Goal: Task Accomplishment & Management: Manage account settings

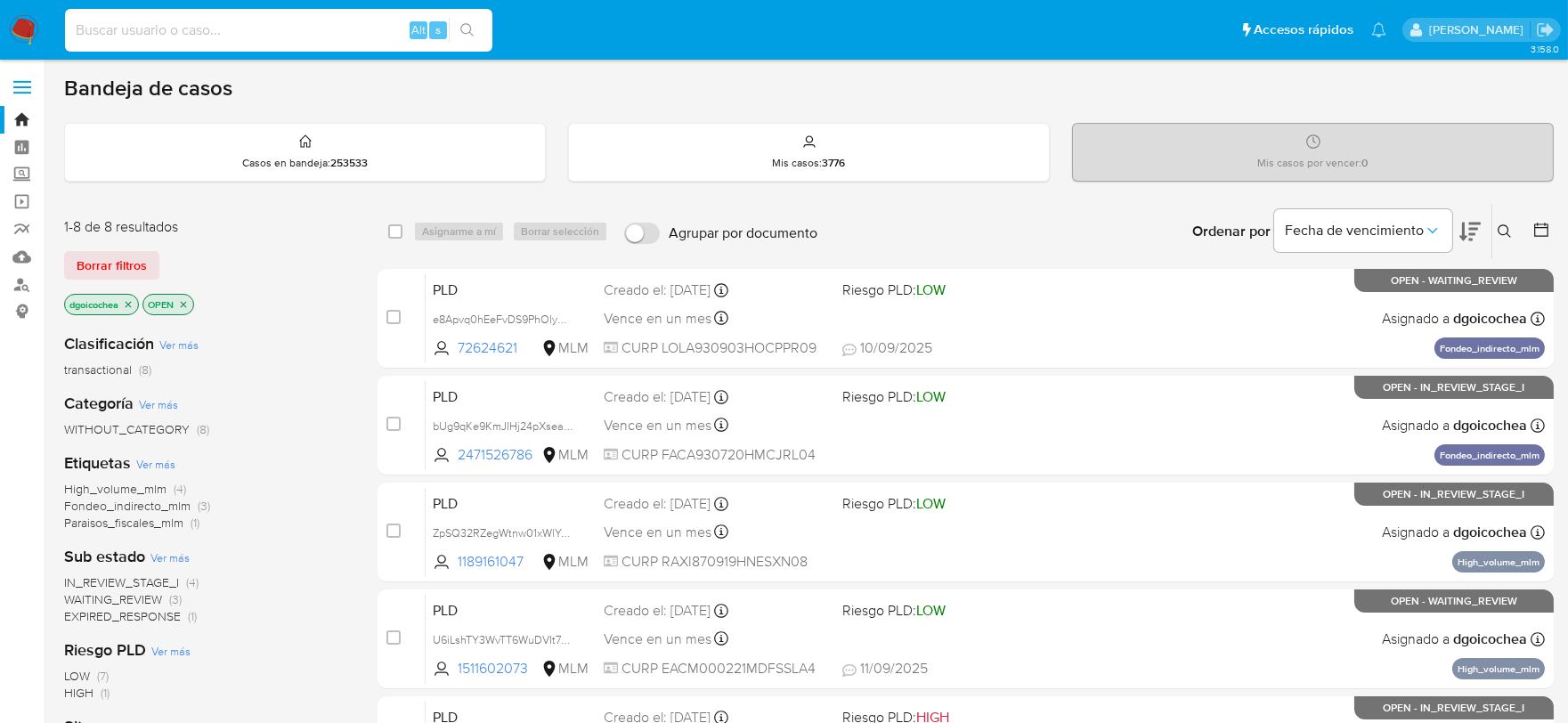
drag, startPoint x: 232, startPoint y: 38, endPoint x: 225, endPoint y: 31, distance: 9.9
click at [227, 31] on input at bounding box center [278, 31] width 427 height 23
paste input "2010169680"
click at [224, 31] on input "2010169680" at bounding box center [278, 31] width 427 height 23
type input "2010169680"
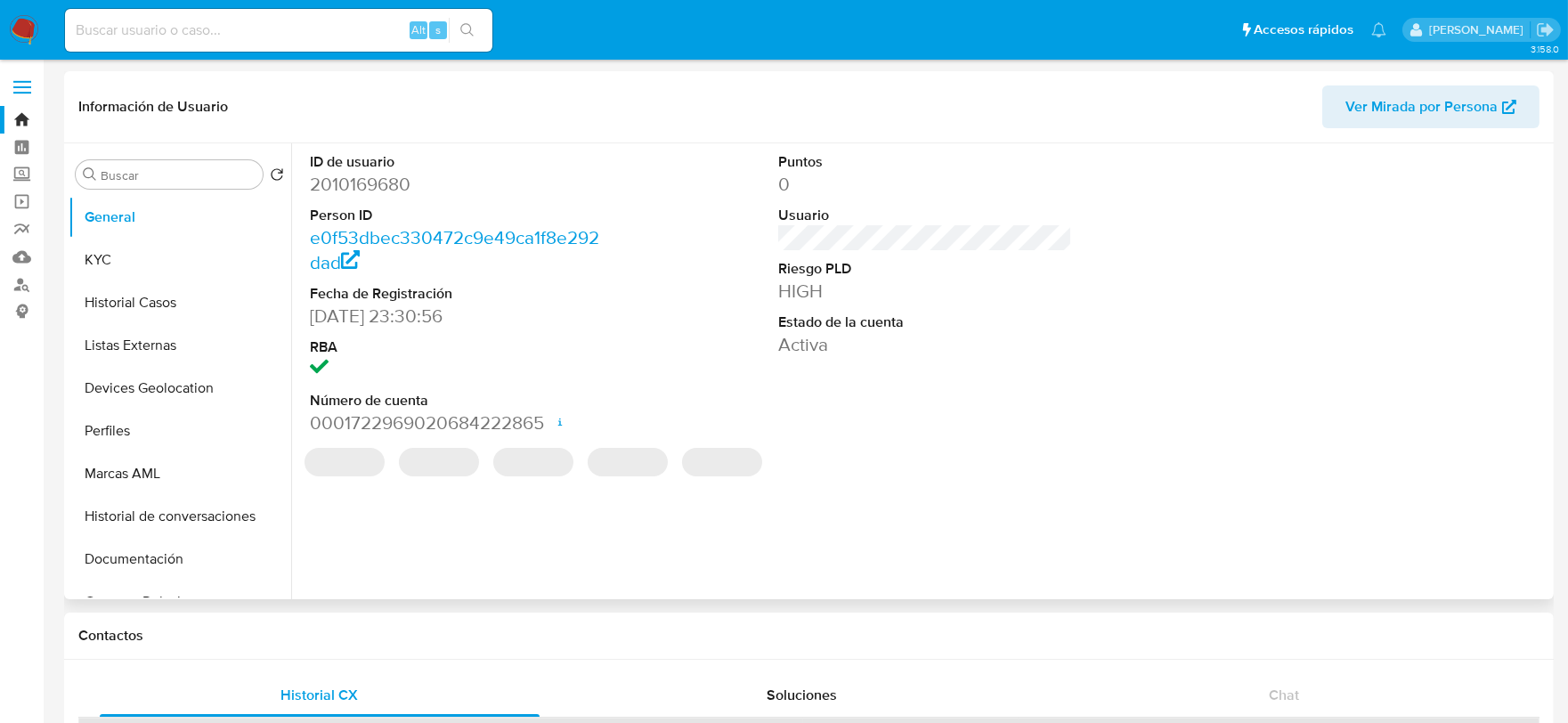
select select "10"
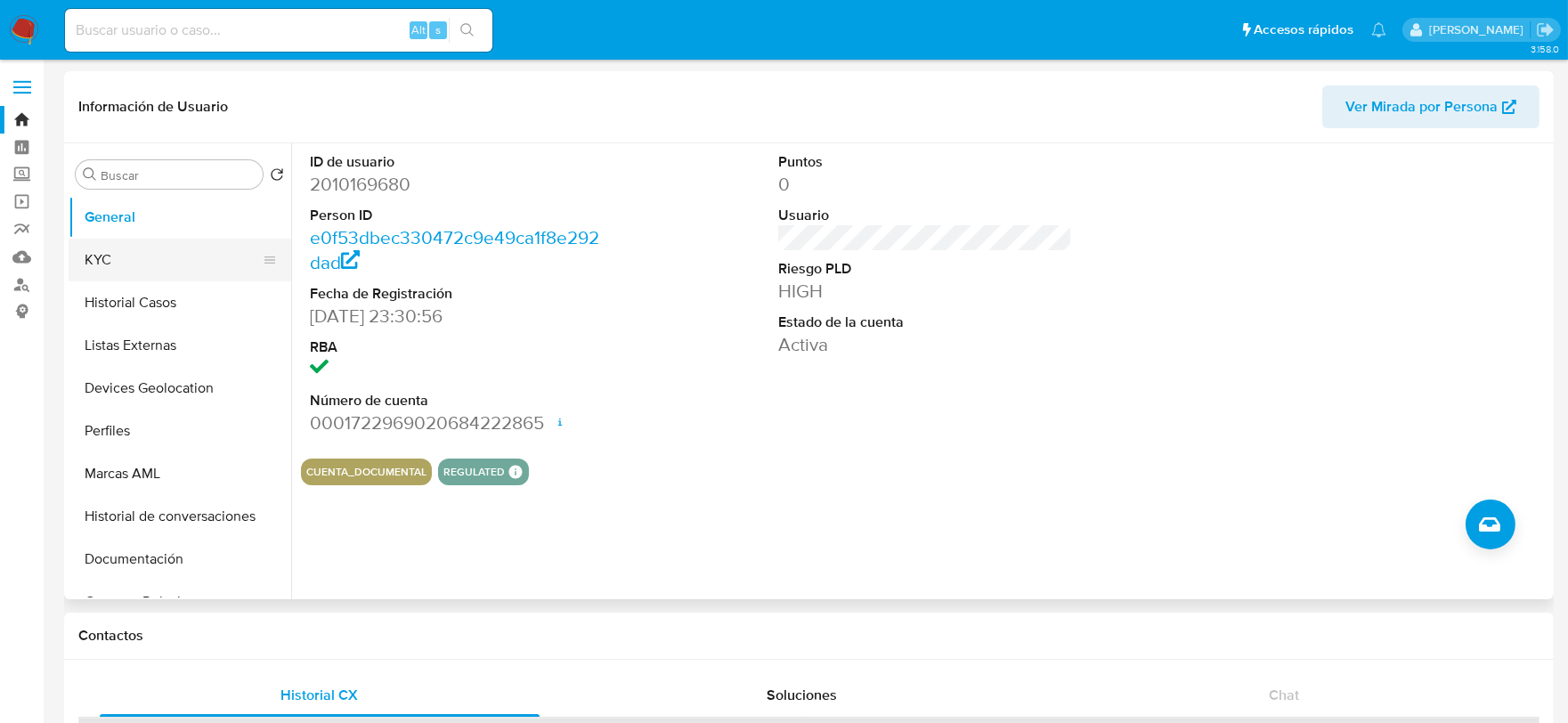
click at [136, 267] on button "KYC" at bounding box center [173, 260] width 209 height 43
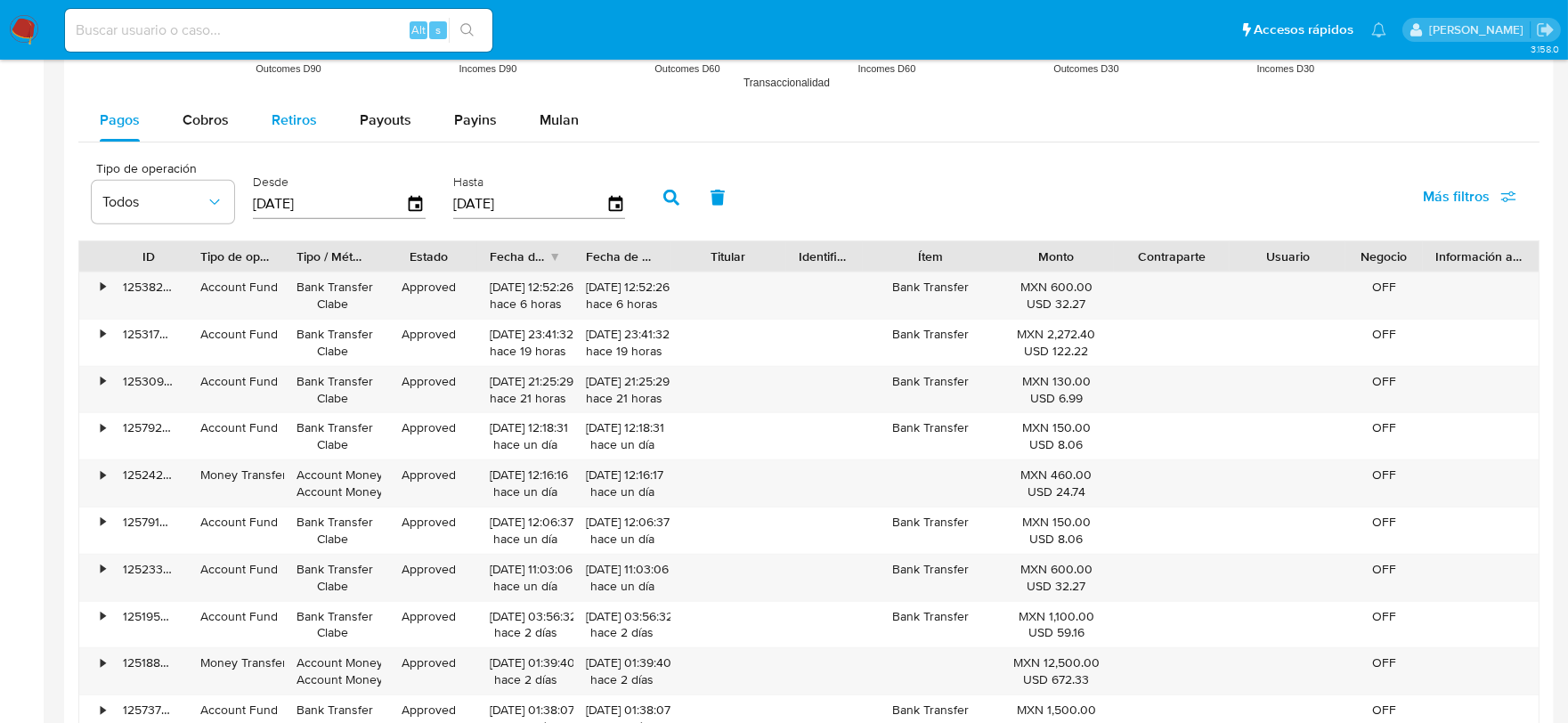
scroll to position [1484, 0]
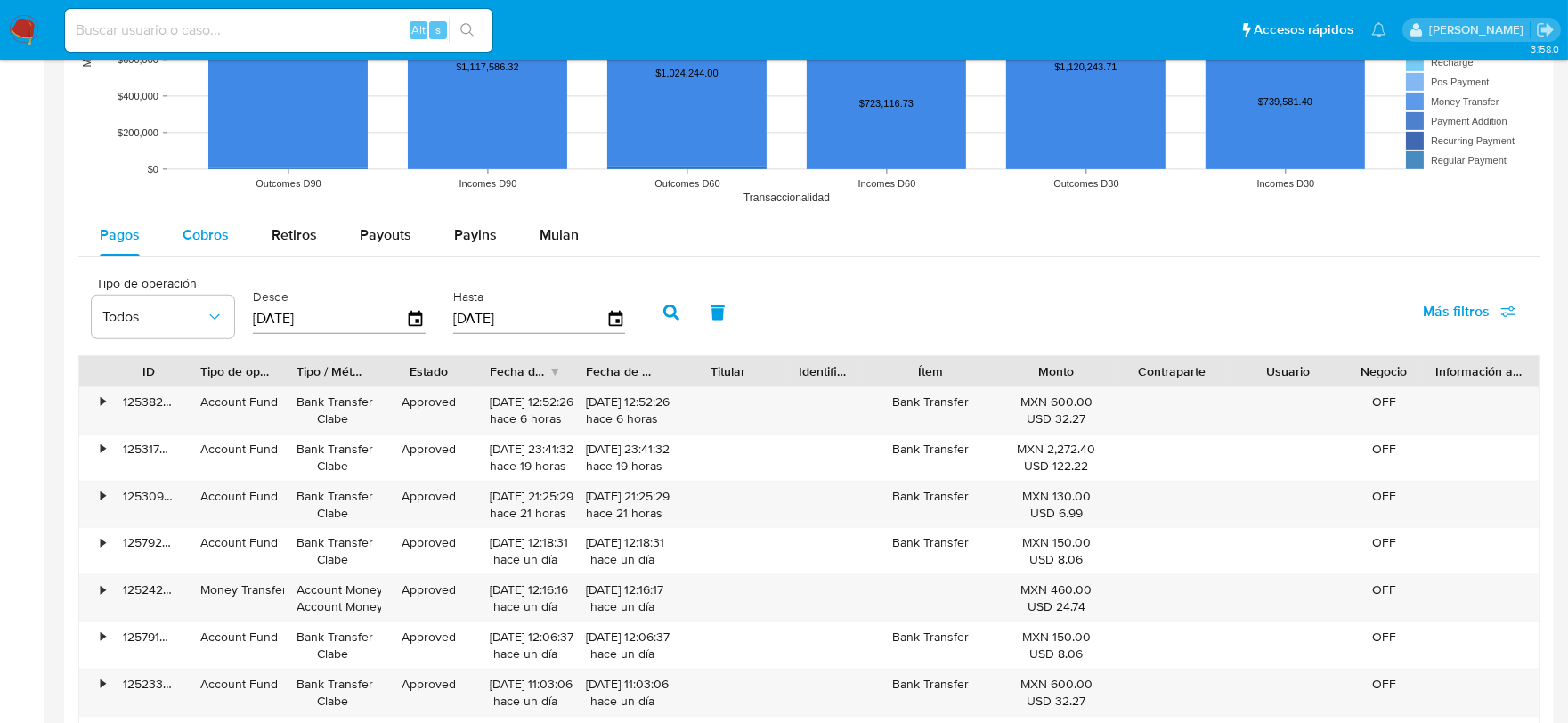
click at [218, 217] on div "Cobros" at bounding box center [206, 236] width 47 height 43
select select "10"
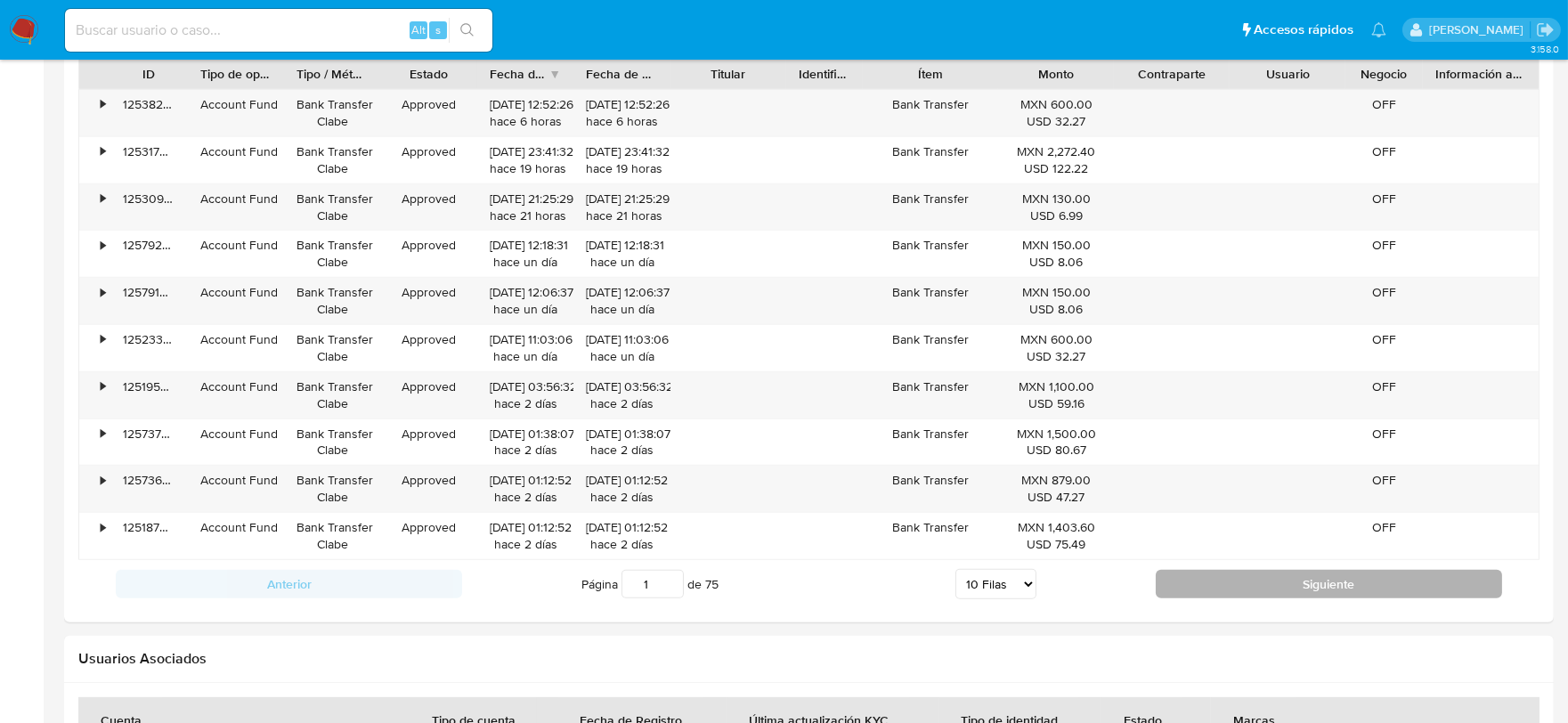
click at [1247, 589] on button "Siguiente" at bounding box center [1329, 585] width 346 height 29
type input "2"
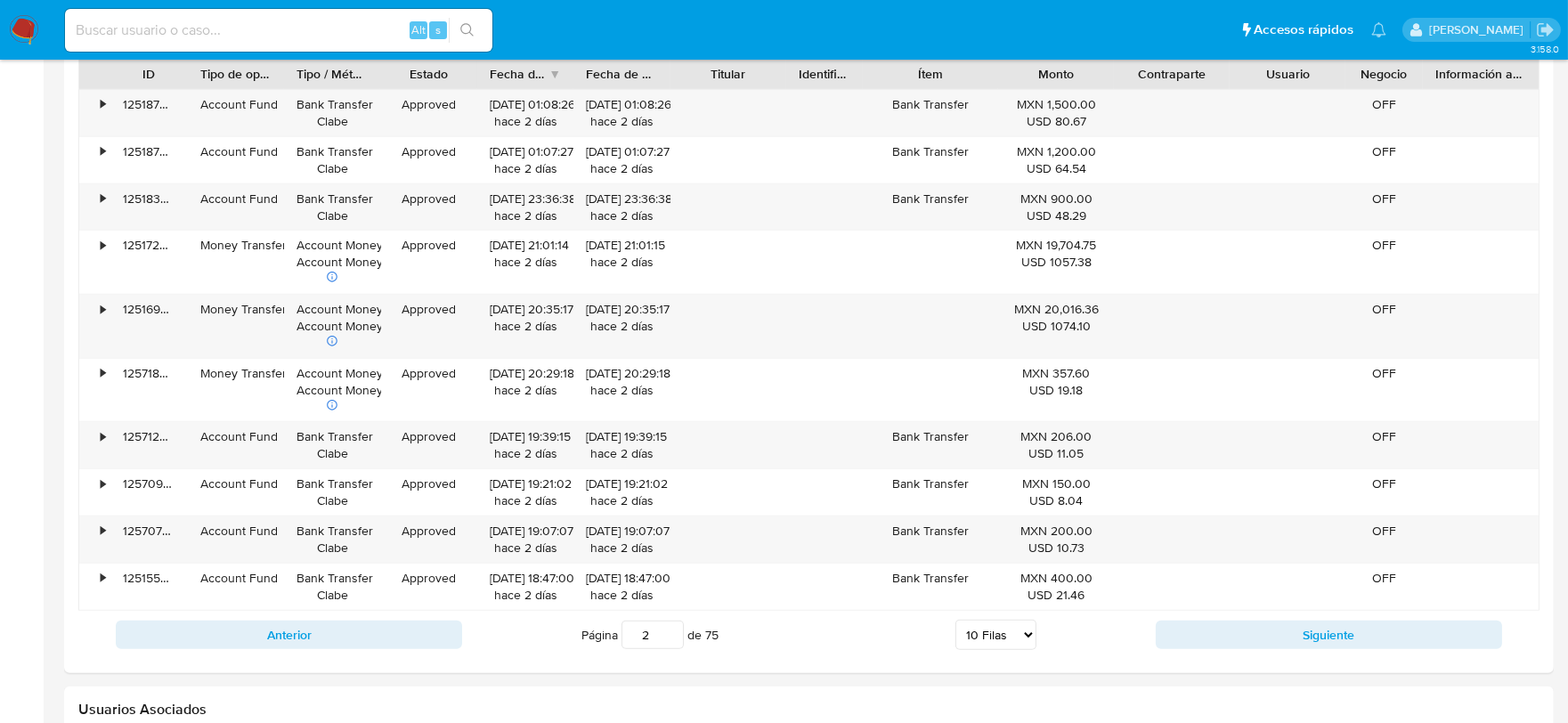
click at [1026, 633] on select "5 Filas 10 Filas 20 Filas 25 Filas 50 Filas 100 Filas" at bounding box center [996, 635] width 81 height 31
select select "100"
click at [956, 622] on select "5 Filas 10 Filas 20 Filas 25 Filas 50 Filas 100 Filas" at bounding box center [996, 635] width 81 height 31
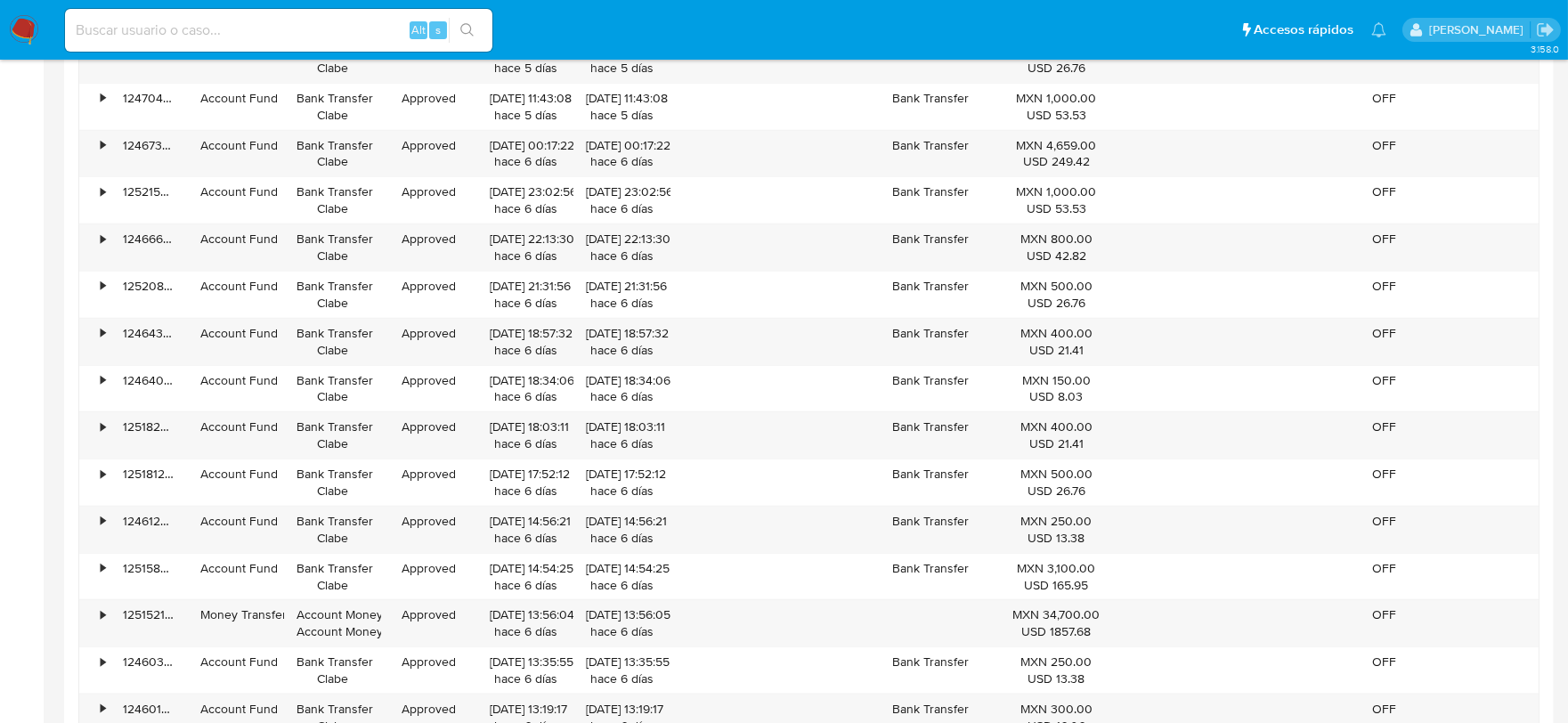
scroll to position [4652, 0]
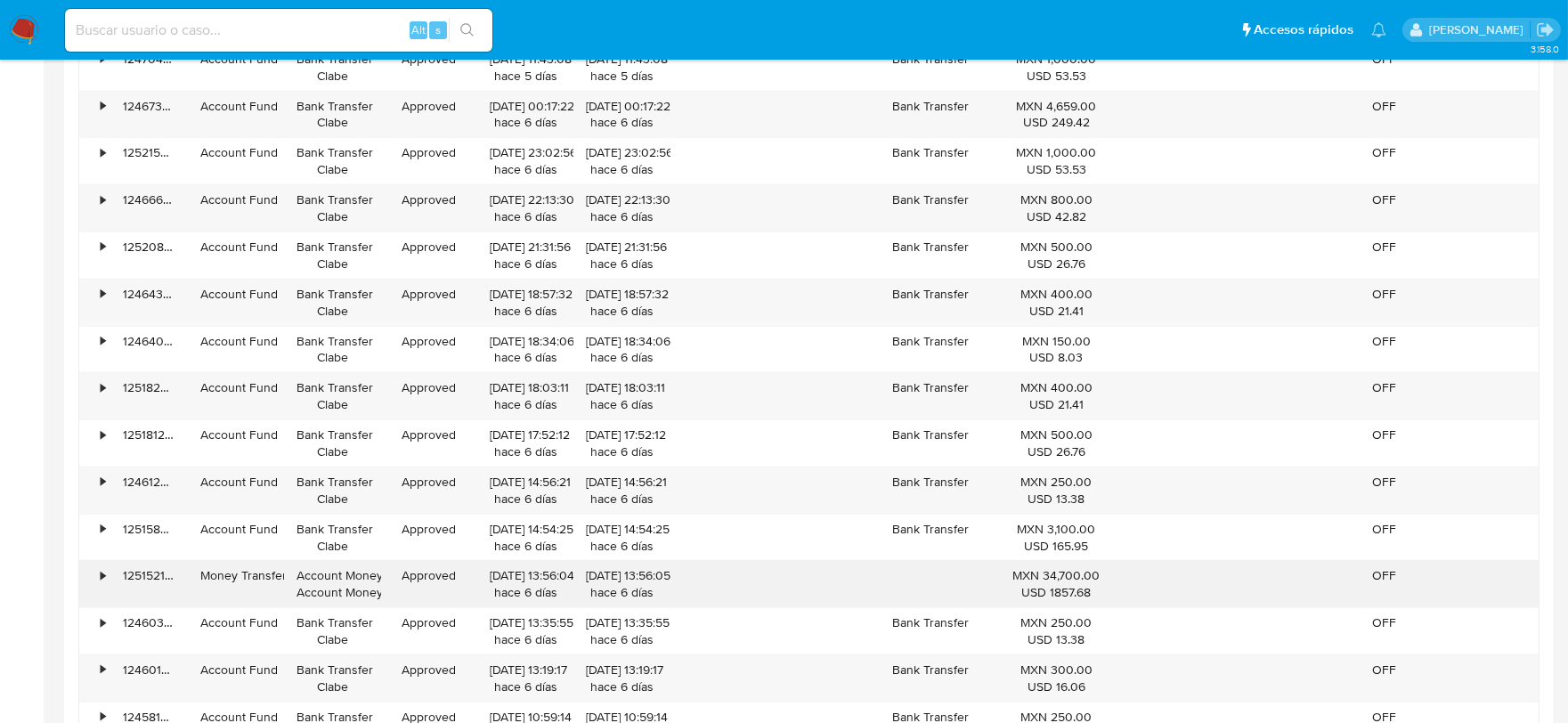
click at [107, 588] on div "•" at bounding box center [94, 585] width 31 height 47
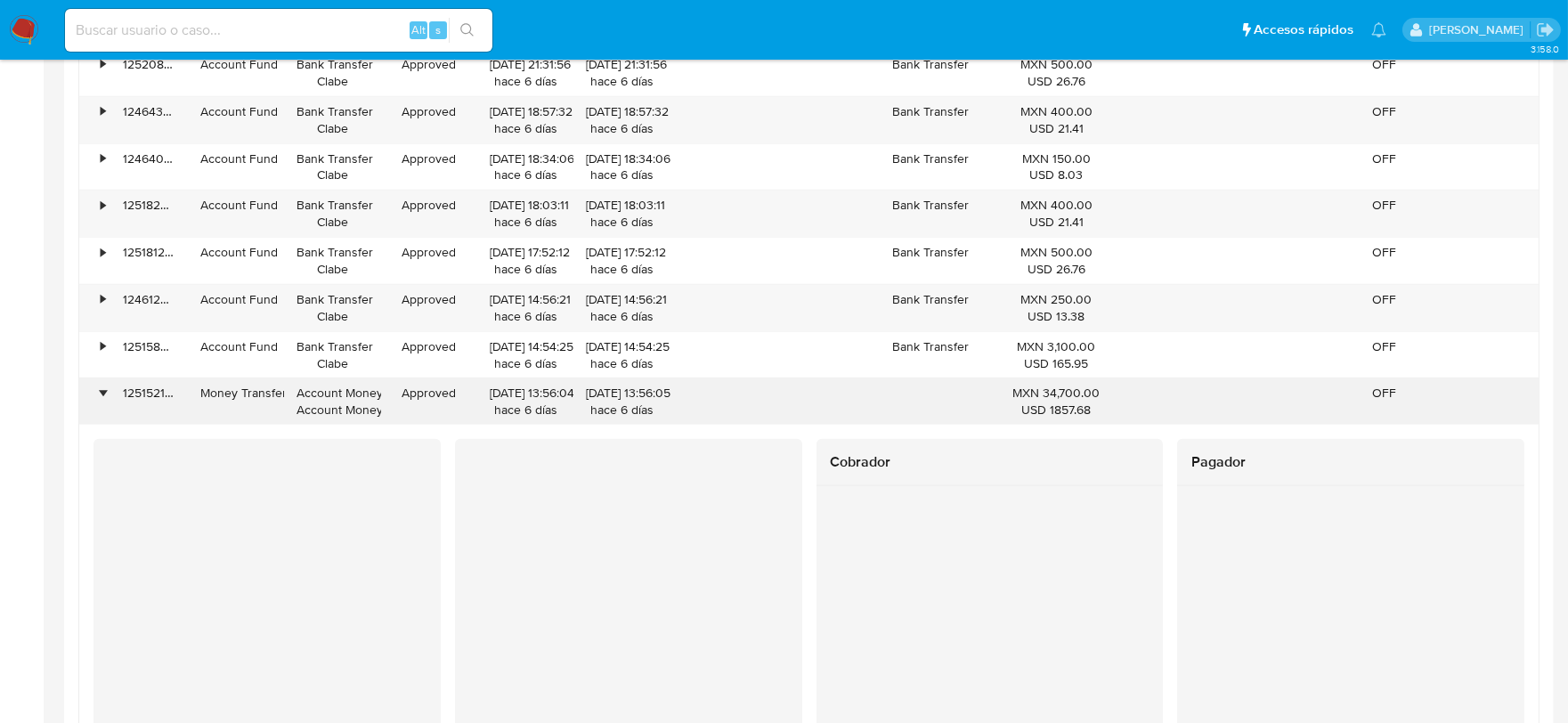
scroll to position [4850, 0]
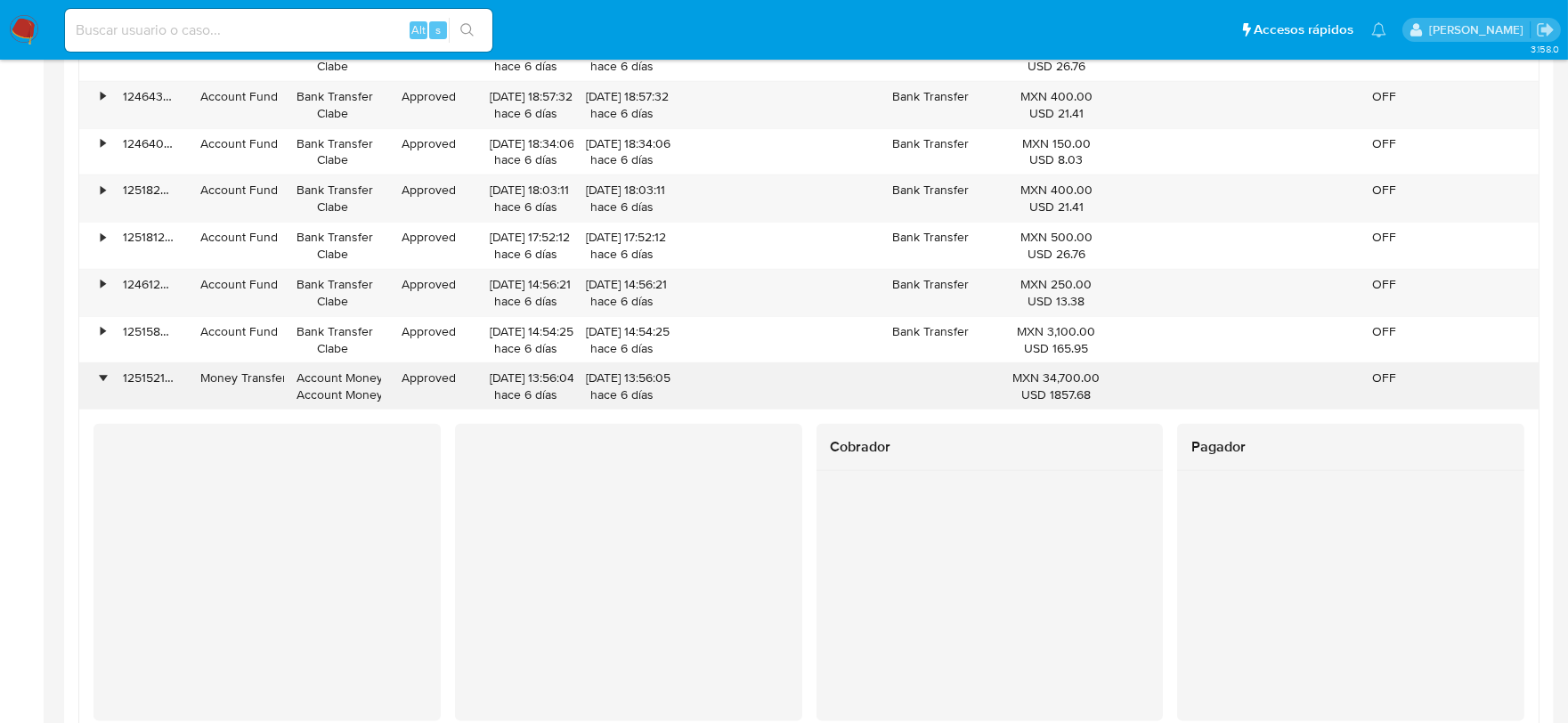
click at [101, 387] on div "•" at bounding box center [102, 378] width 4 height 17
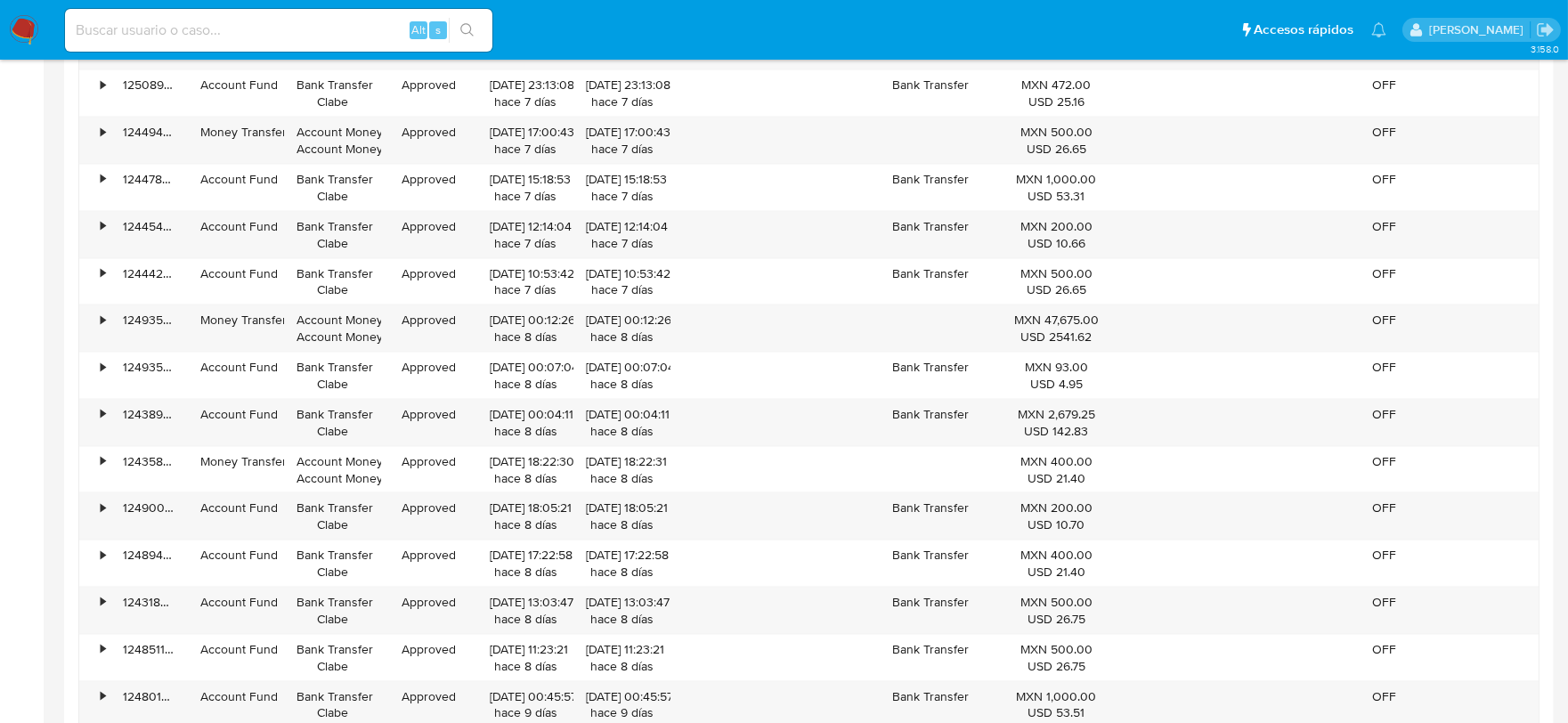
scroll to position [5642, 0]
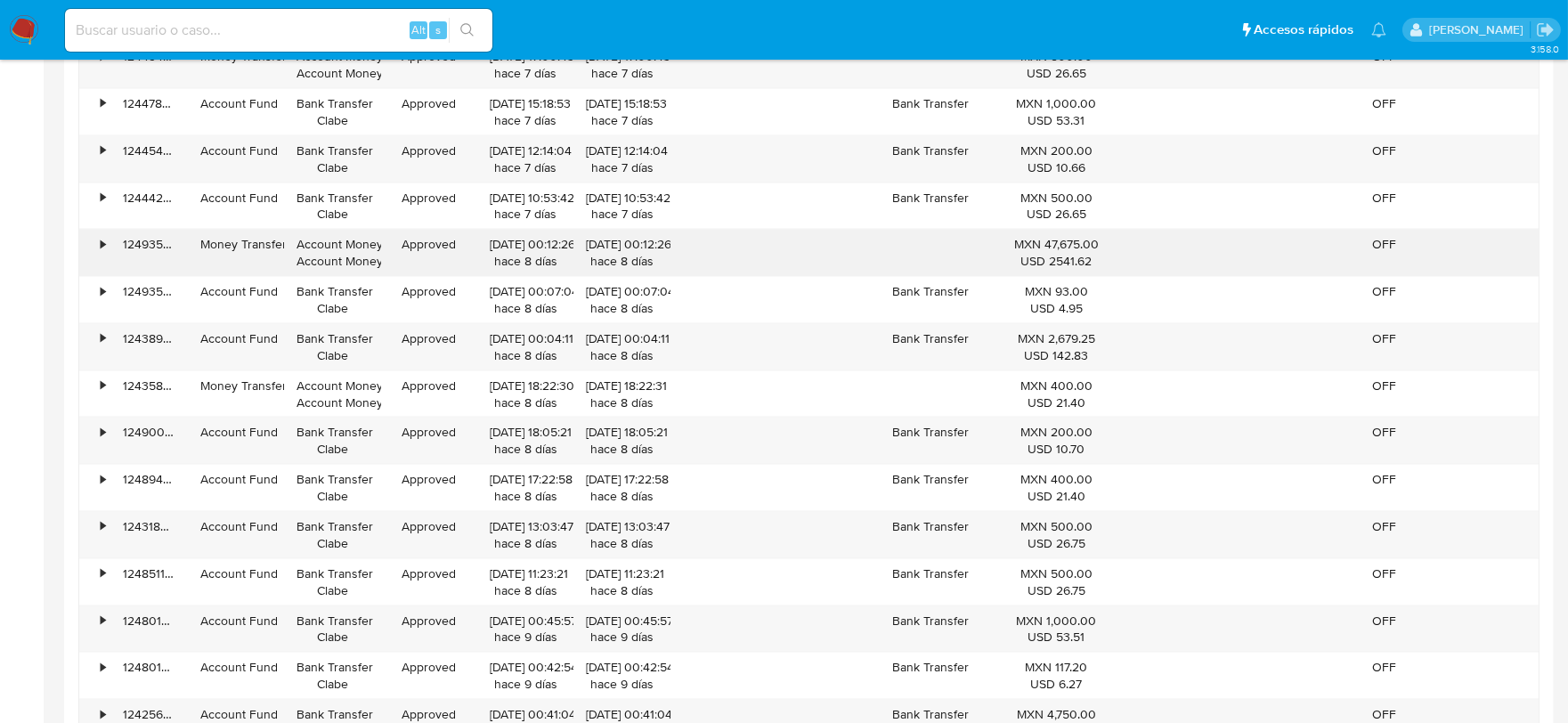
click at [111, 254] on div "124935461028" at bounding box center [149, 254] width 77 height 47
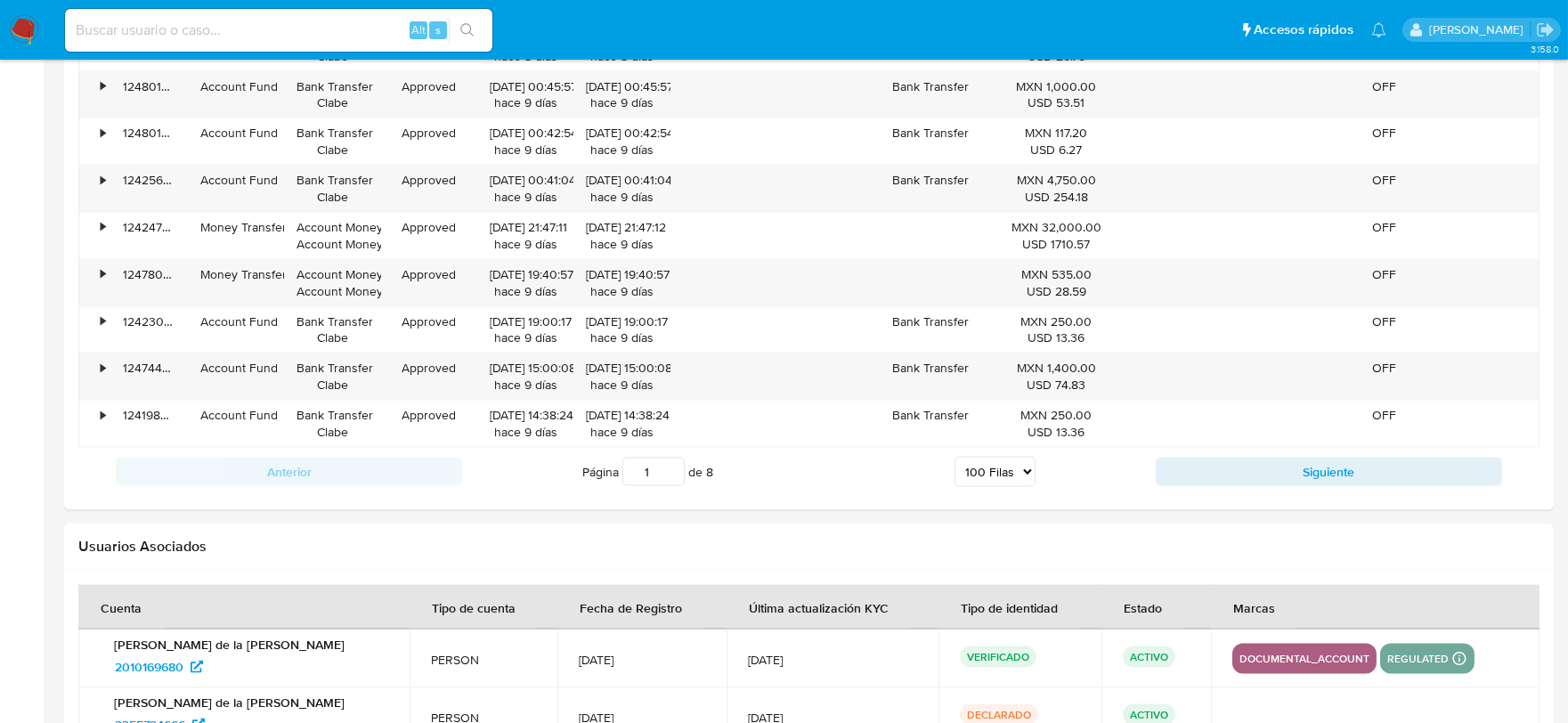
scroll to position [6334, 0]
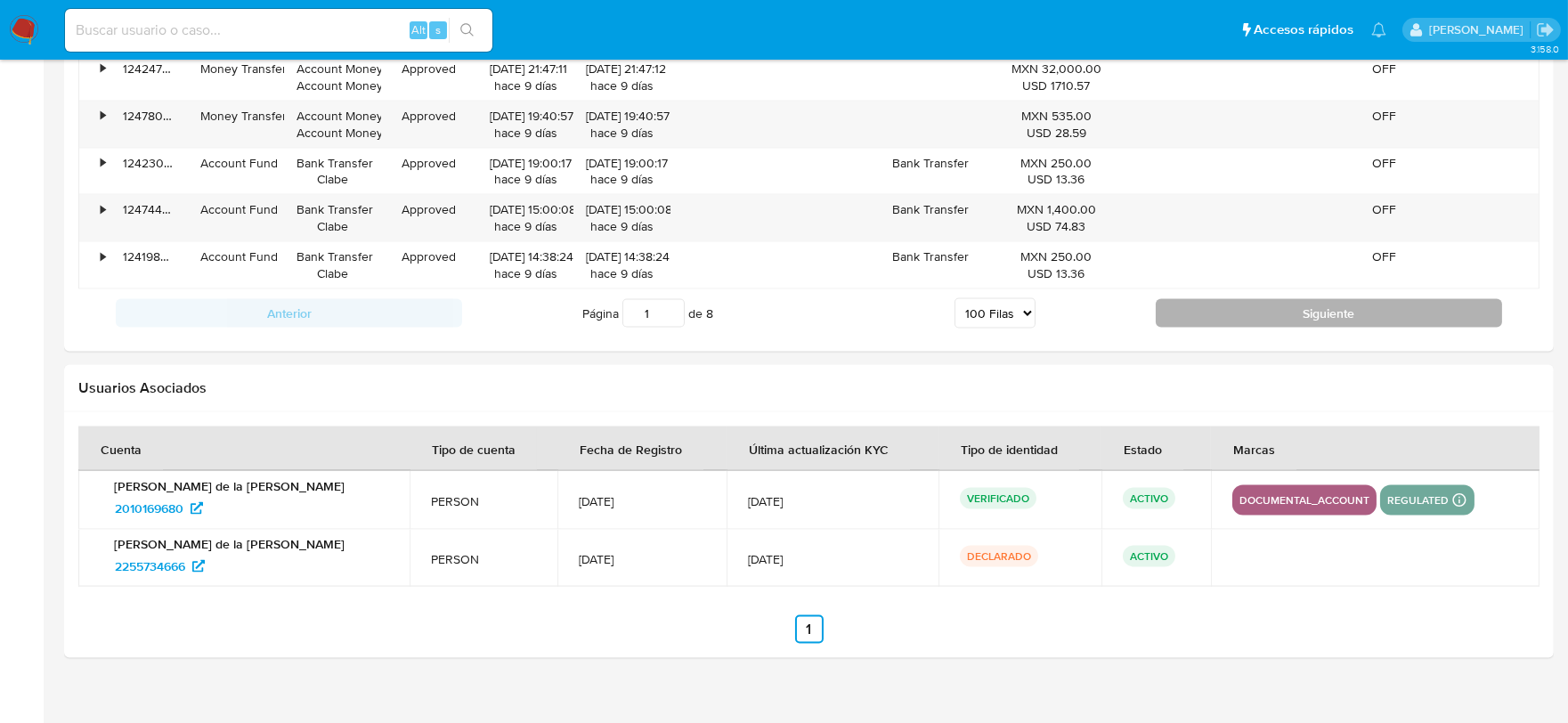
click at [1265, 326] on button "Siguiente" at bounding box center [1329, 314] width 346 height 29
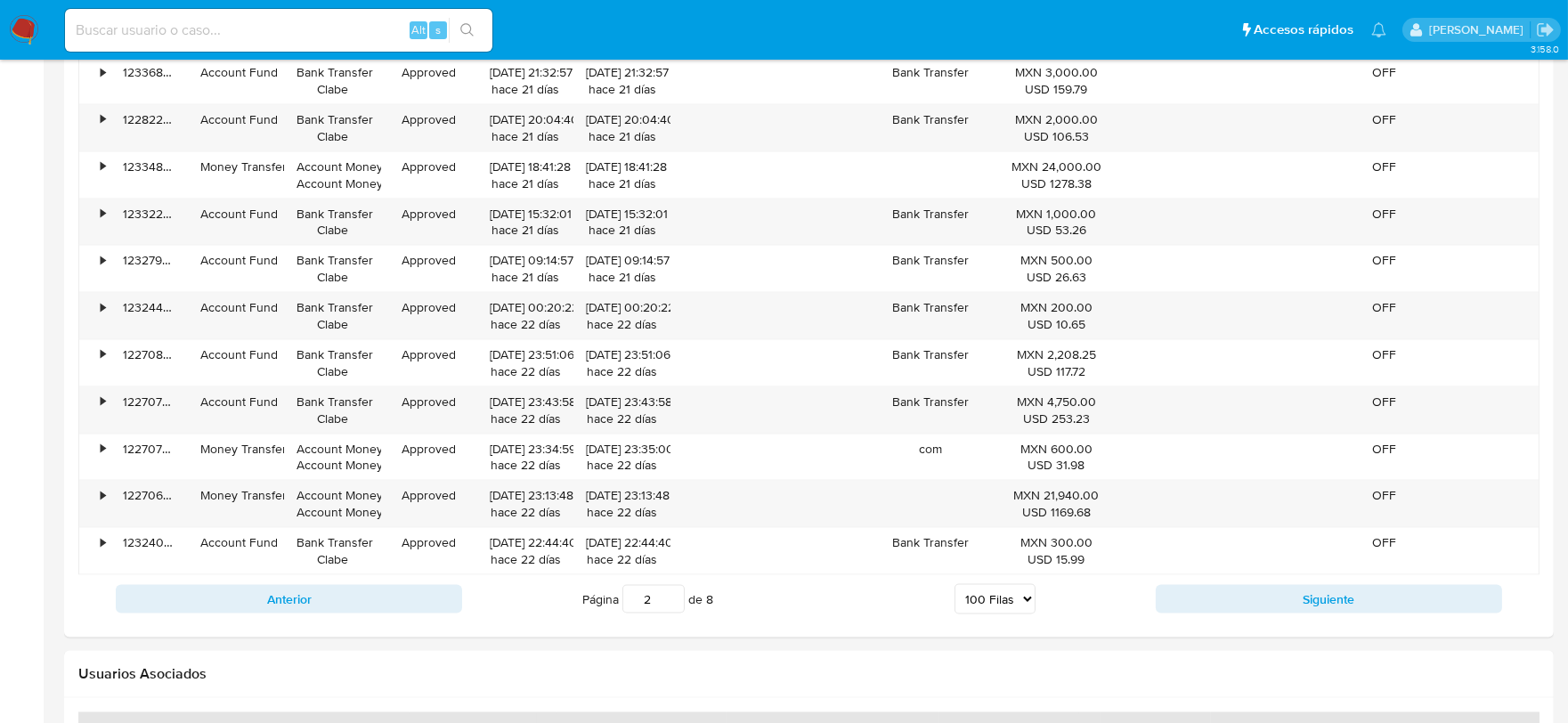
scroll to position [6037, 0]
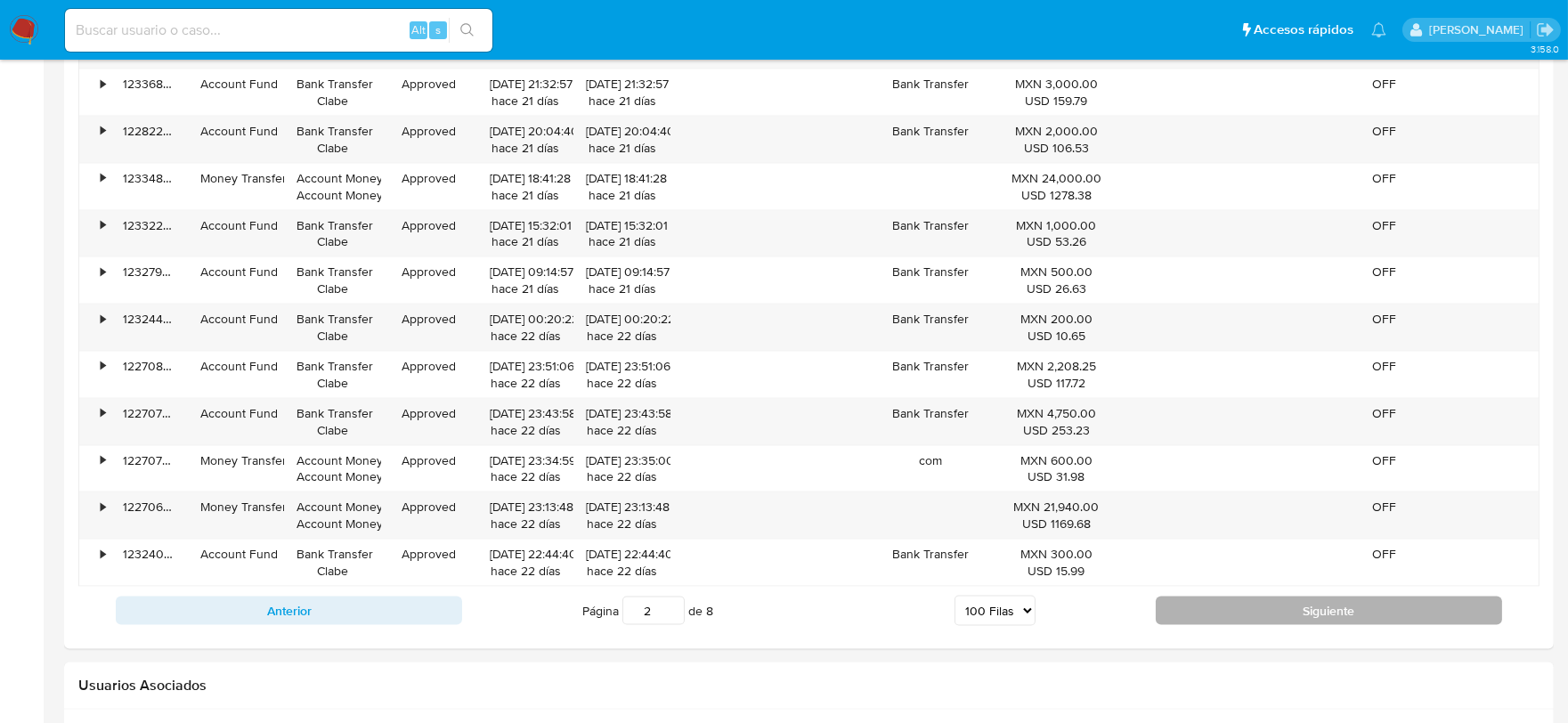
click at [1280, 625] on button "Siguiente" at bounding box center [1329, 611] width 346 height 29
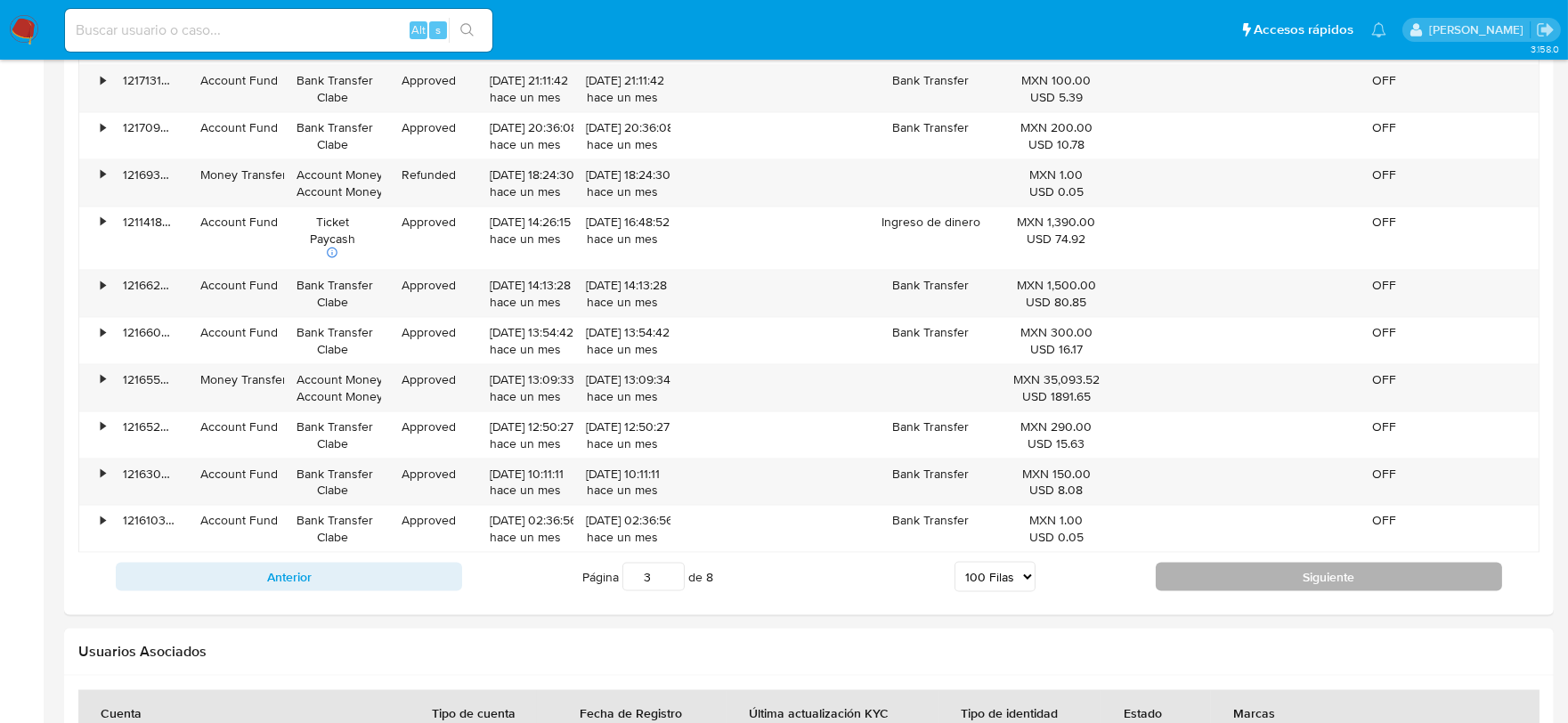
click at [1208, 592] on button "Siguiente" at bounding box center [1329, 577] width 346 height 29
type input "4"
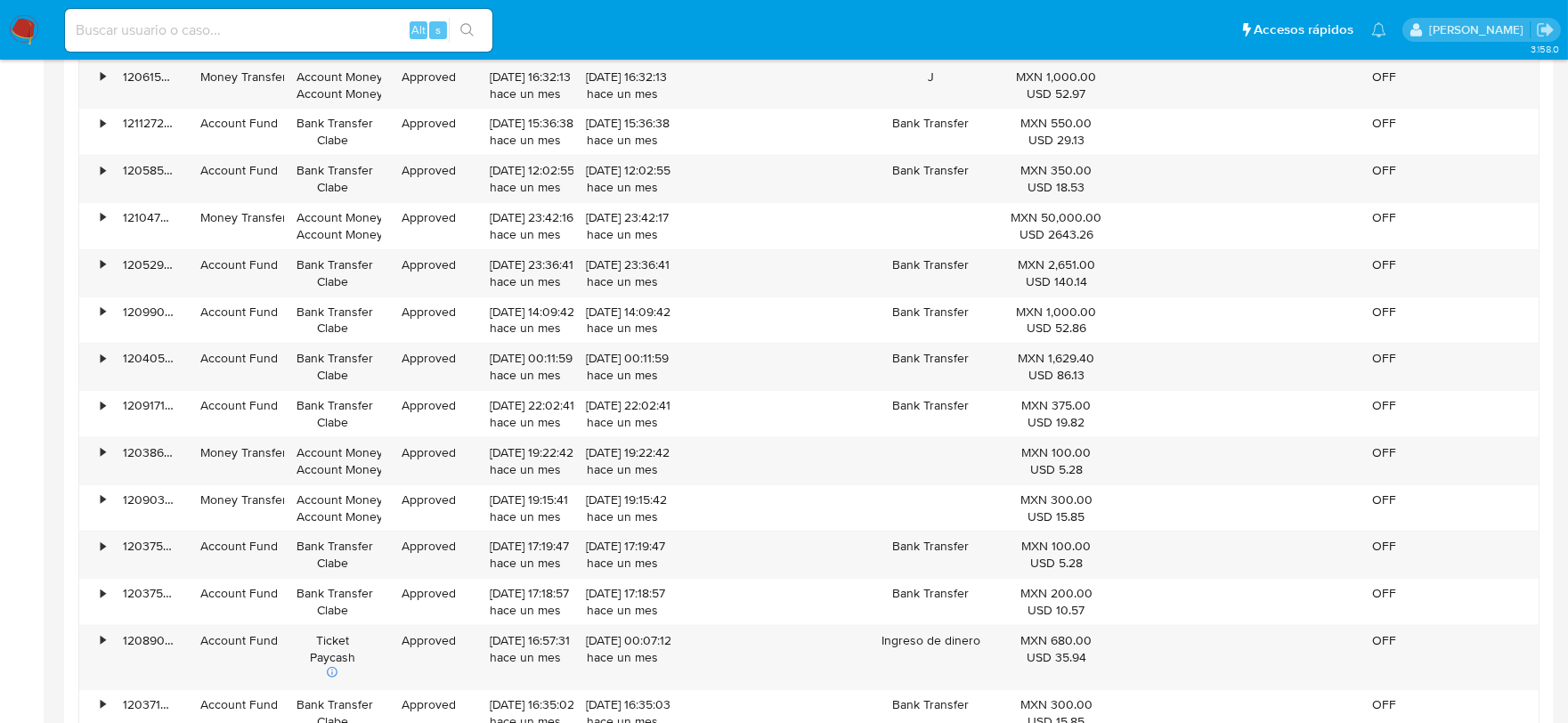
scroll to position [3448, 0]
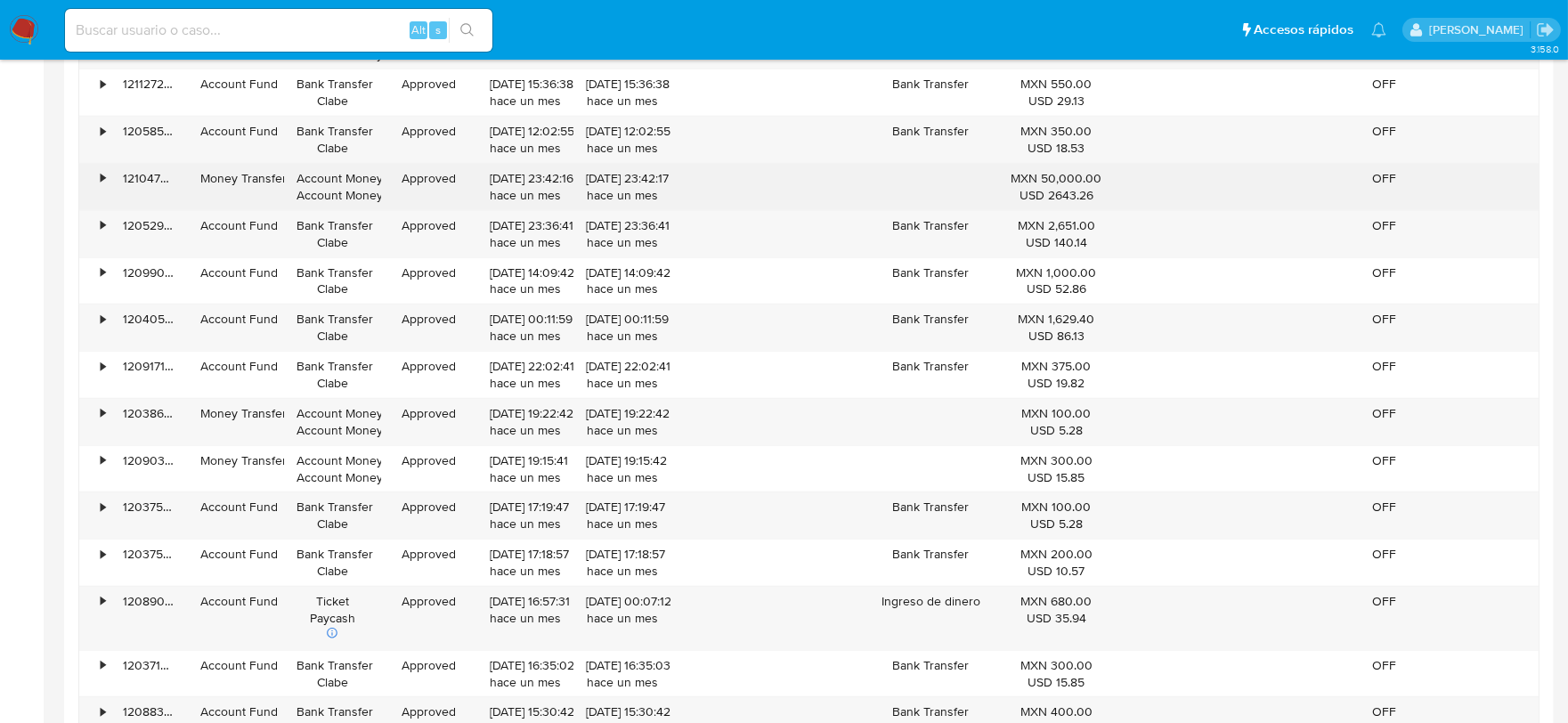
click at [101, 183] on div "•" at bounding box center [102, 178] width 4 height 17
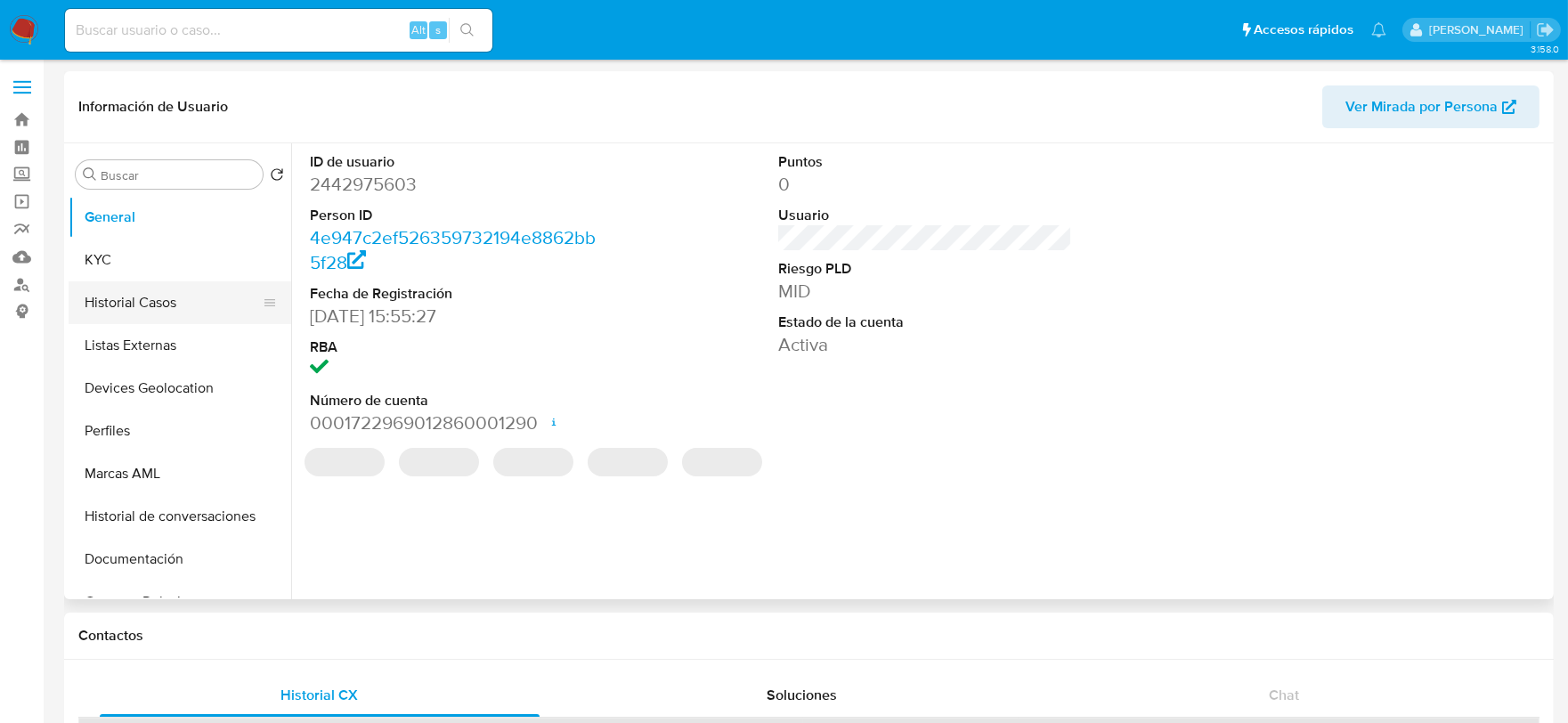
select select "10"
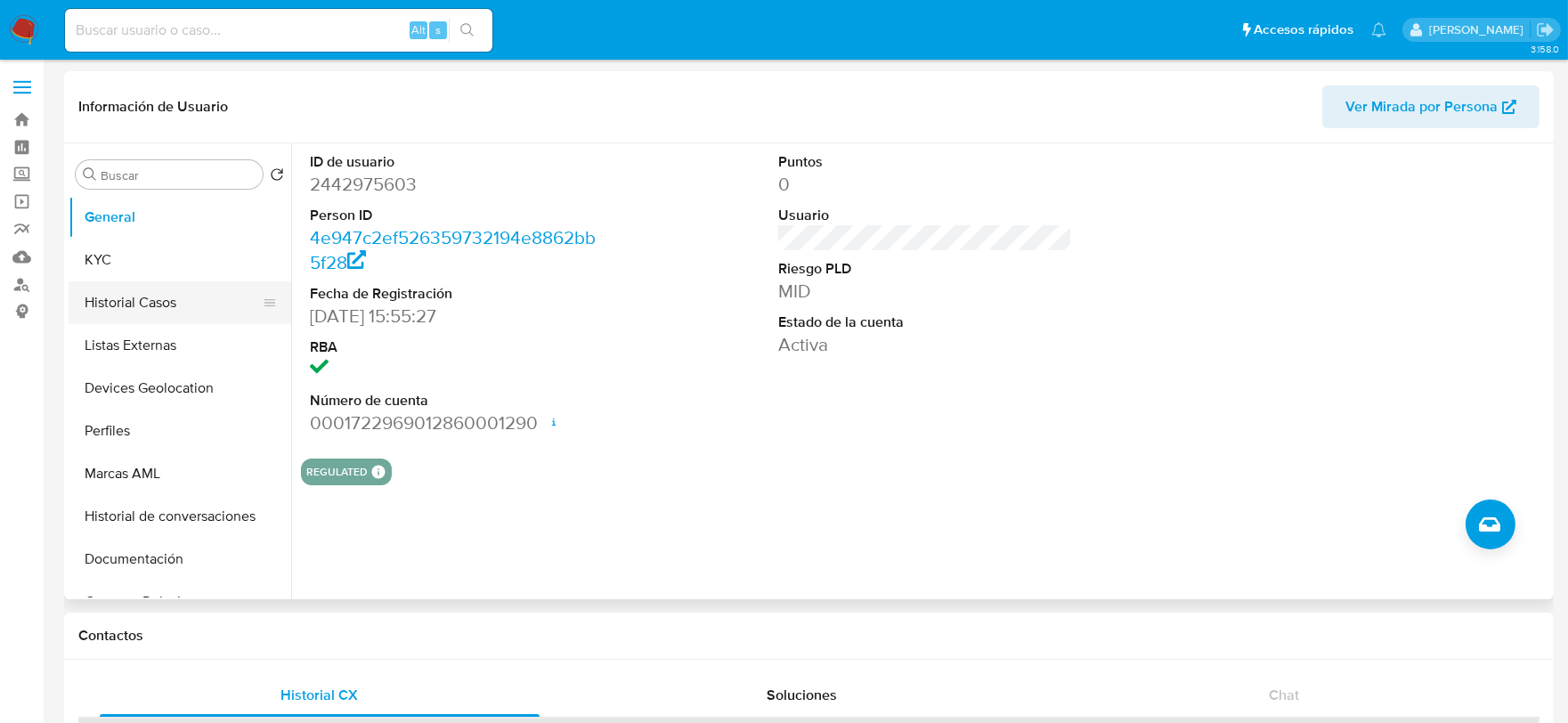
click at [166, 296] on button "Historial Casos" at bounding box center [173, 303] width 209 height 43
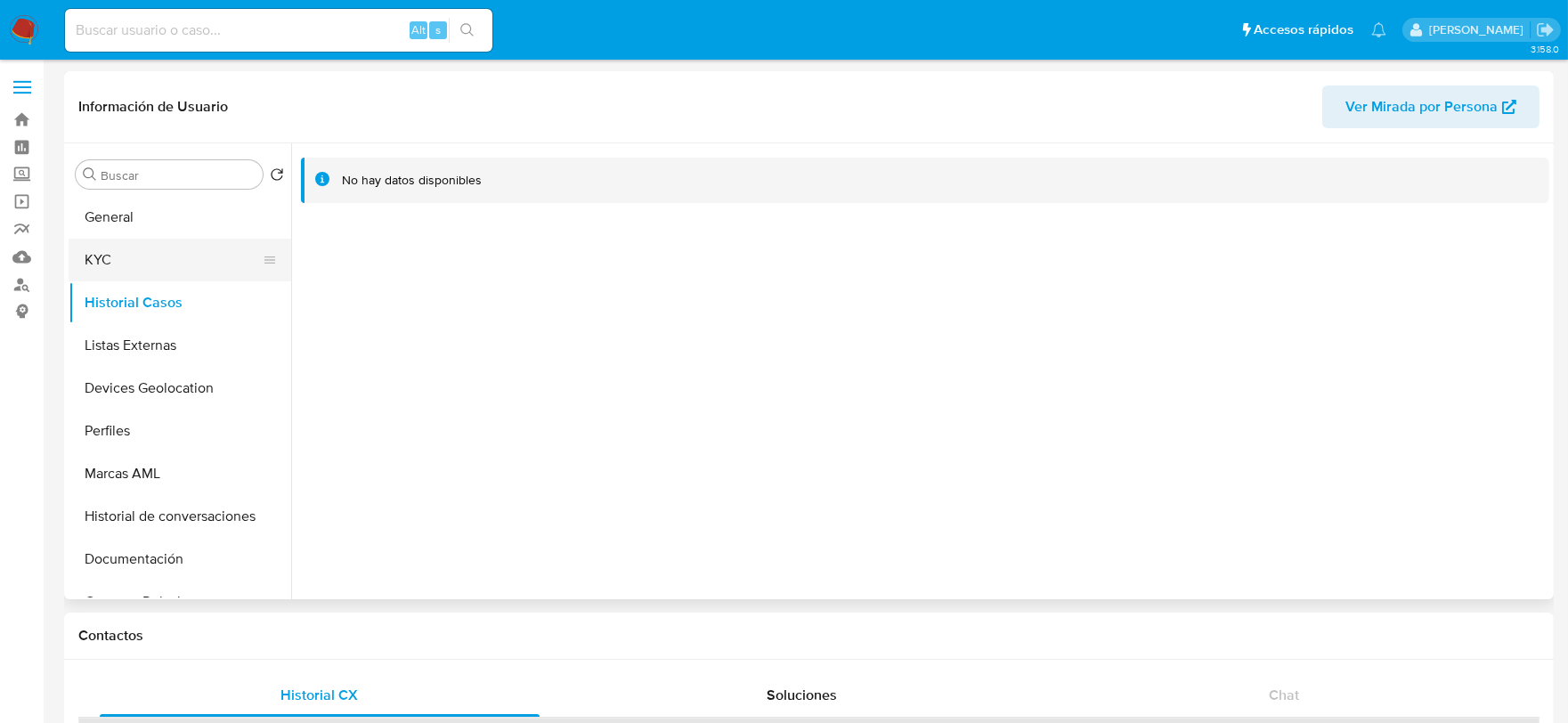
click at [110, 260] on button "KYC" at bounding box center [173, 260] width 209 height 43
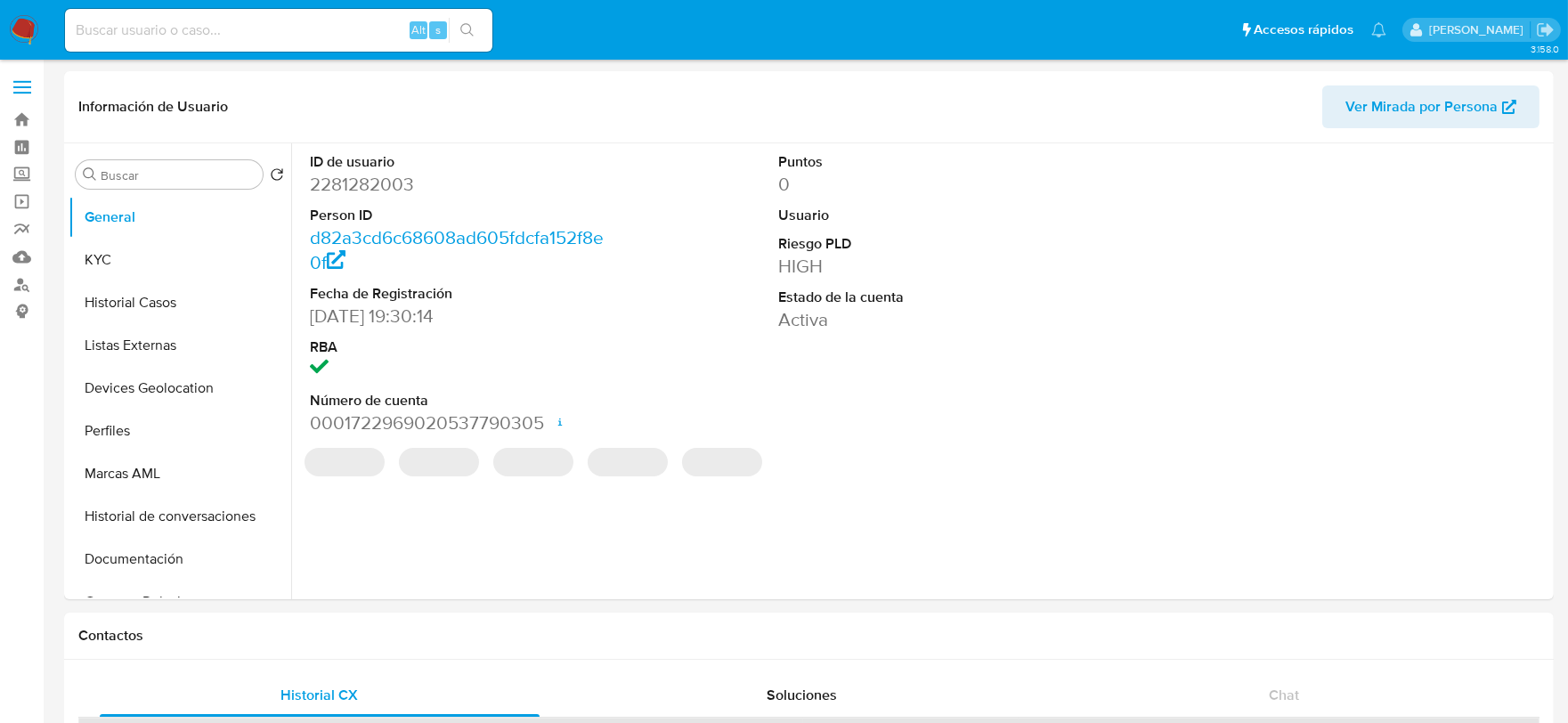
select select "10"
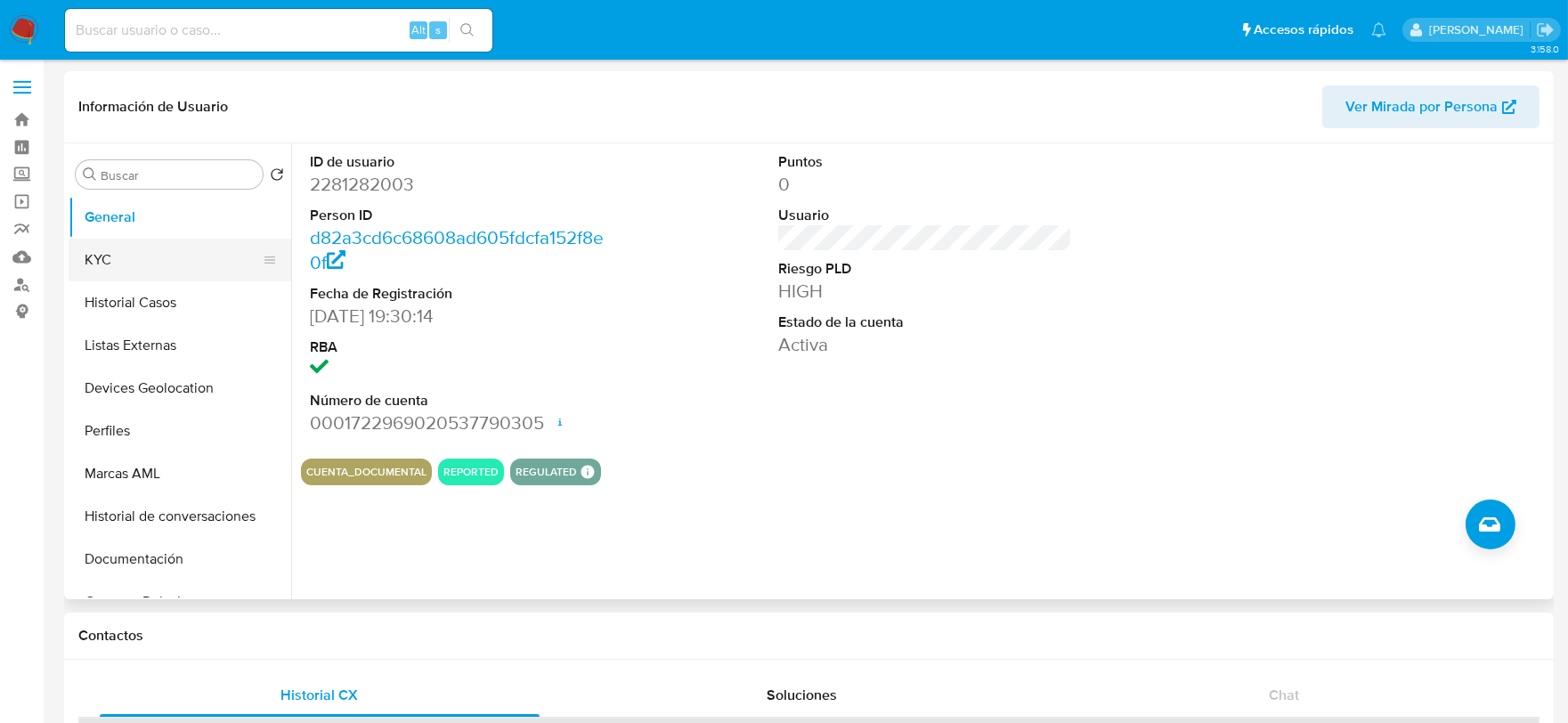
click at [169, 254] on button "KYC" at bounding box center [173, 260] width 209 height 43
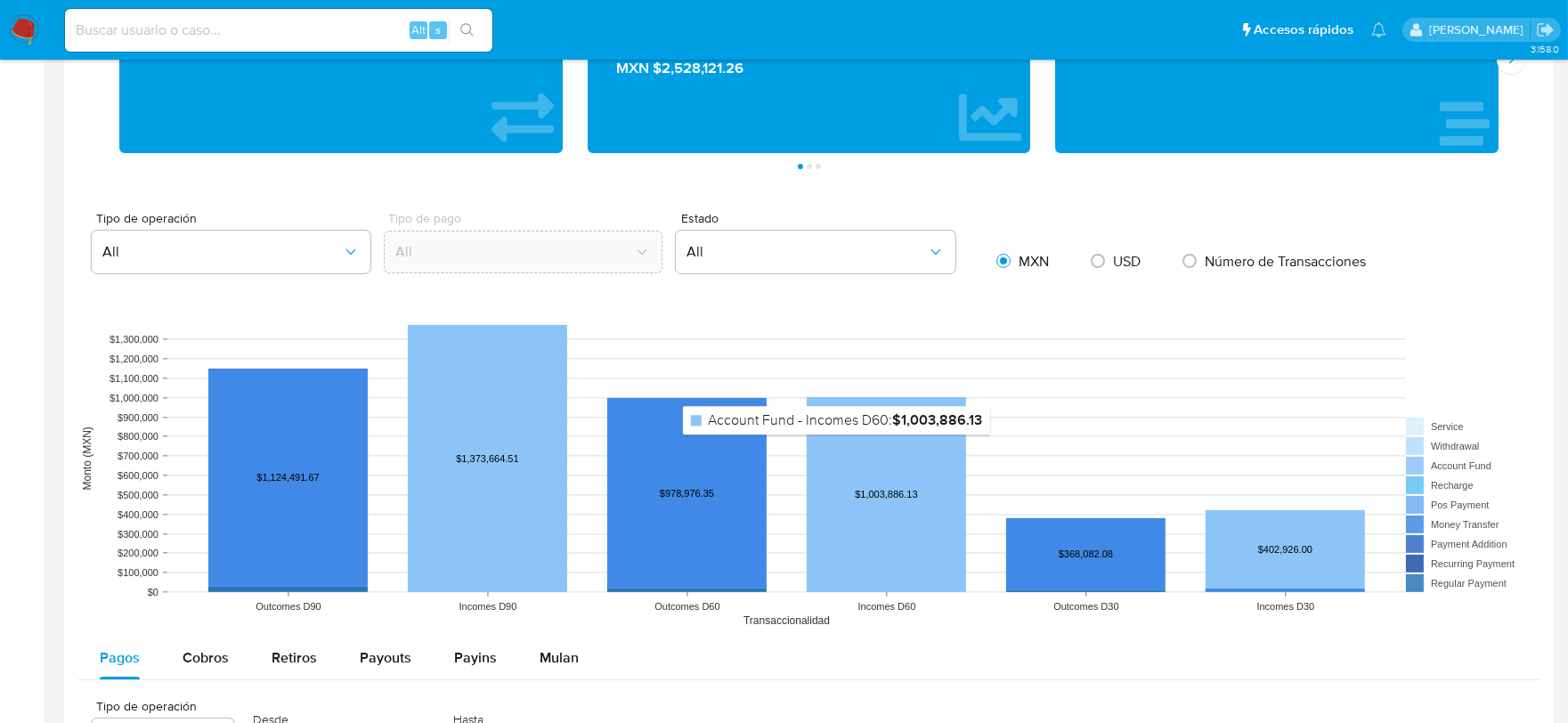
scroll to position [1089, 0]
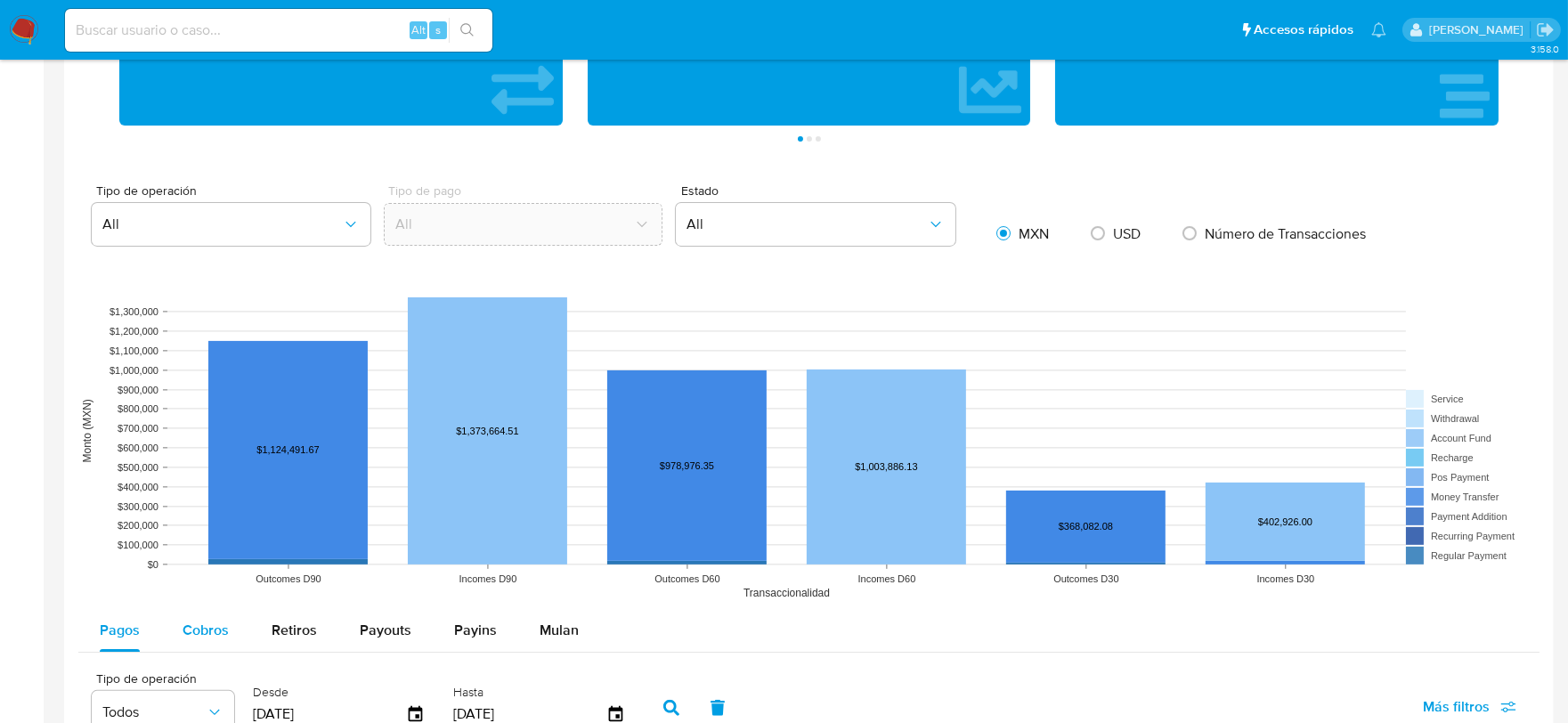
click at [235, 633] on button "Cobros" at bounding box center [205, 631] width 89 height 43
select select "10"
type button "1"
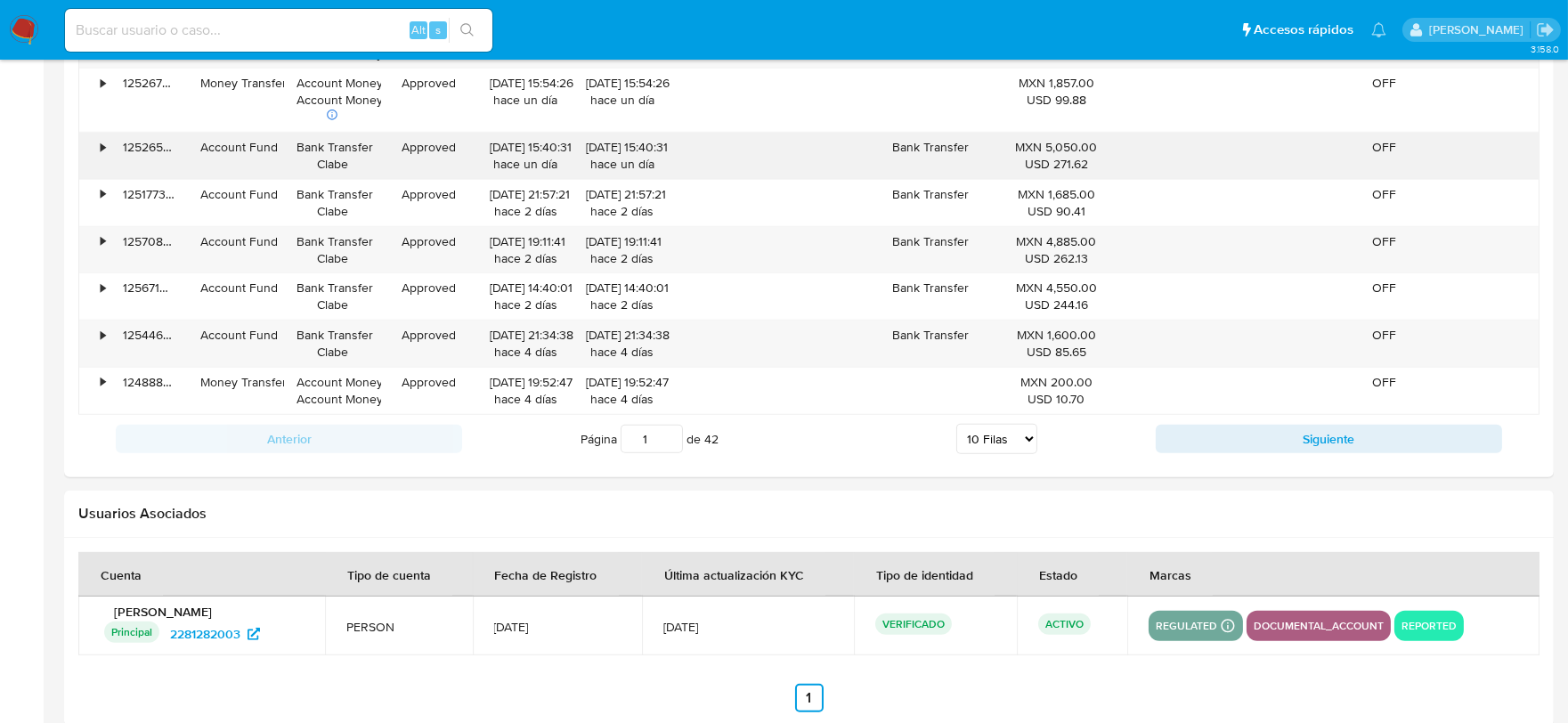
scroll to position [2038, 0]
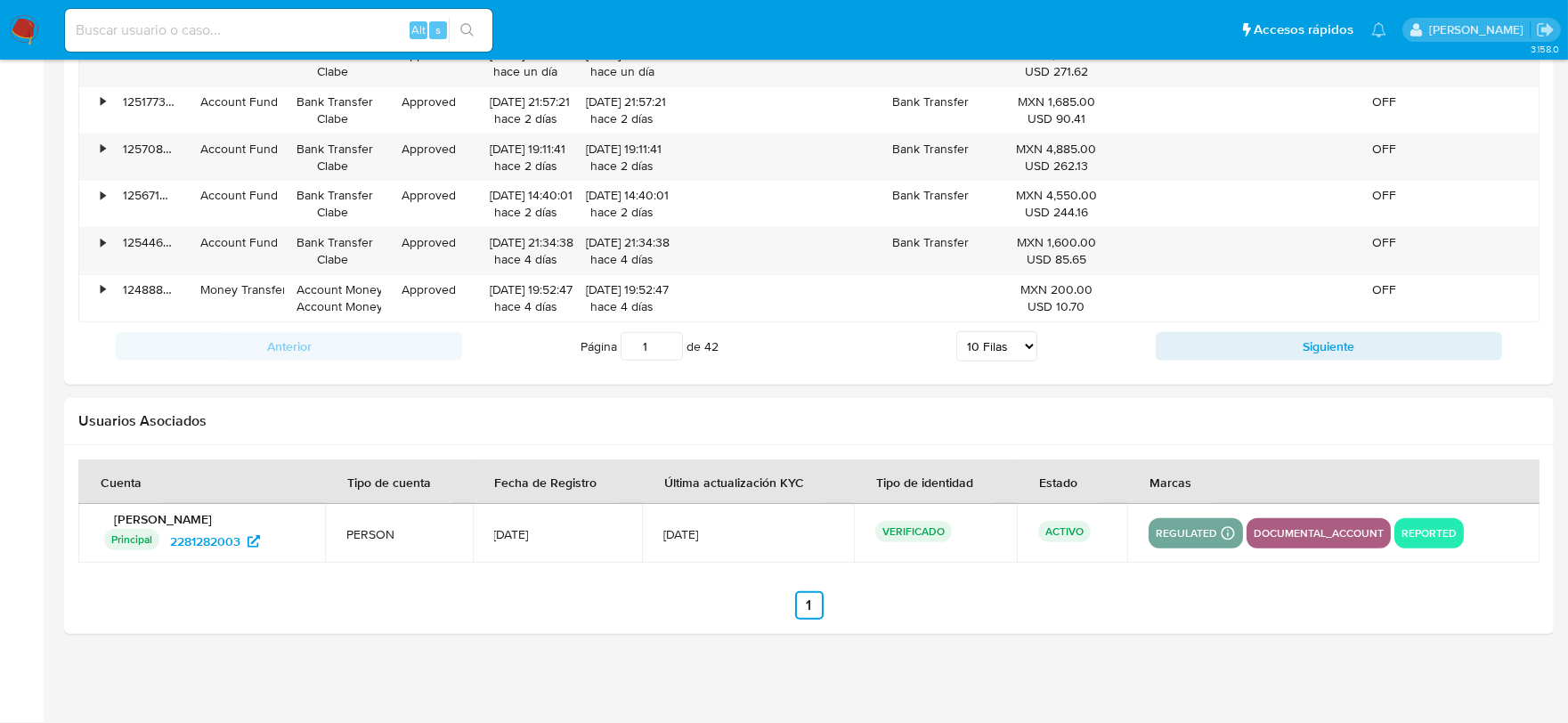
click at [1003, 350] on select "5 Filas 10 Filas 20 Filas 25 Filas 50 Filas 100 Filas" at bounding box center [997, 347] width 81 height 31
select select "100"
click at [957, 333] on select "5 Filas 10 Filas 20 Filas 25 Filas 50 Filas 100 Filas" at bounding box center [997, 347] width 81 height 31
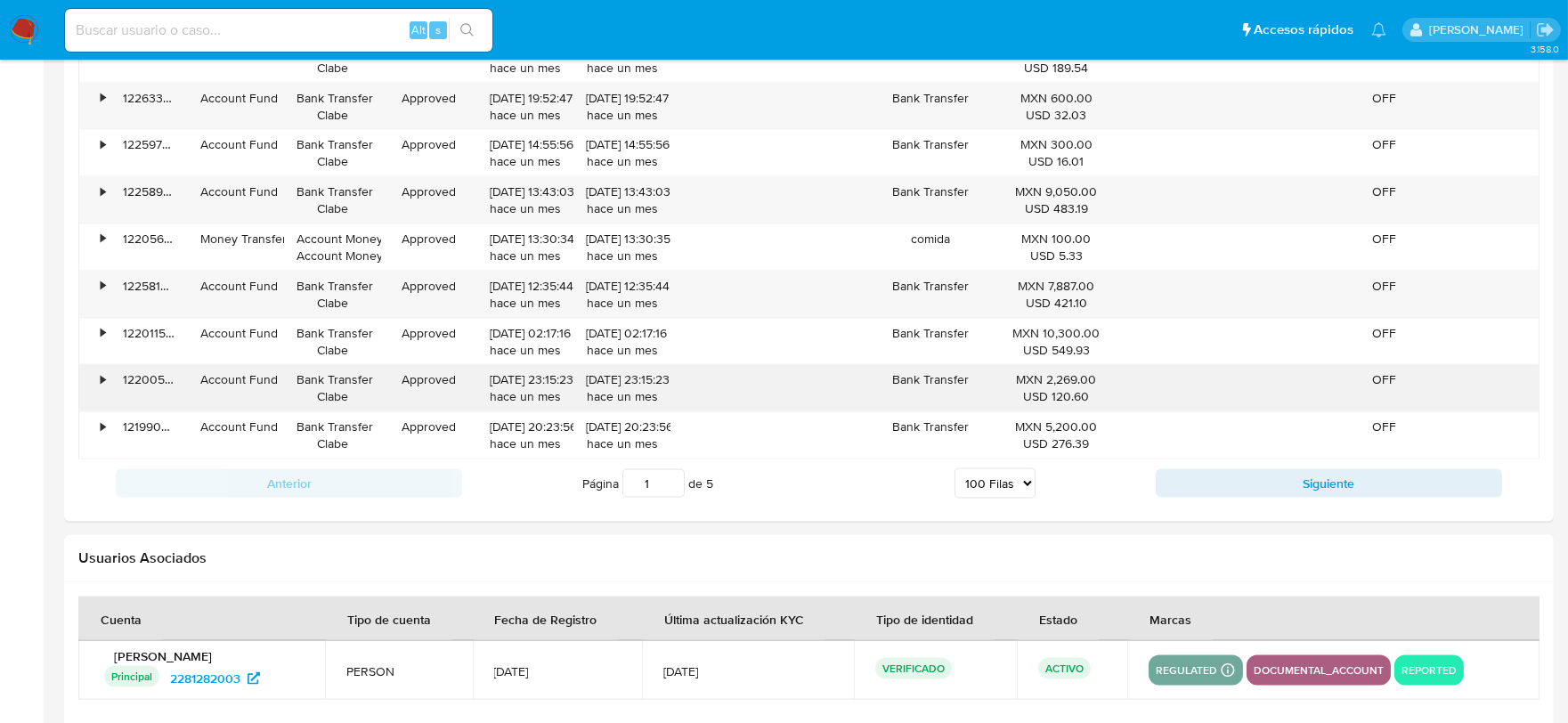
scroll to position [6295, 0]
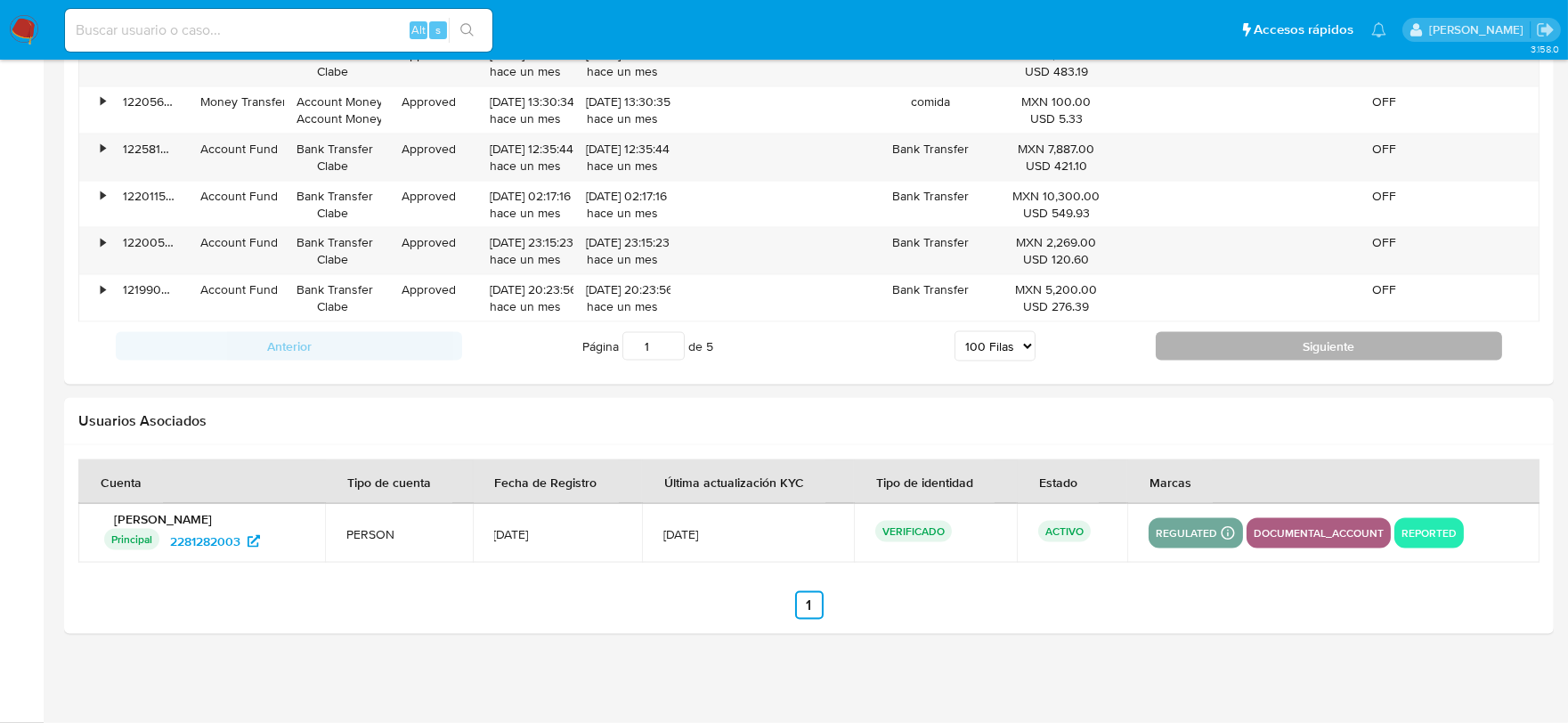
click at [1227, 340] on button "Siguiente" at bounding box center [1329, 346] width 346 height 29
type input "2"
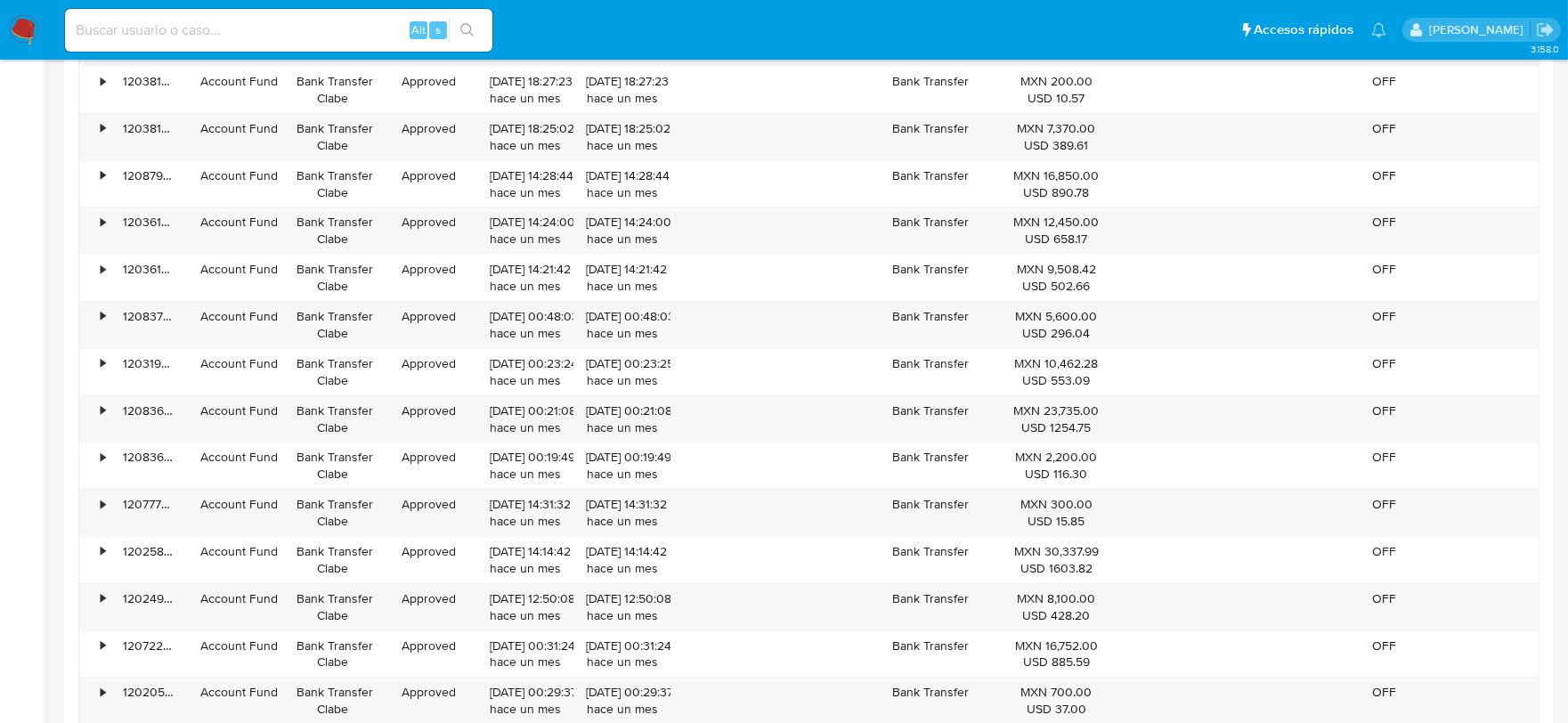
scroll to position [6261, 0]
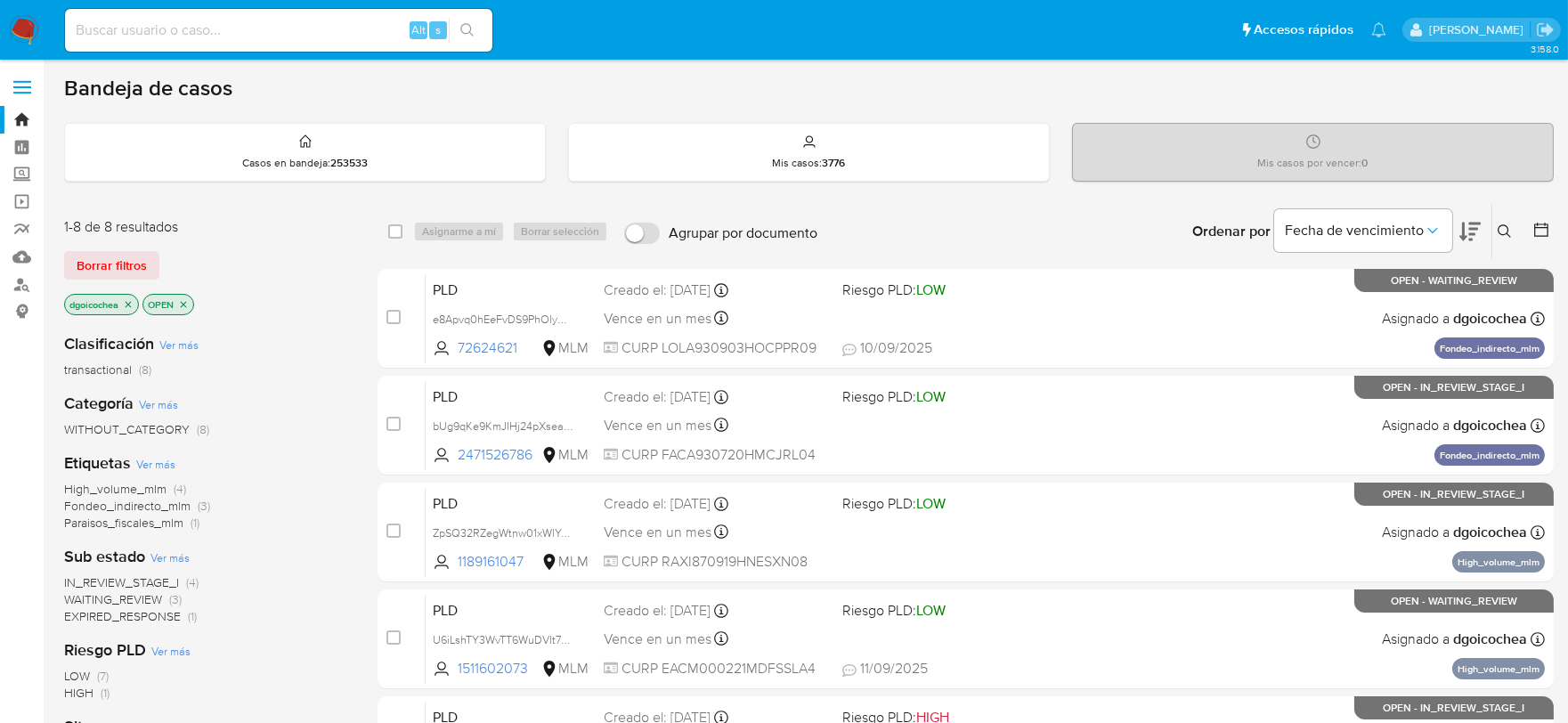
click at [1508, 223] on button at bounding box center [1507, 232] width 30 height 22
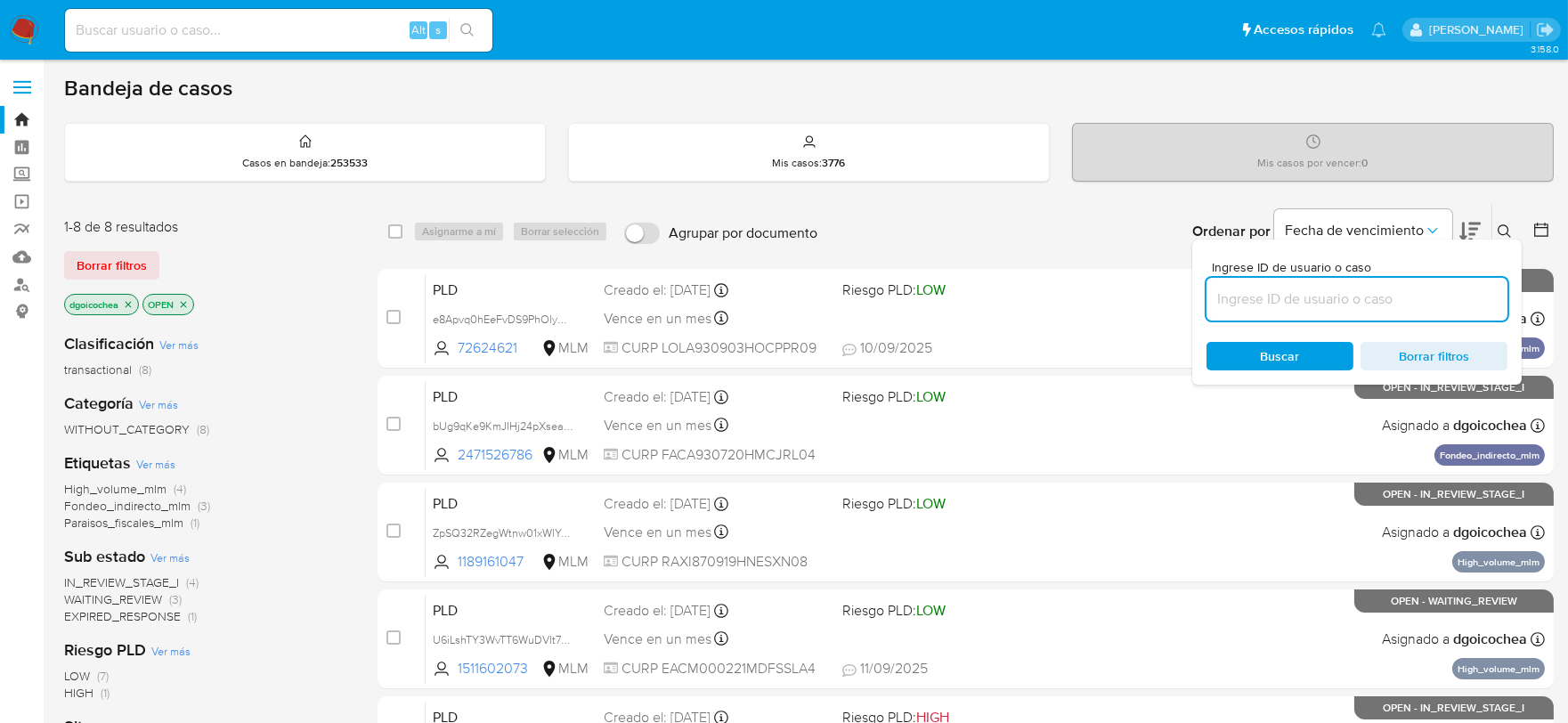
click at [1343, 301] on input at bounding box center [1357, 299] width 301 height 23
click at [20, 173] on label "Screening" at bounding box center [106, 174] width 212 height 28
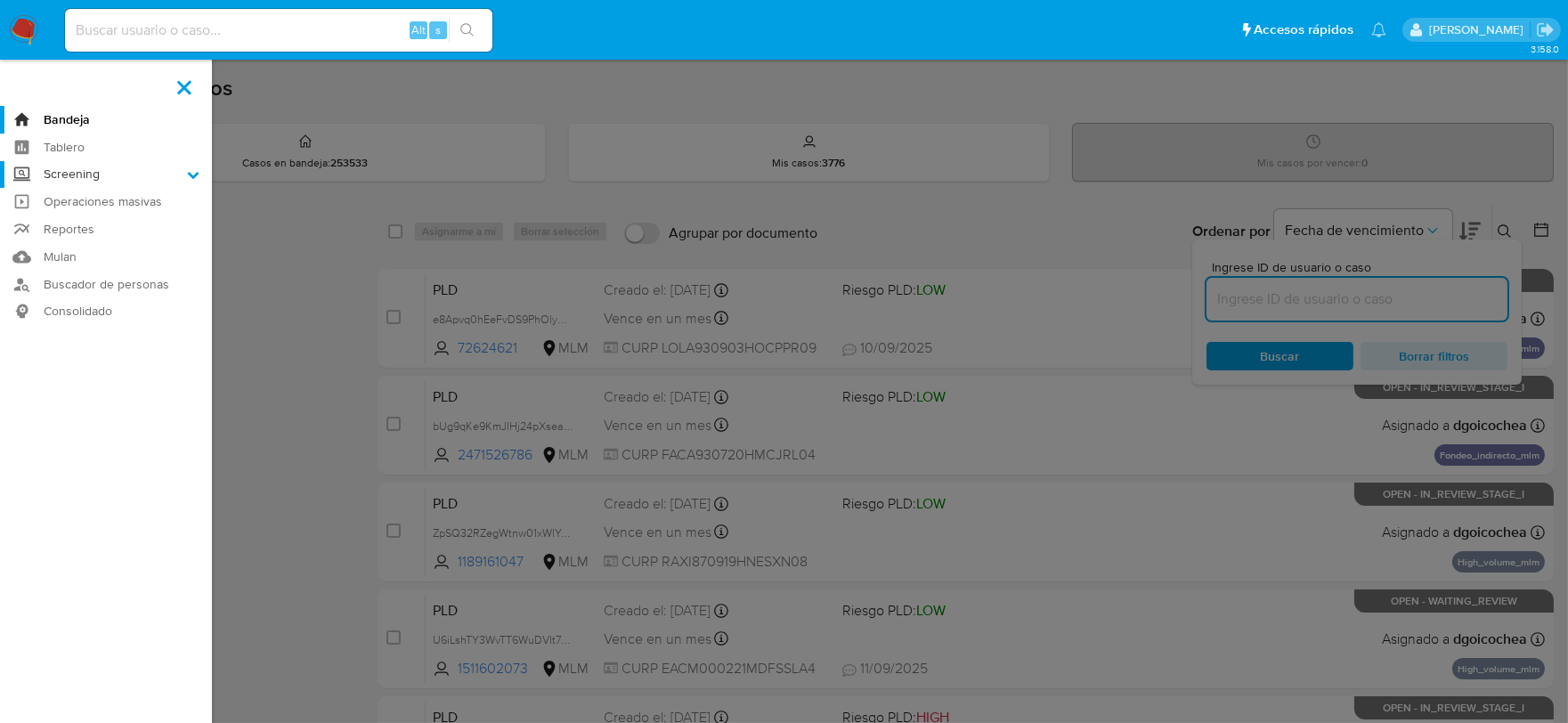
click at [0, 0] on input "Screening" at bounding box center [0, 0] width 0 height 0
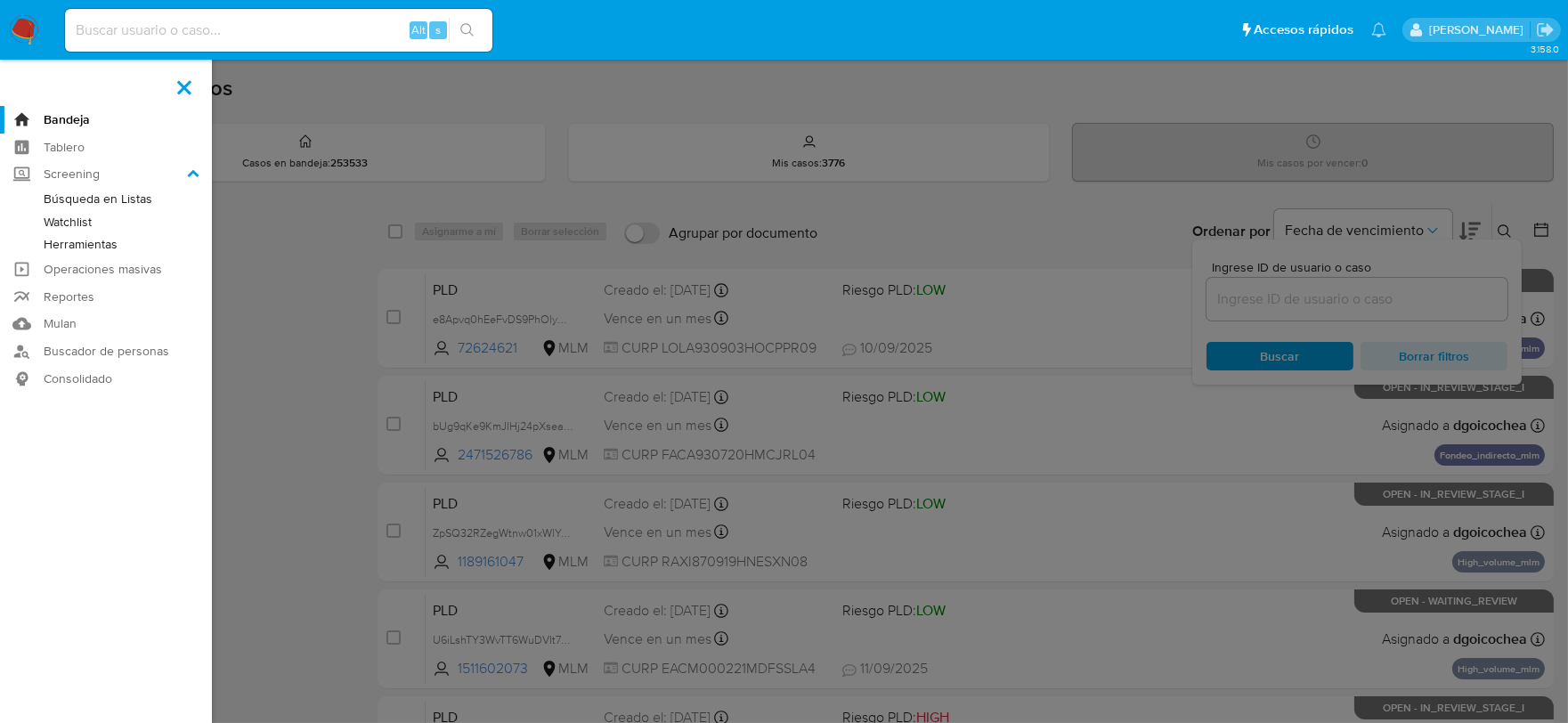
click at [108, 247] on link "Herramientas" at bounding box center [106, 245] width 212 height 22
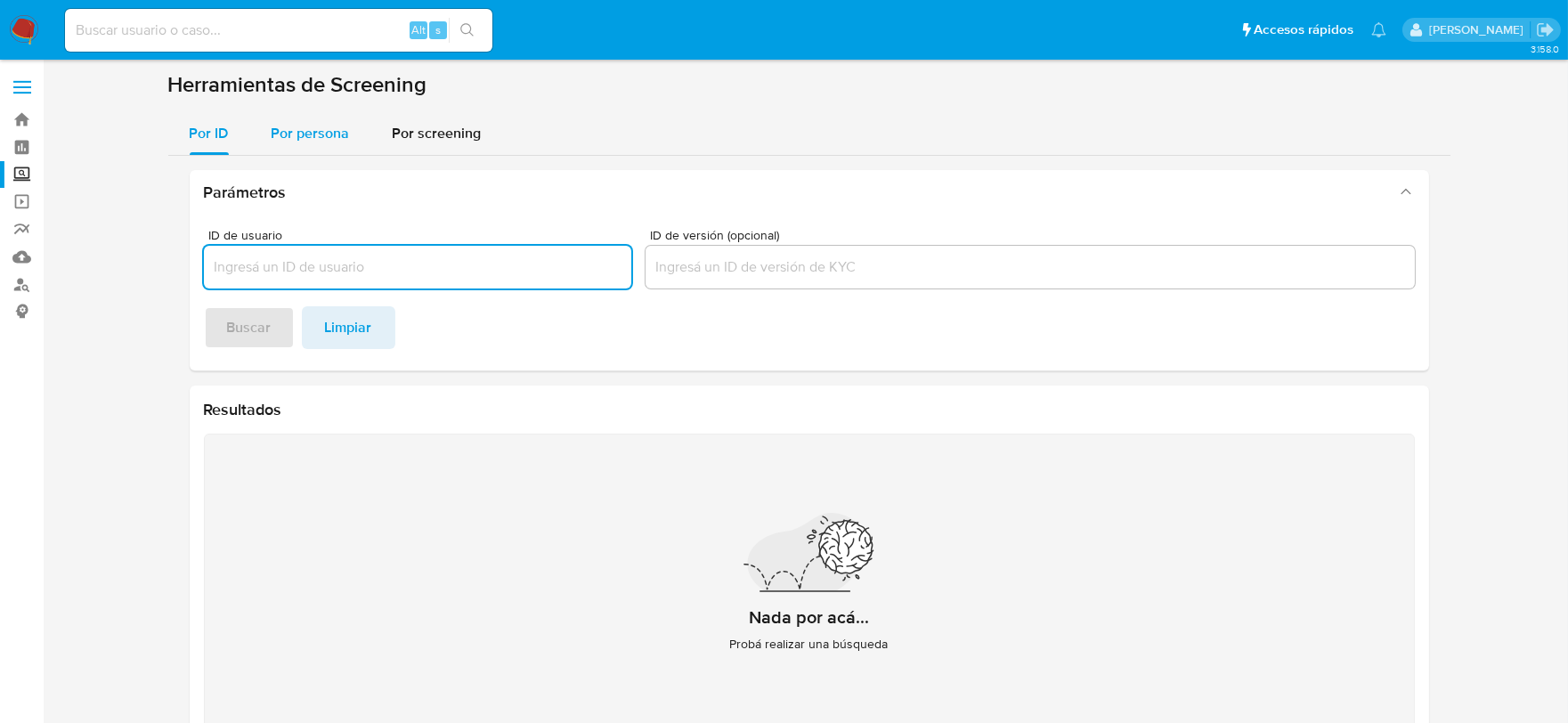
click at [319, 136] on span "Por persona" at bounding box center [310, 133] width 78 height 21
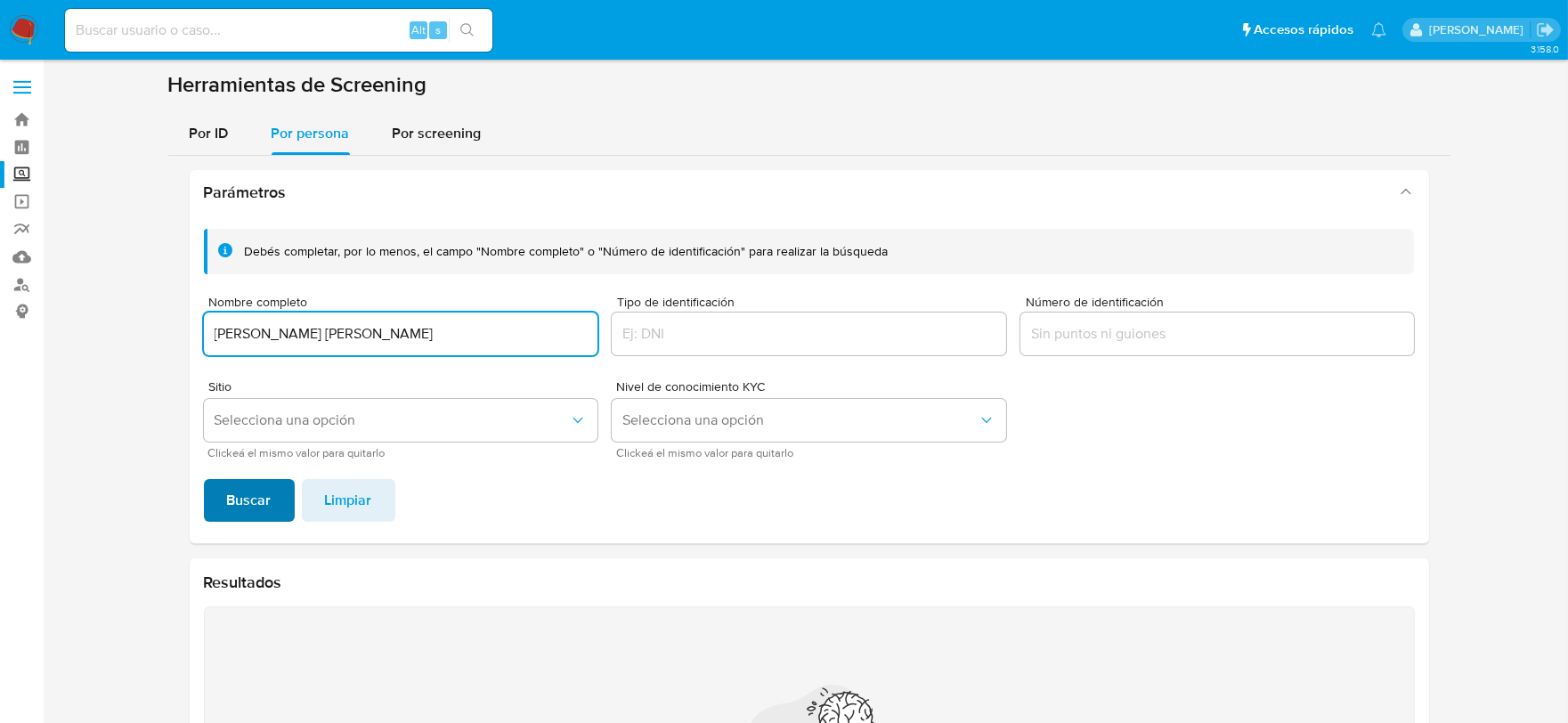
type input "[PERSON_NAME] [PERSON_NAME]"
click at [261, 504] on span "Buscar" at bounding box center [250, 501] width 45 height 40
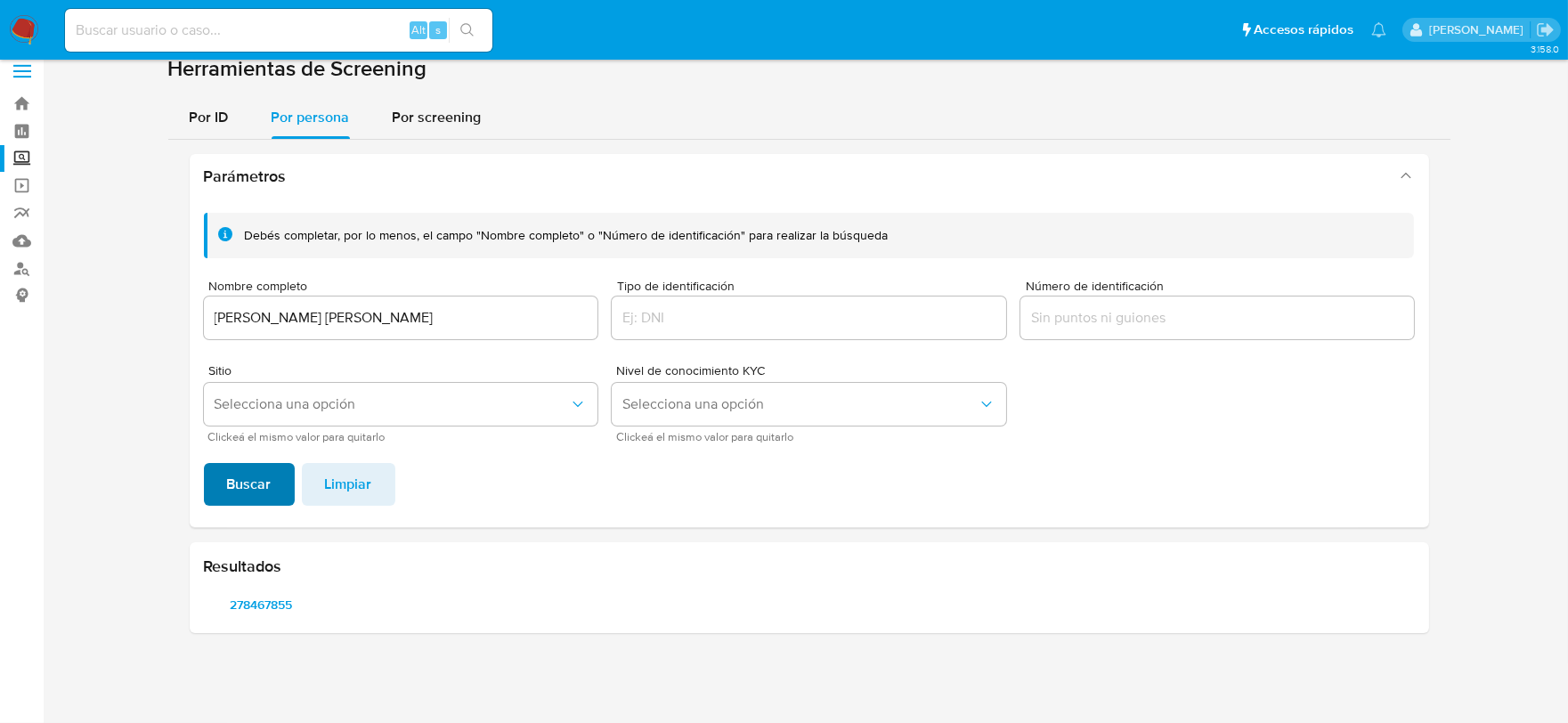
scroll to position [15, 0]
click at [245, 603] on span "278467855" at bounding box center [262, 606] width 90 height 25
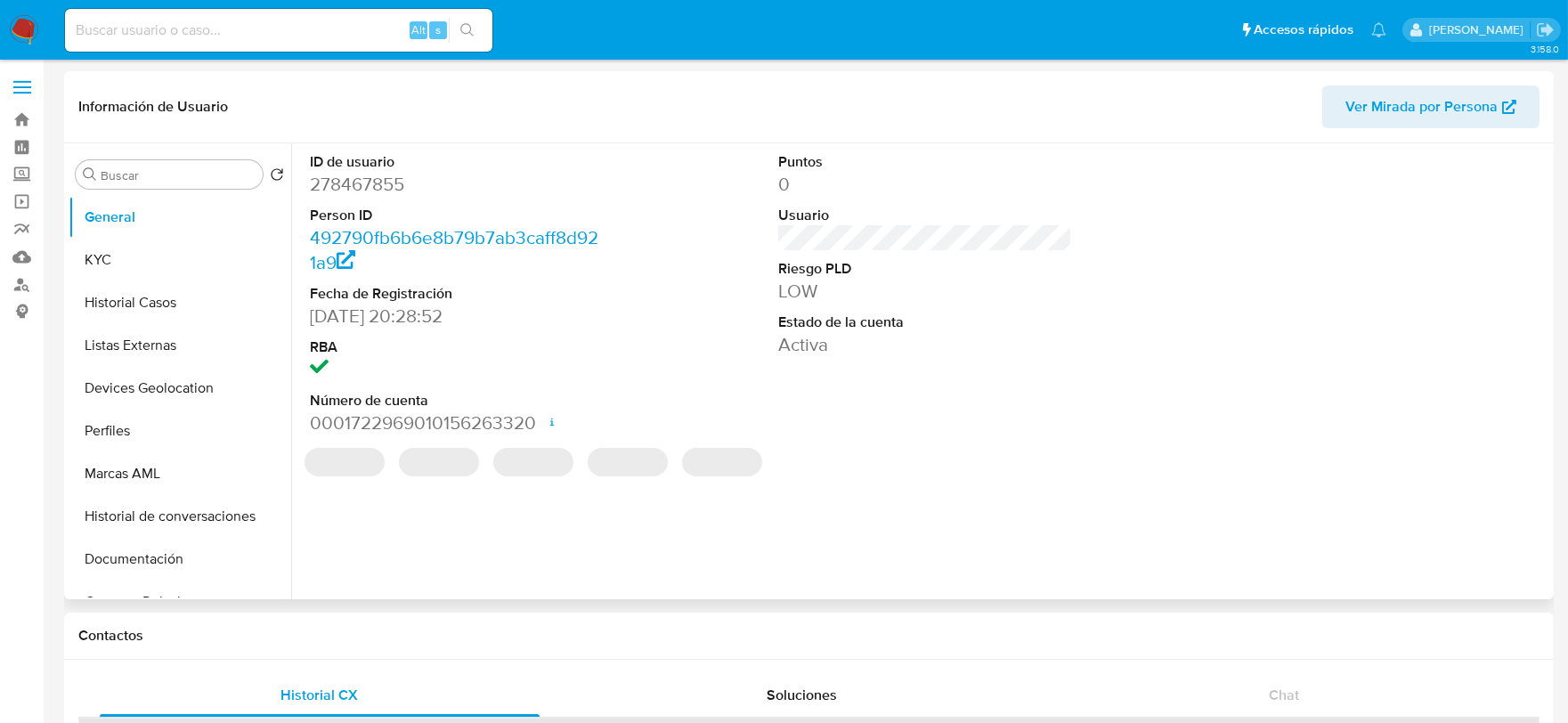
select select "10"
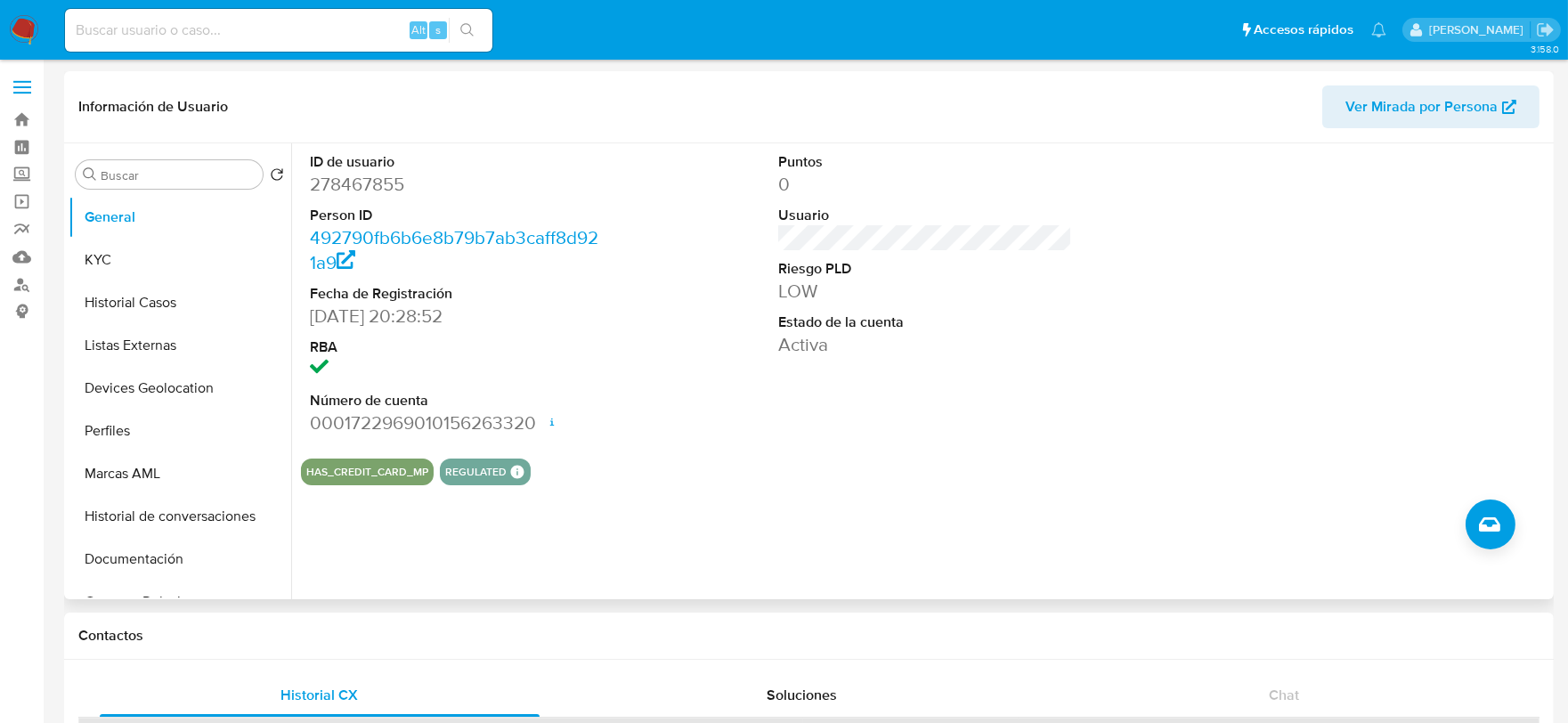
drag, startPoint x: 307, startPoint y: 211, endPoint x: 316, endPoint y: 188, distance: 24.7
click at [307, 211] on div "ID de usuario 278467855 Person ID 492790fb6b6e8b79b7ab3caff8d921a9 Fecha de Reg…" at bounding box center [458, 293] width 313 height 301
click at [332, 188] on dd "278467855" at bounding box center [458, 184] width 295 height 25
copy dd "278467855"
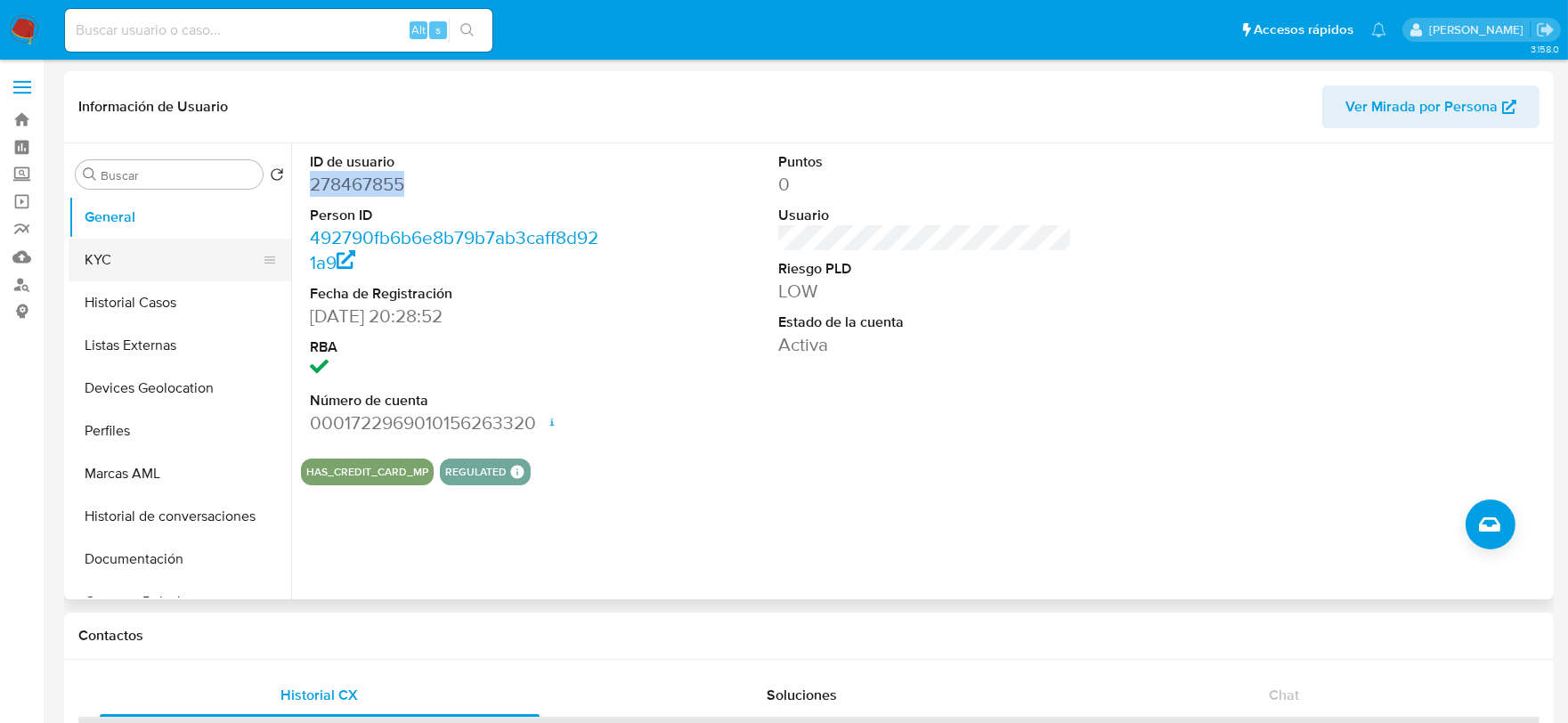
click at [169, 244] on button "KYC" at bounding box center [173, 260] width 209 height 43
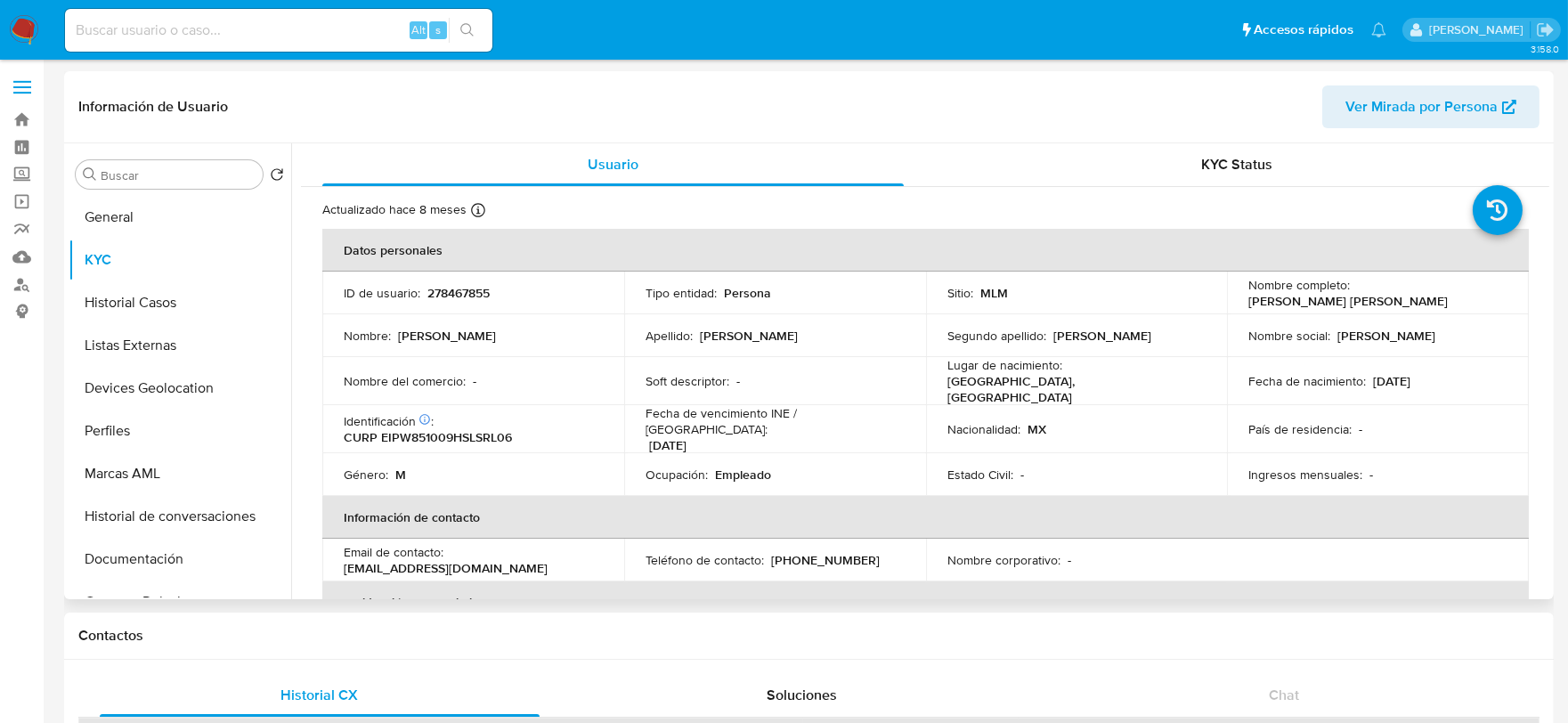
click at [607, 357] on td "Nombre del comercio : -" at bounding box center [474, 380] width 302 height 48
click at [163, 553] on button "Documentación" at bounding box center [173, 559] width 209 height 43
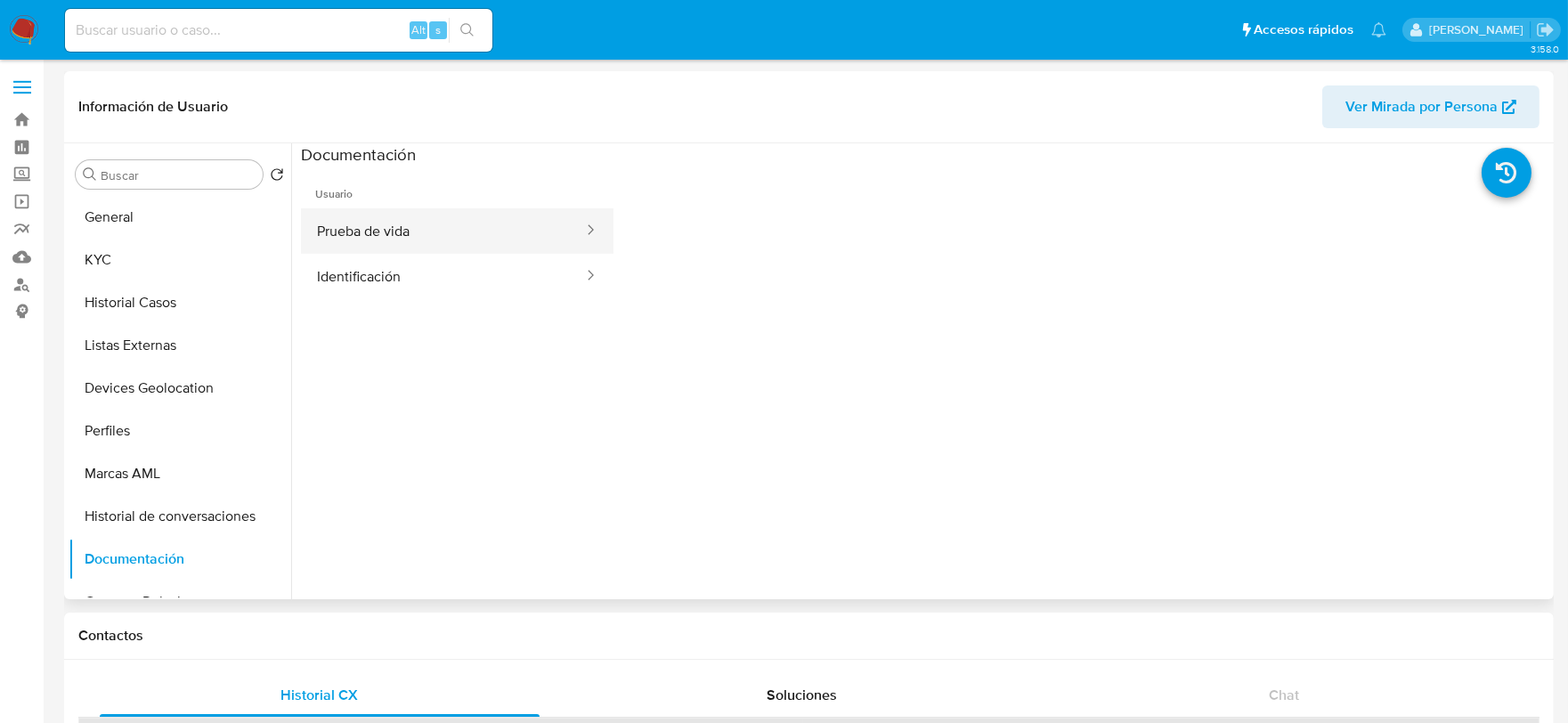
click at [411, 226] on button "Prueba de vida" at bounding box center [443, 231] width 284 height 46
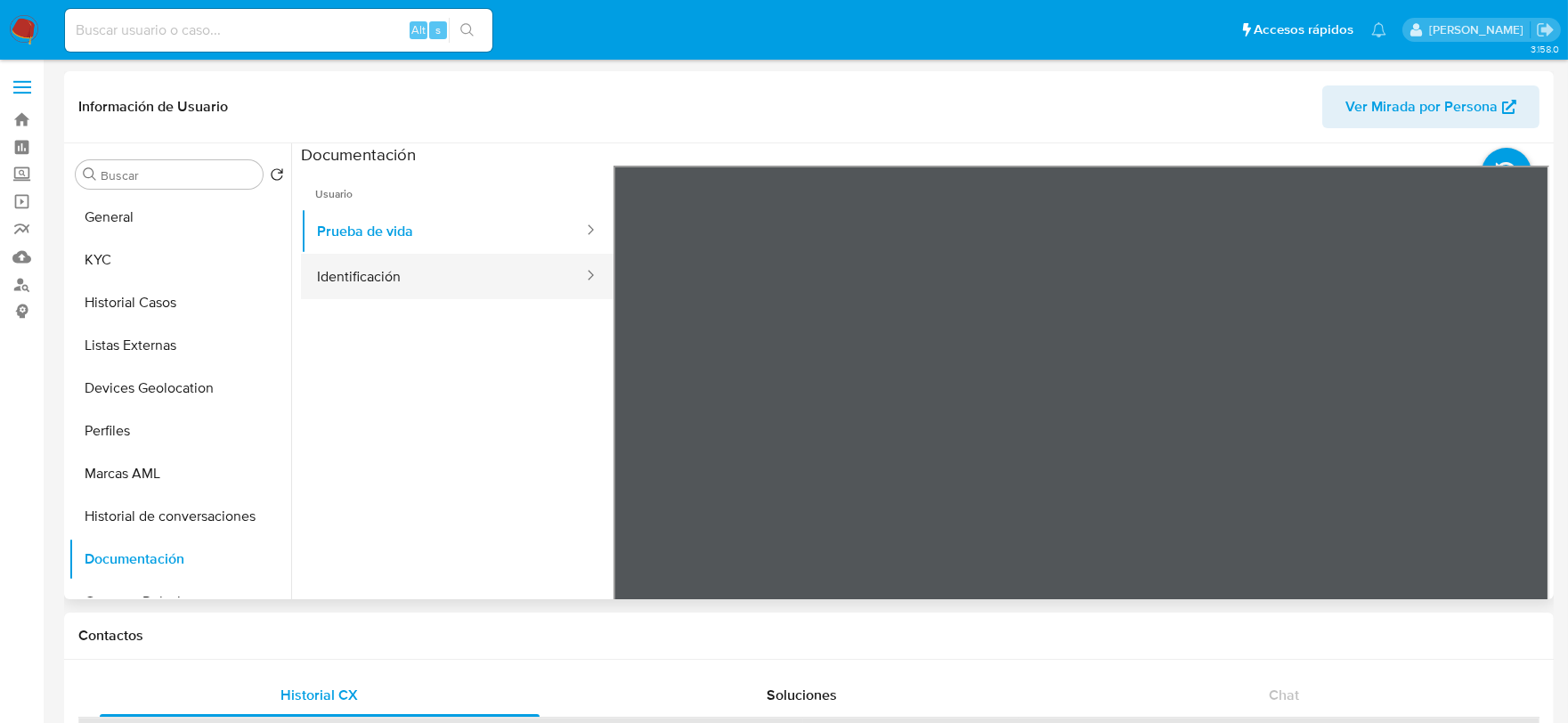
click at [414, 278] on button "Identificación" at bounding box center [443, 276] width 284 height 46
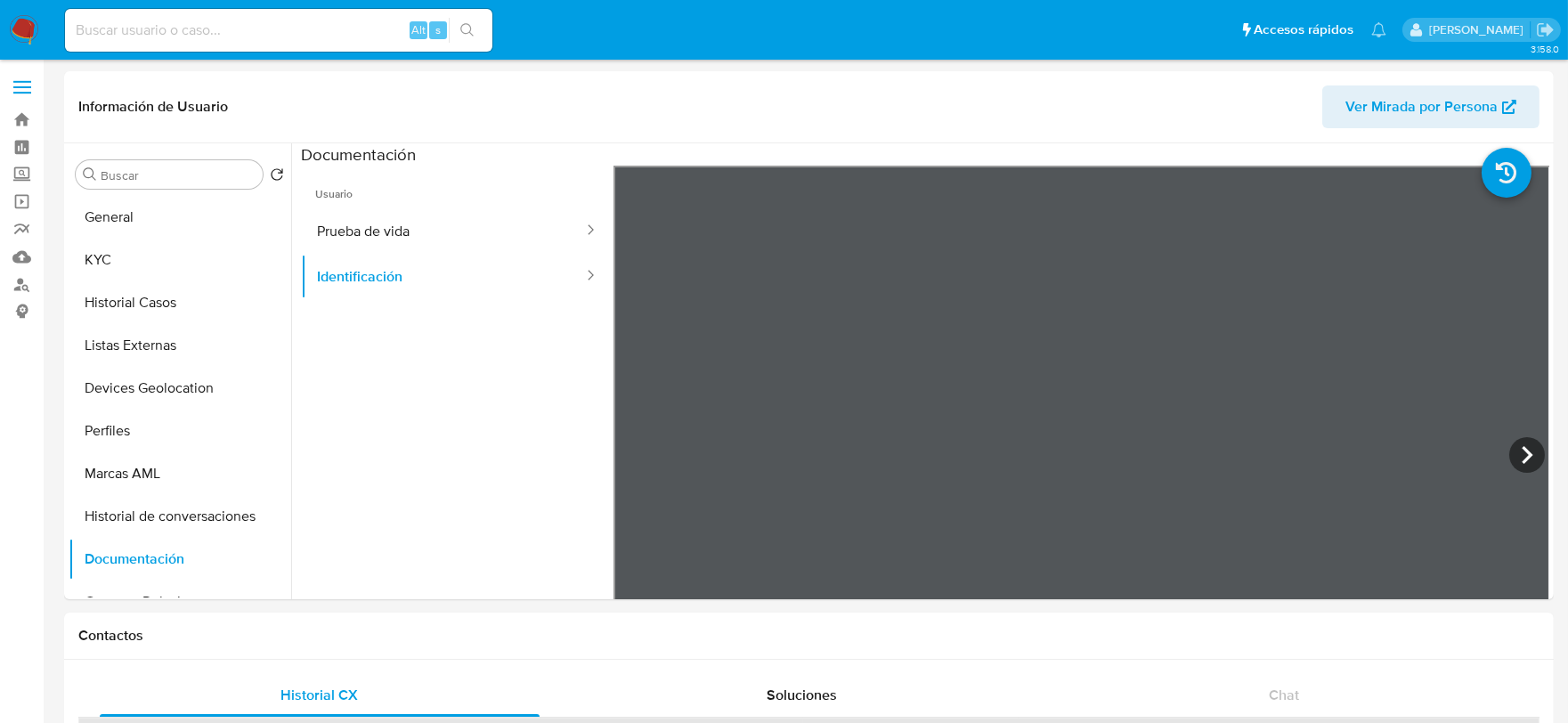
click at [183, 22] on input at bounding box center [278, 31] width 427 height 23
paste input "2010169680"
click at [183, 22] on input "2010169680" at bounding box center [278, 31] width 427 height 23
click at [175, 40] on input "2010169680" at bounding box center [278, 31] width 427 height 23
type input "2010169680"
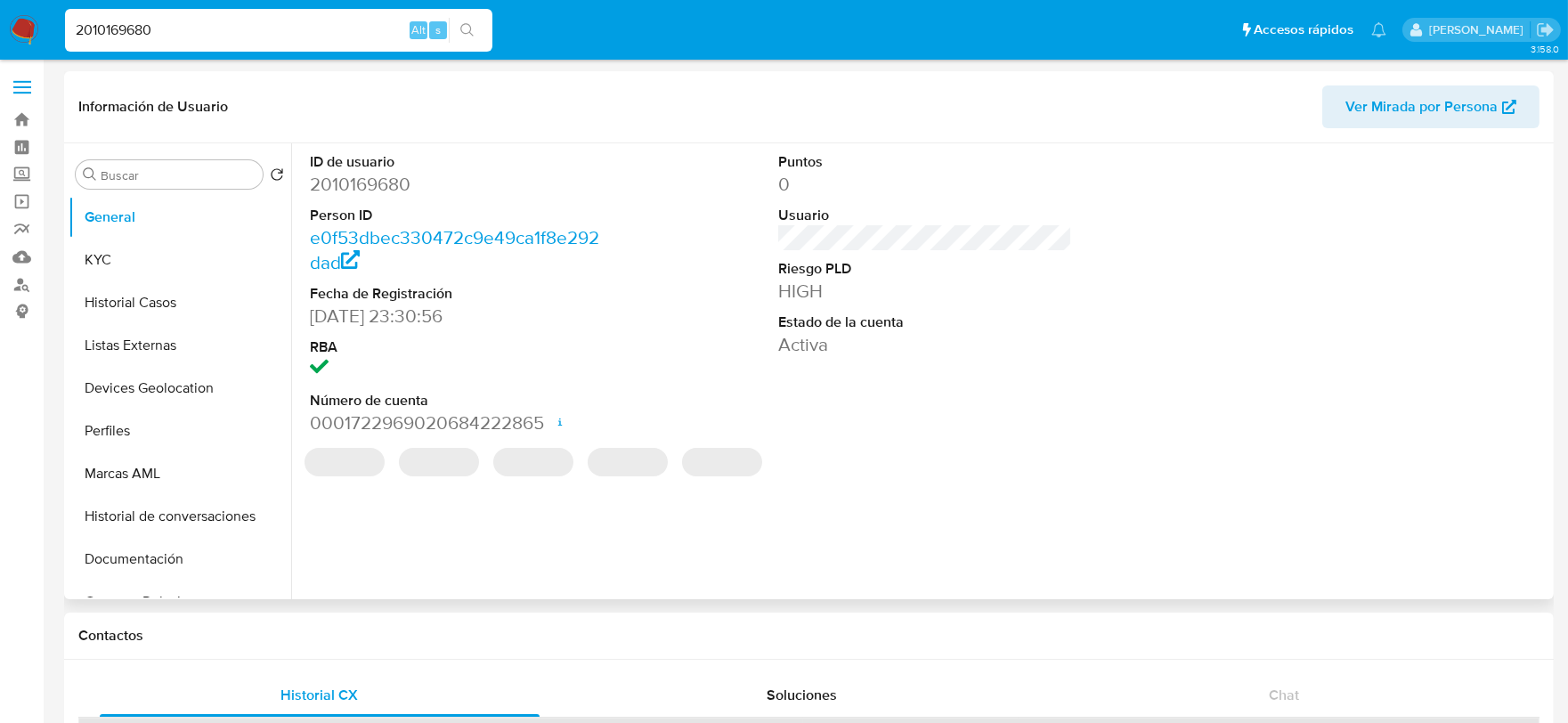
select select "10"
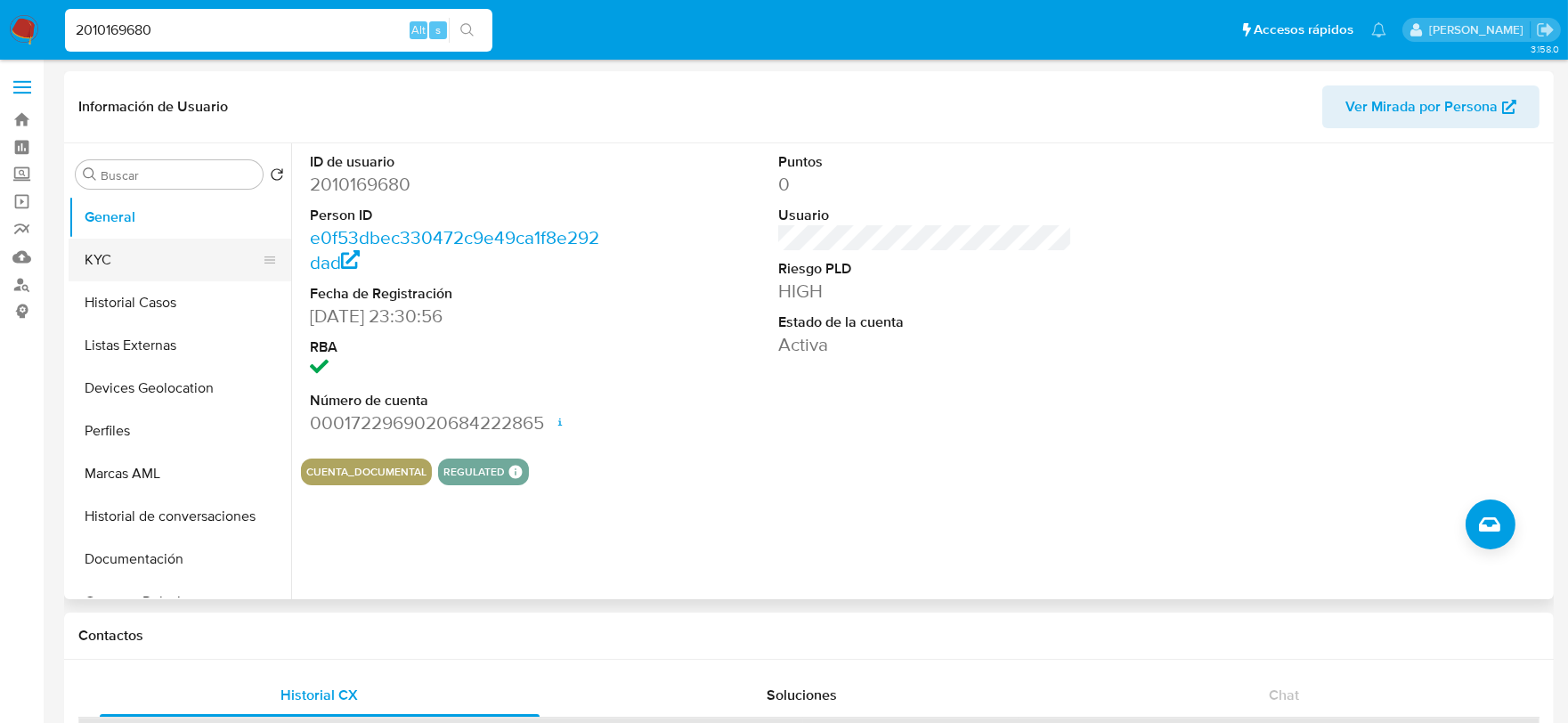
click at [160, 263] on button "KYC" at bounding box center [173, 260] width 209 height 43
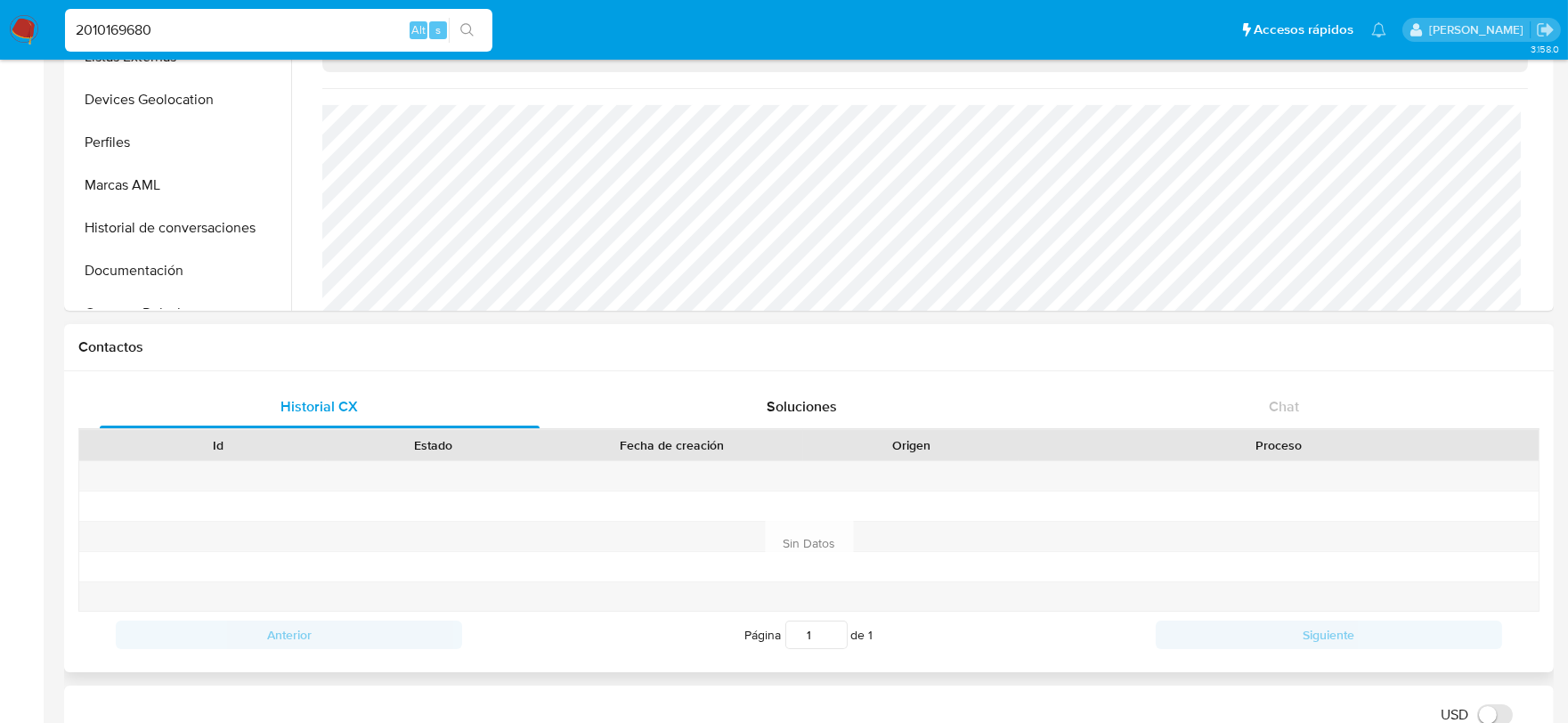
scroll to position [99, 0]
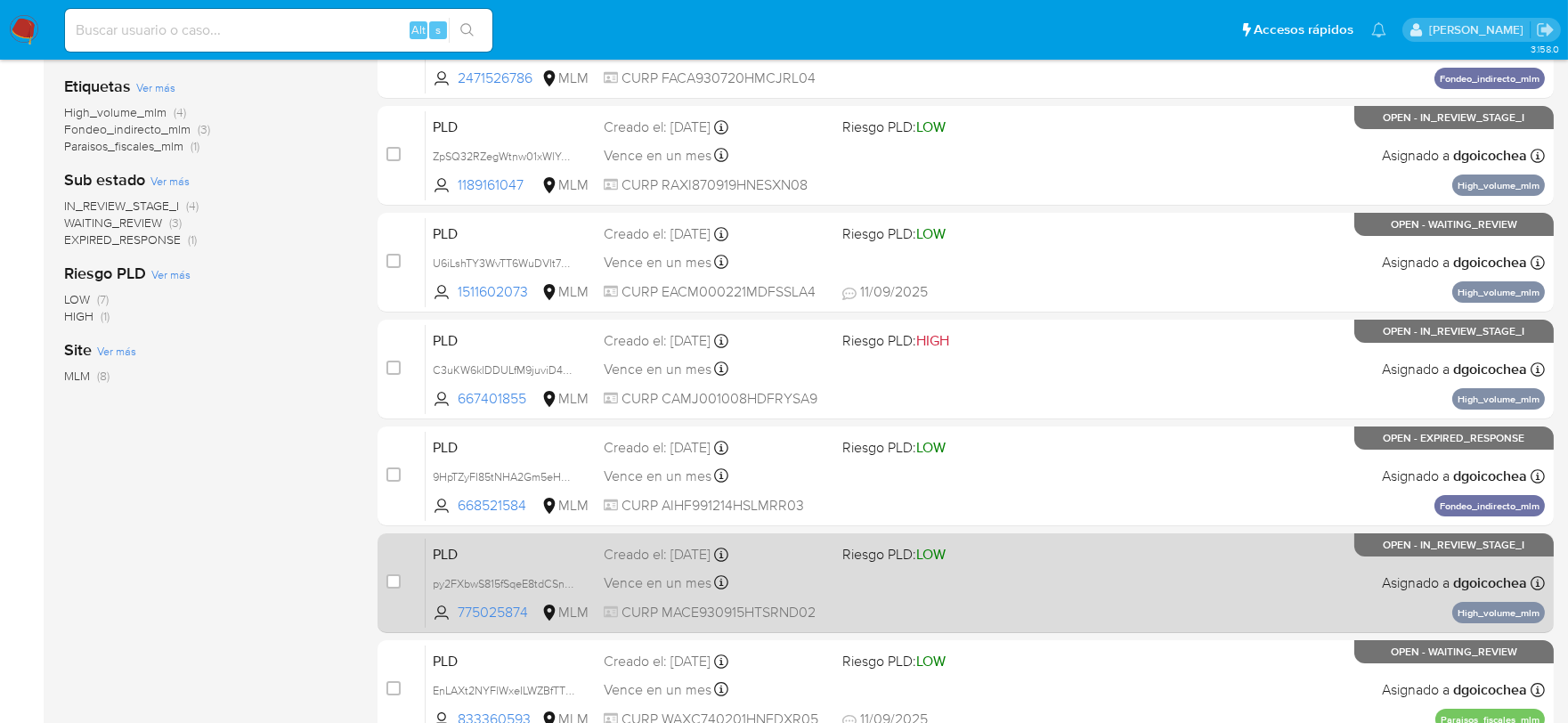
scroll to position [531, 0]
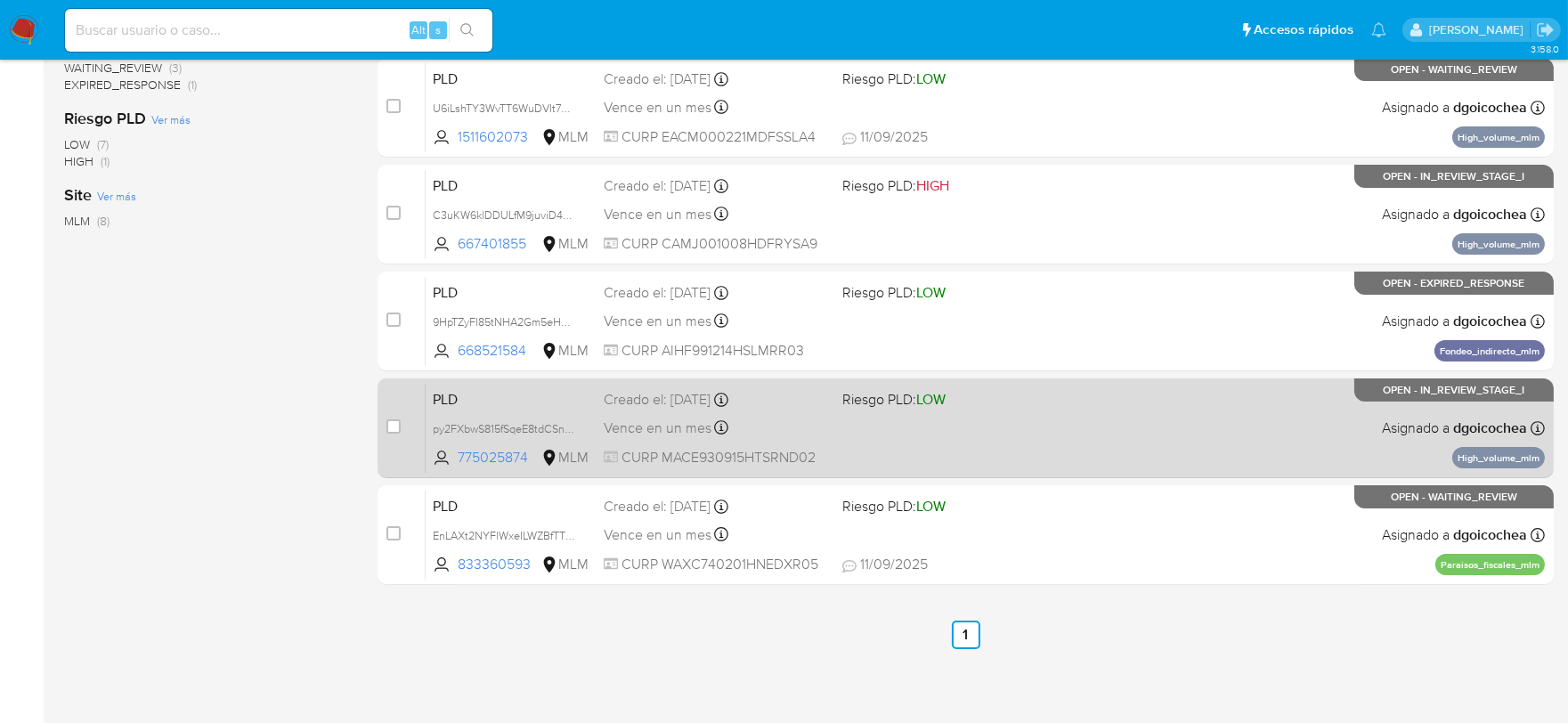
click at [461, 393] on span "PLD" at bounding box center [511, 398] width 156 height 23
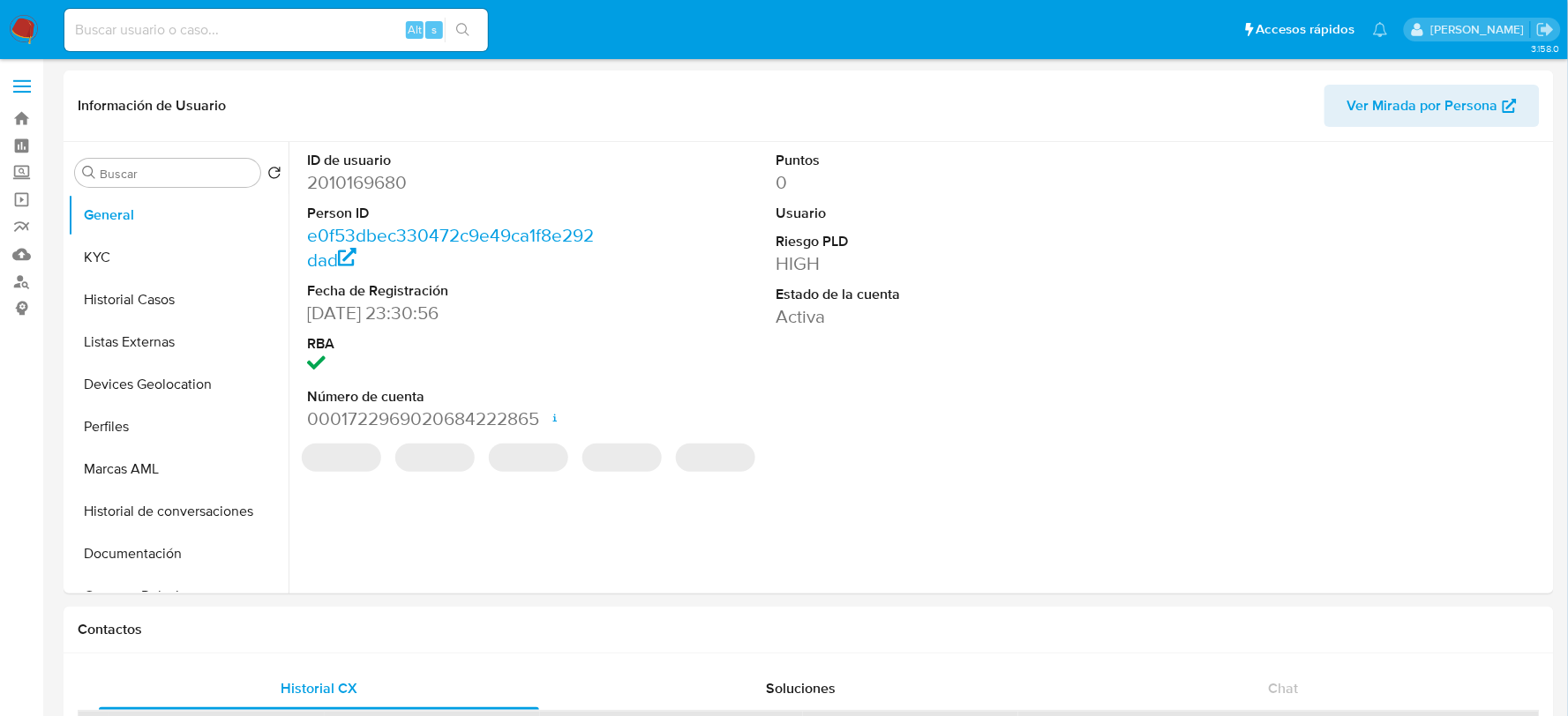
select select "10"
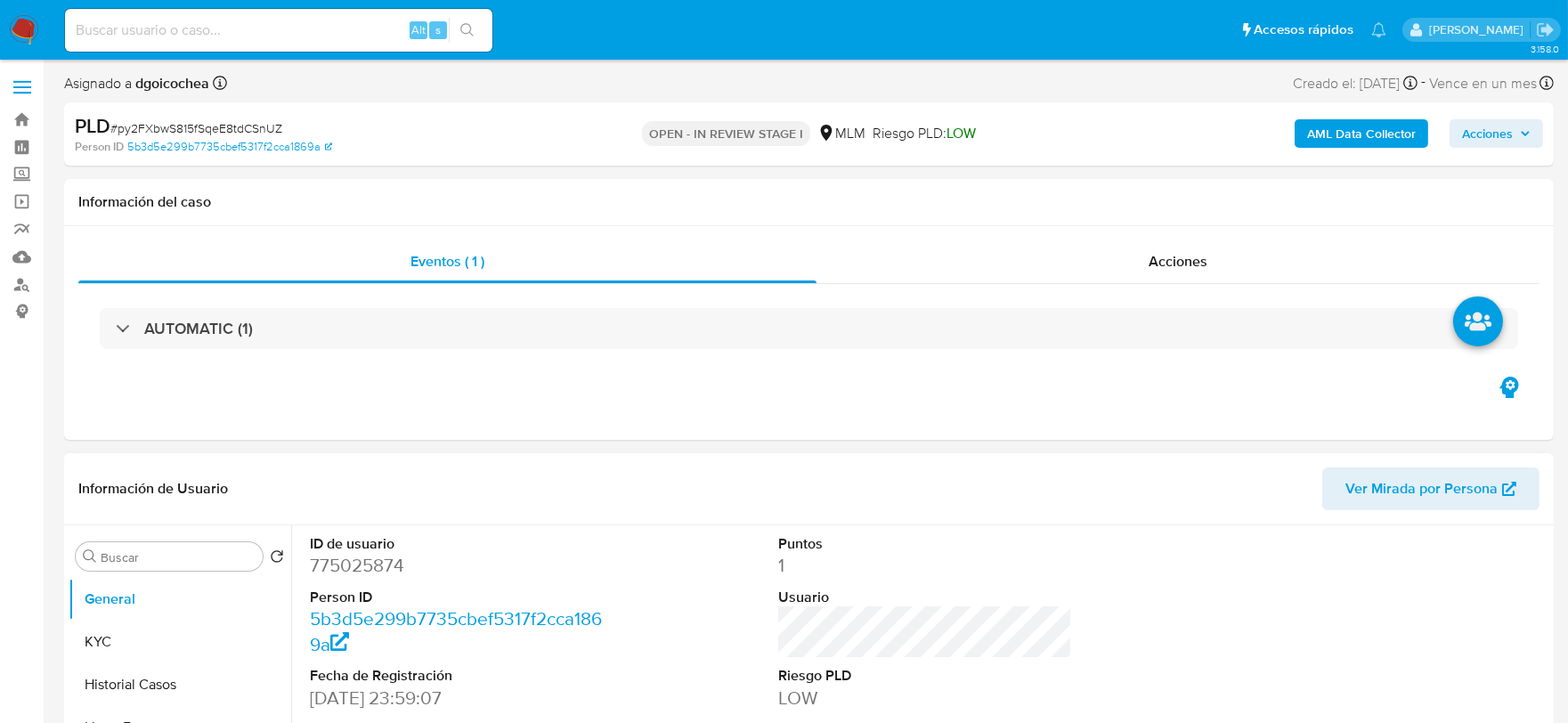
select select "10"
click at [637, 594] on div "ID de usuario 775025874 Person ID 5b3d5e299b7735cbef5317f2cca1869a Fecha de Reg…" at bounding box center [925, 675] width 1249 height 301
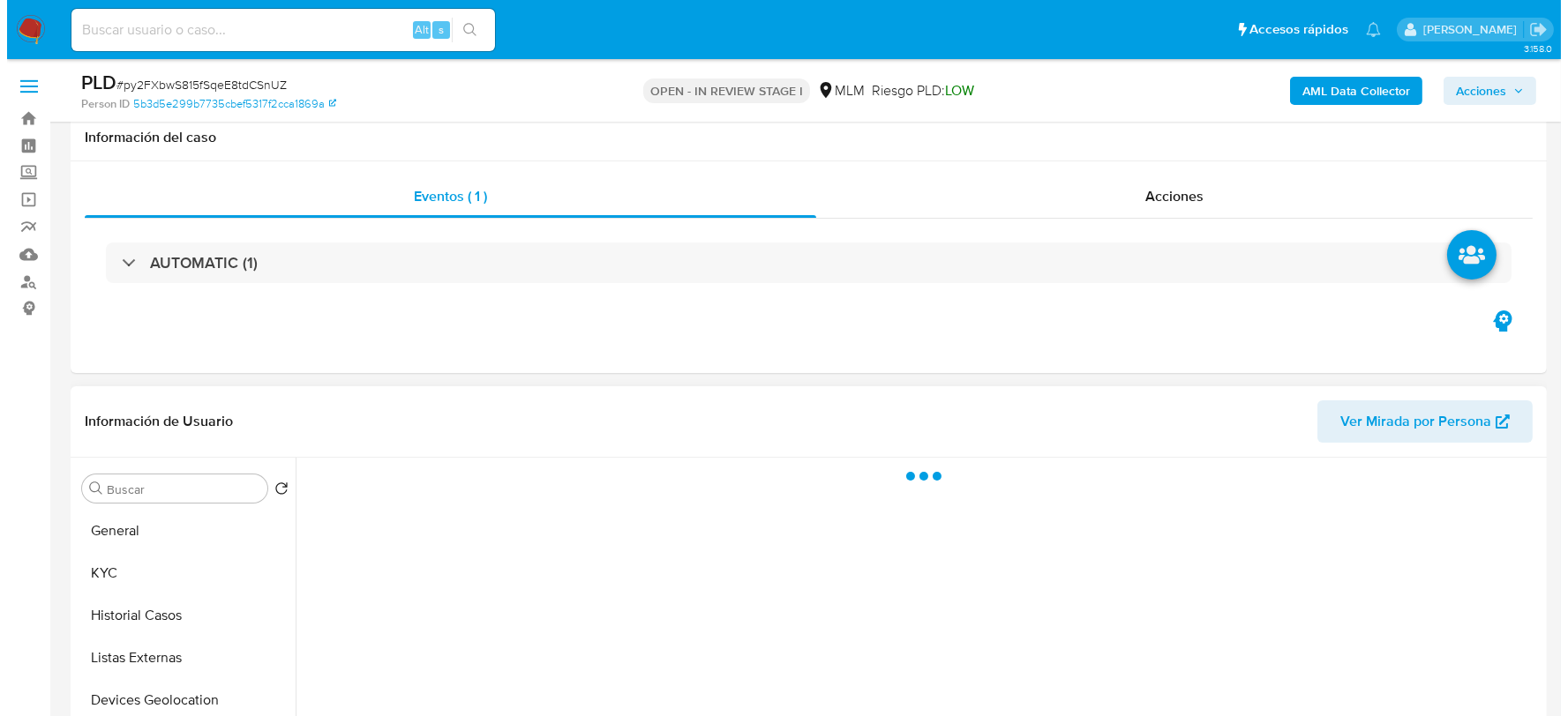
scroll to position [351, 0]
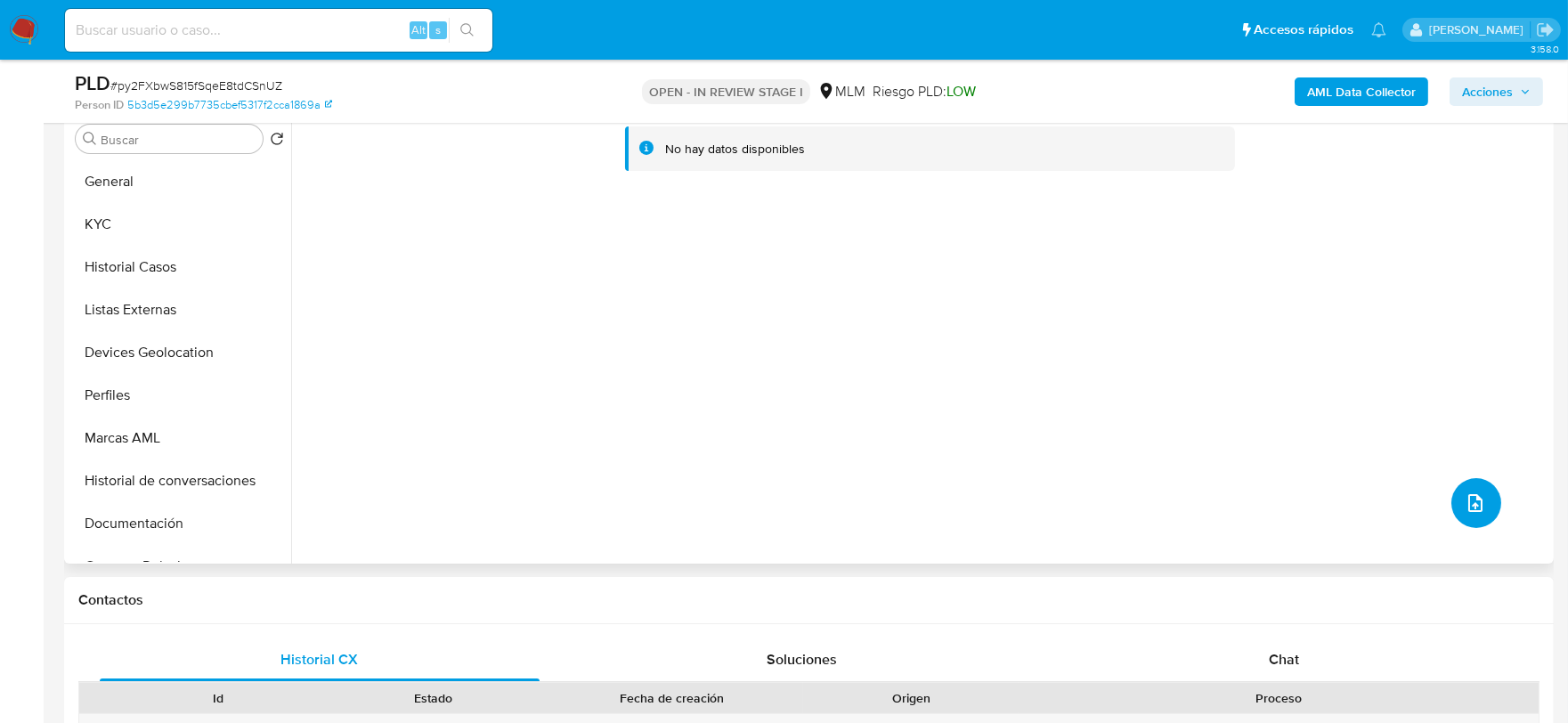
click at [1470, 490] on button "upload-file" at bounding box center [1476, 503] width 49 height 49
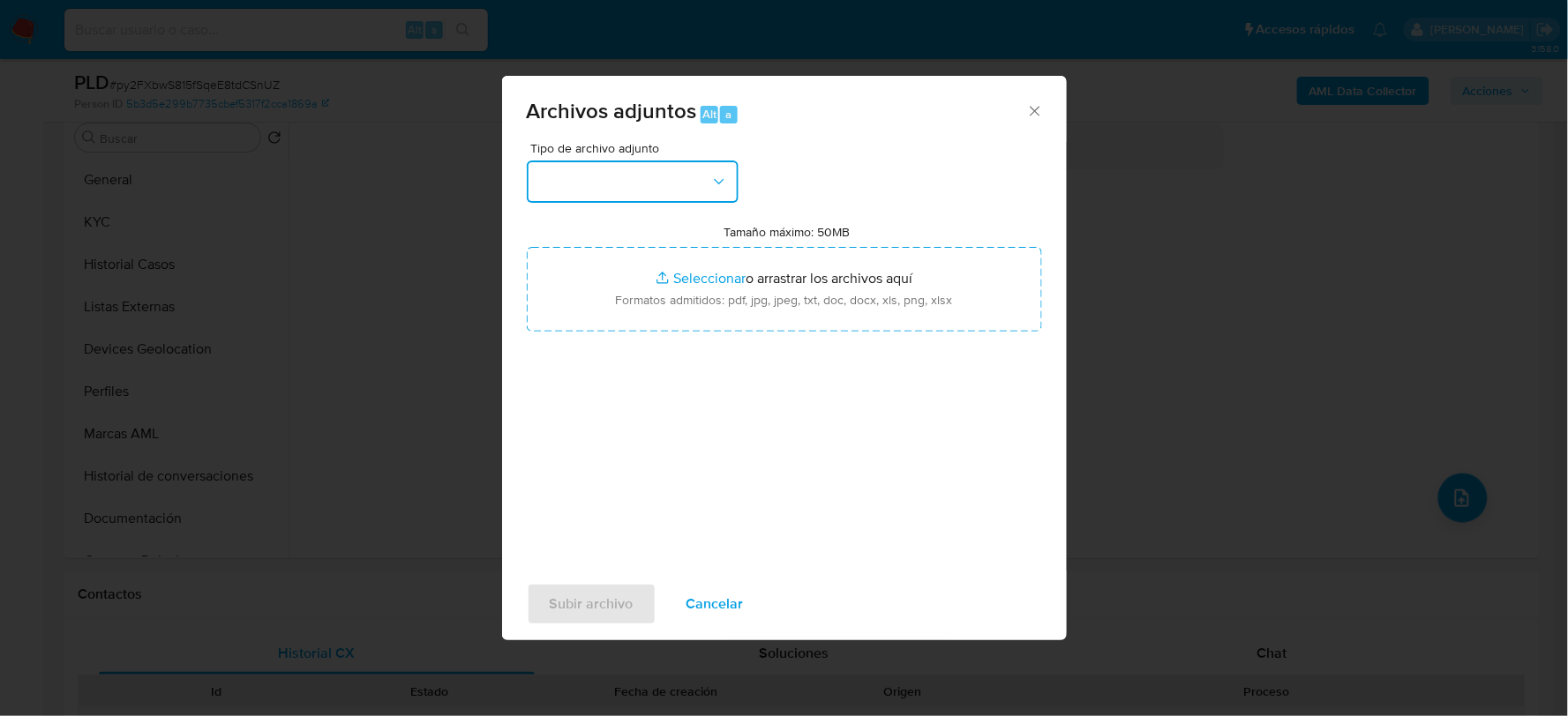
click at [666, 178] on button "button" at bounding box center [633, 182] width 212 height 43
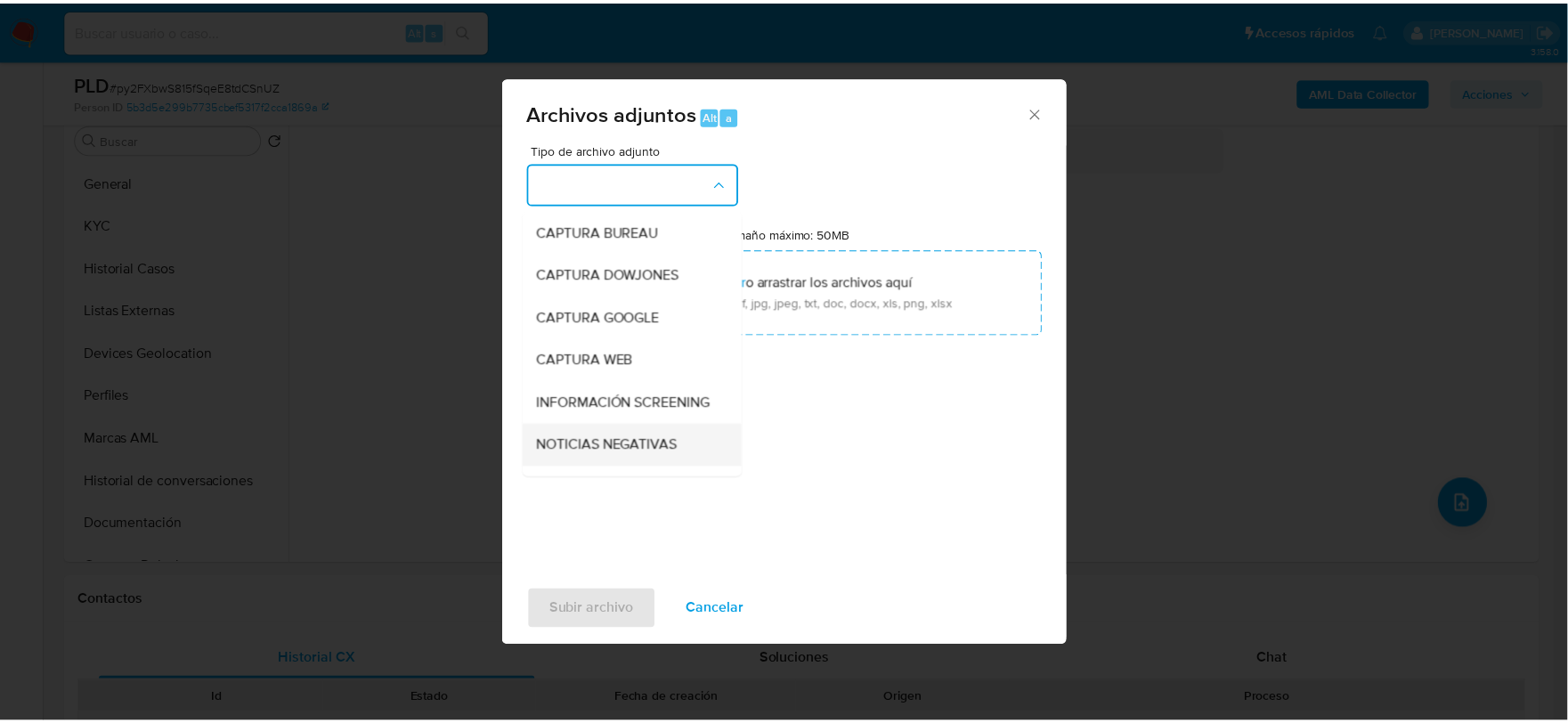
scroll to position [136, 0]
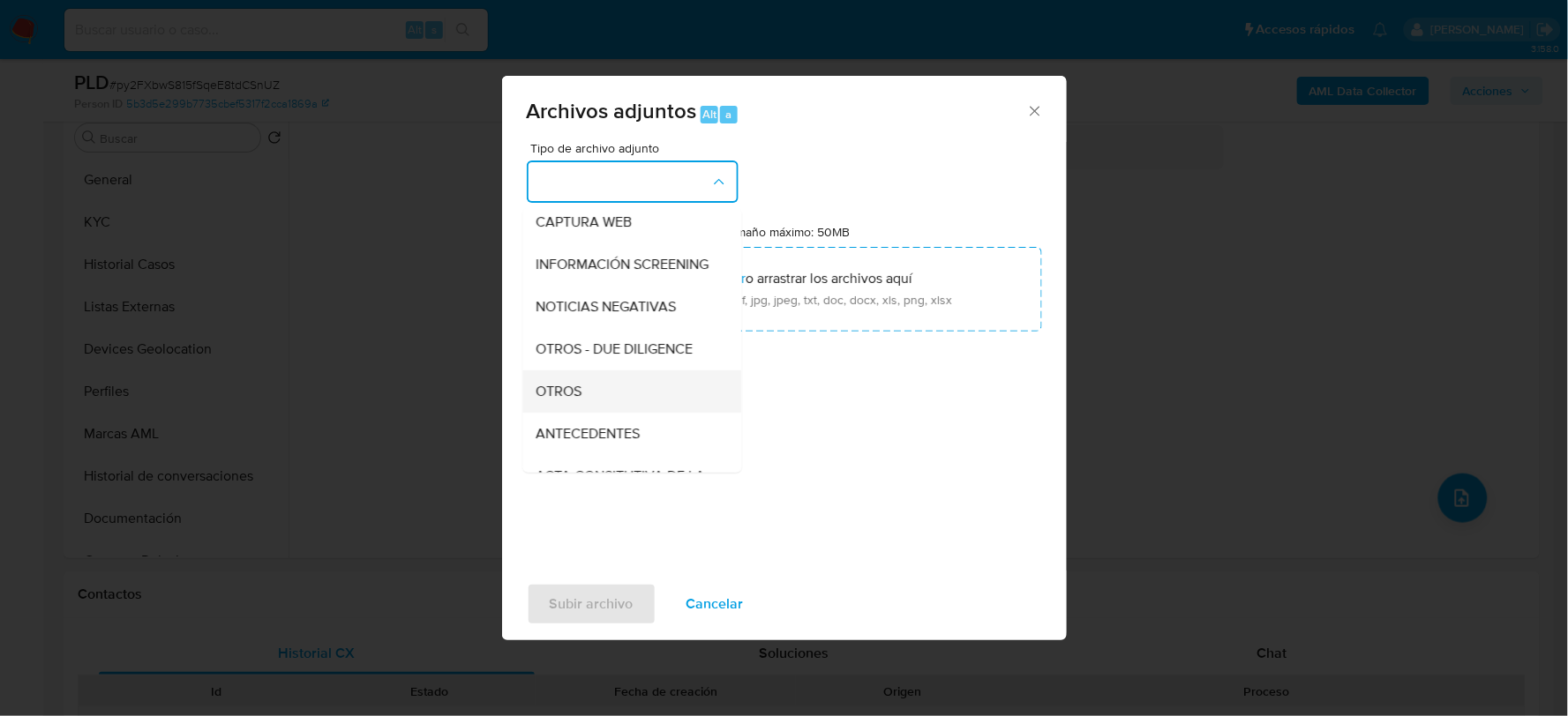
click at [580, 400] on span "OTROS" at bounding box center [559, 391] width 46 height 18
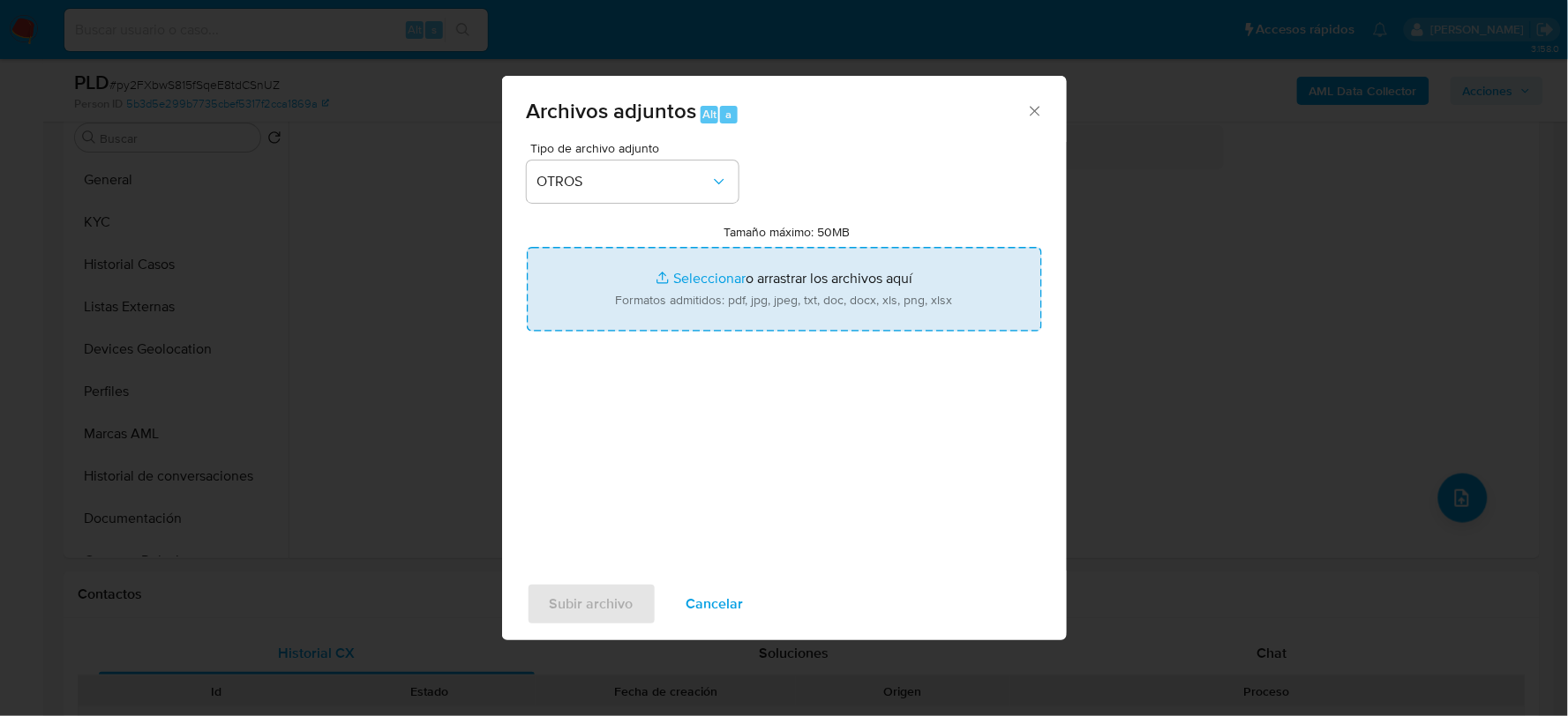
type input "C:\fakepath\775025874_EDUARDO MARTINEZ_AGO2025.xlsx"
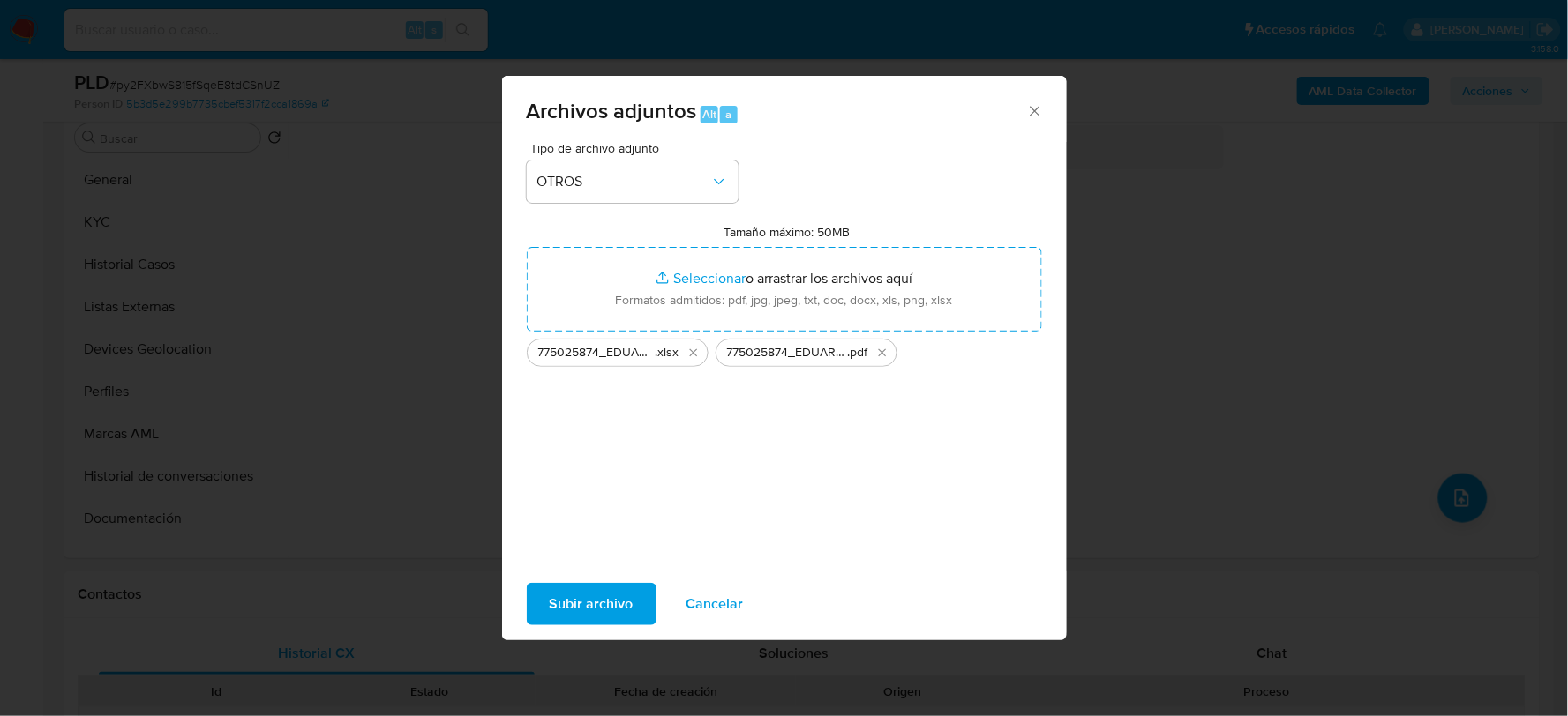
click at [589, 602] on span "Subir archivo" at bounding box center [592, 605] width 84 height 39
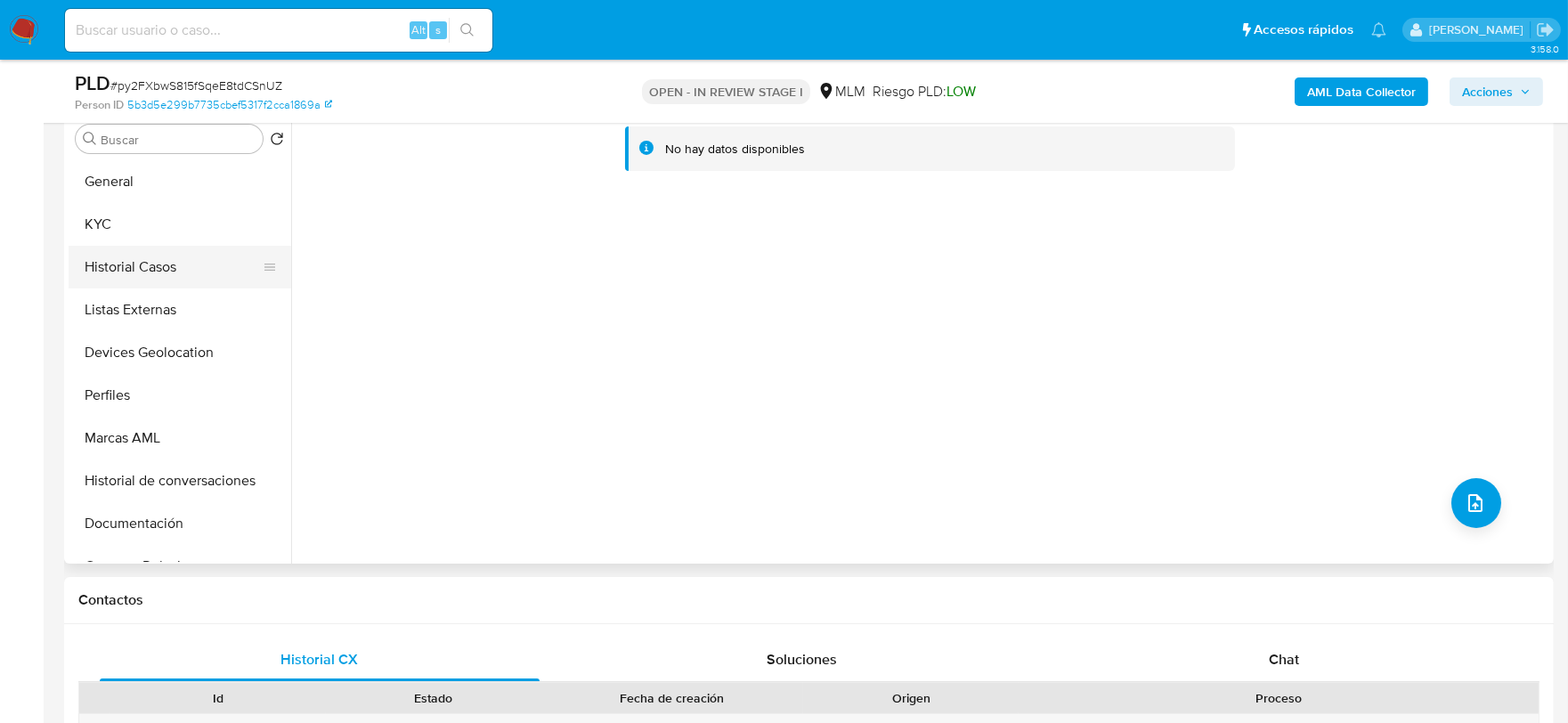
click at [183, 263] on button "Historial Casos" at bounding box center [173, 267] width 209 height 43
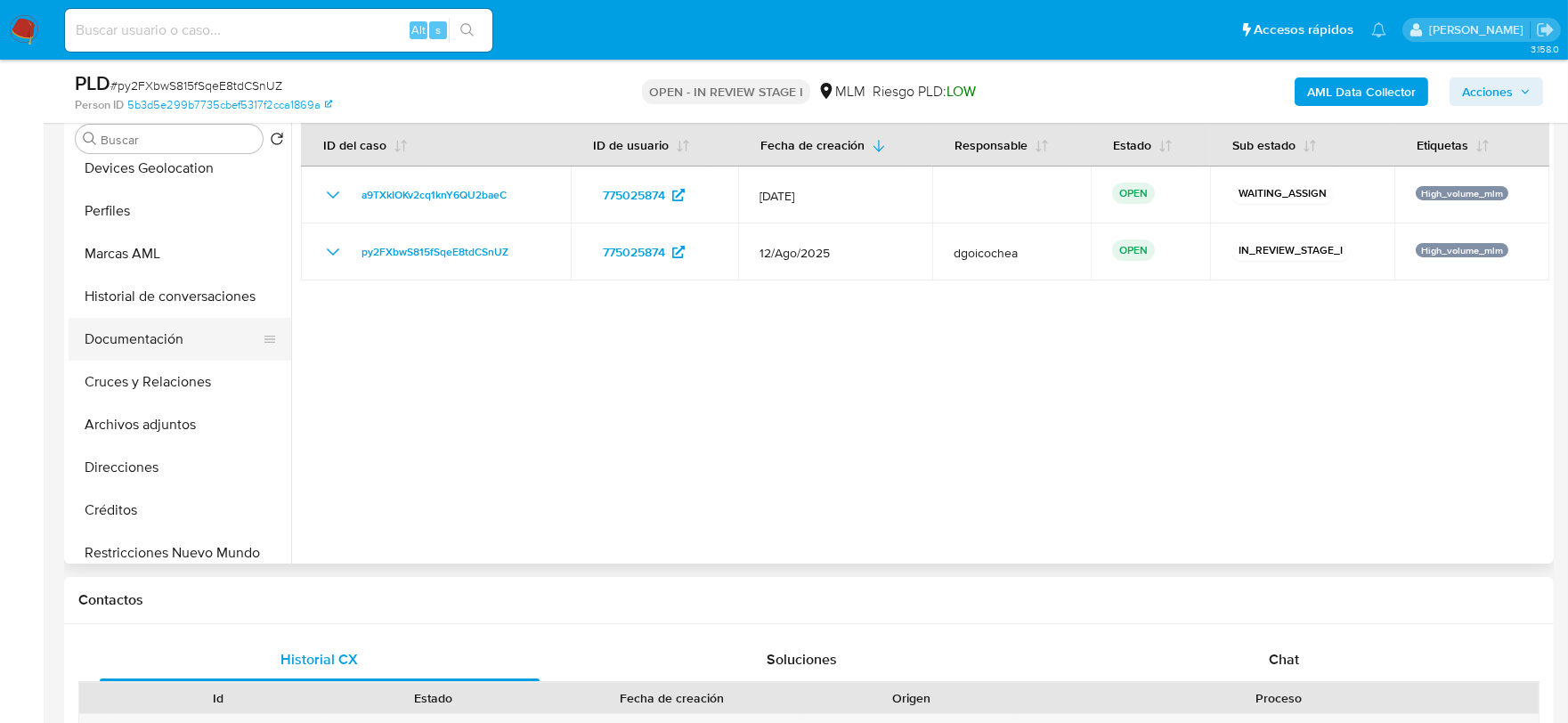
scroll to position [198, 0]
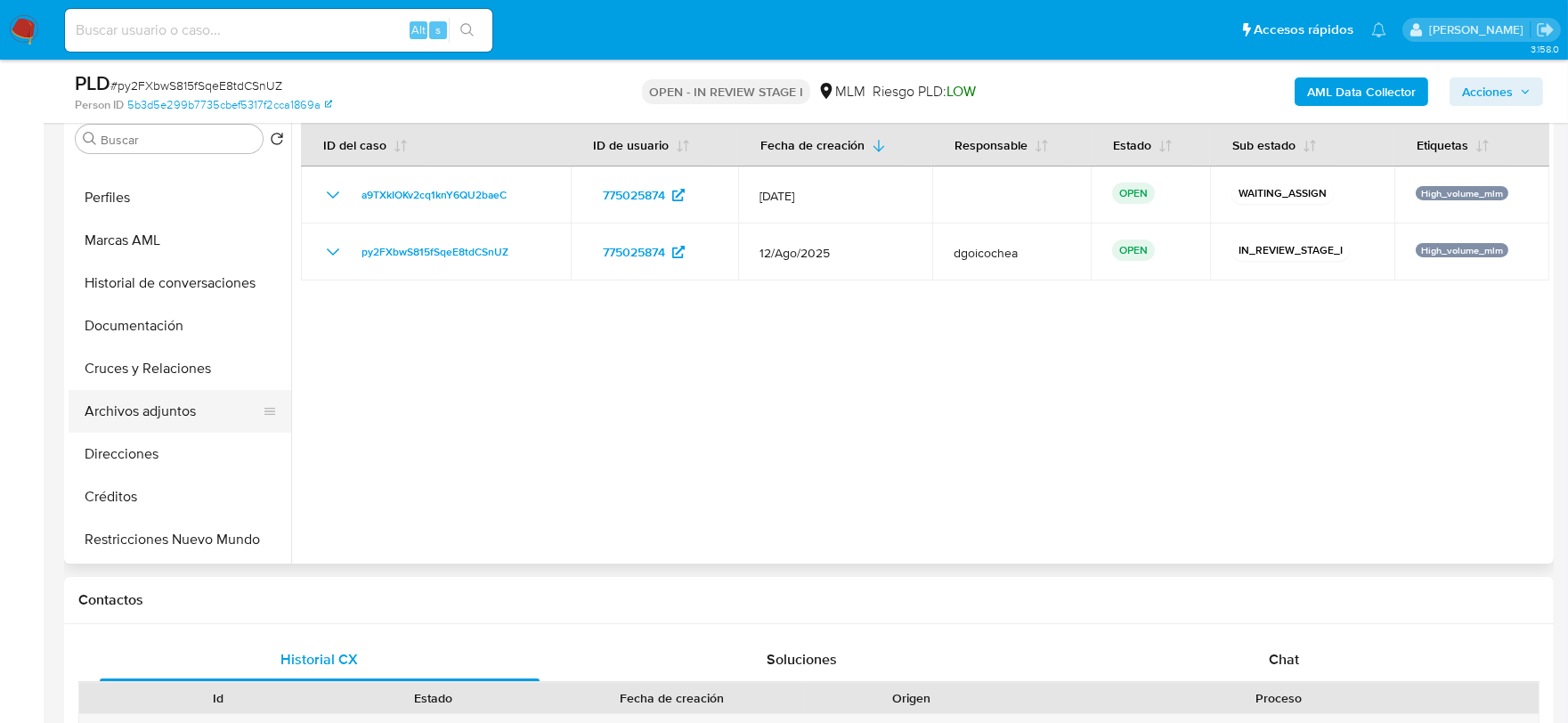
click at [182, 408] on button "Archivos adjuntos" at bounding box center [173, 412] width 209 height 43
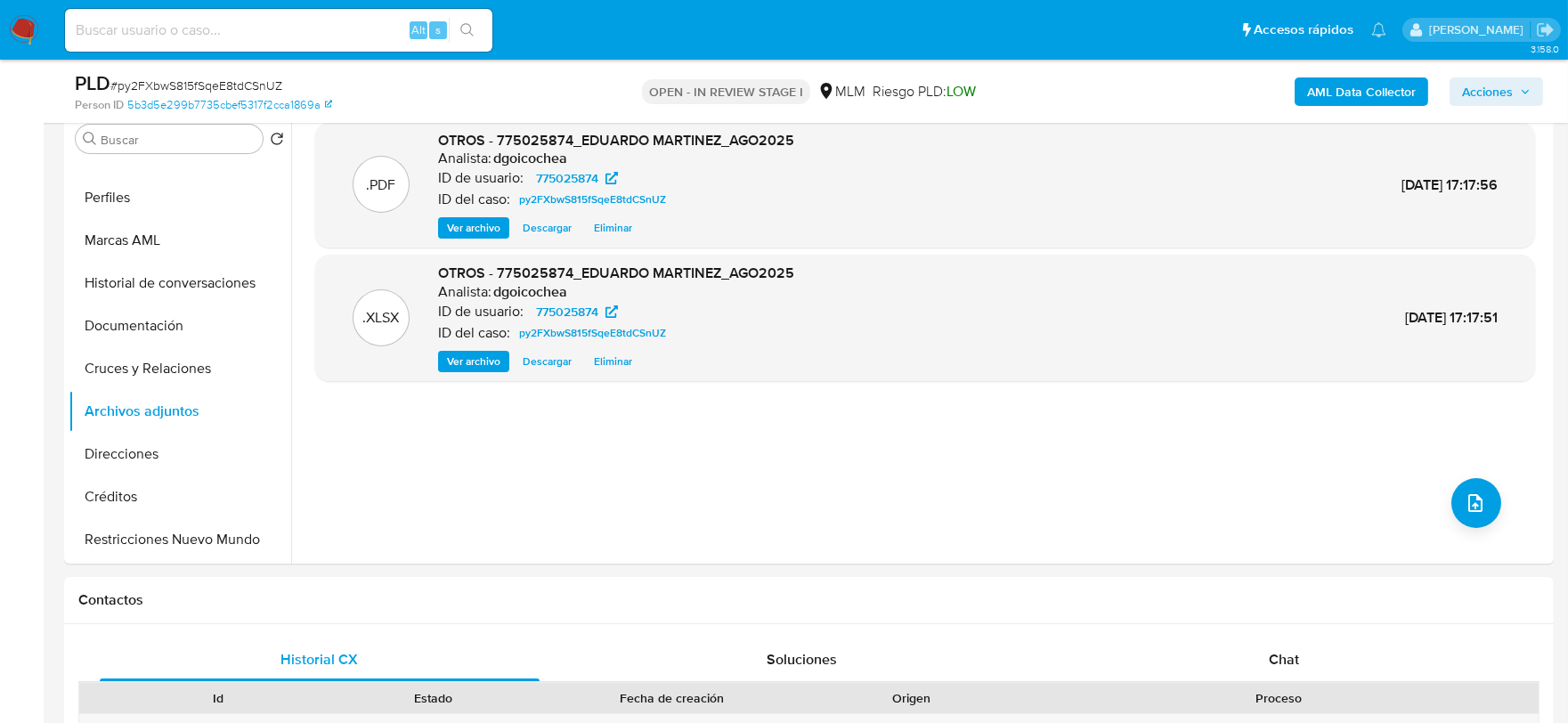
click at [1507, 82] on span "Acciones" at bounding box center [1488, 92] width 50 height 29
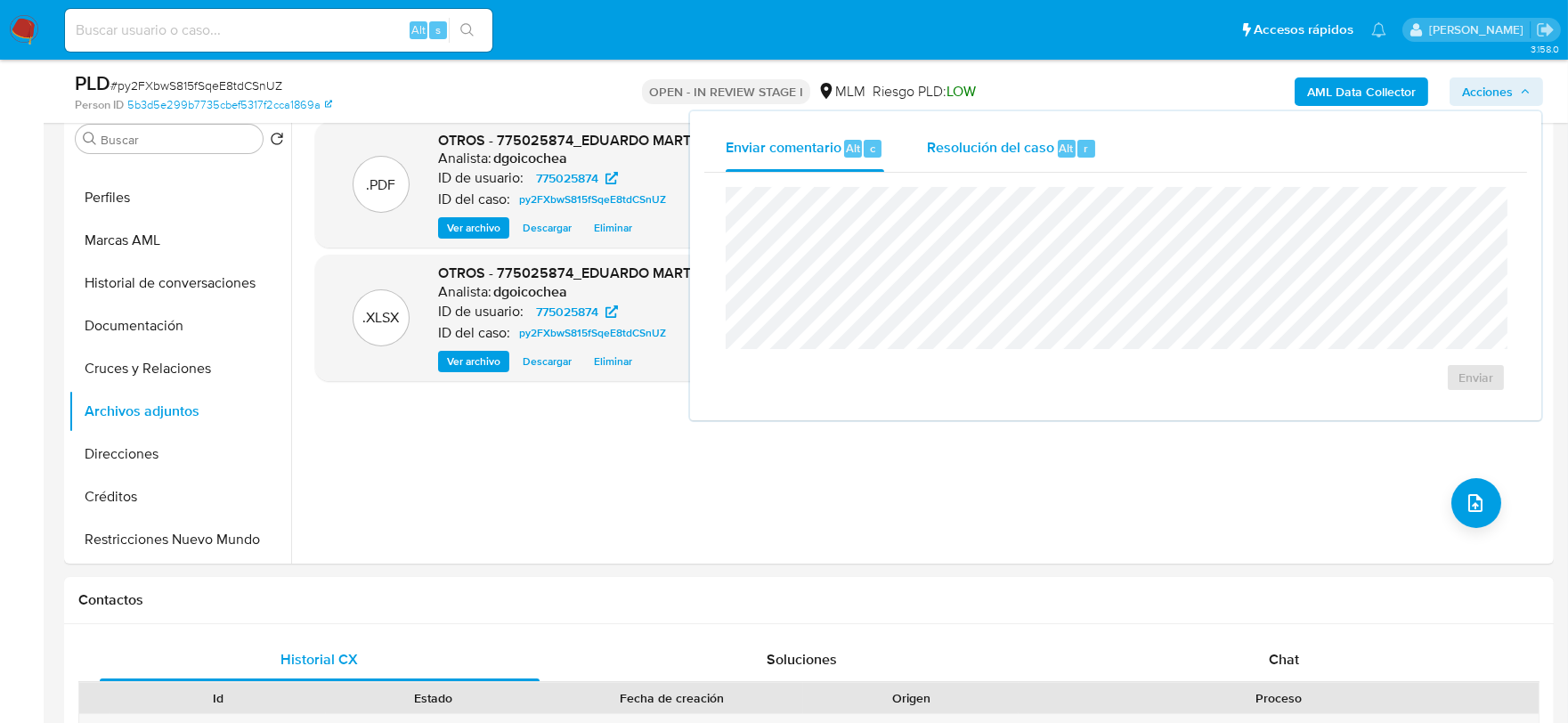
click at [971, 156] on div "Resolución del caso Alt r" at bounding box center [1011, 149] width 170 height 47
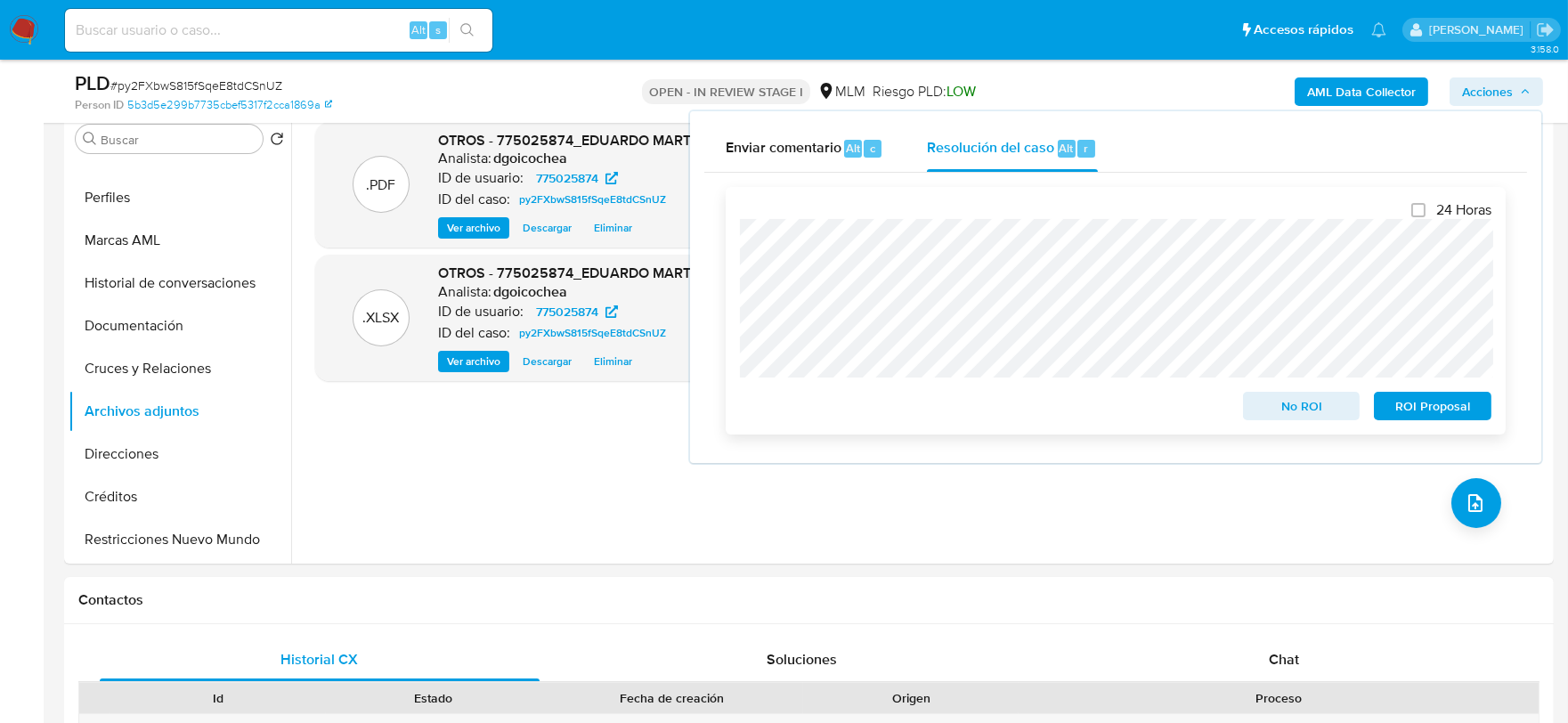
click at [1457, 406] on span "ROI Proposal" at bounding box center [1432, 406] width 93 height 25
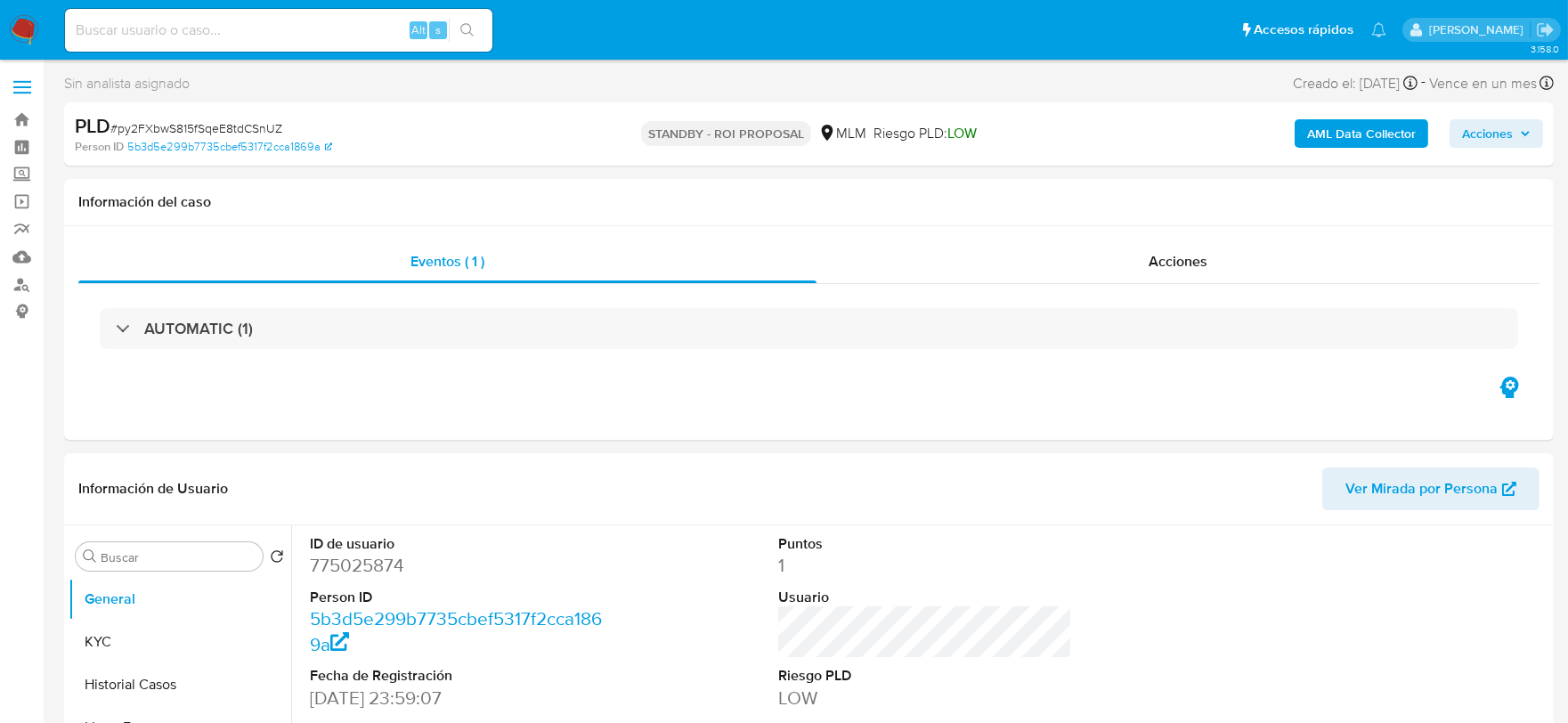
select select "10"
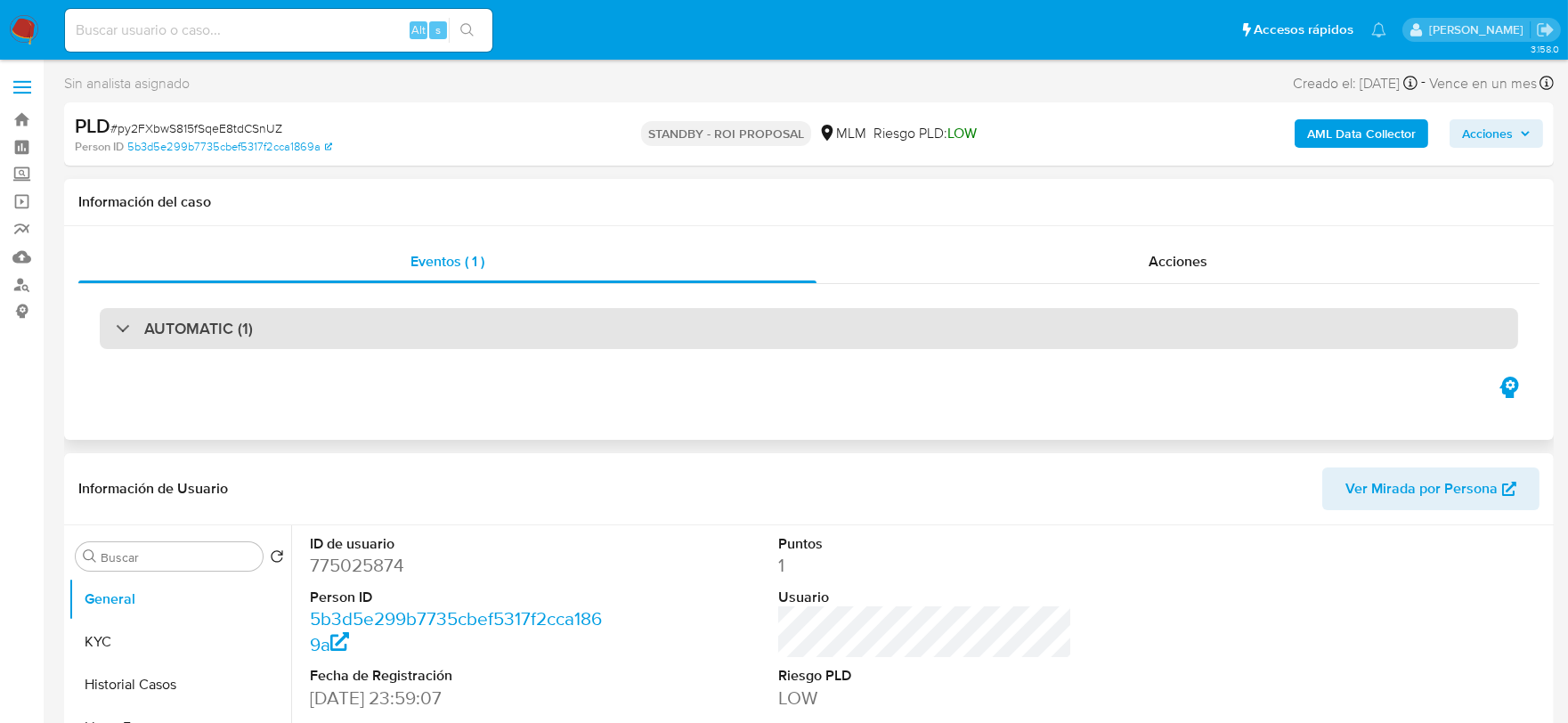
select select "10"
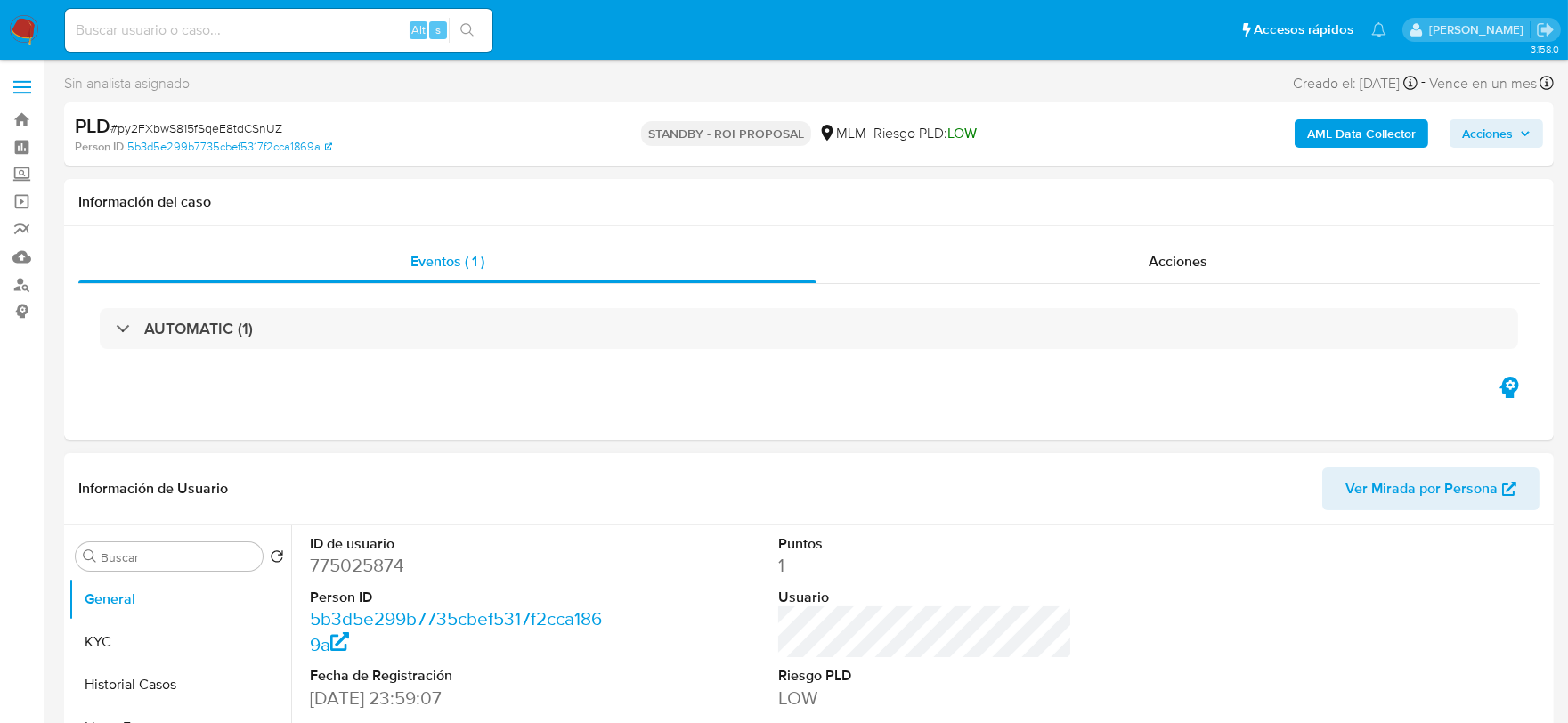
click at [608, 555] on div "ID de usuario 775025874 Person ID 5b3d5e299b7735cbef5317f2cca1869a Fecha de Reg…" at bounding box center [458, 675] width 313 height 301
click at [25, 24] on img at bounding box center [24, 31] width 31 height 31
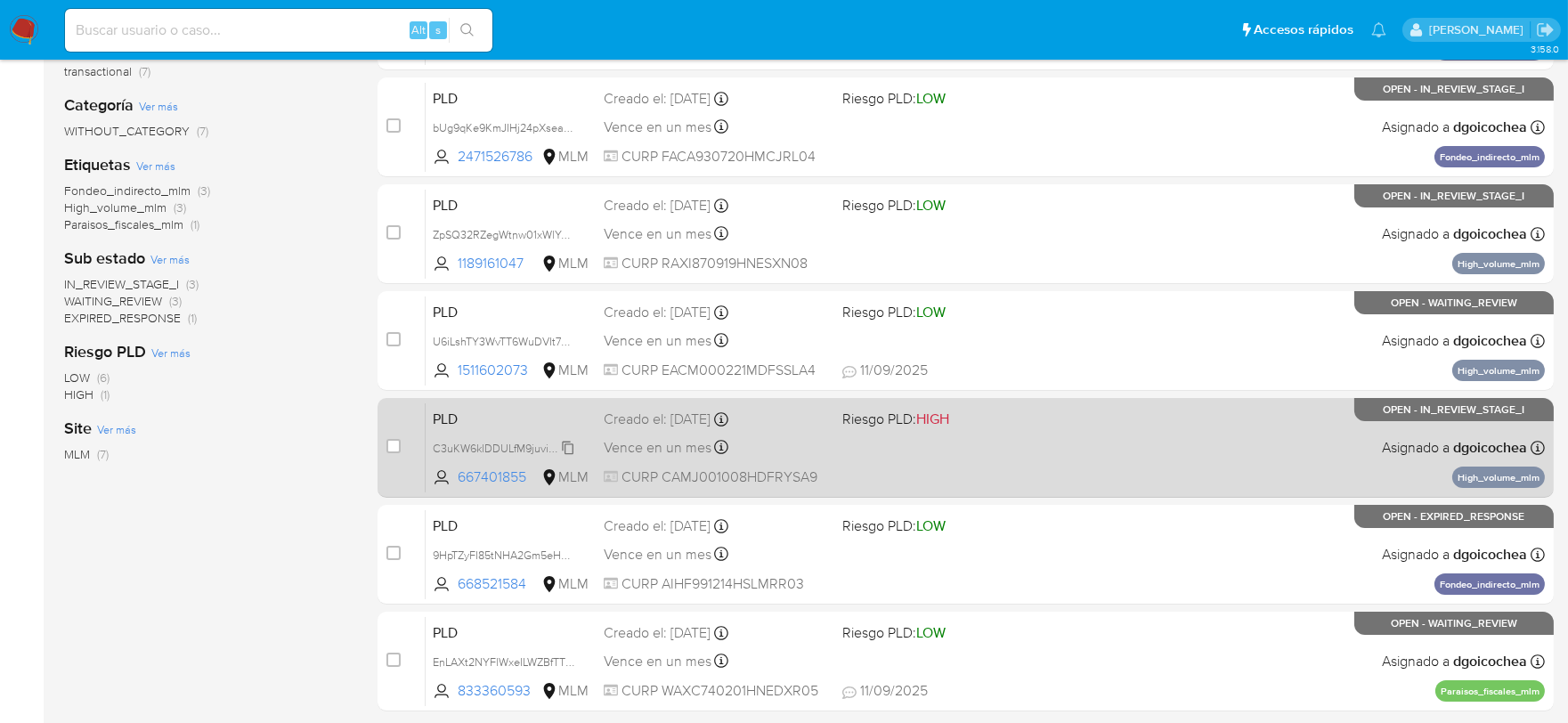
scroll to position [425, 0]
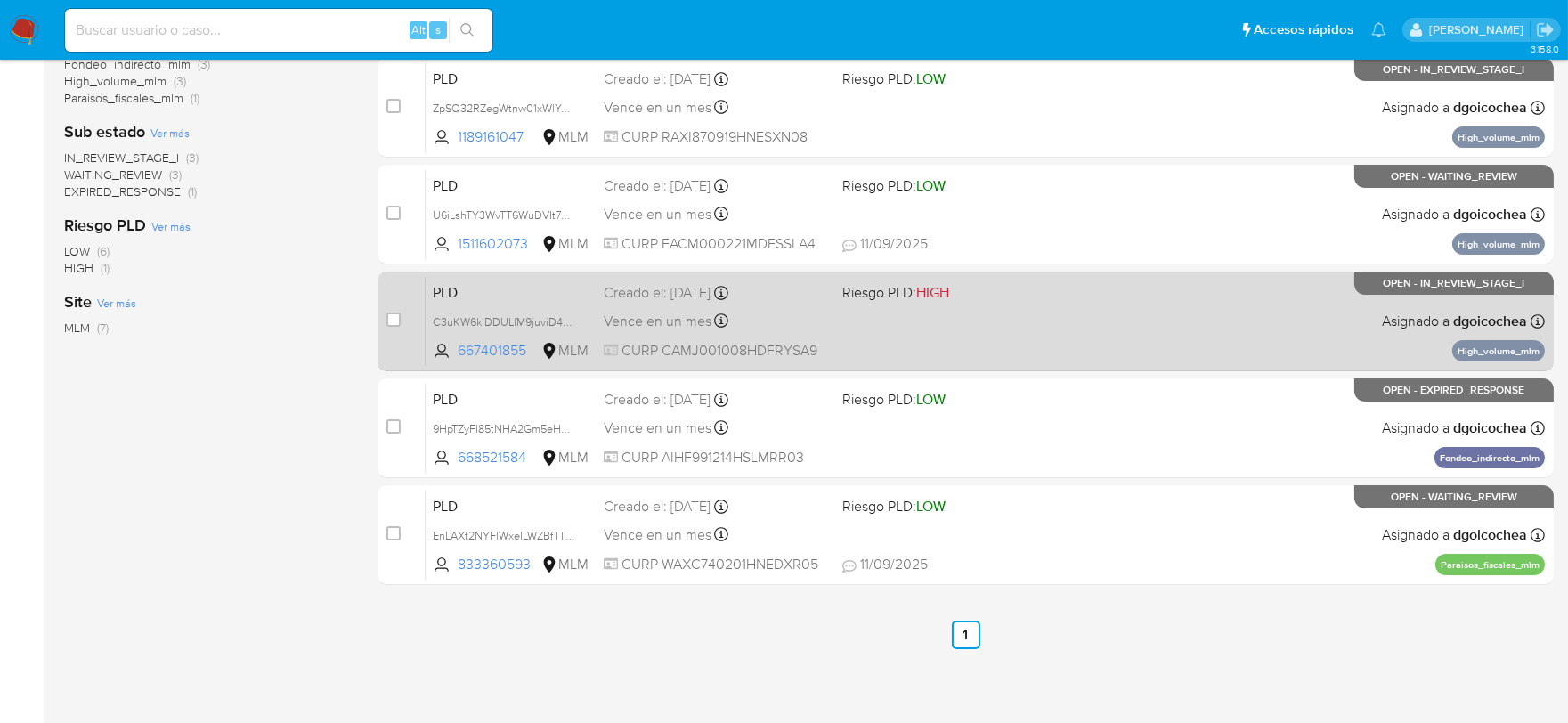
click at [448, 291] on span "PLD" at bounding box center [511, 291] width 156 height 23
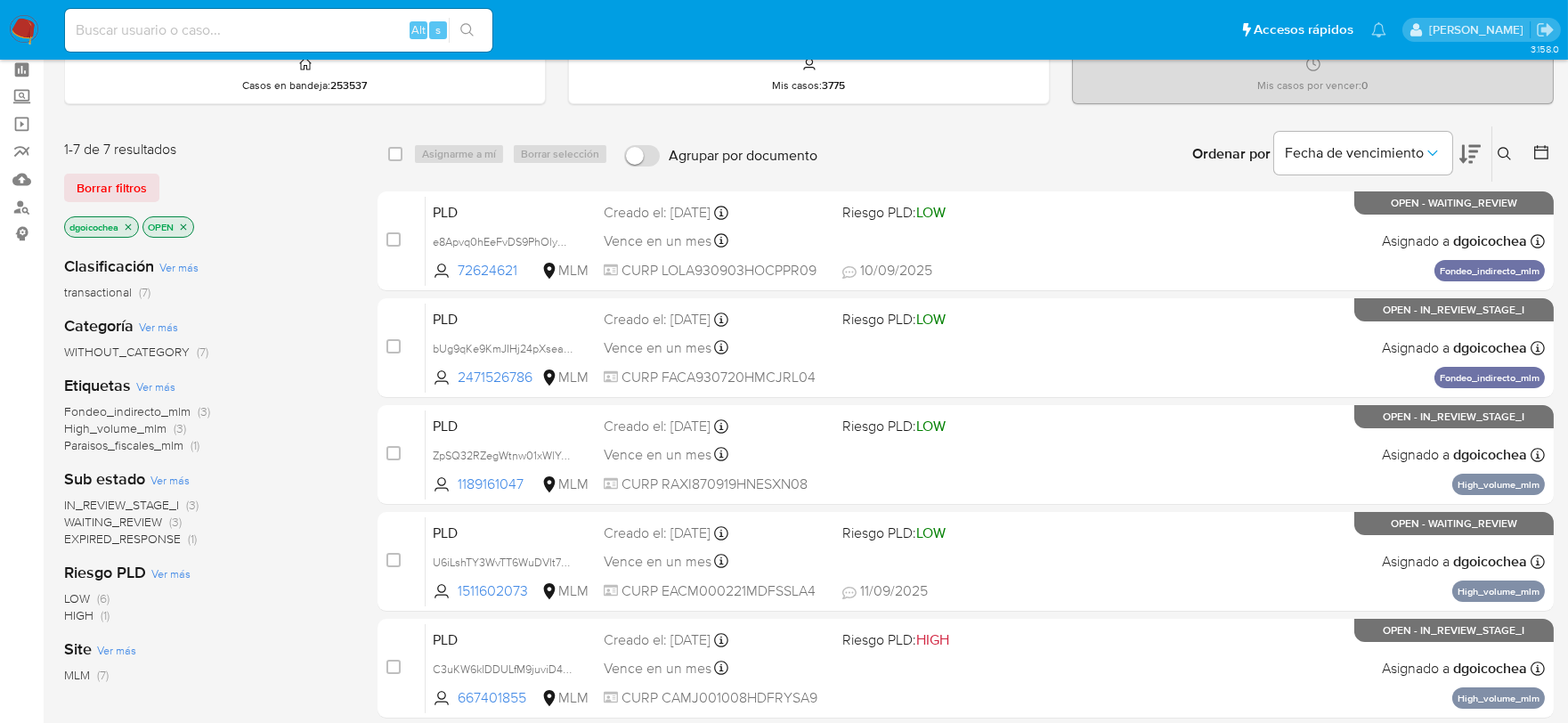
scroll to position [0, 0]
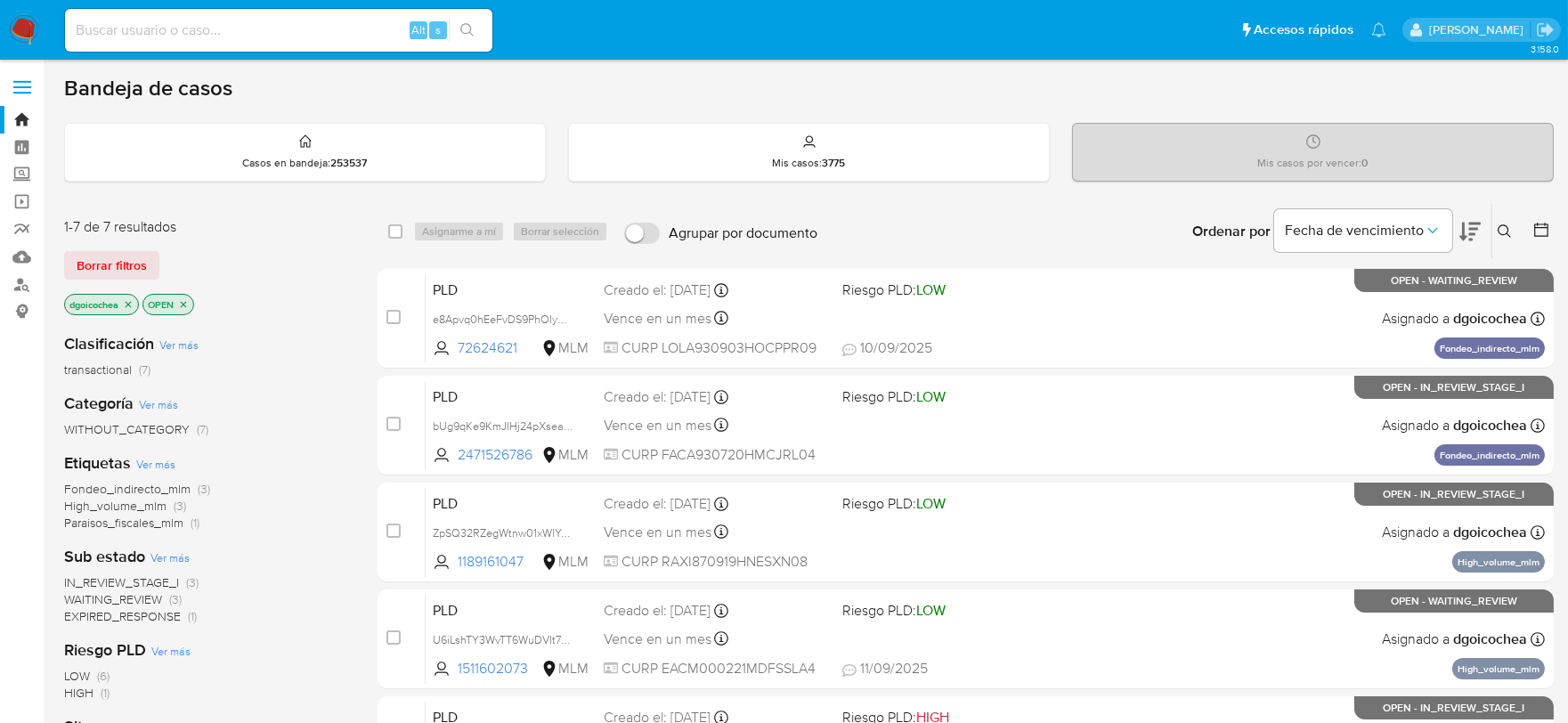
click at [1501, 232] on icon at bounding box center [1505, 232] width 14 height 14
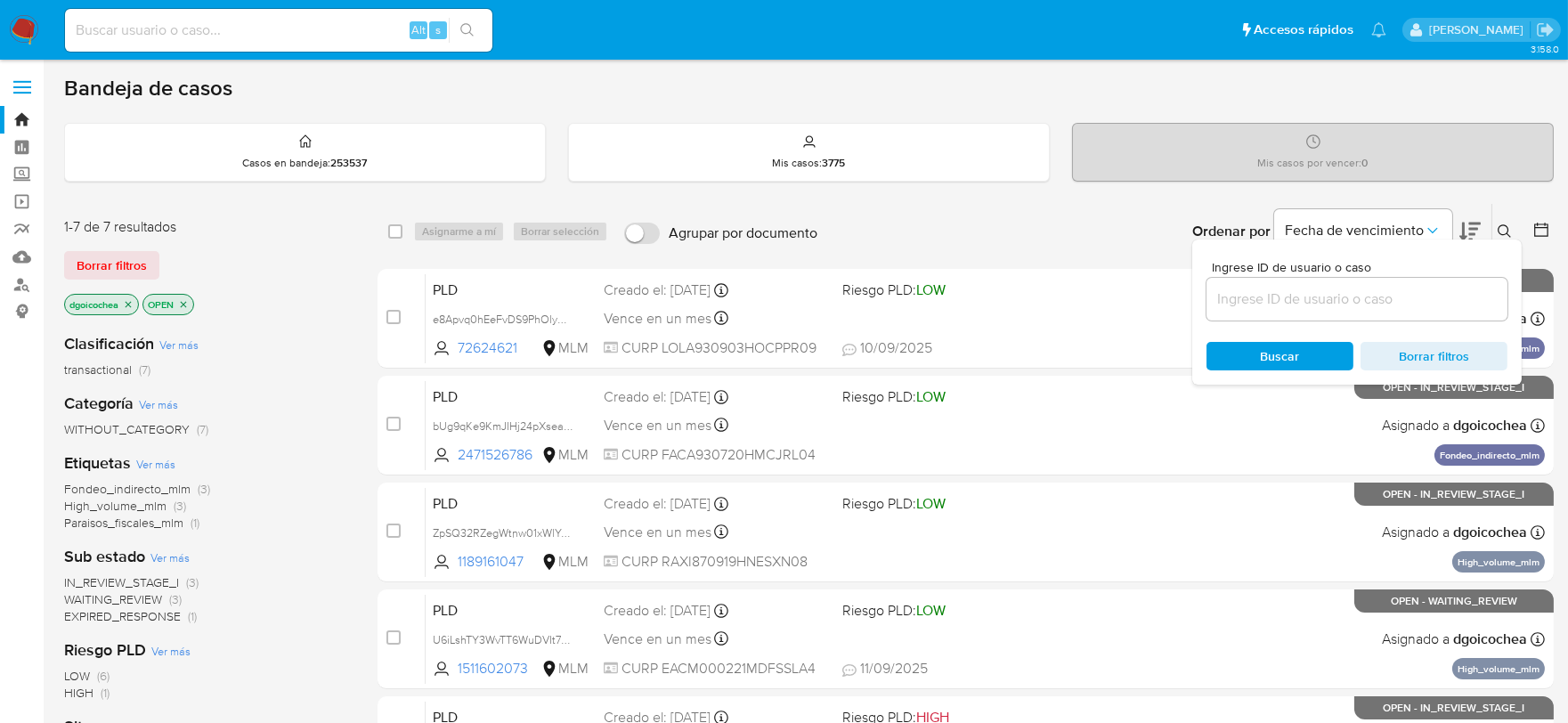
click at [1359, 298] on input at bounding box center [1357, 299] width 301 height 23
type input "1189161047"
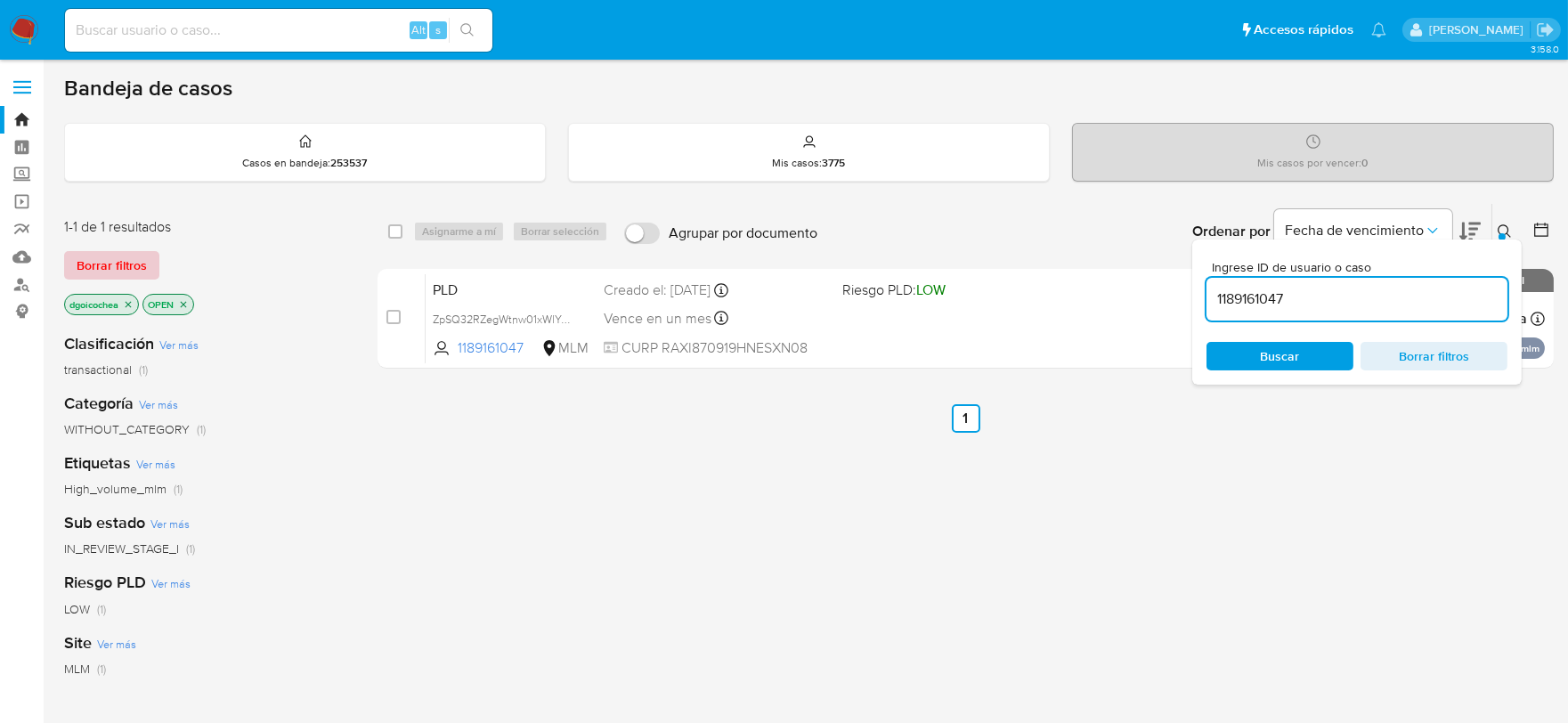
click at [119, 262] on span "Borrar filtros" at bounding box center [111, 265] width 70 height 25
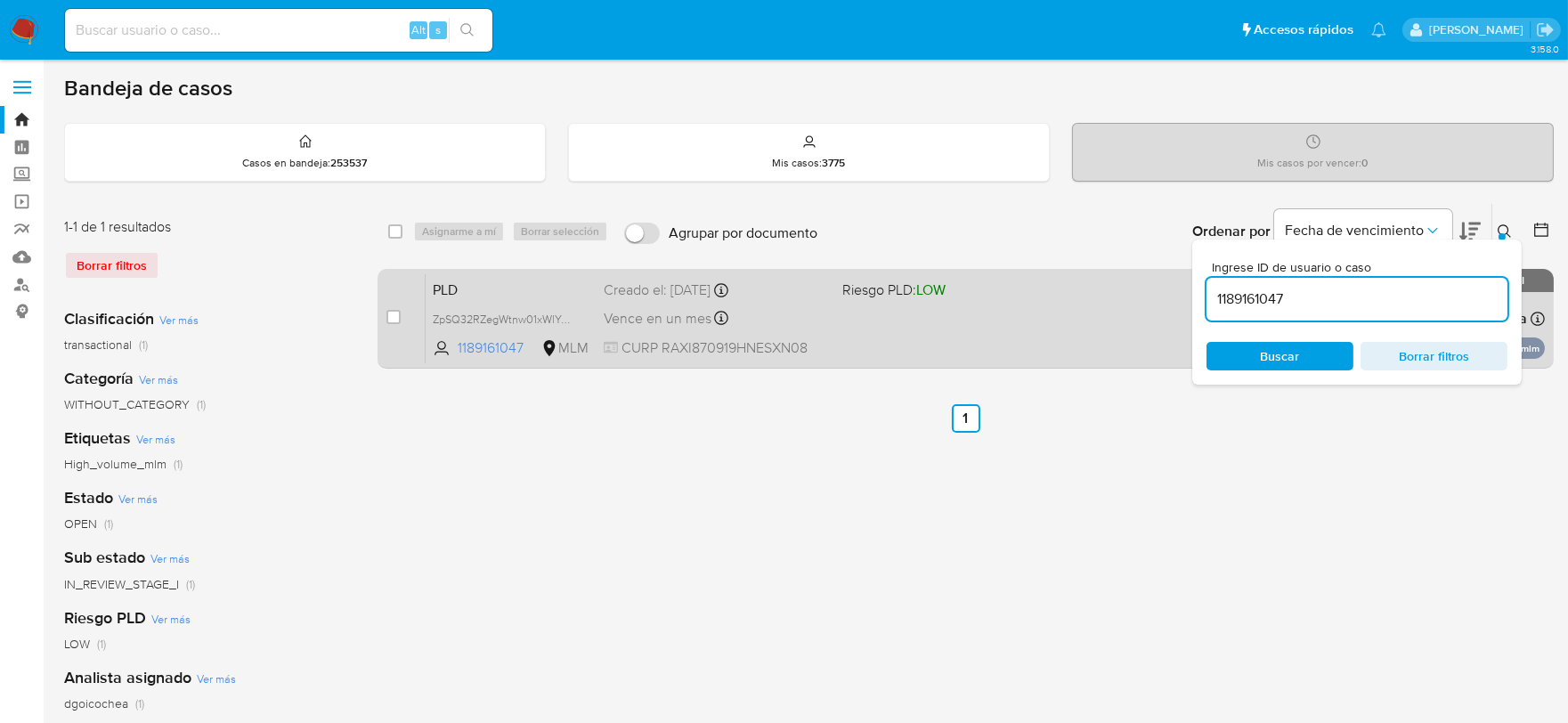
click at [441, 289] on span "PLD" at bounding box center [511, 289] width 156 height 23
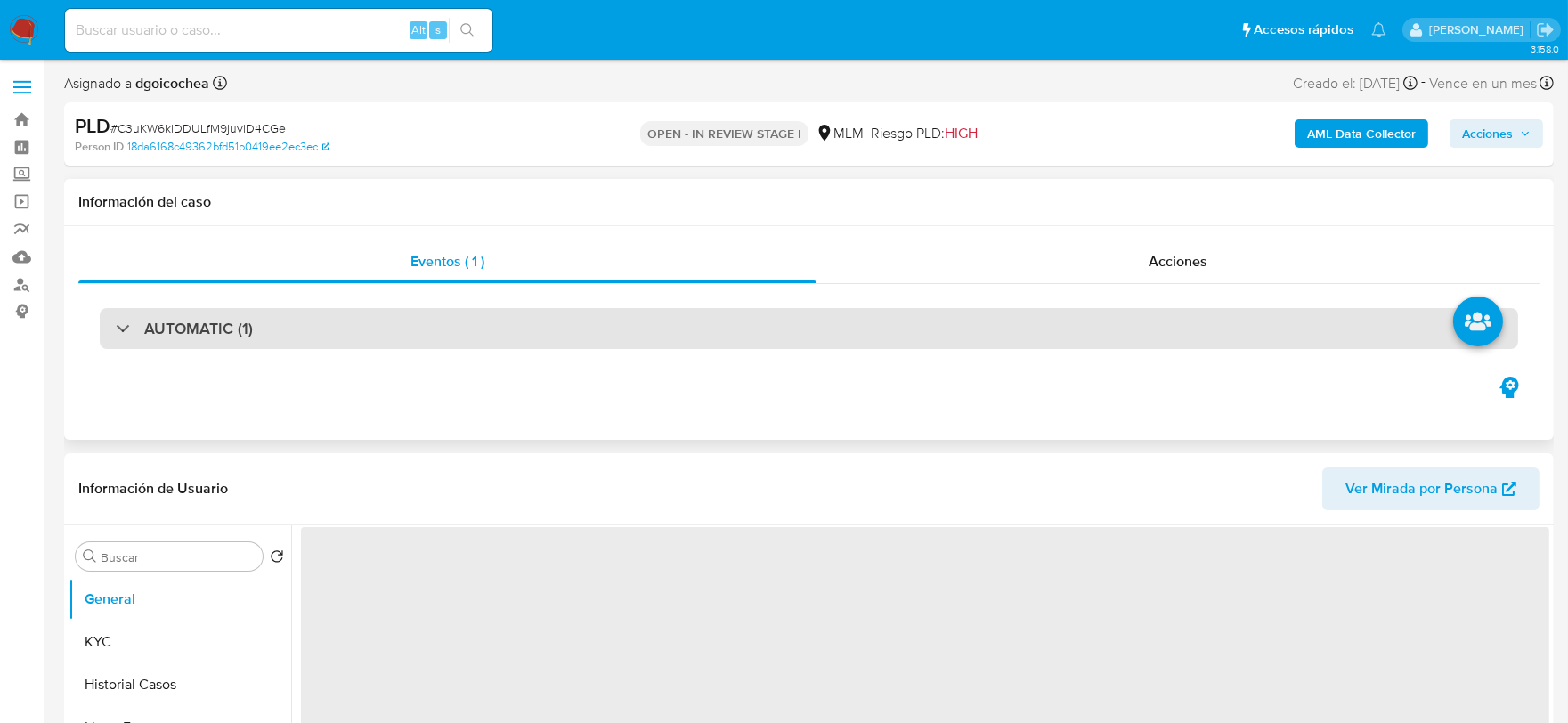
click at [209, 319] on h3 "AUTOMATIC (1)" at bounding box center [198, 329] width 109 height 20
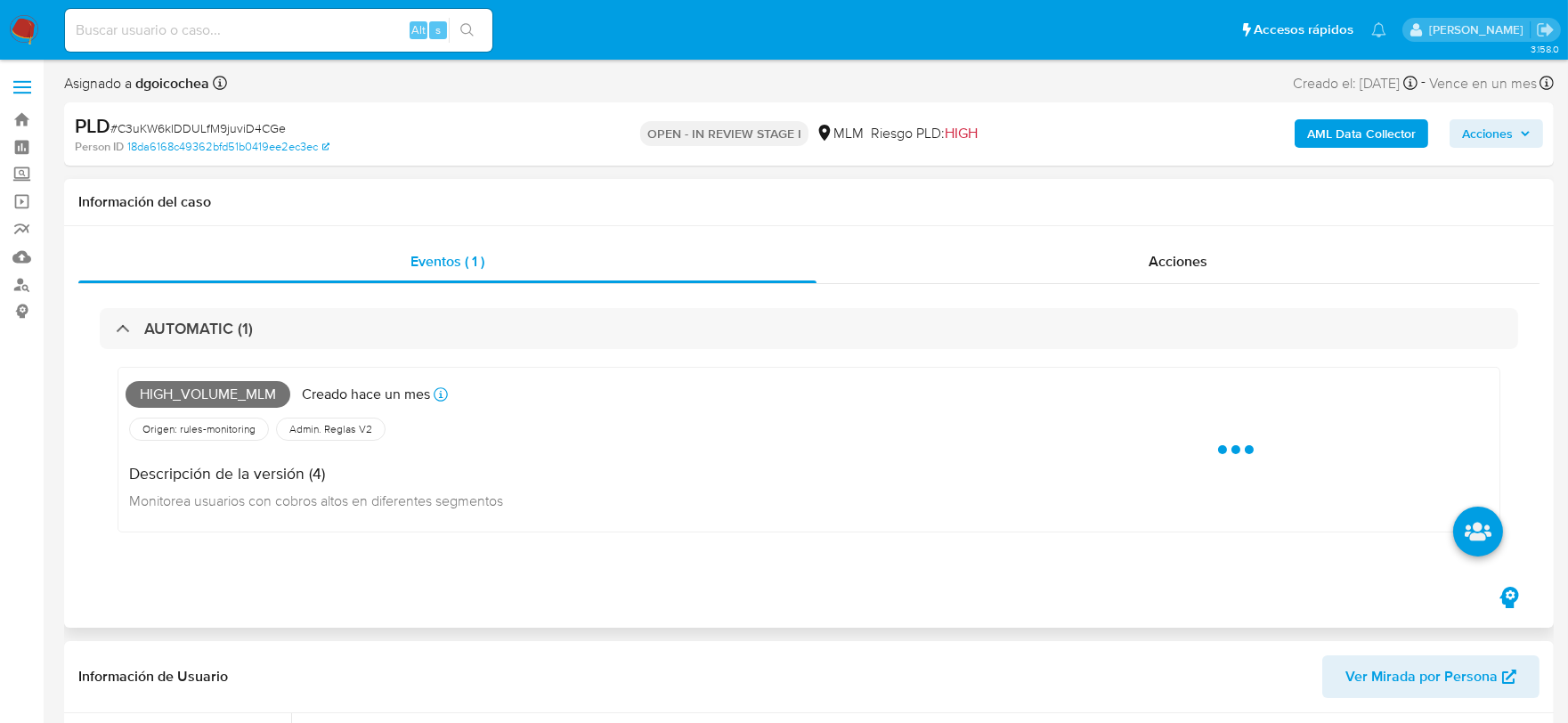
select select "10"
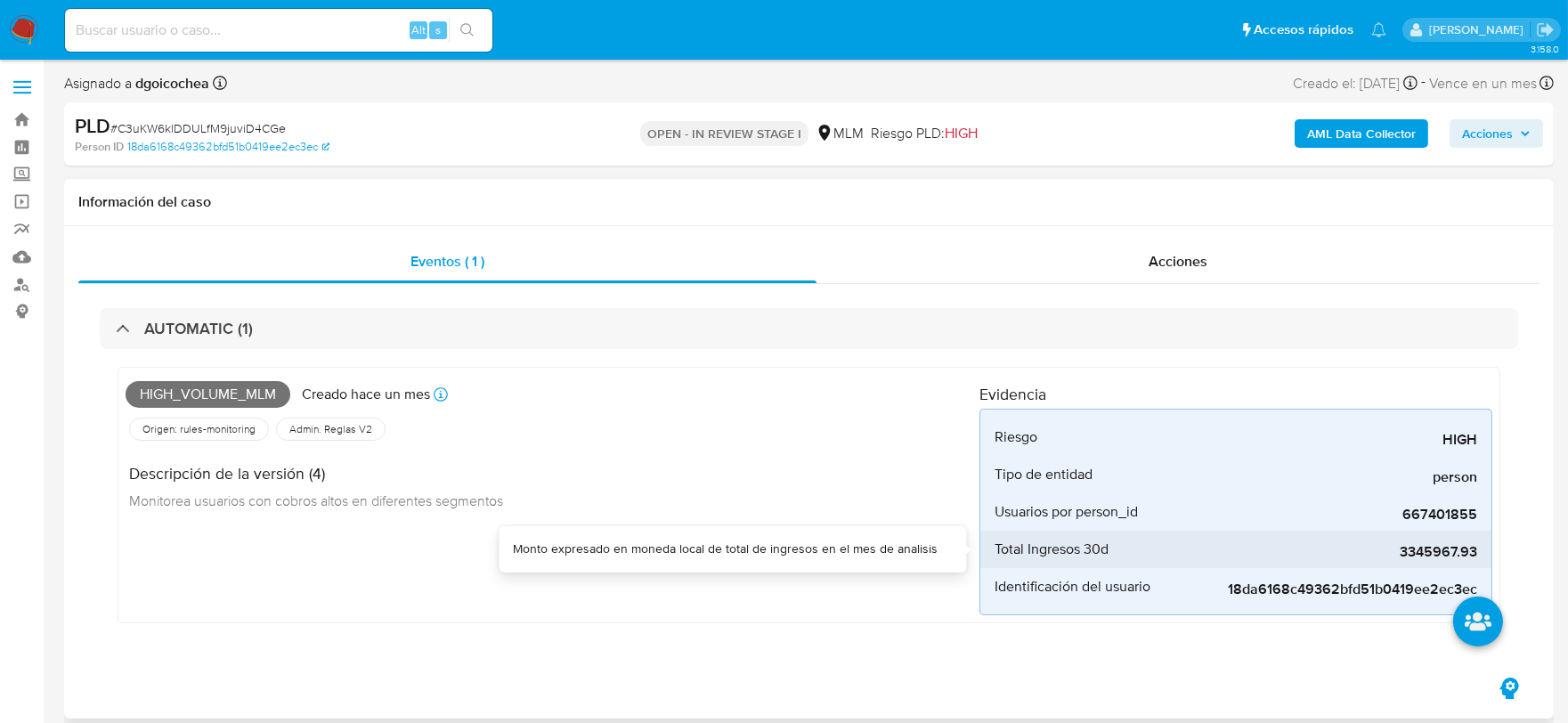
click at [1446, 554] on span "3345967.93" at bounding box center [1343, 552] width 267 height 18
click at [557, 562] on div "High_volume_mlm Creado hace un mes Creado: 12/08/2025 03:06:48 Origen: rules-mo…" at bounding box center [553, 495] width 854 height 240
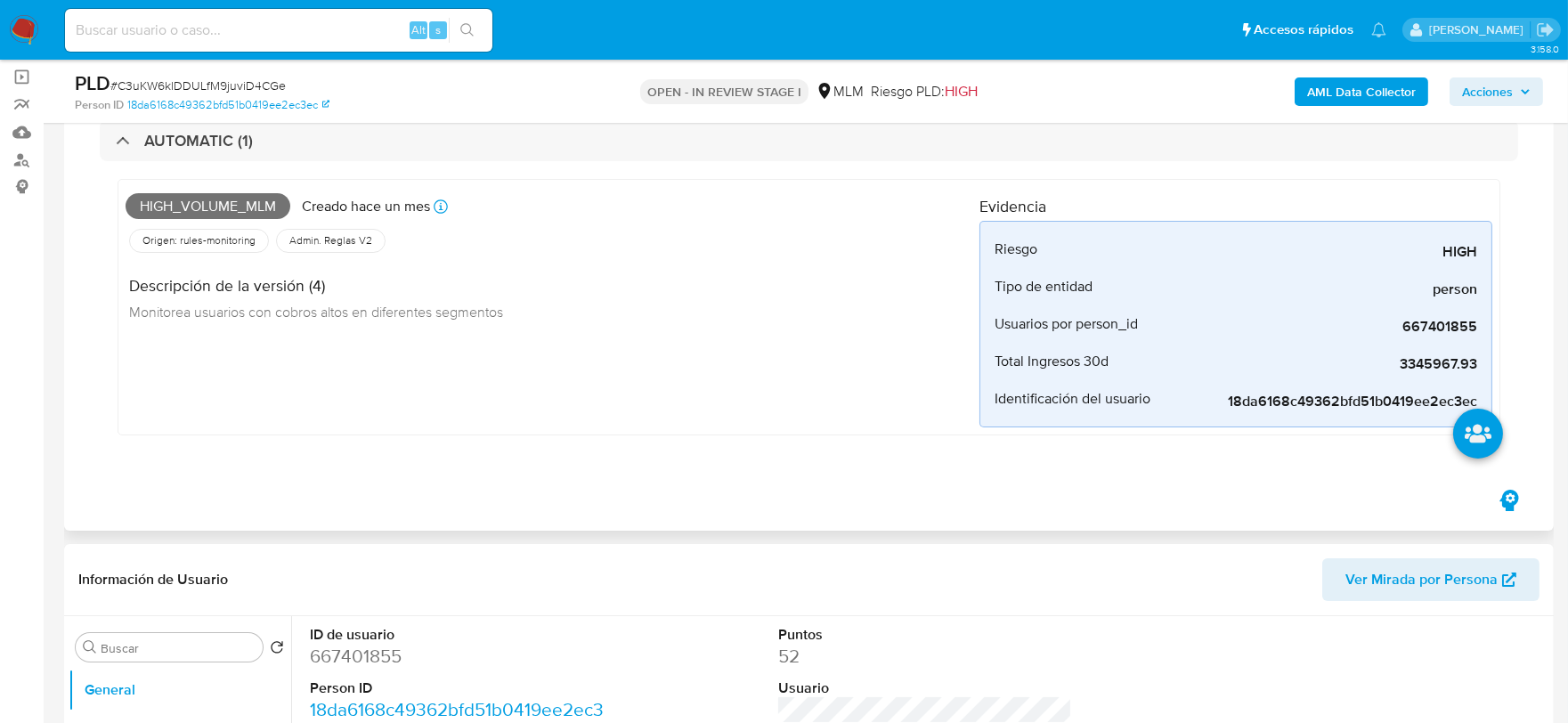
scroll to position [396, 0]
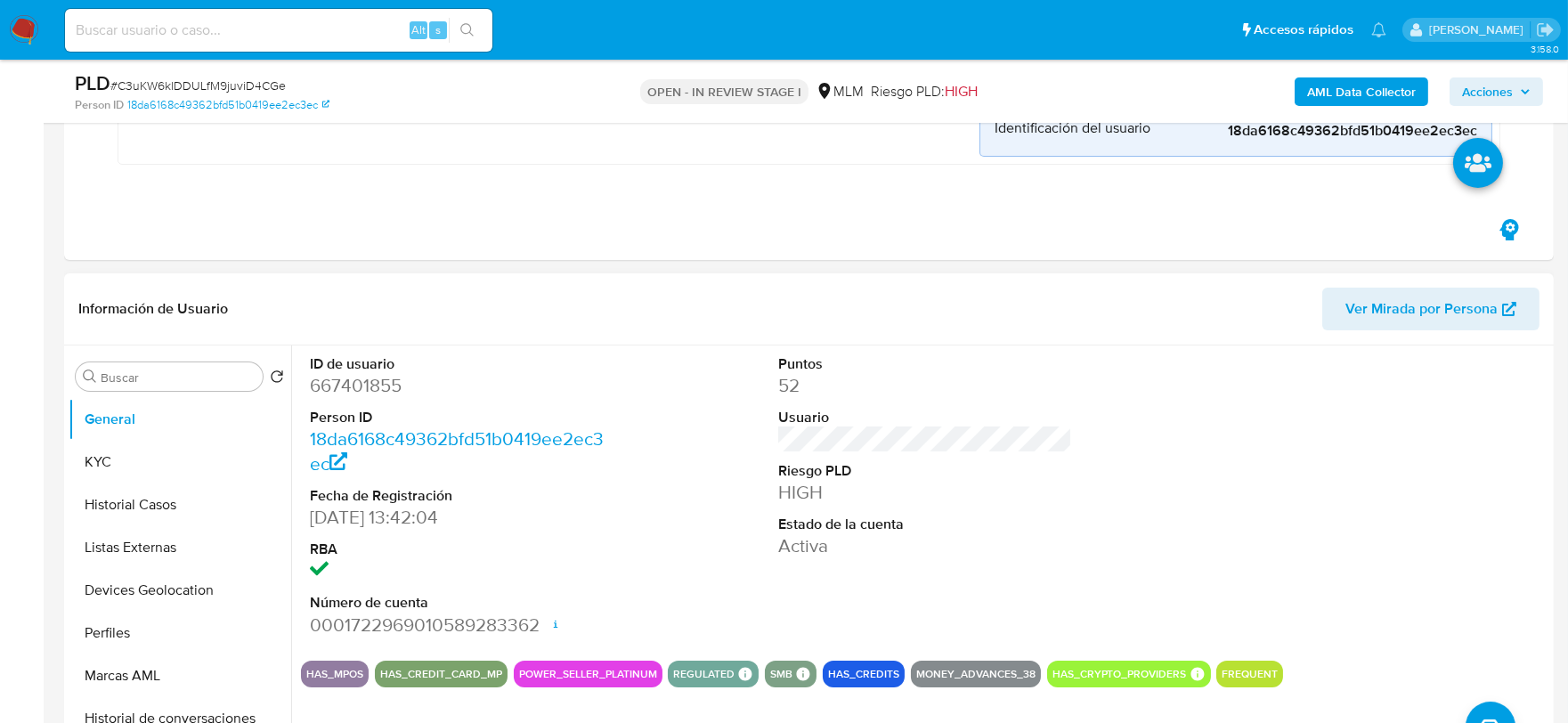
click at [1062, 510] on dl "Puntos 52 Usuario Riesgo PLD HIGH Estado de la cuenta Activa" at bounding box center [926, 457] width 295 height 205
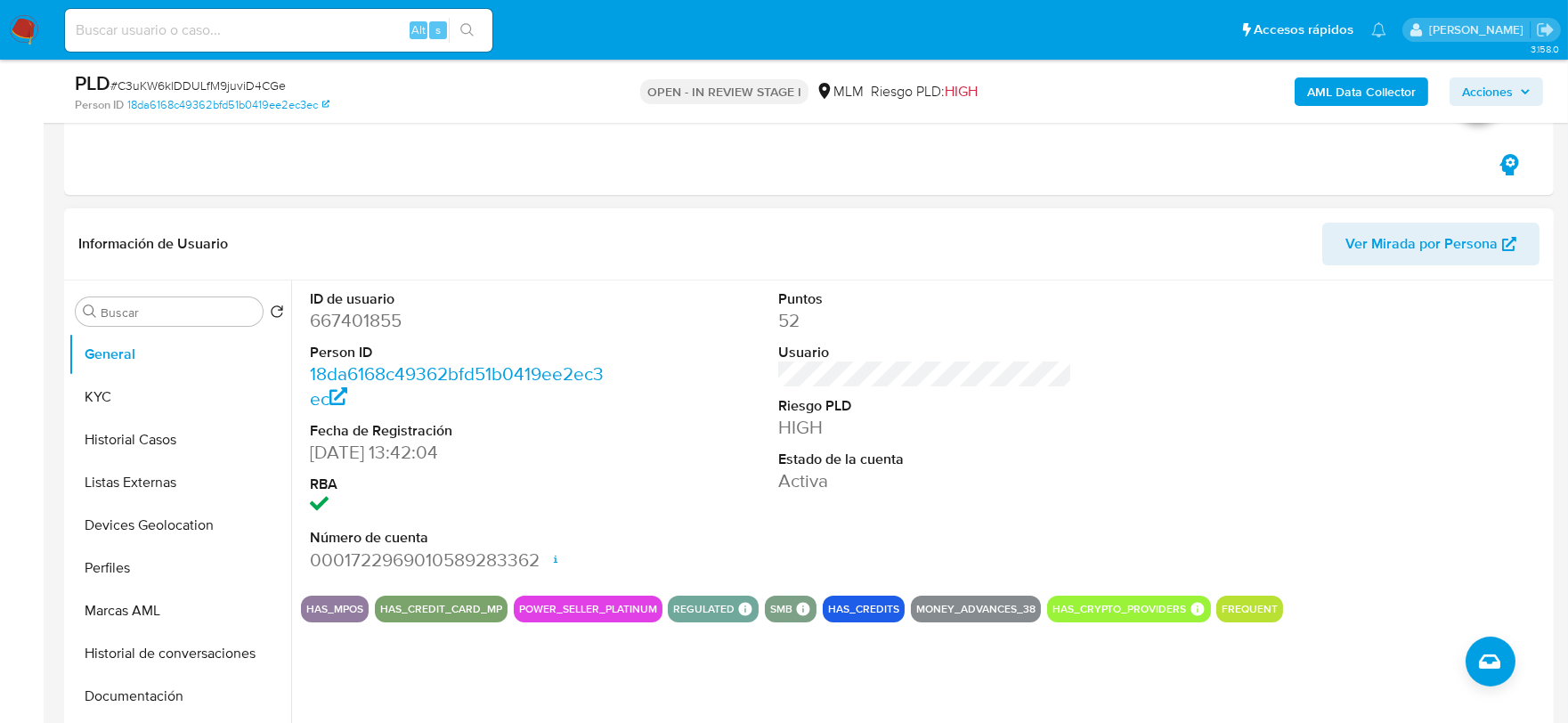
scroll to position [495, 0]
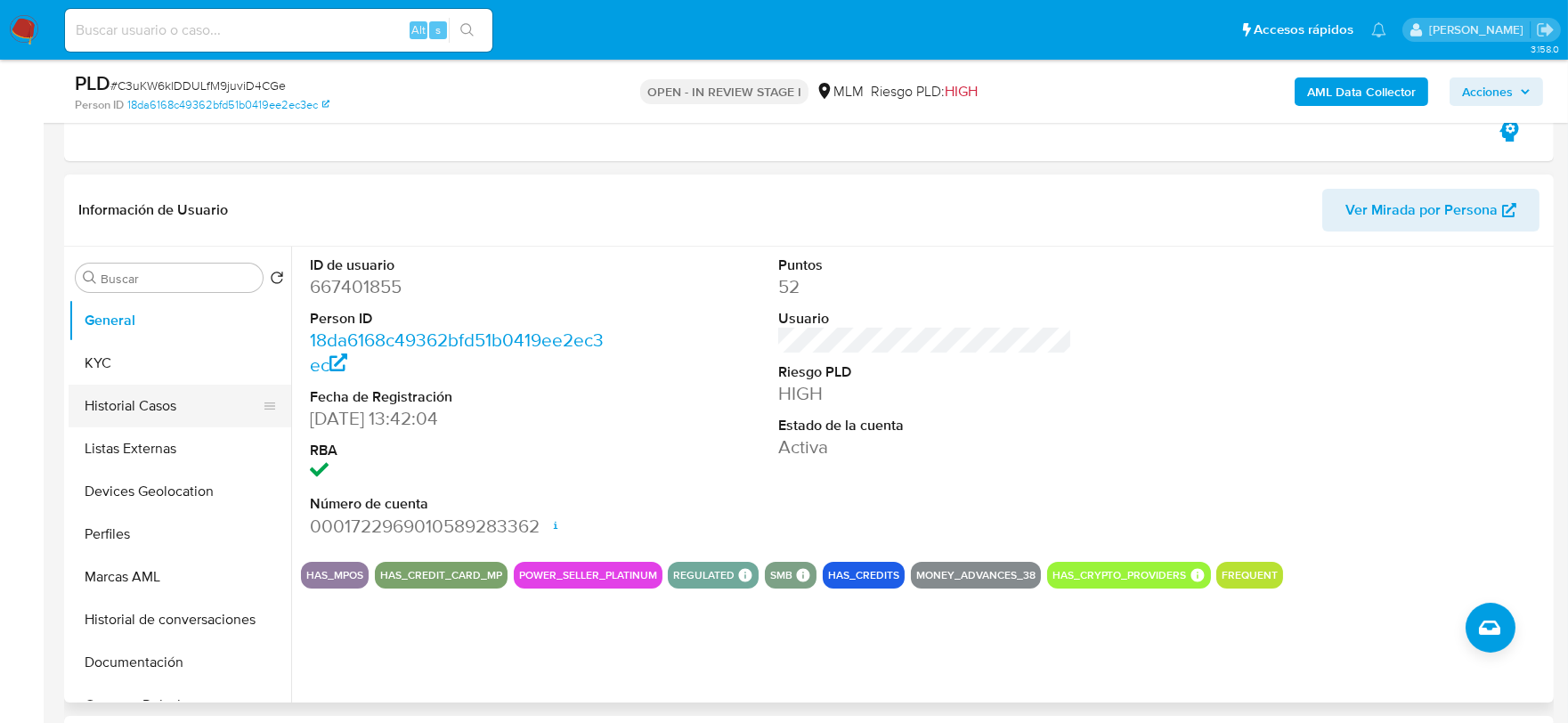
drag, startPoint x: 156, startPoint y: 367, endPoint x: 237, endPoint y: 379, distance: 81.9
click at [156, 367] on button "KYC" at bounding box center [180, 363] width 223 height 43
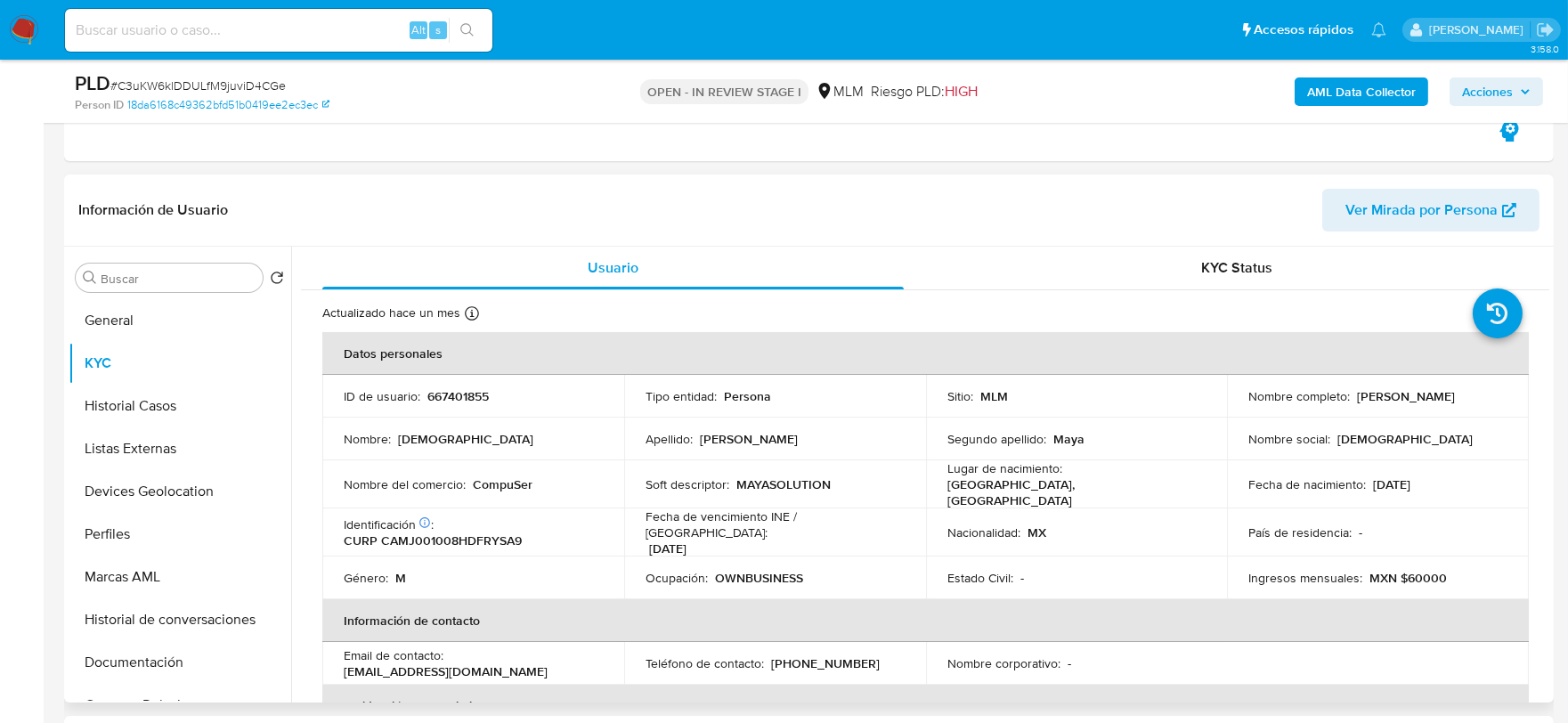
click at [368, 495] on td "Nombre del comercio : CompuSer" at bounding box center [474, 484] width 302 height 48
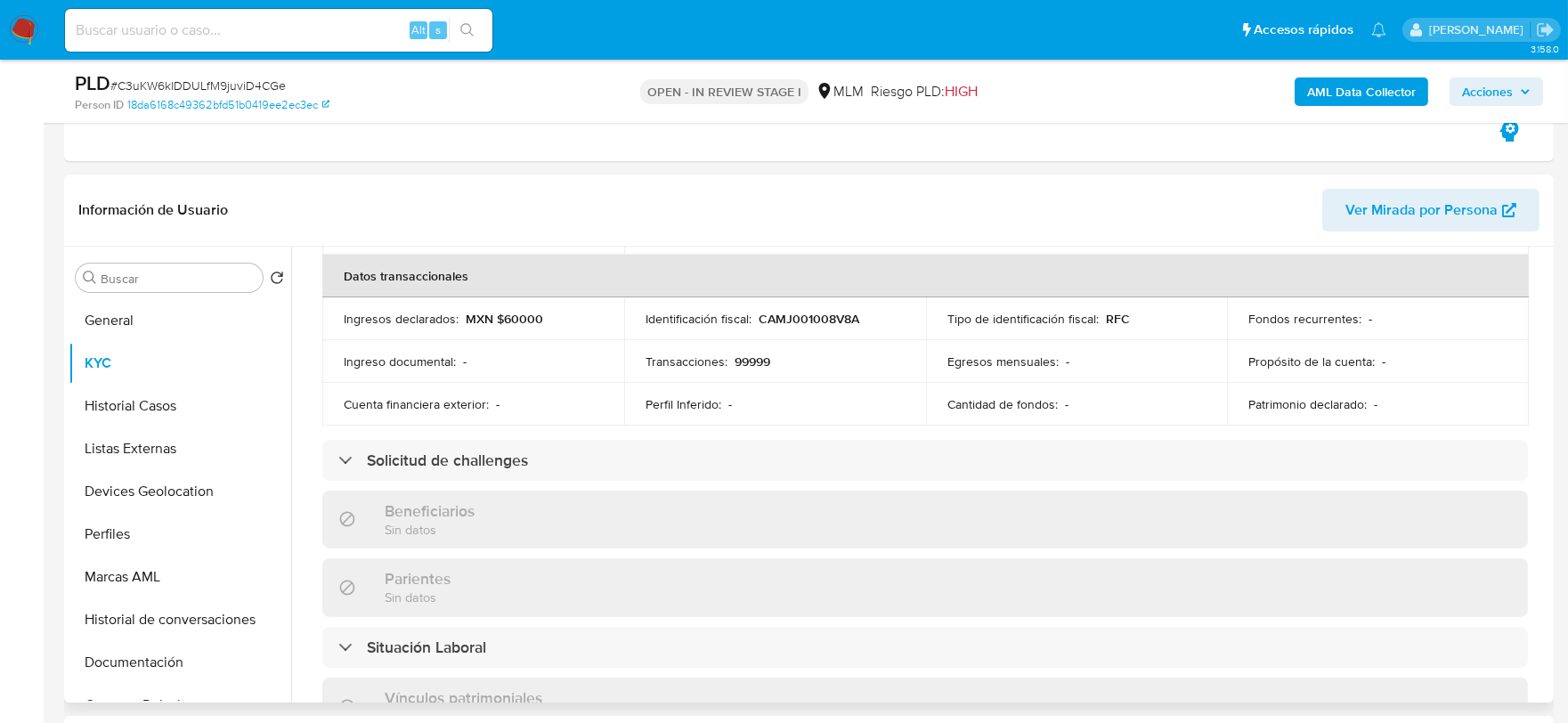
scroll to position [594, 0]
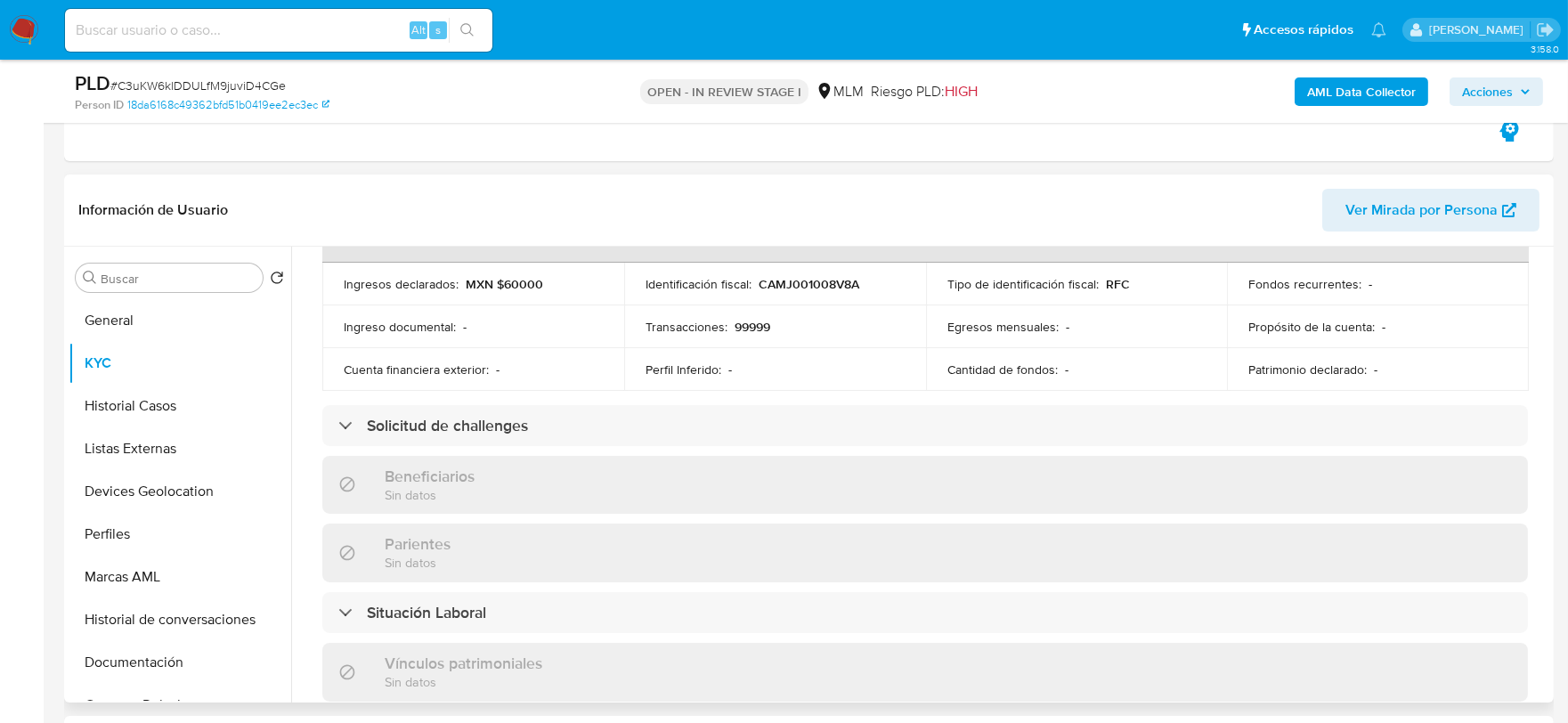
click at [310, 376] on div "Actualizado hace un mes Creado: 03/11/2020 11:42:10 Actualizado: 09/08/2025 02:…" at bounding box center [925, 460] width 1249 height 1525
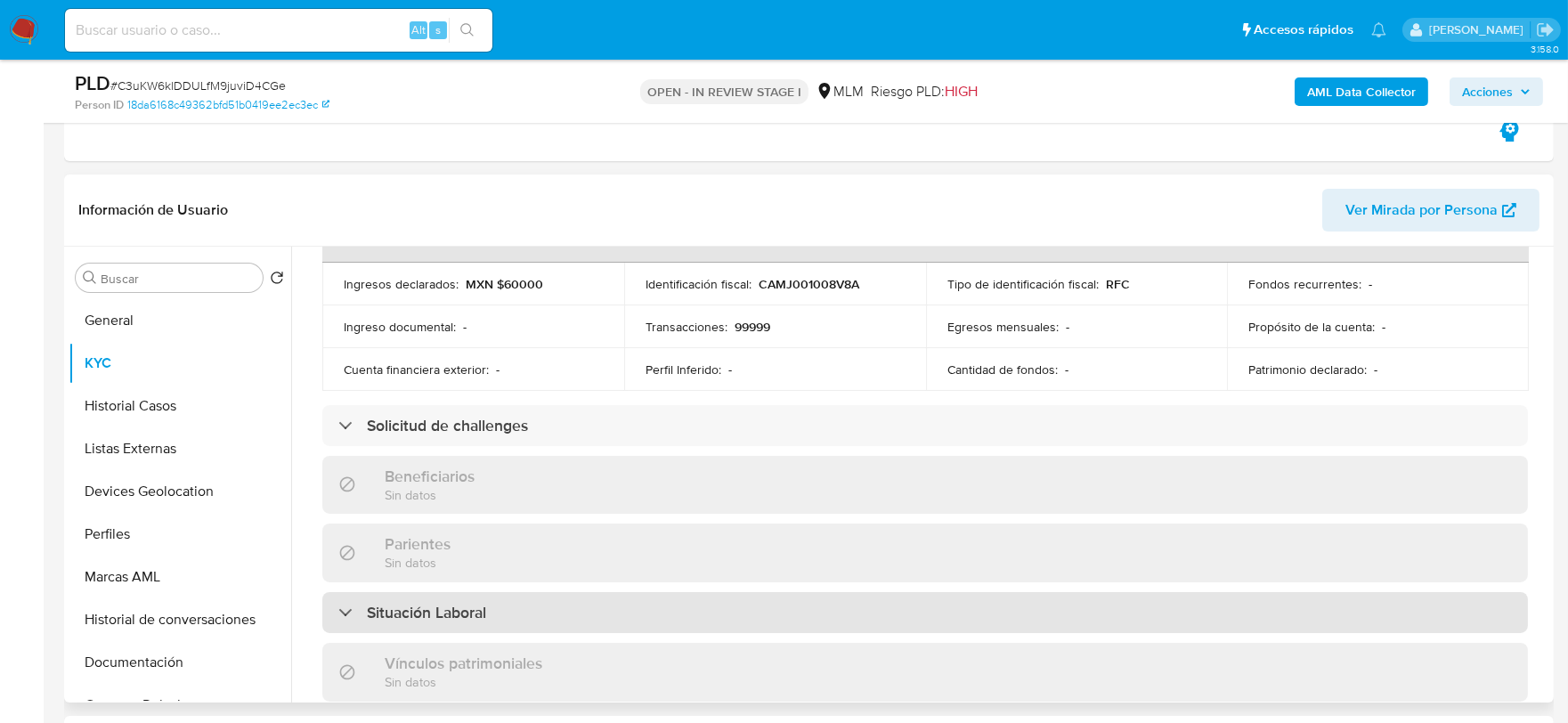
scroll to position [1102, 0]
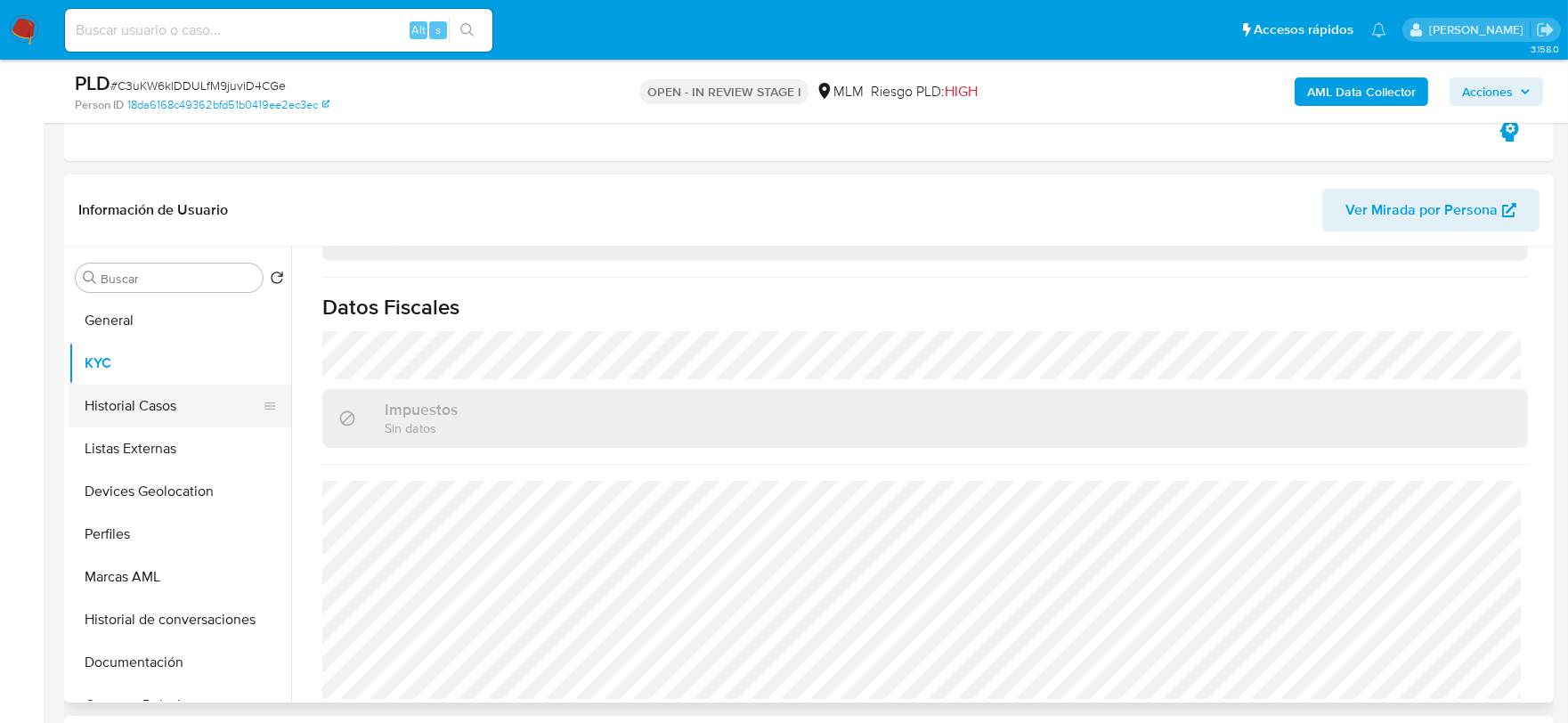
click at [111, 385] on button "Historial Casos" at bounding box center [173, 406] width 209 height 43
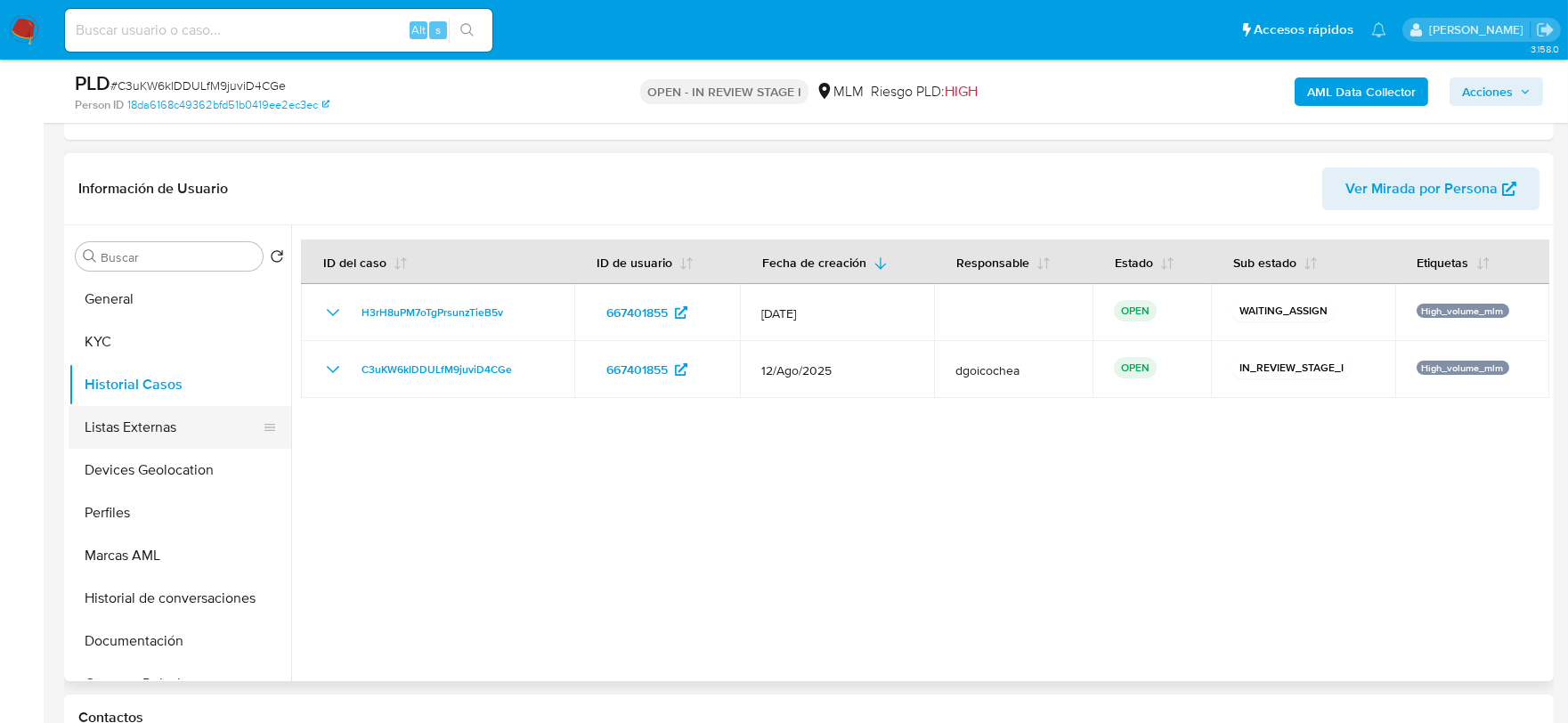
click at [90, 432] on button "Listas Externas" at bounding box center [173, 428] width 209 height 43
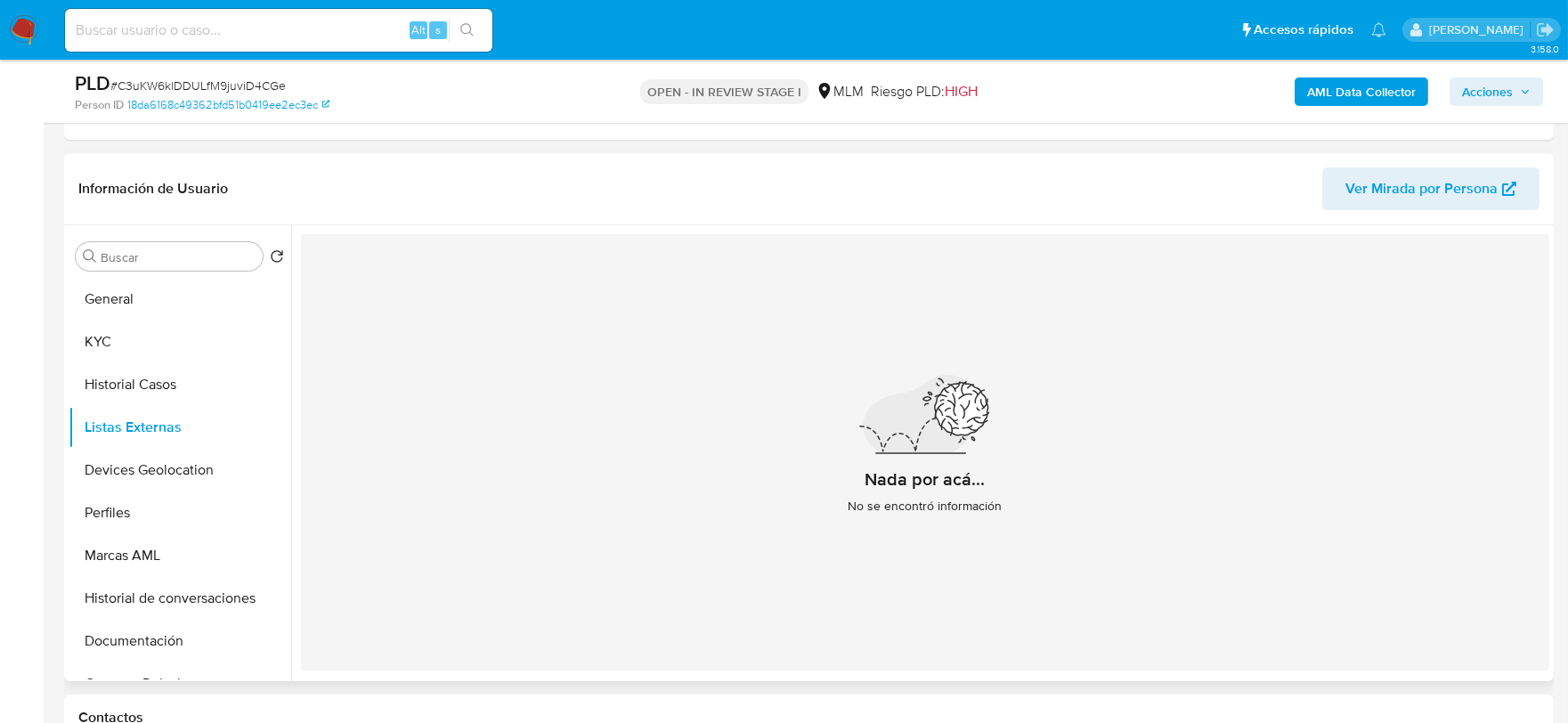
click at [724, 529] on div "Nada por acá... No se encontró información" at bounding box center [925, 452] width 1249 height 436
click at [193, 478] on button "Devices Geolocation" at bounding box center [173, 470] width 209 height 43
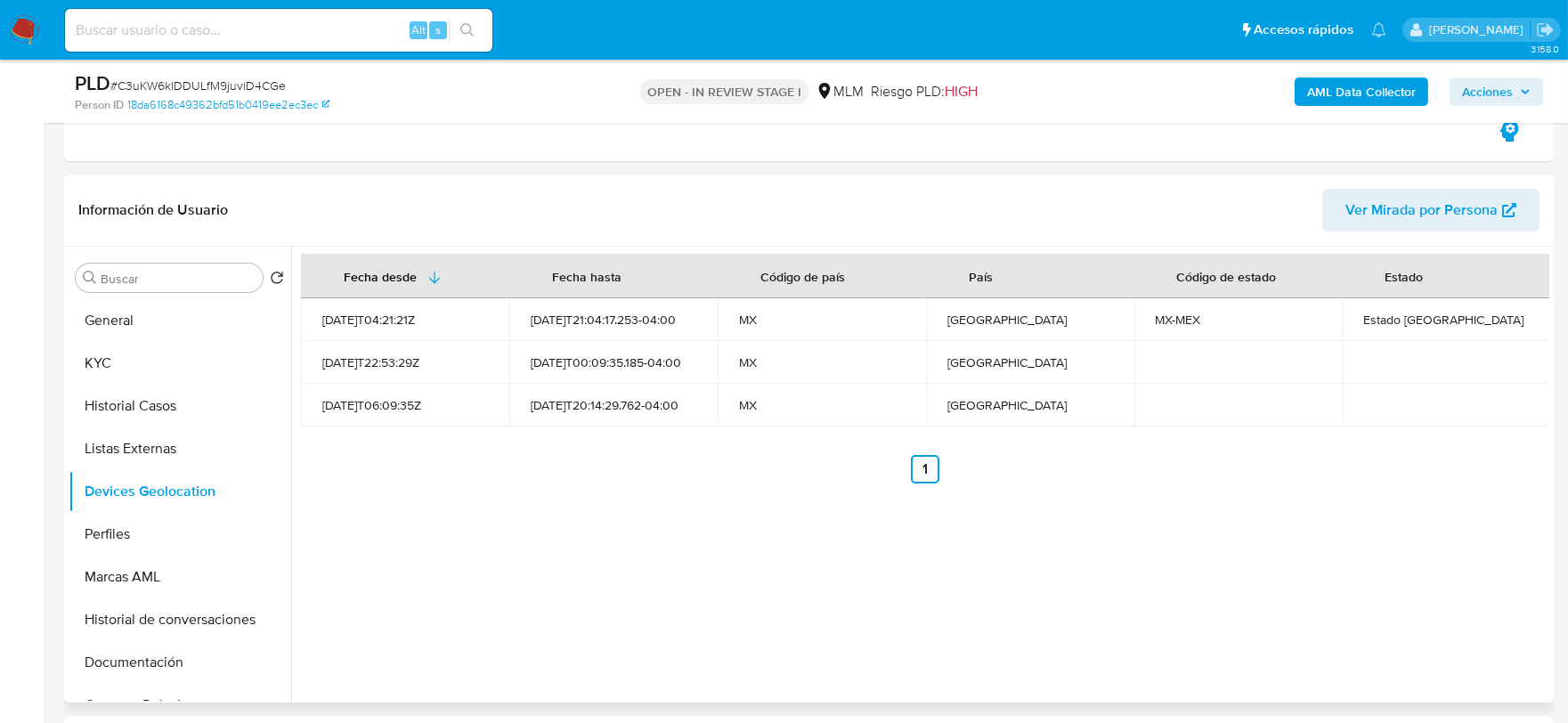
click at [678, 592] on div "Fecha desde Fecha hasta Código de país País Código de estado Estado 2021-11-21T…" at bounding box center [921, 474] width 1259 height 456
click at [129, 532] on button "Perfiles" at bounding box center [173, 535] width 209 height 43
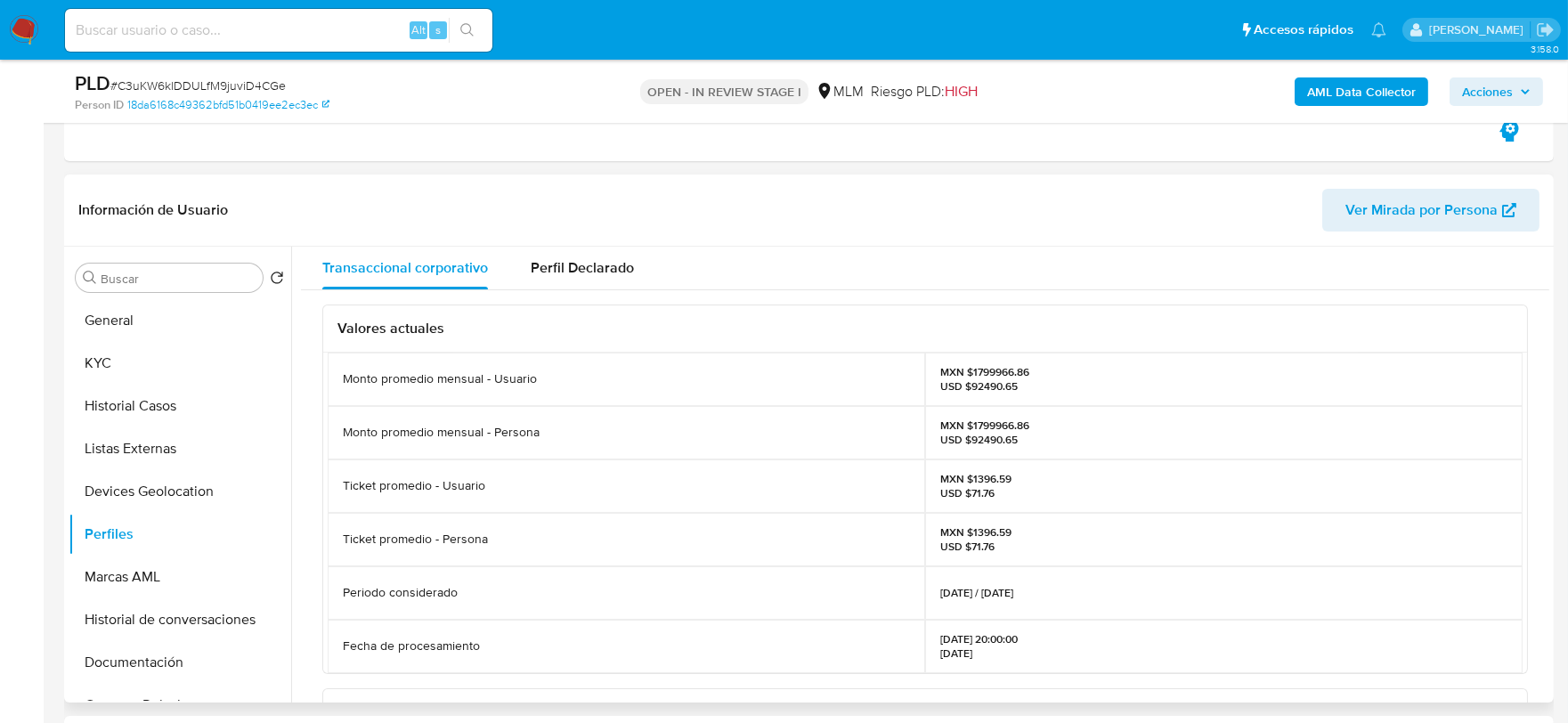
click at [314, 501] on div "Valores actuales Monto promedio mensual - Usuario MXN $1799966.86 USD $92490.65…" at bounding box center [925, 705] width 1249 height 830
click at [139, 660] on button "Documentación" at bounding box center [173, 663] width 209 height 43
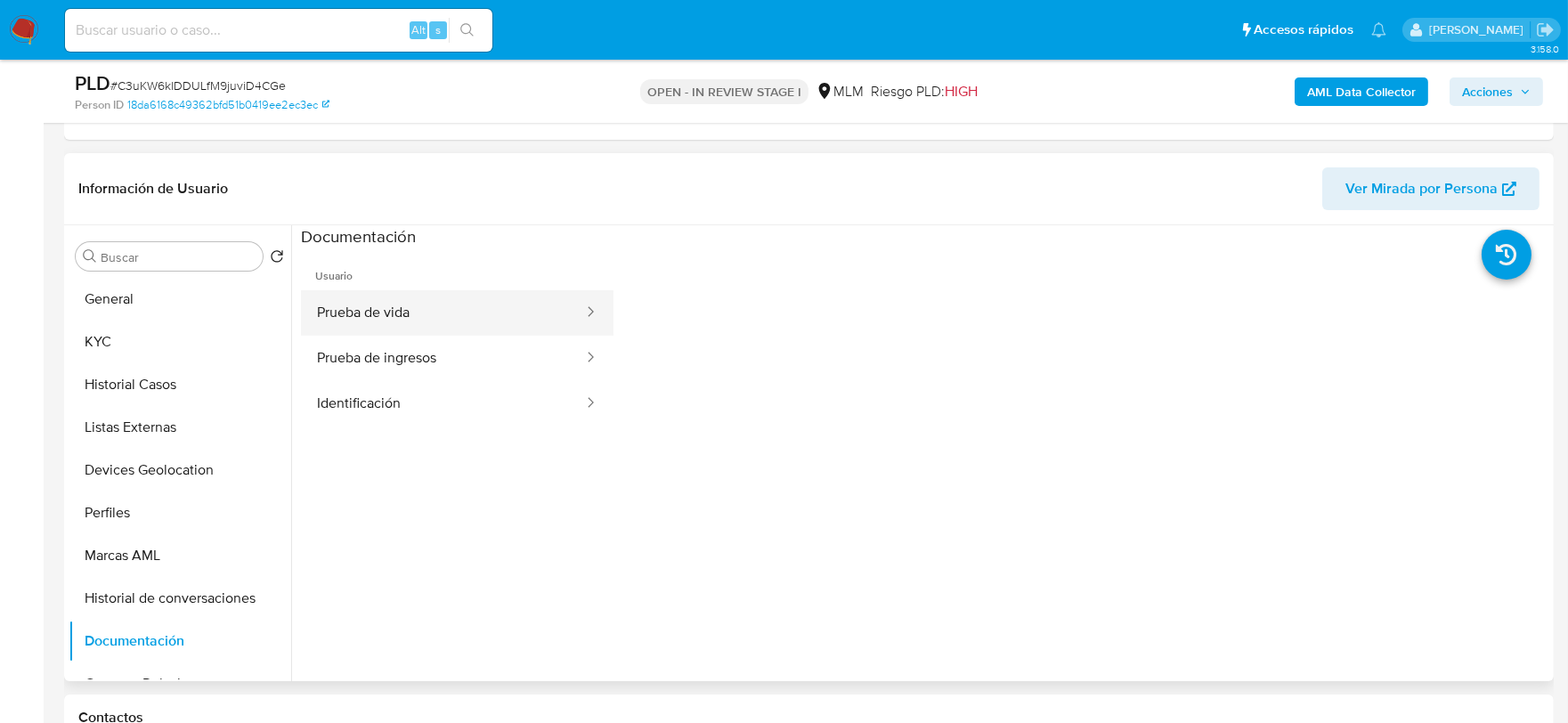
click at [437, 308] on button "Prueba de vida" at bounding box center [443, 313] width 284 height 46
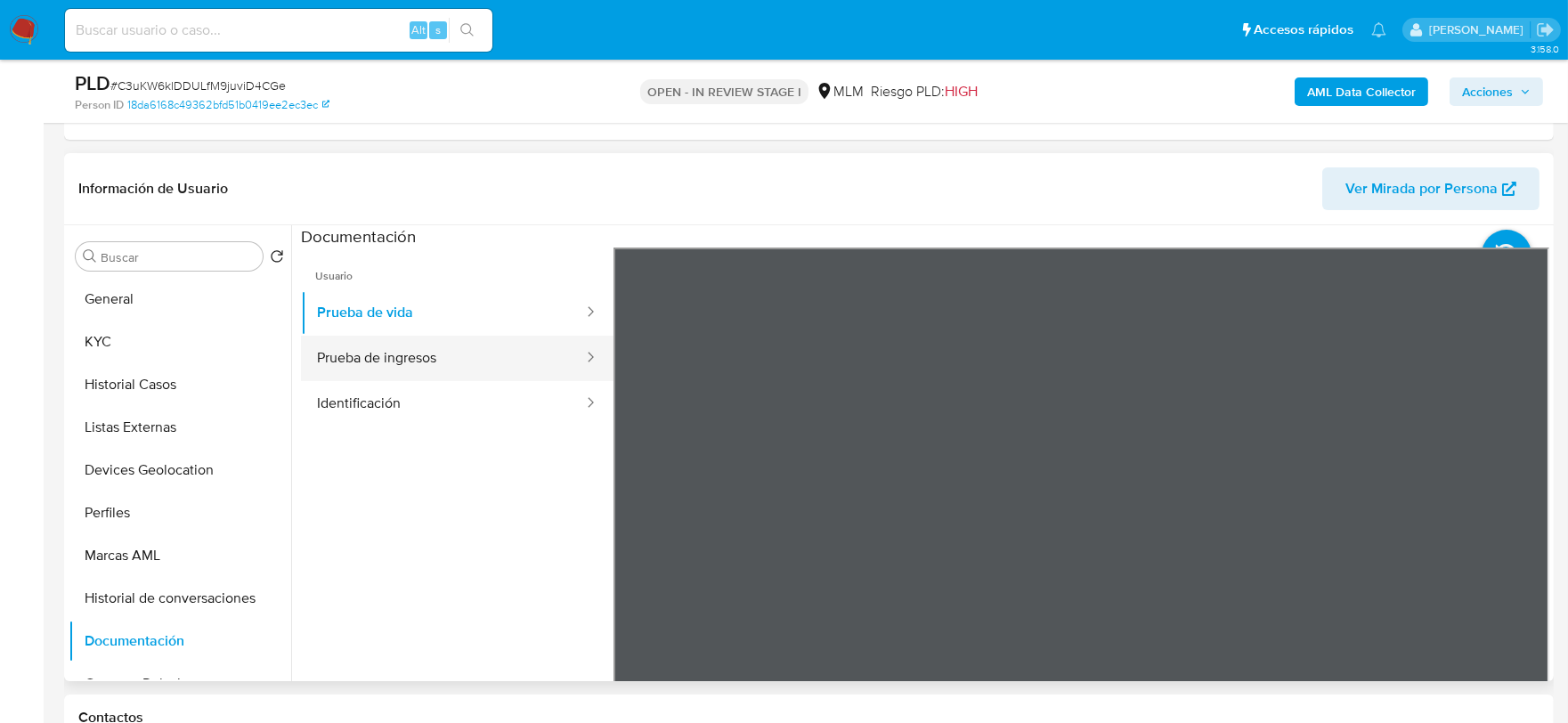
click at [449, 362] on button "Prueba de ingresos" at bounding box center [443, 358] width 284 height 46
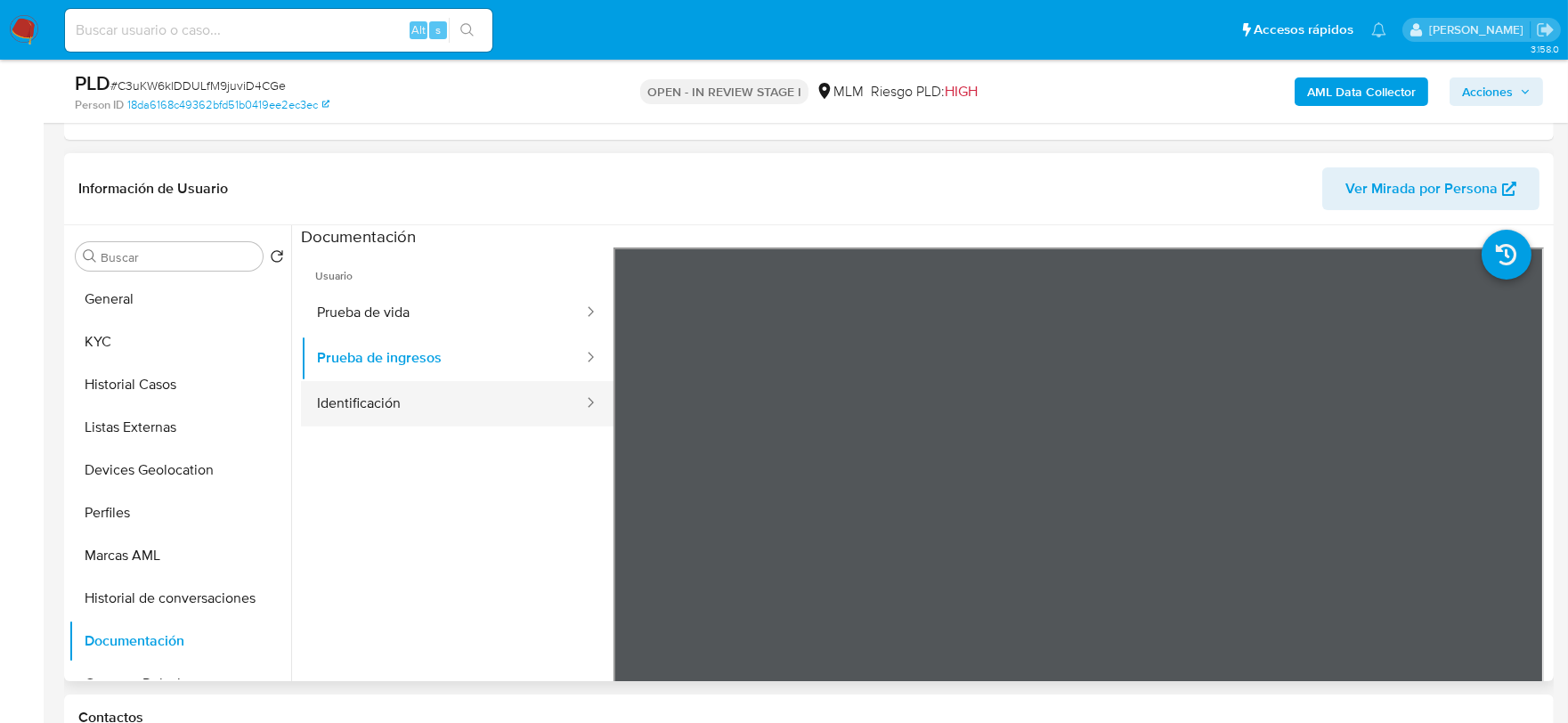
click at [414, 393] on button "Identificación" at bounding box center [443, 404] width 284 height 46
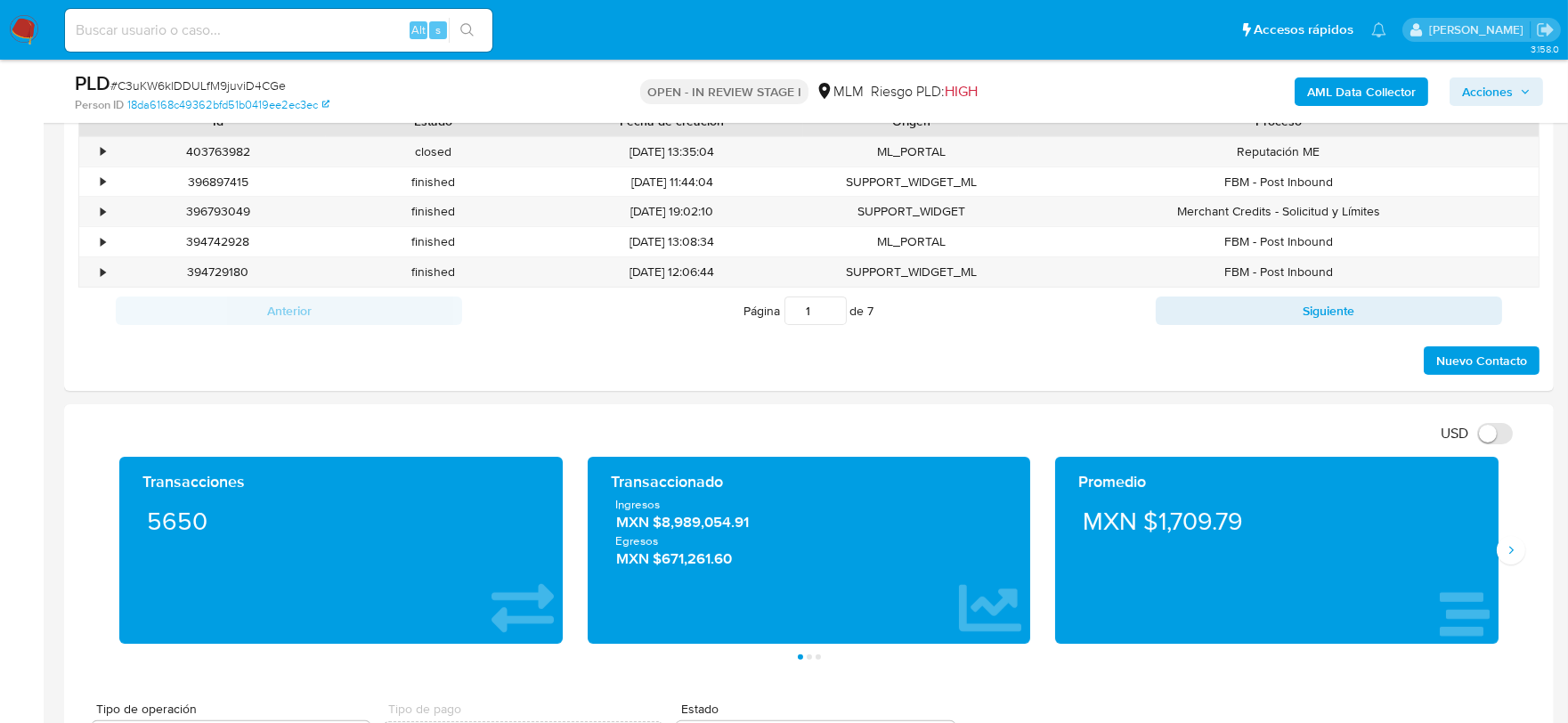
scroll to position [1200, 0]
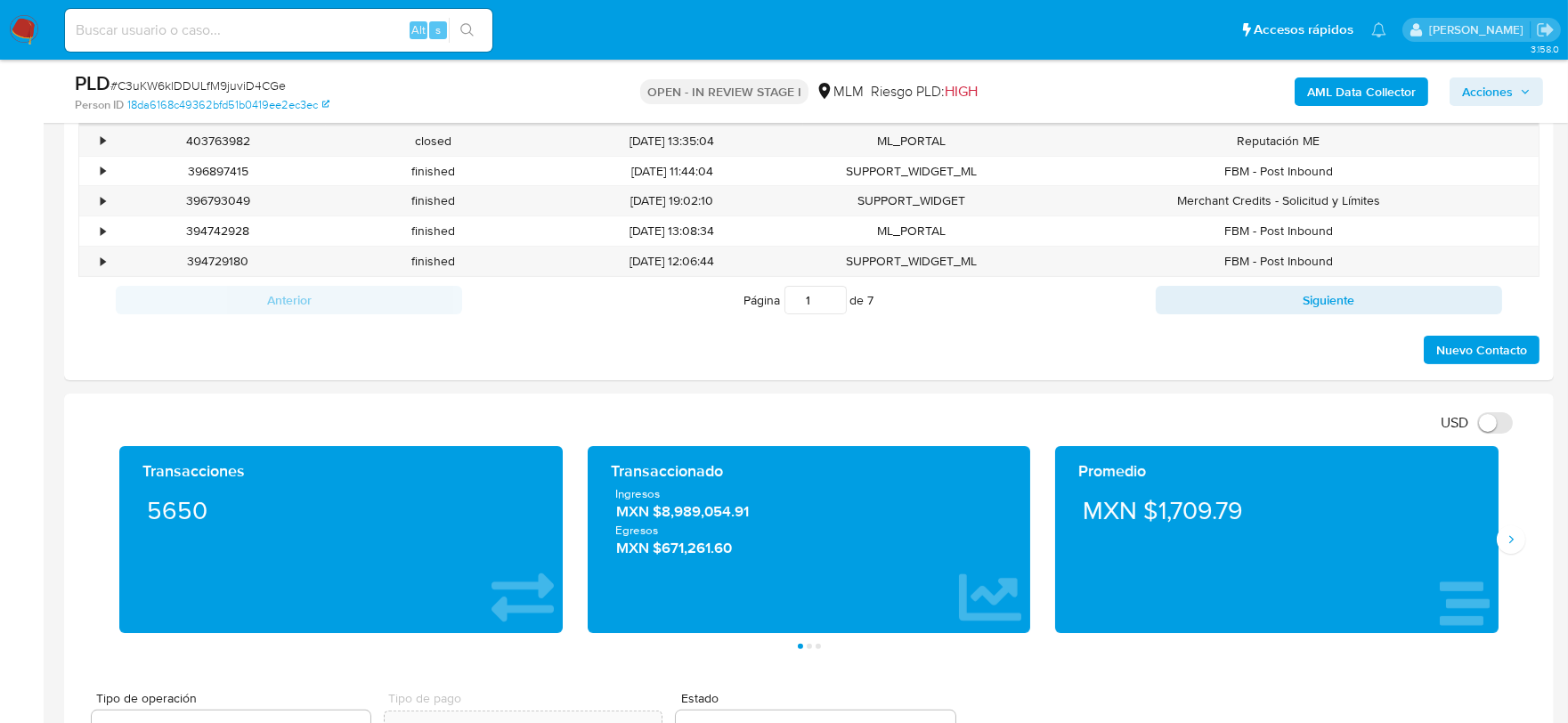
drag, startPoint x: 1517, startPoint y: 549, endPoint x: 1386, endPoint y: 470, distance: 153.0
click at [1514, 549] on button "Siguiente" at bounding box center [1511, 540] width 29 height 29
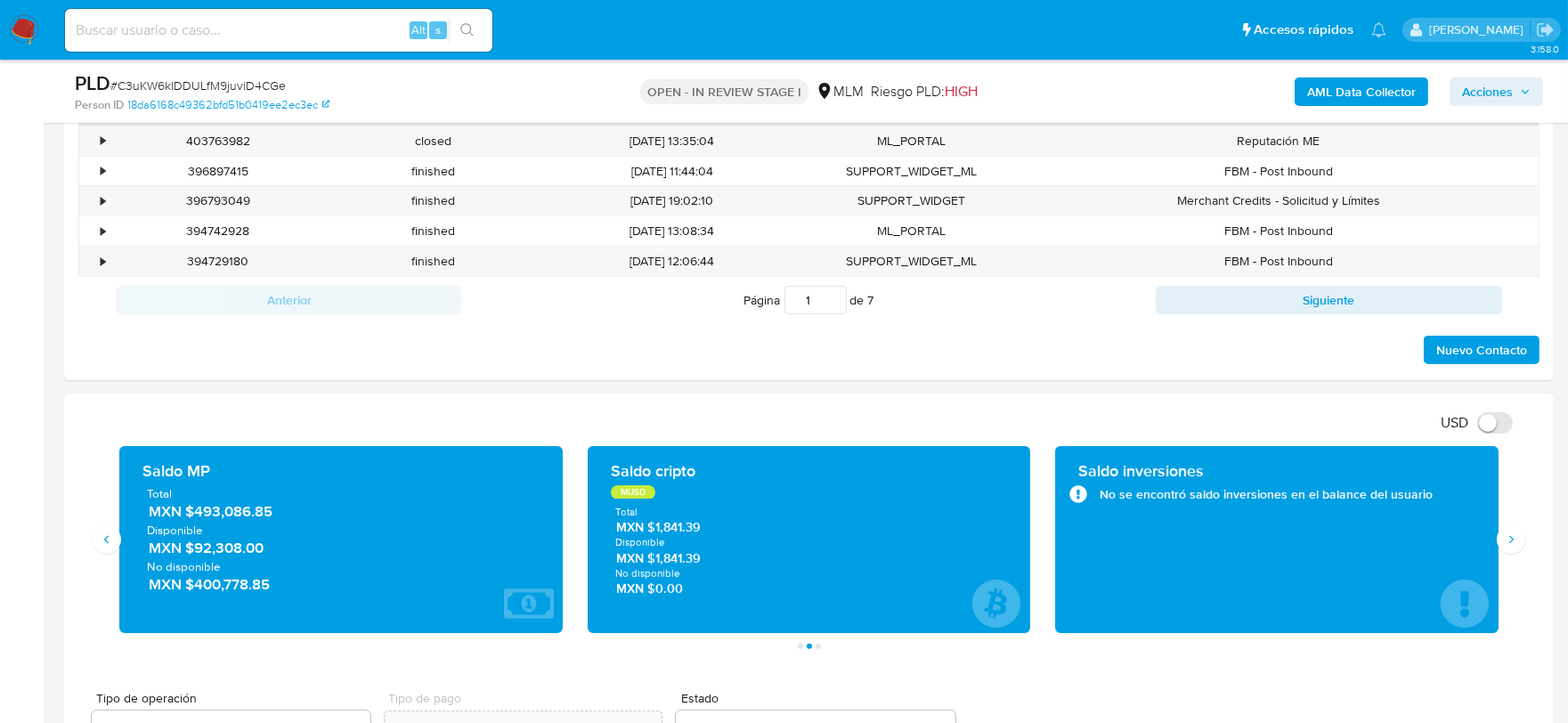
click at [263, 501] on span "Total" at bounding box center [341, 494] width 388 height 16
drag, startPoint x: 291, startPoint y: 515, endPoint x: 196, endPoint y: 515, distance: 95.0
click at [196, 515] on span "MXN $493,086.85" at bounding box center [342, 512] width 387 height 21
click at [584, 340] on div "Nuevo Contacto" at bounding box center [809, 345] width 1462 height 43
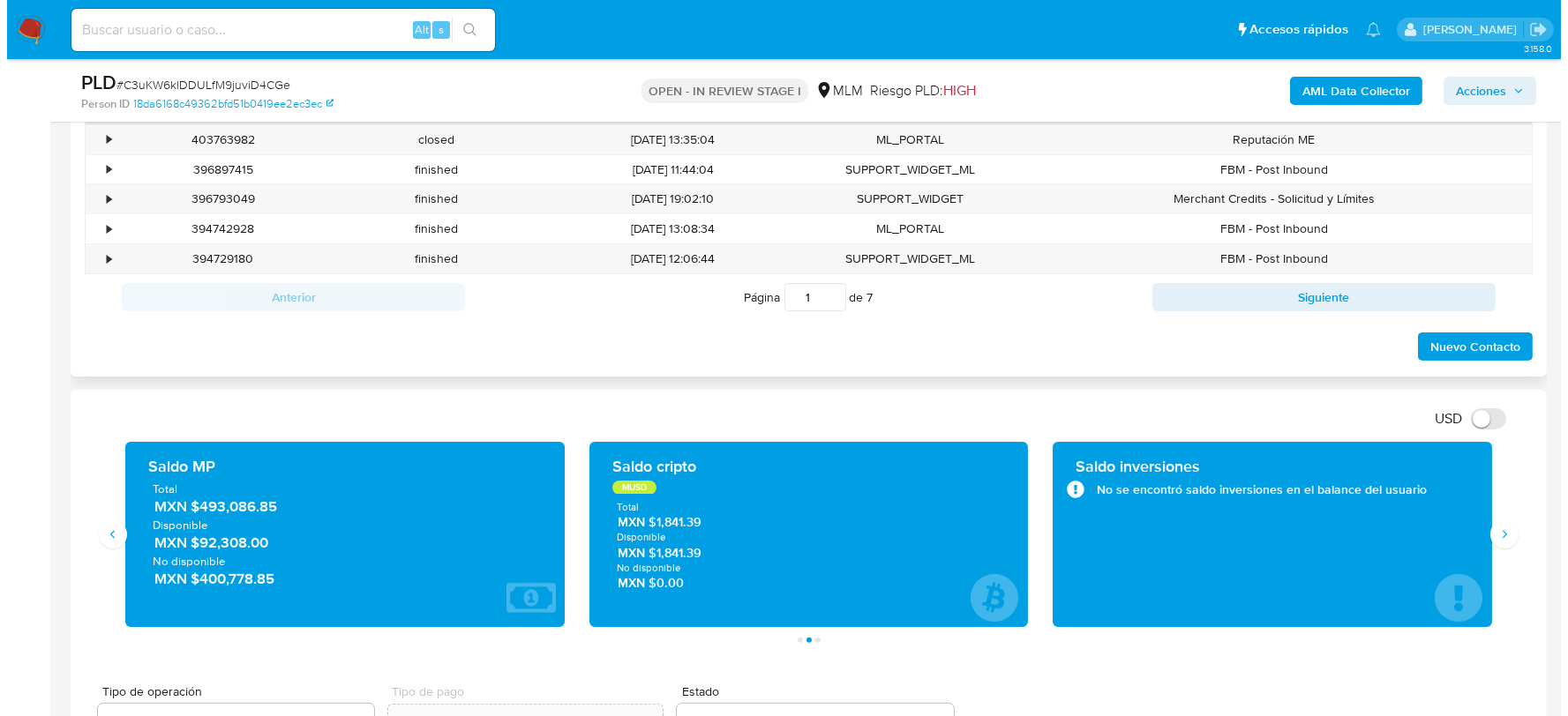
scroll to position [544, 0]
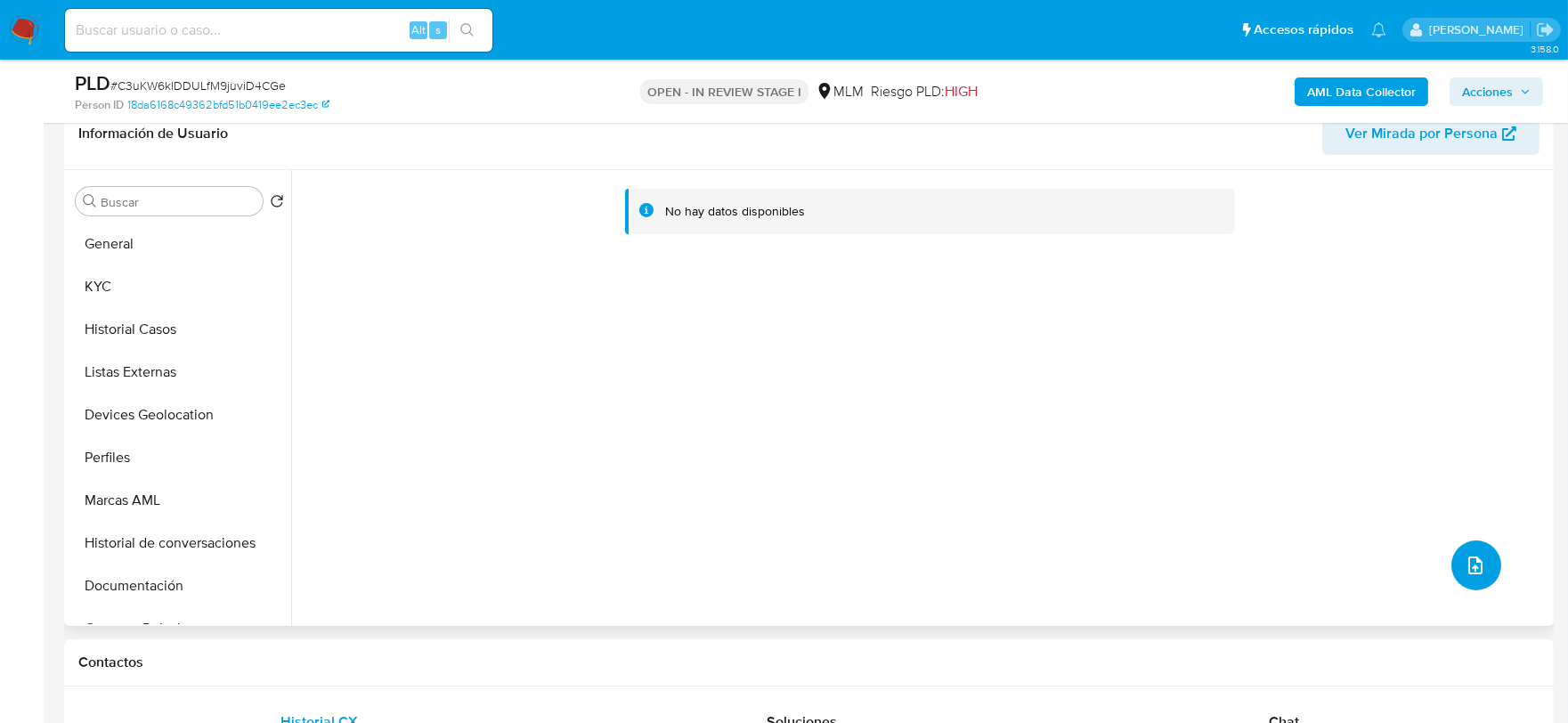
click at [1466, 557] on icon "upload-file" at bounding box center [1476, 566] width 22 height 22
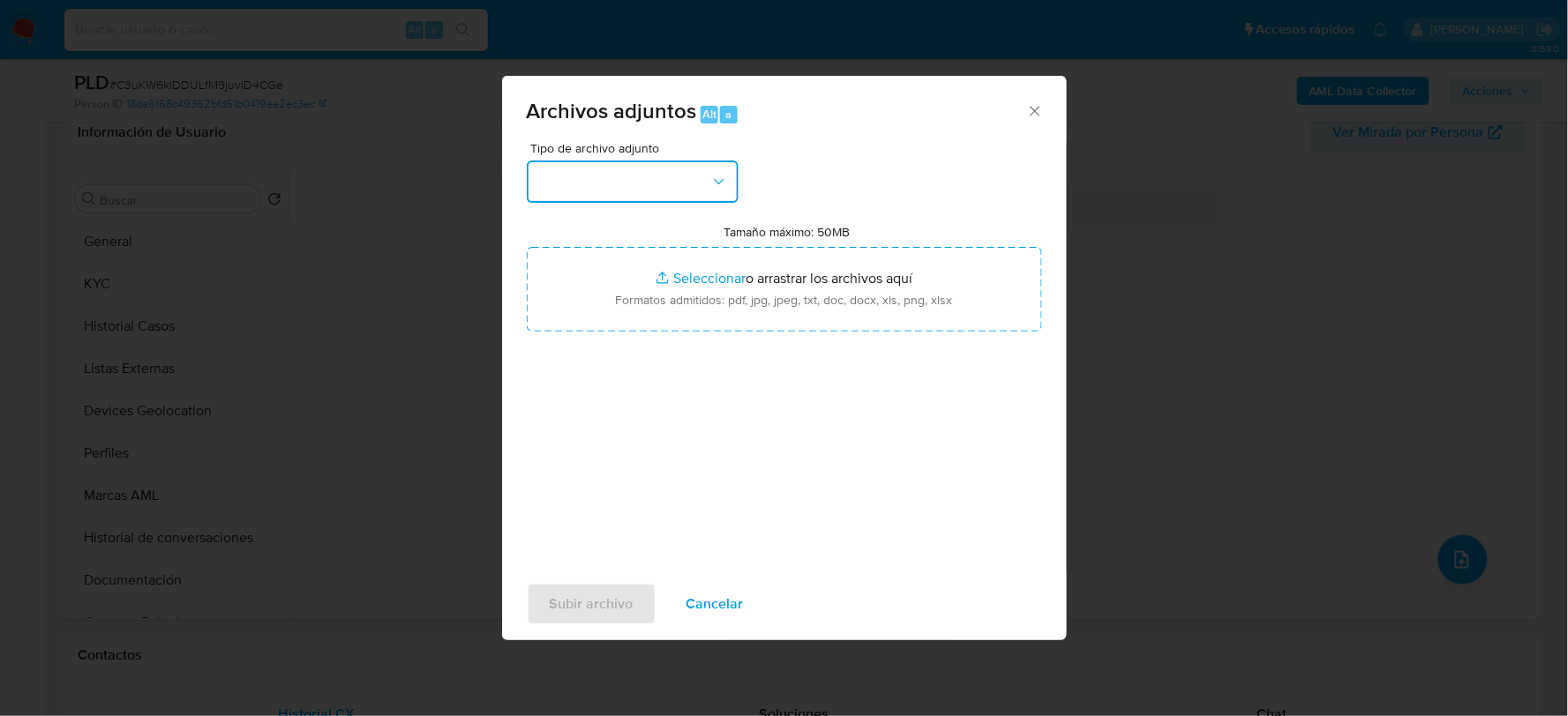
click at [690, 188] on button "button" at bounding box center [633, 182] width 212 height 43
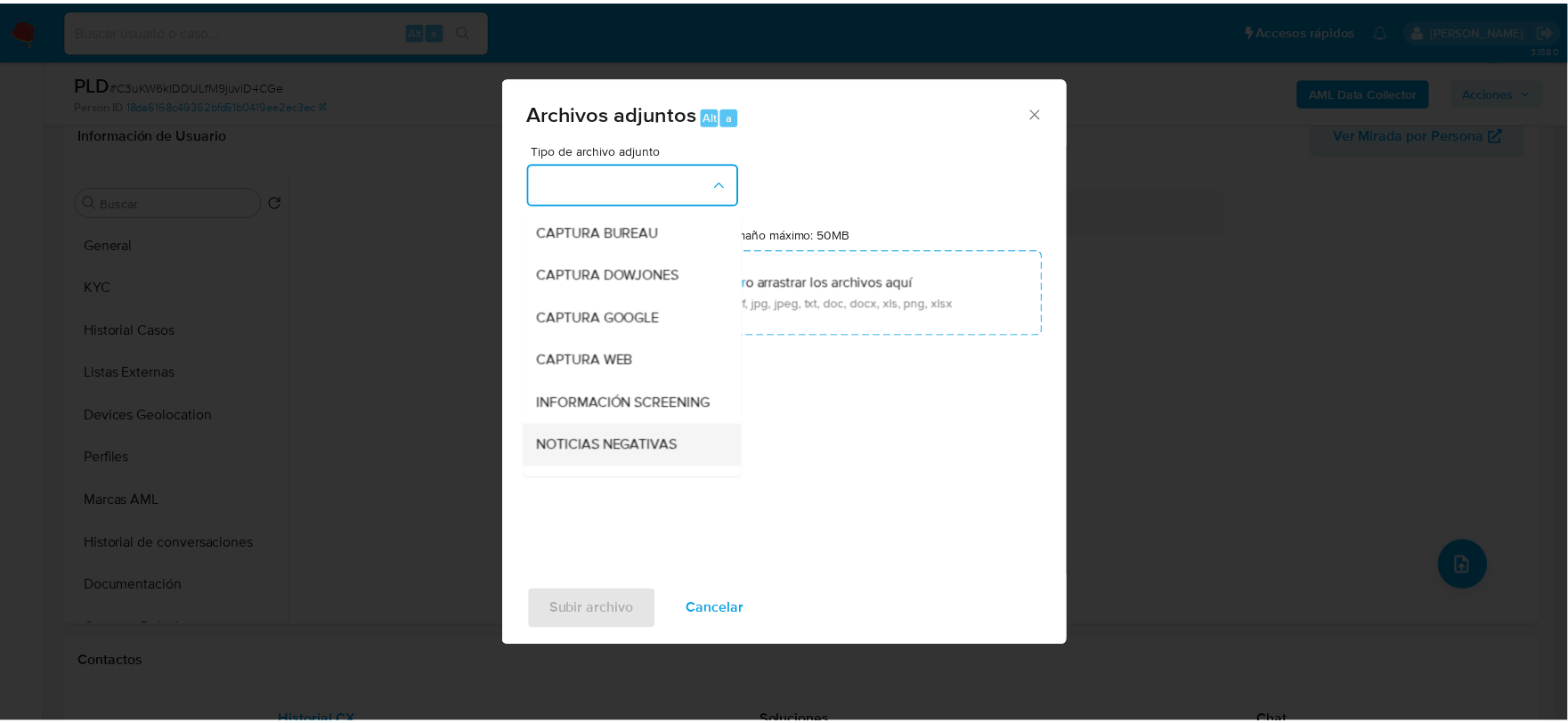
scroll to position [136, 0]
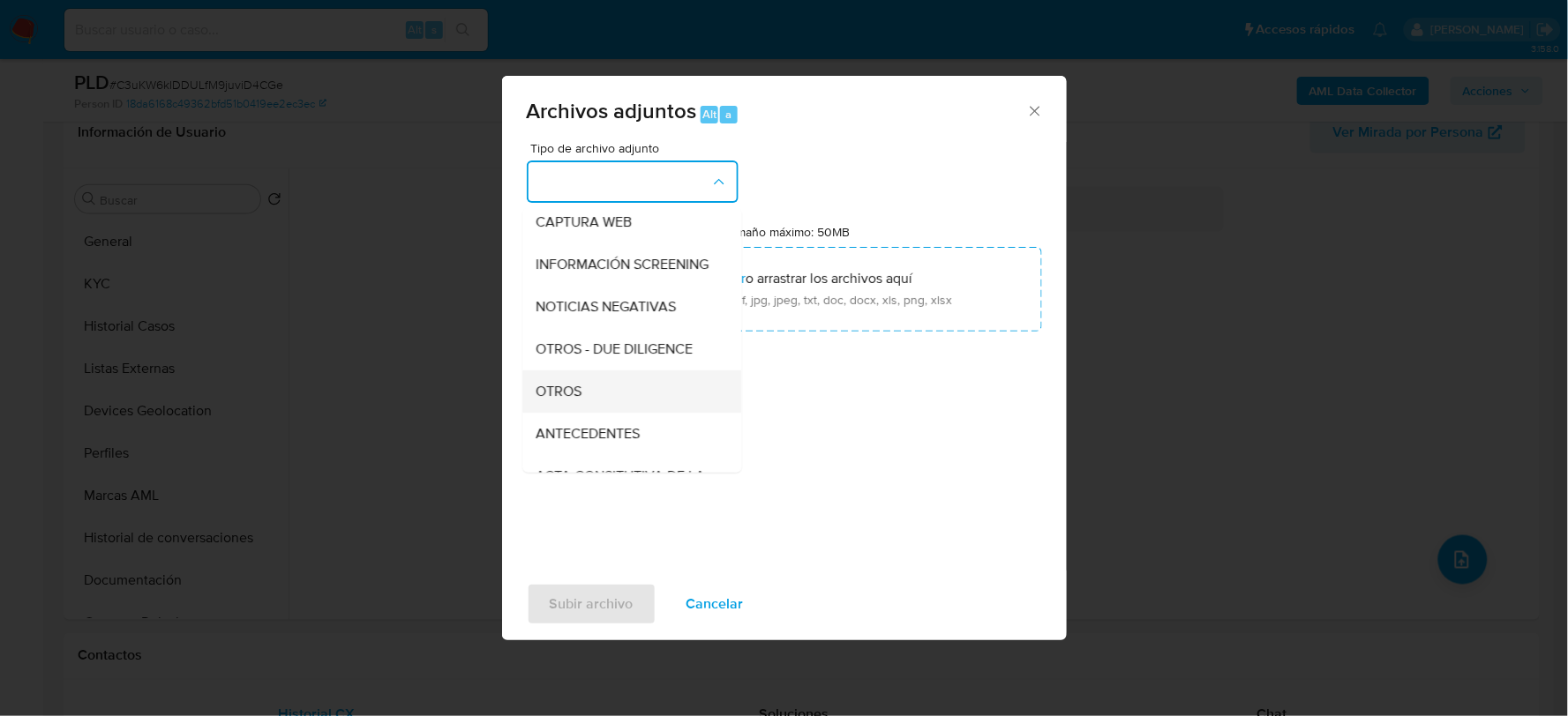
click at [560, 400] on span "OTROS" at bounding box center [559, 391] width 46 height 18
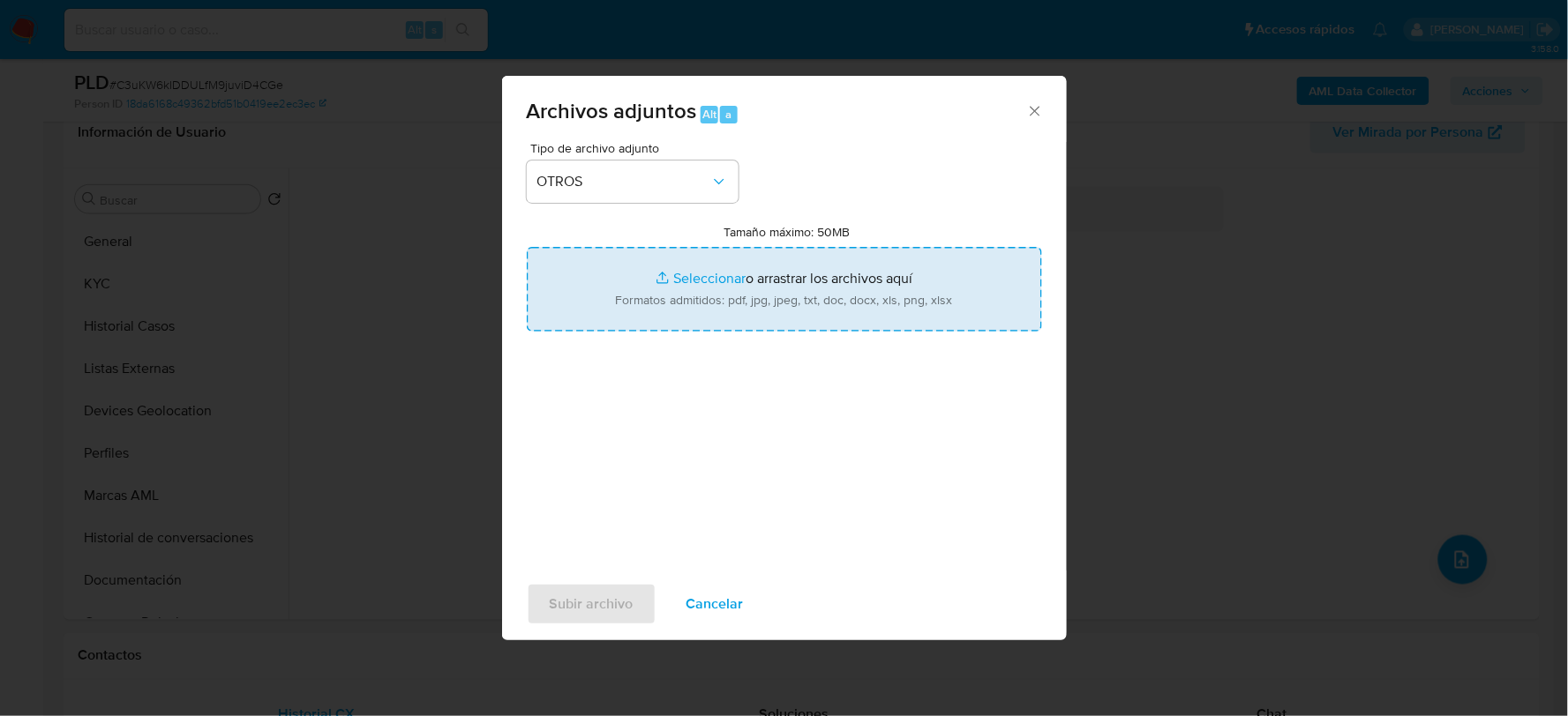
type input "C:\fakepath\667401855_JESUS CARBAJAL_AGO2025.xlsx"
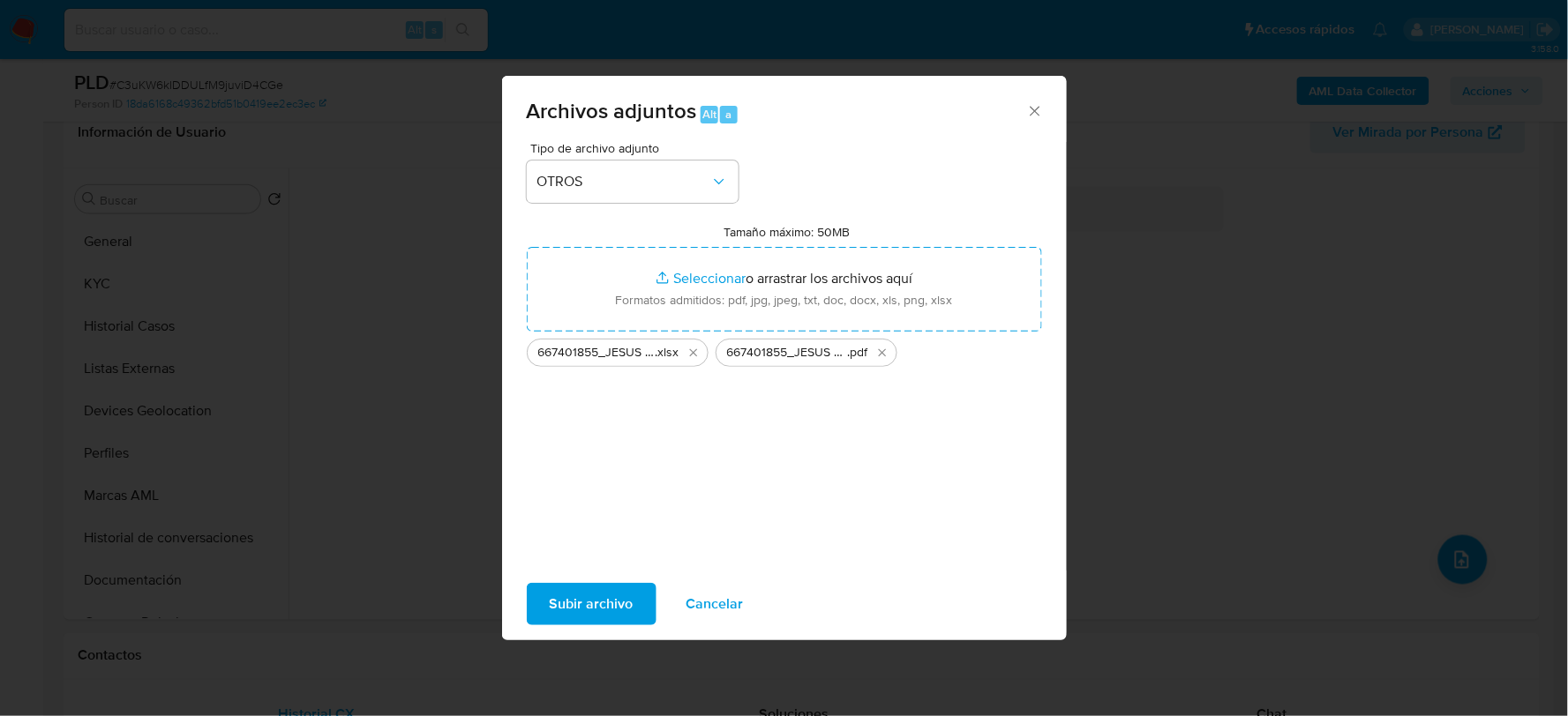
click at [596, 601] on span "Subir archivo" at bounding box center [592, 605] width 84 height 39
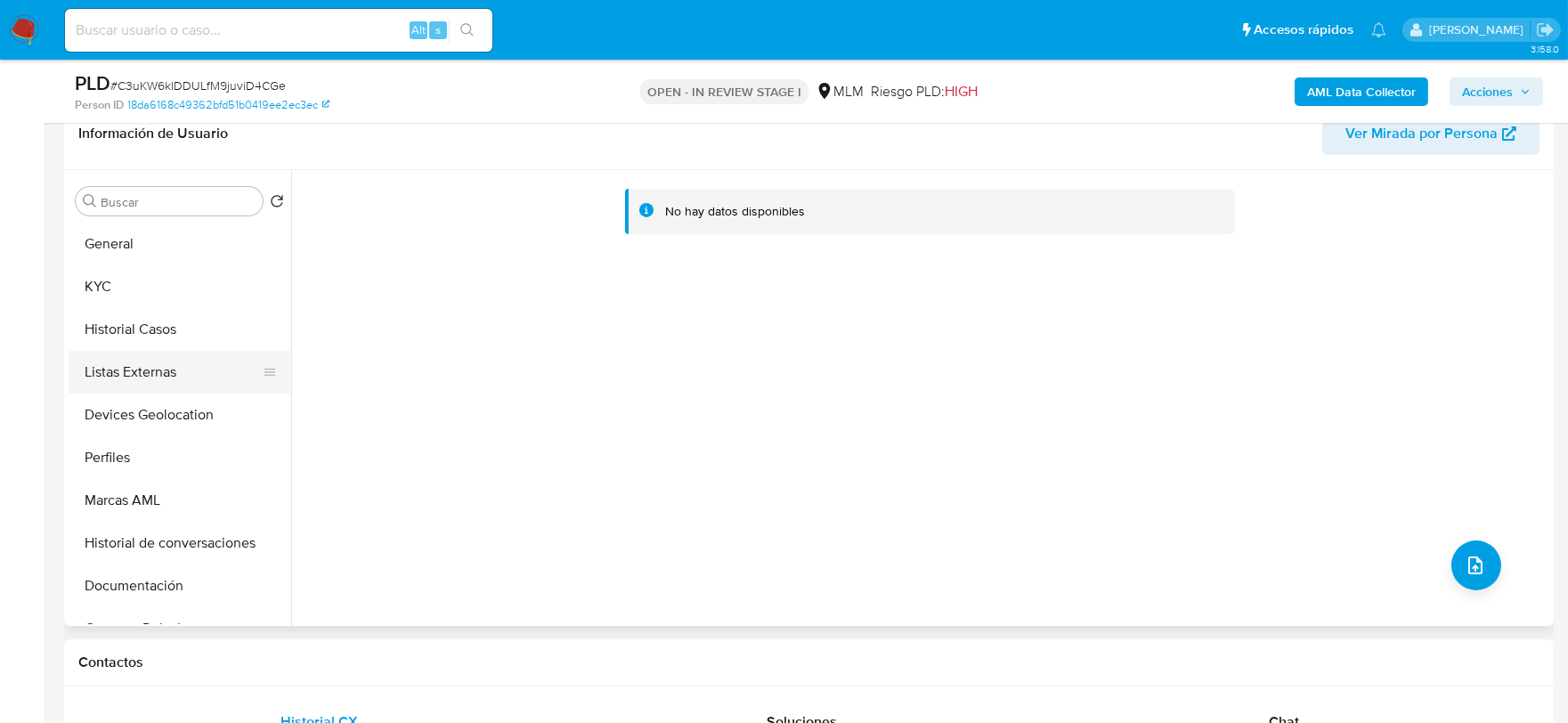
click at [134, 370] on button "Listas Externas" at bounding box center [173, 372] width 209 height 43
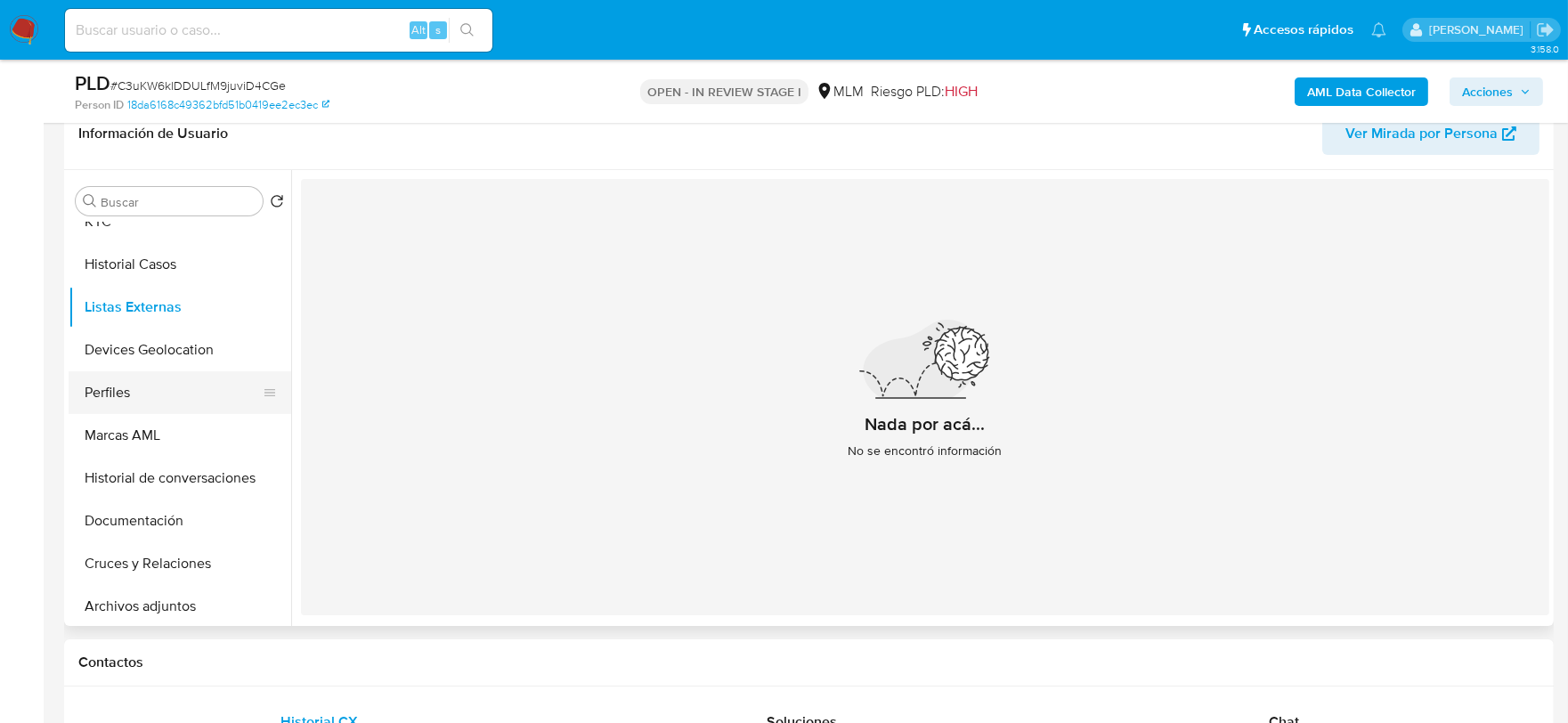
scroll to position [99, 0]
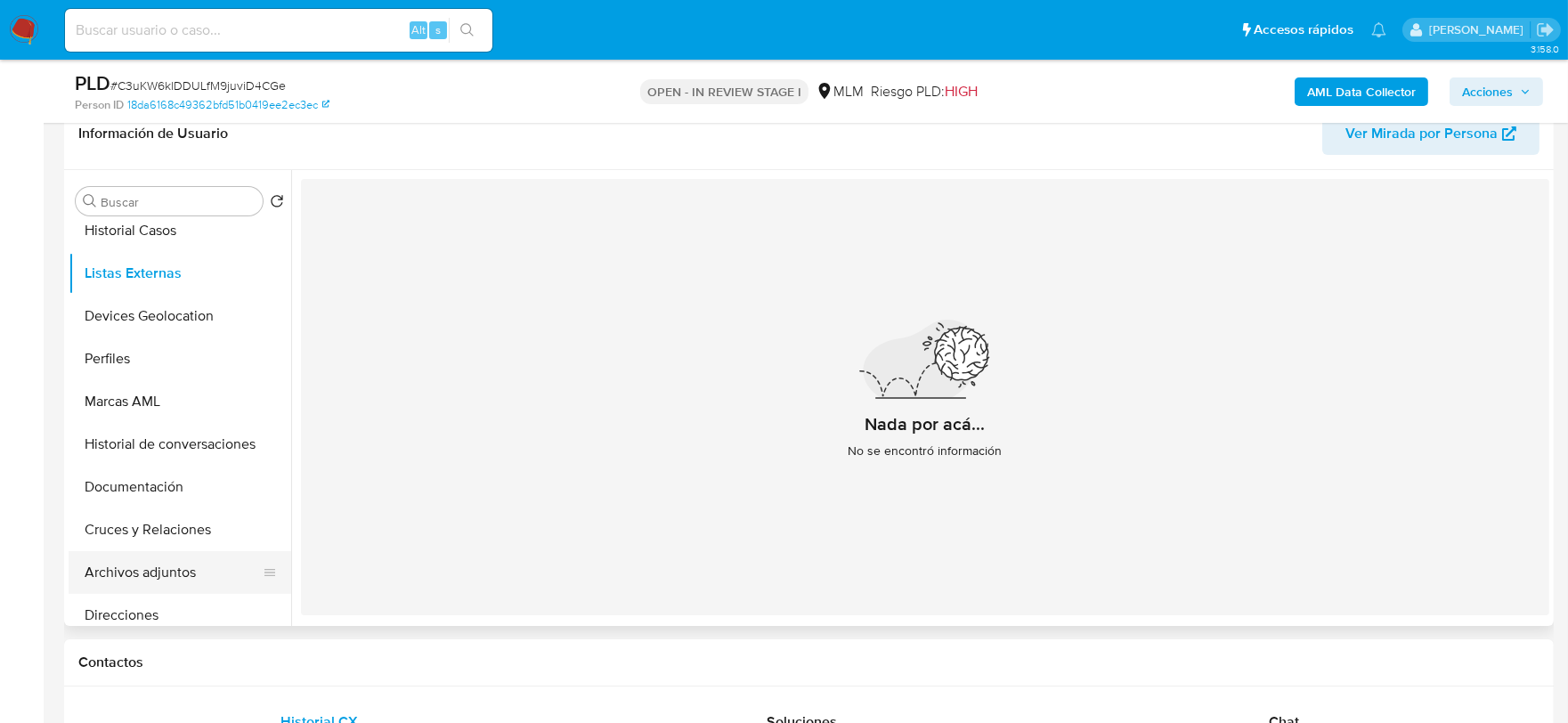
click at [170, 570] on button "Archivos adjuntos" at bounding box center [173, 573] width 209 height 43
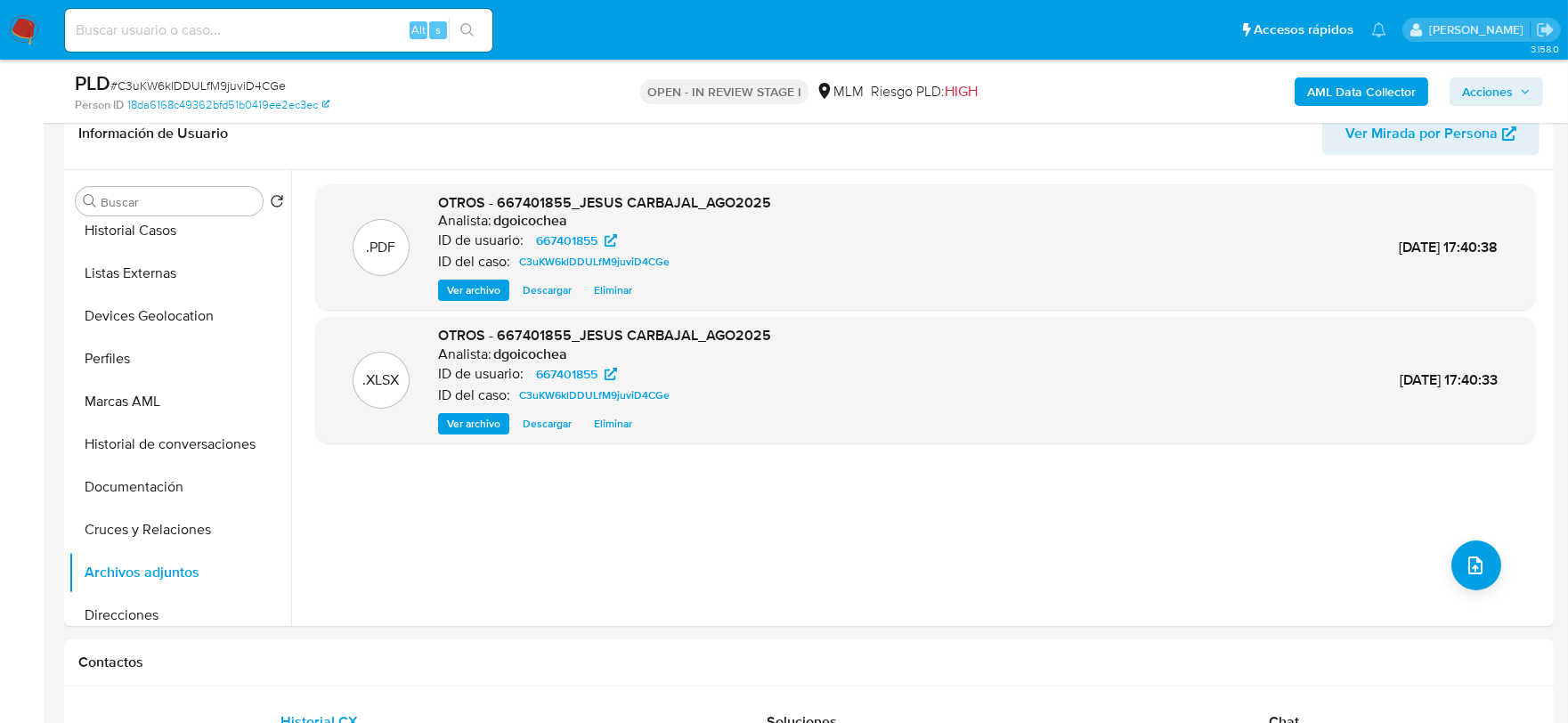
click at [1519, 80] on span "Acciones" at bounding box center [1497, 92] width 68 height 25
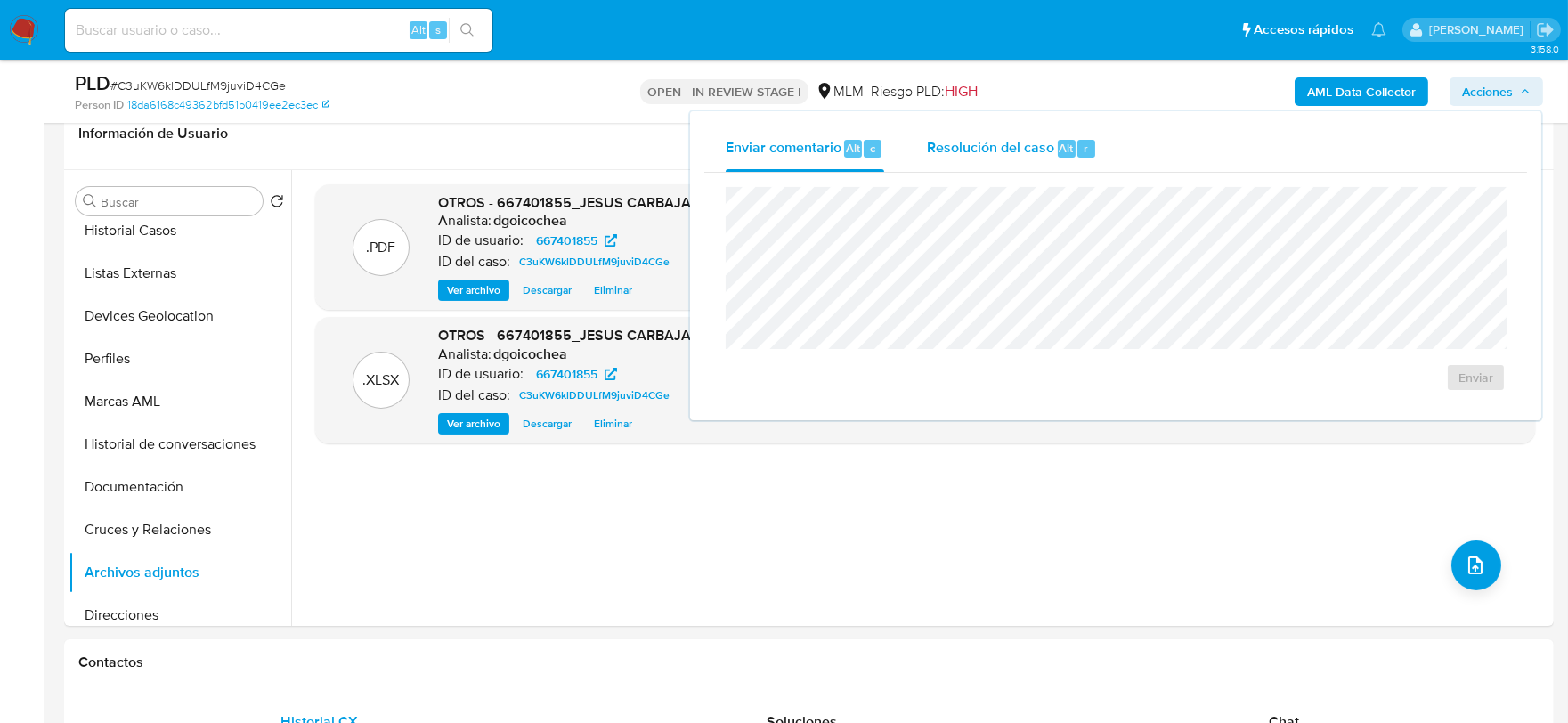
click at [944, 147] on span "Resolución del caso" at bounding box center [991, 147] width 128 height 21
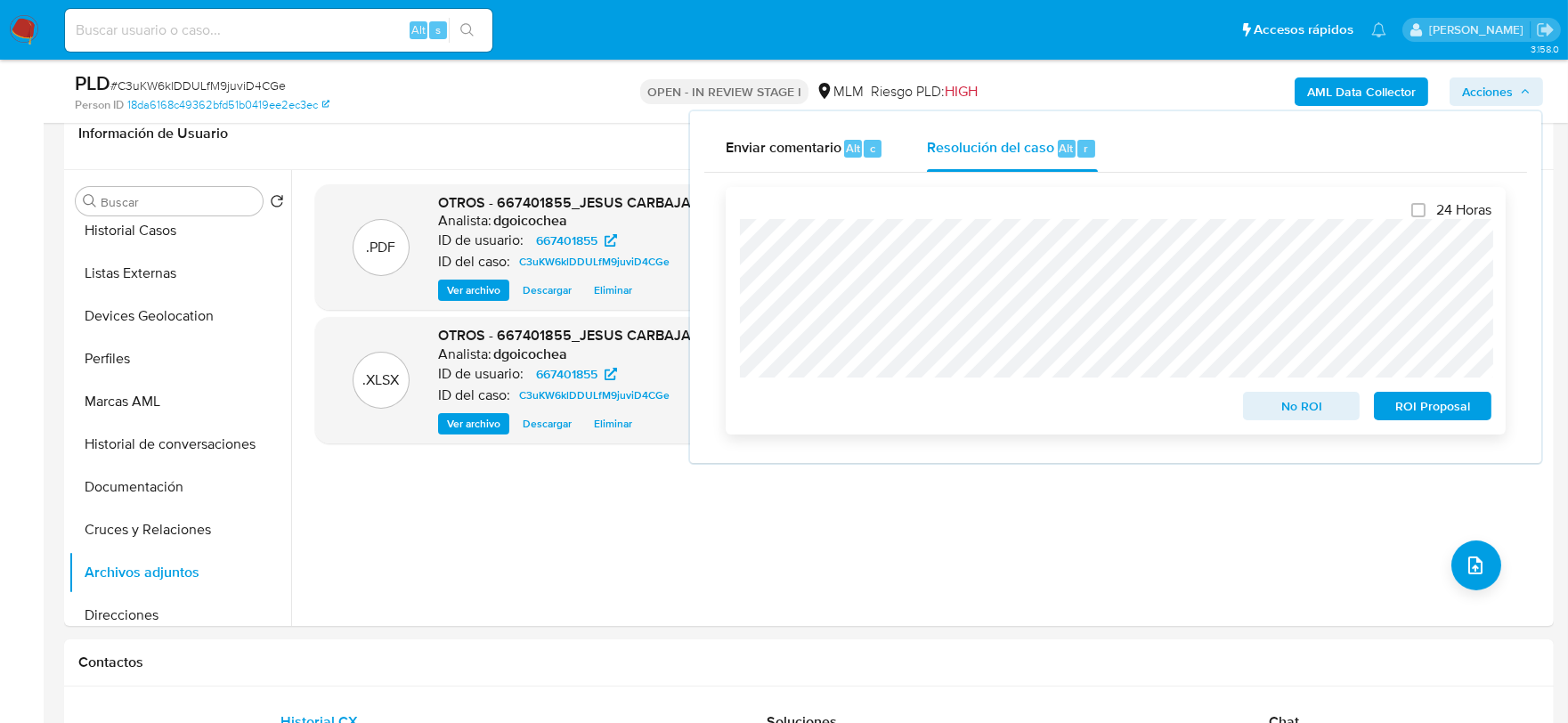
click at [1341, 410] on span "No ROI" at bounding box center [1302, 406] width 93 height 25
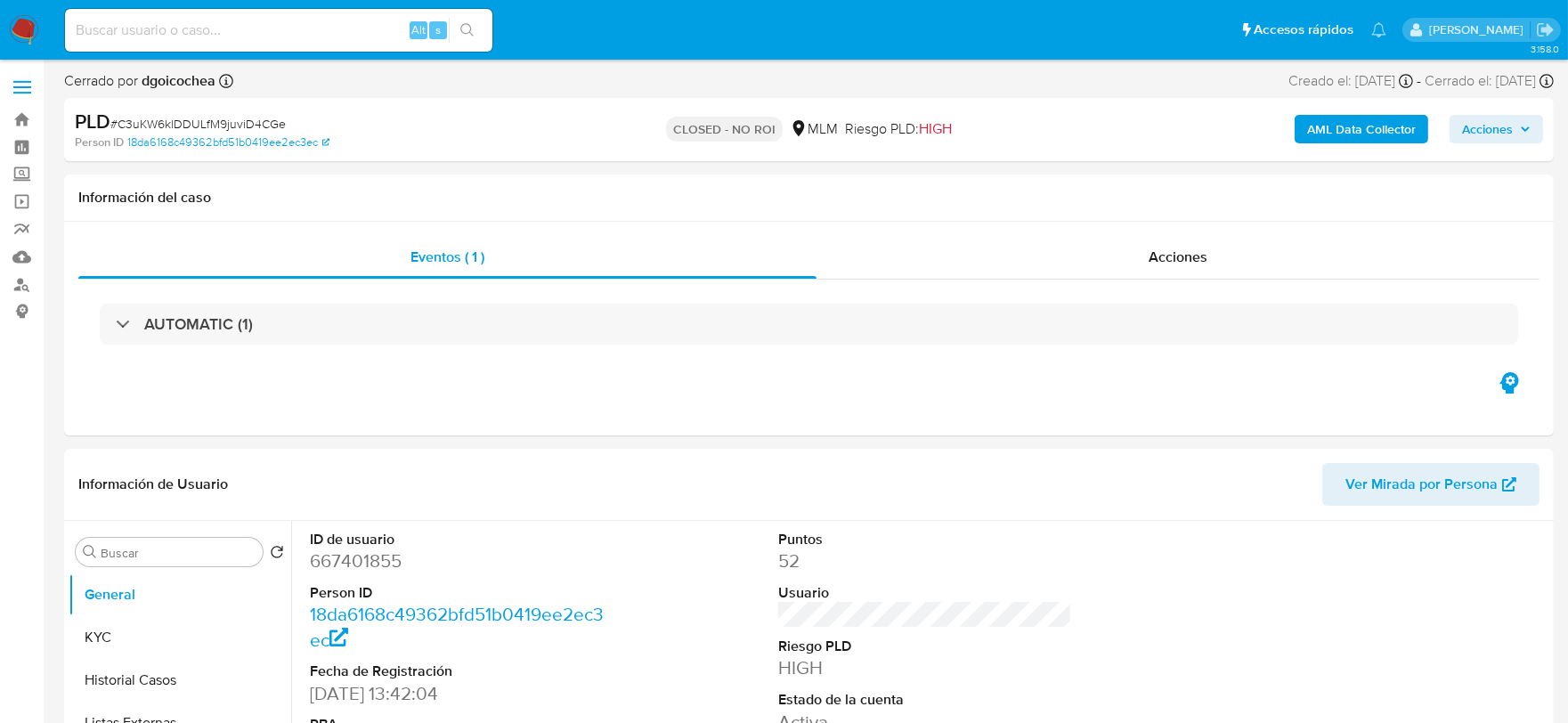
select select "10"
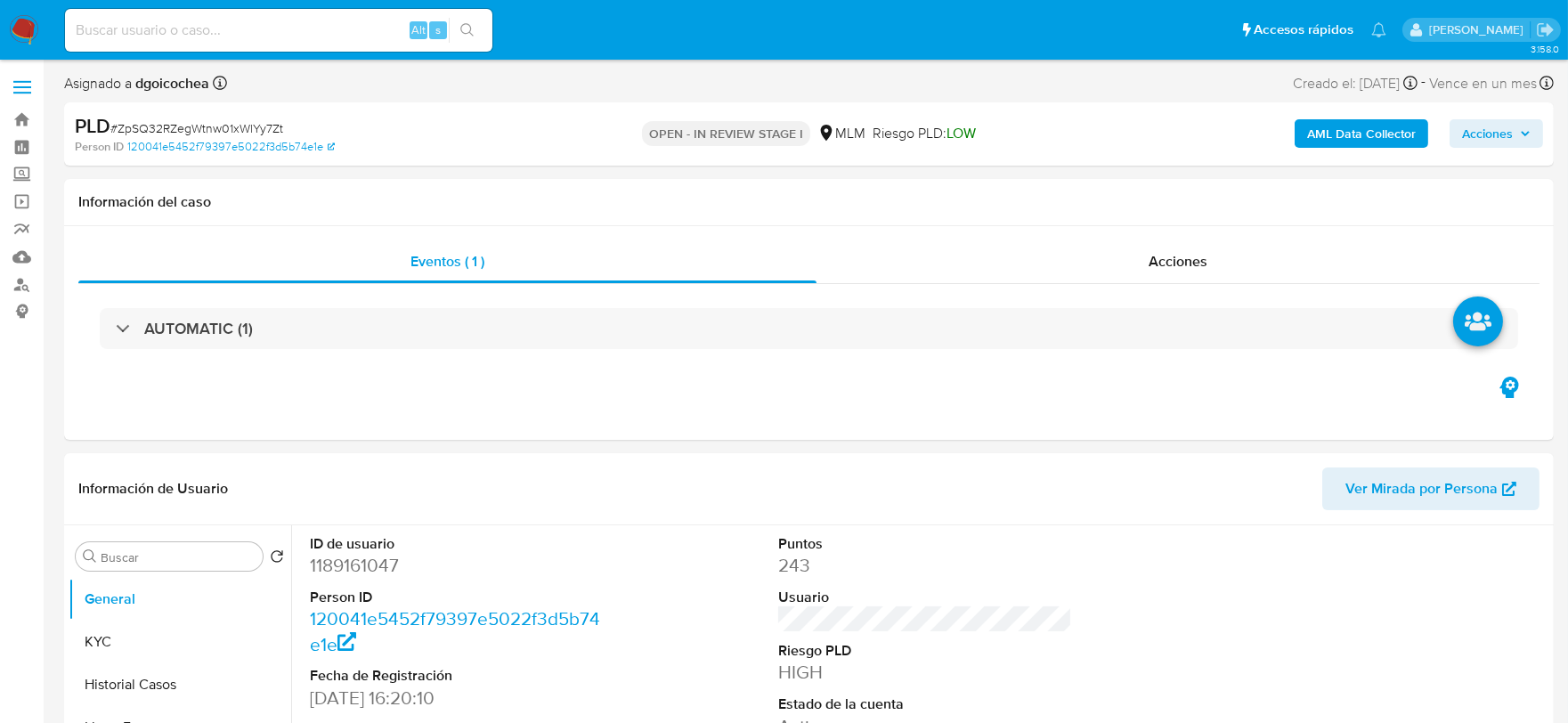
select select "10"
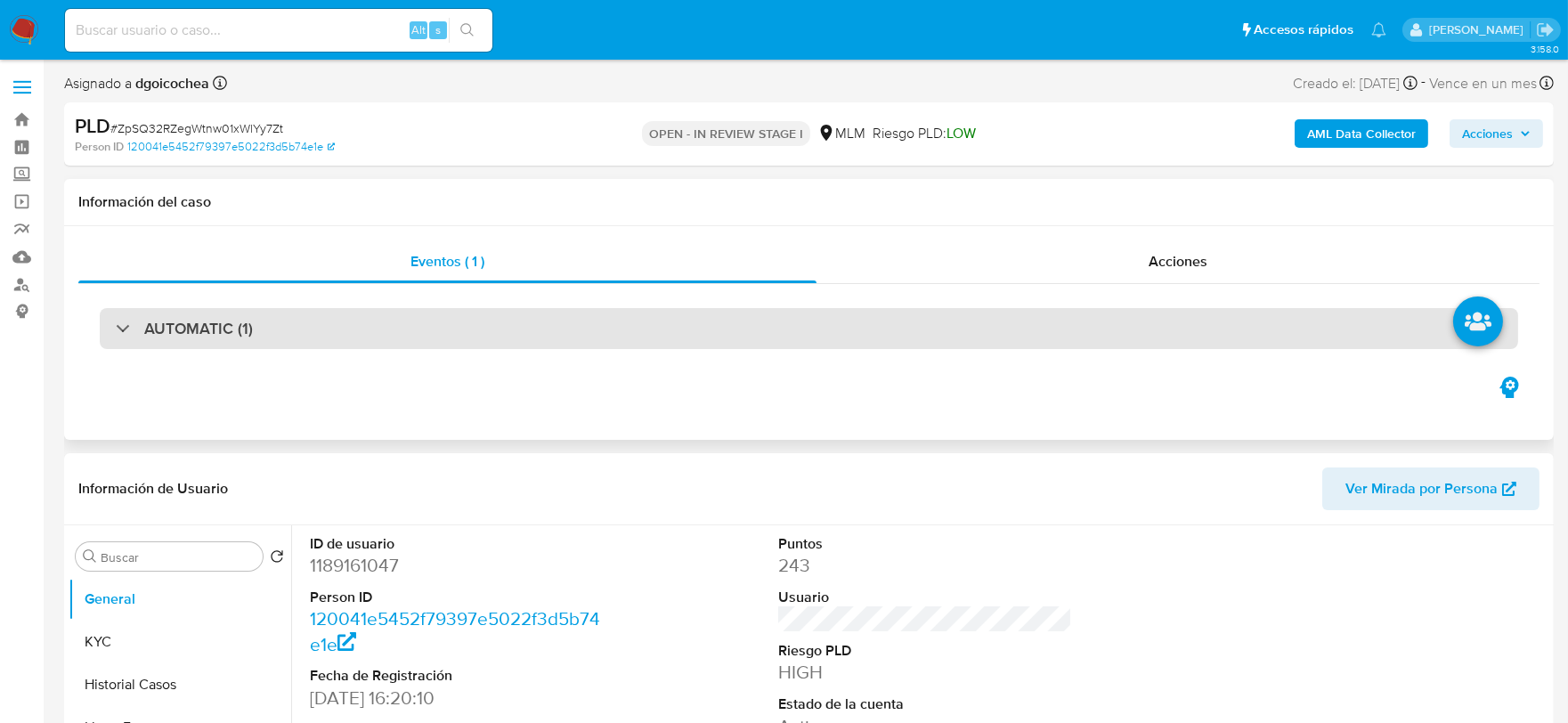
click at [157, 319] on h3 "AUTOMATIC (1)" at bounding box center [198, 329] width 109 height 20
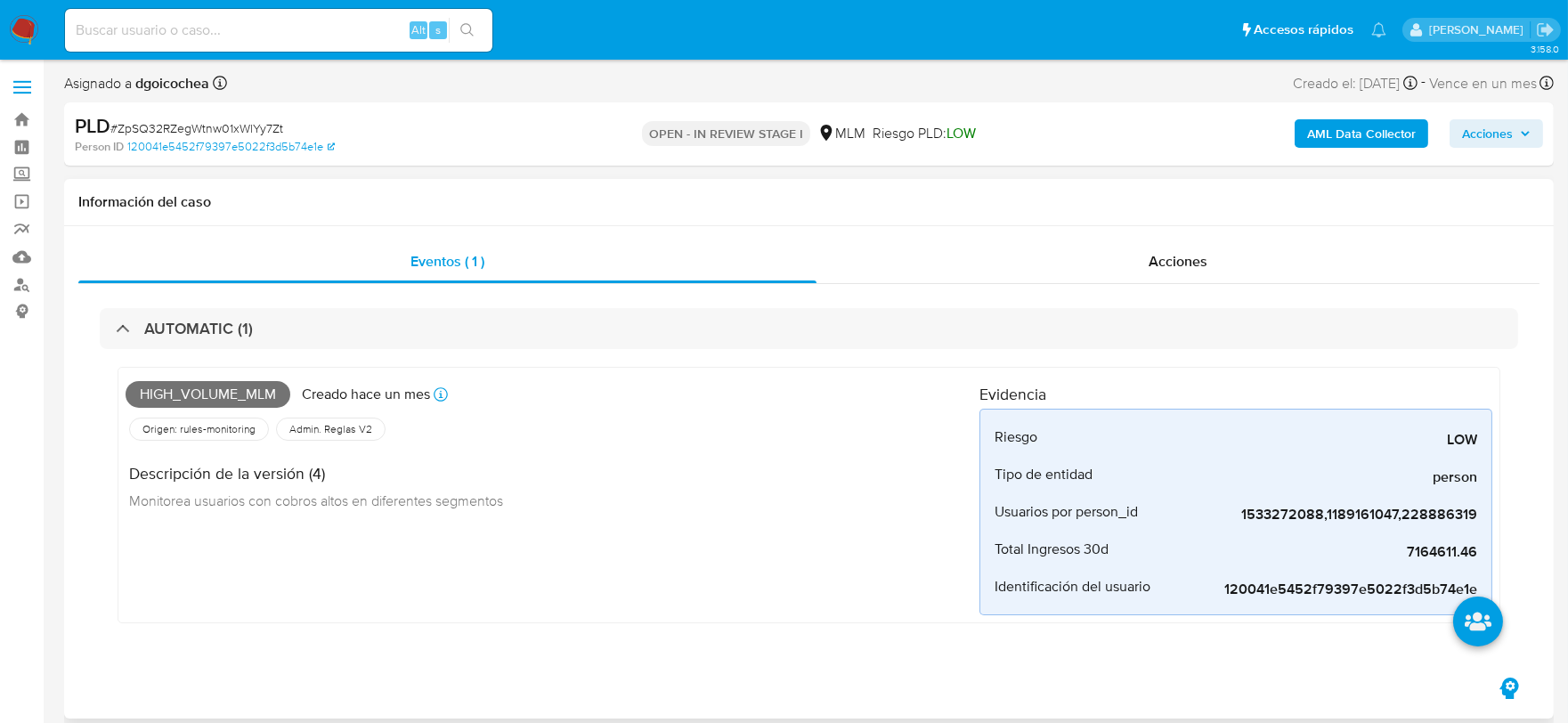
click at [722, 581] on div "High_volume_mlm Creado hace un mes Creado: 12/08/2025 03:13:00 Origen: rules-mo…" at bounding box center [553, 495] width 854 height 240
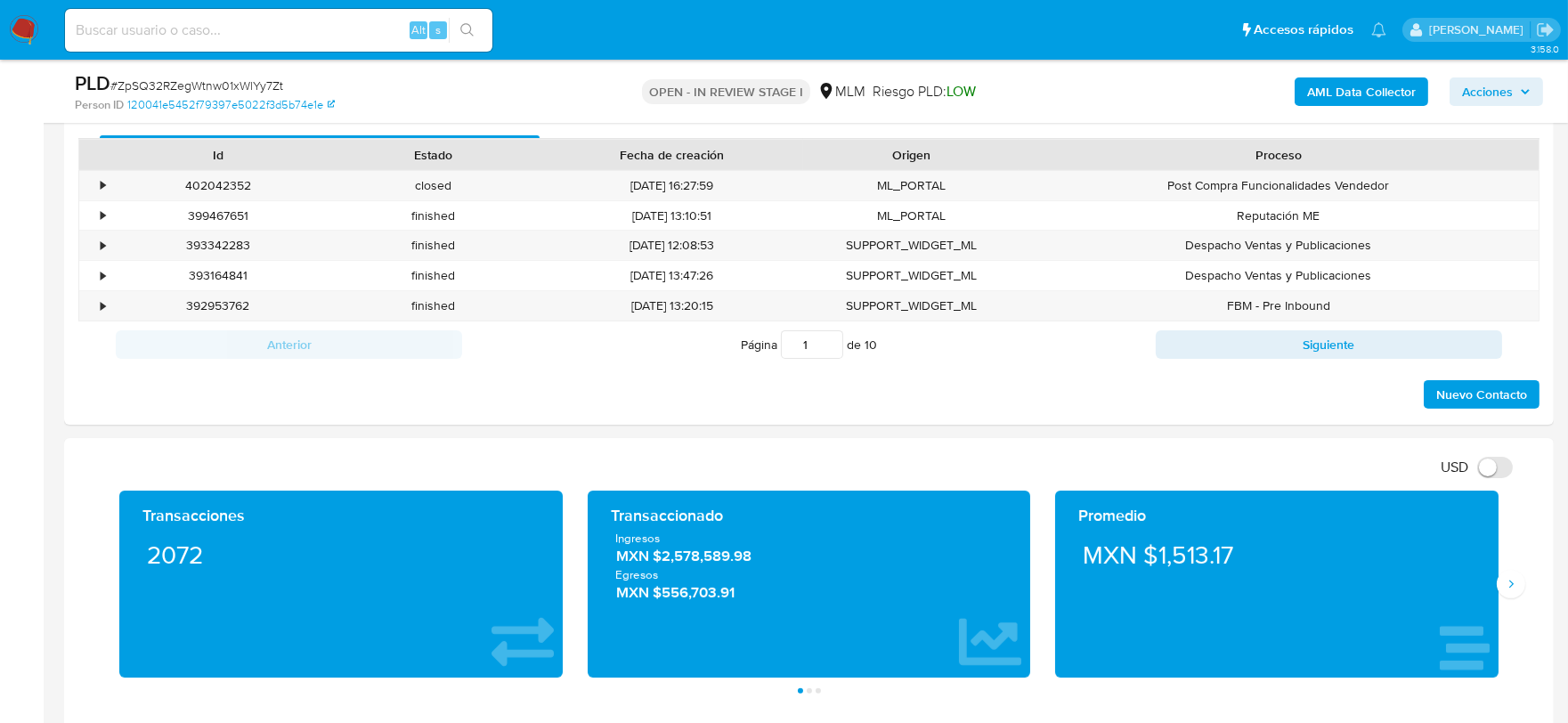
scroll to position [1187, 0]
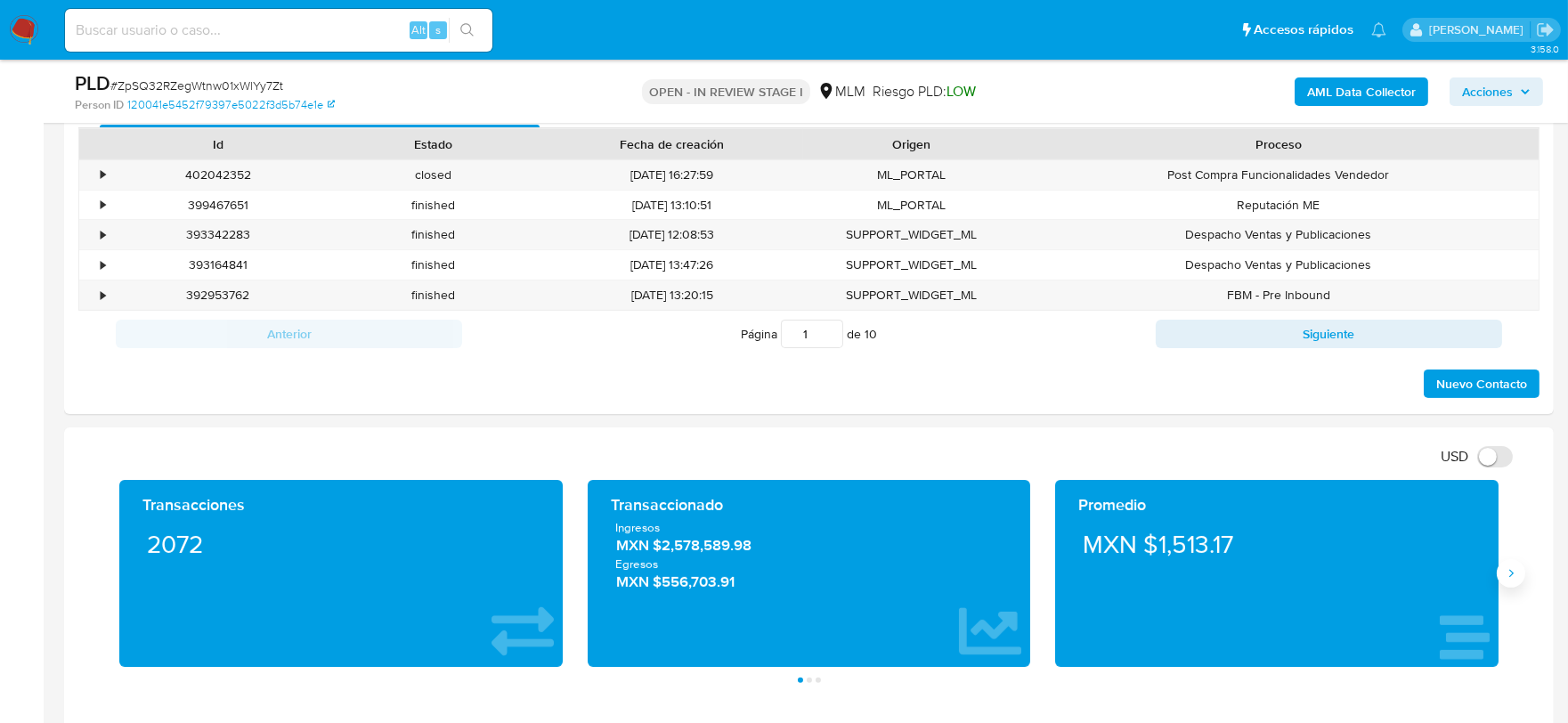
click at [1518, 571] on icon "Siguiente" at bounding box center [1511, 574] width 14 height 14
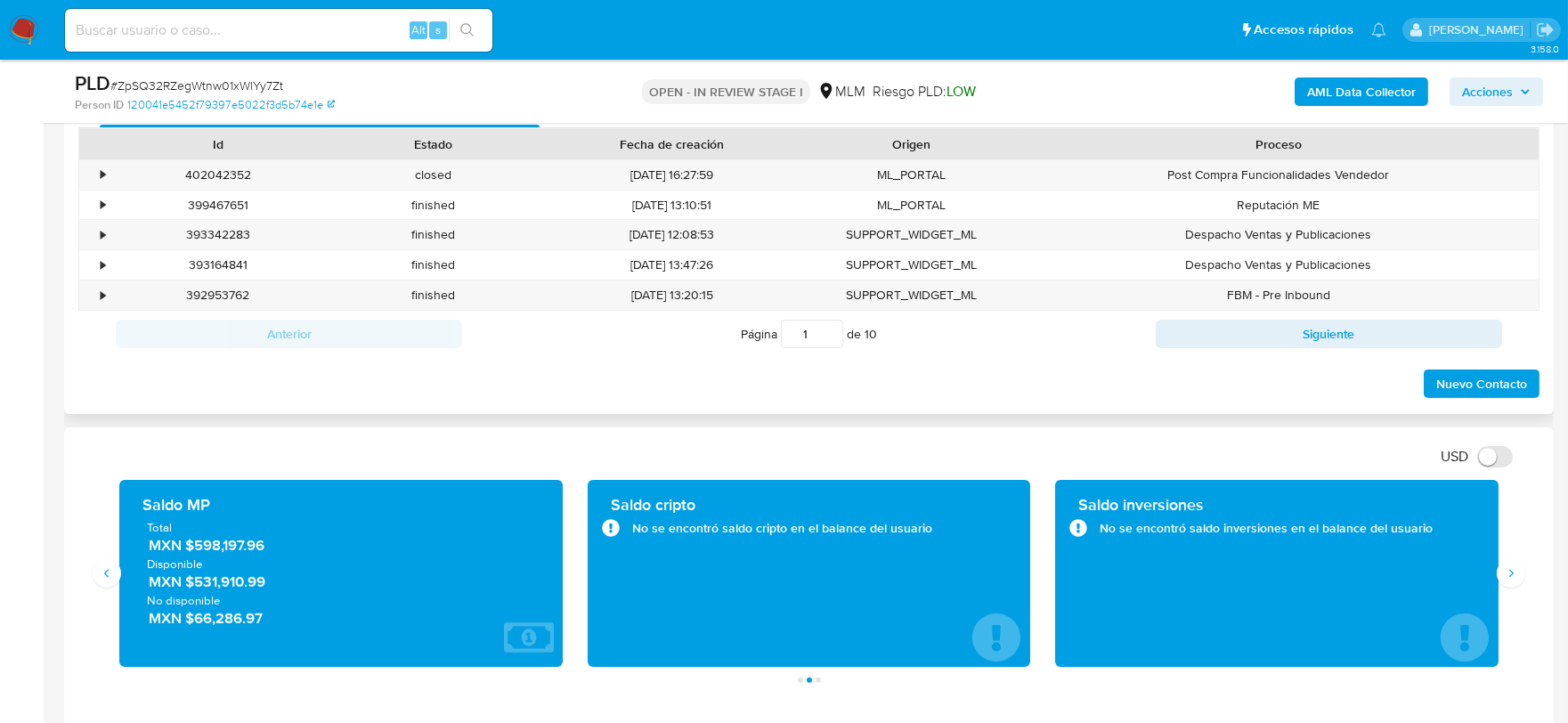
click at [674, 362] on div "Nuevo Contacto" at bounding box center [809, 379] width 1462 height 43
drag, startPoint x: 281, startPoint y: 549, endPoint x: 281, endPoint y: 598, distance: 49.0
click at [200, 556] on span "MXN $598,197.96" at bounding box center [342, 545] width 387 height 21
drag, startPoint x: 194, startPoint y: 554, endPoint x: 273, endPoint y: 557, distance: 79.1
click at [273, 557] on div "Total MXN $598,197.96 Disponible MXN $531,910.99 No disponible MXN $66,286.97" at bounding box center [342, 574] width 415 height 109
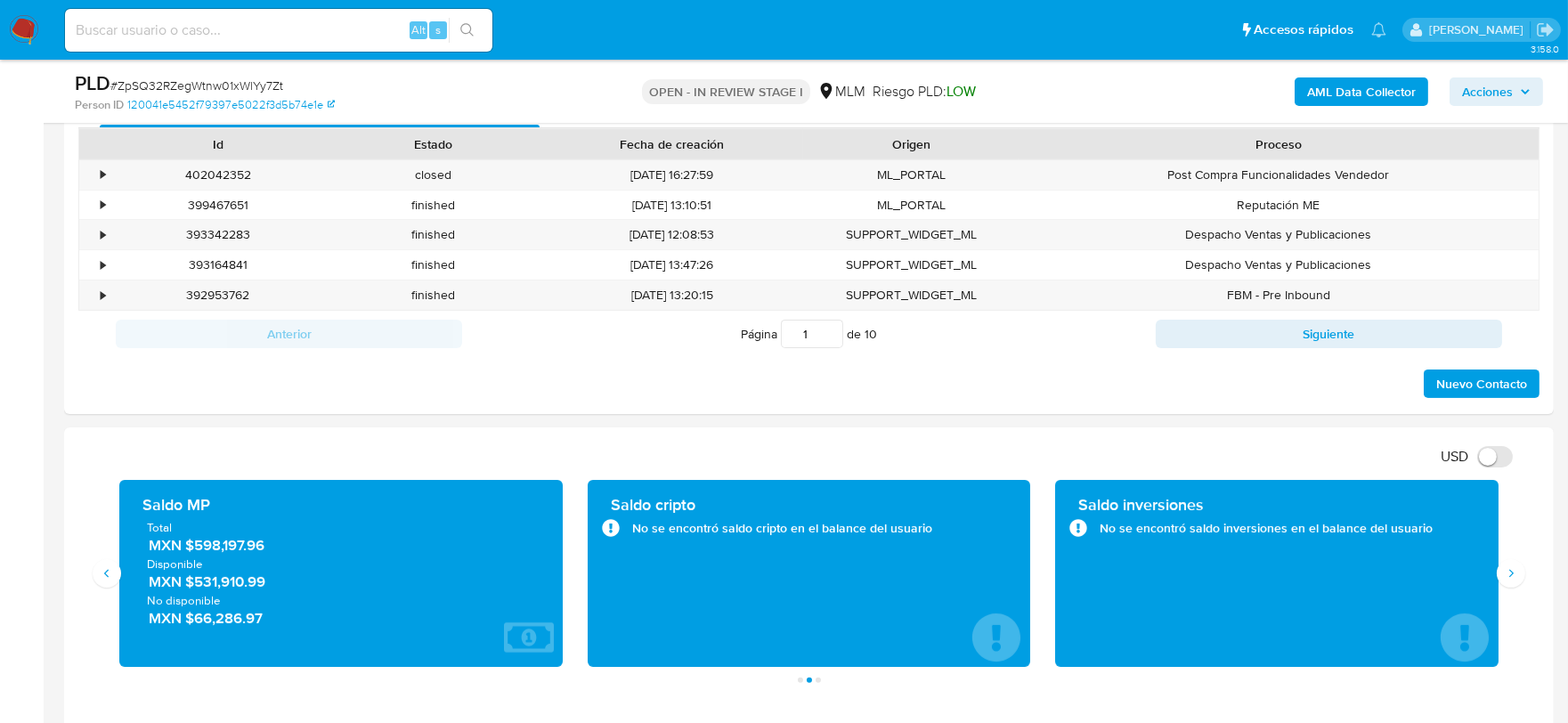
click at [273, 545] on span "MXN $598,197.96" at bounding box center [342, 545] width 387 height 21
drag, startPoint x: 282, startPoint y: 550, endPoint x: 200, endPoint y: 557, distance: 82.3
click at [199, 557] on div "Total MXN $598,197.96 Disponible MXN $531,910.99 No disponible MXN $66,286.97" at bounding box center [342, 574] width 415 height 109
drag, startPoint x: 219, startPoint y: 556, endPoint x: 245, endPoint y: 553, distance: 26.2
click at [226, 556] on span "MXN $598,197.96" at bounding box center [342, 545] width 387 height 21
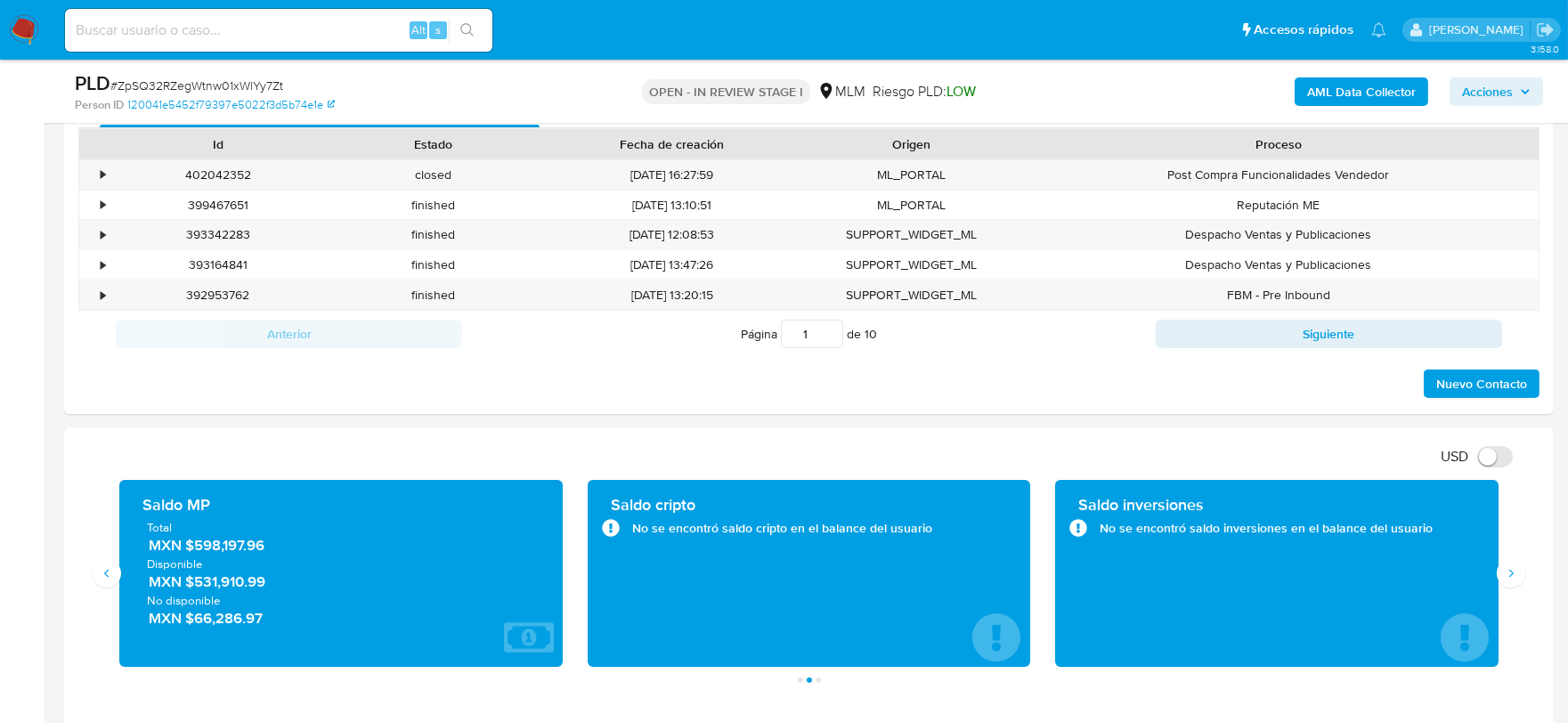
drag, startPoint x: 271, startPoint y: 550, endPoint x: 235, endPoint y: 579, distance: 46.2
click at [194, 553] on span "MXN $598,197.96" at bounding box center [342, 545] width 387 height 21
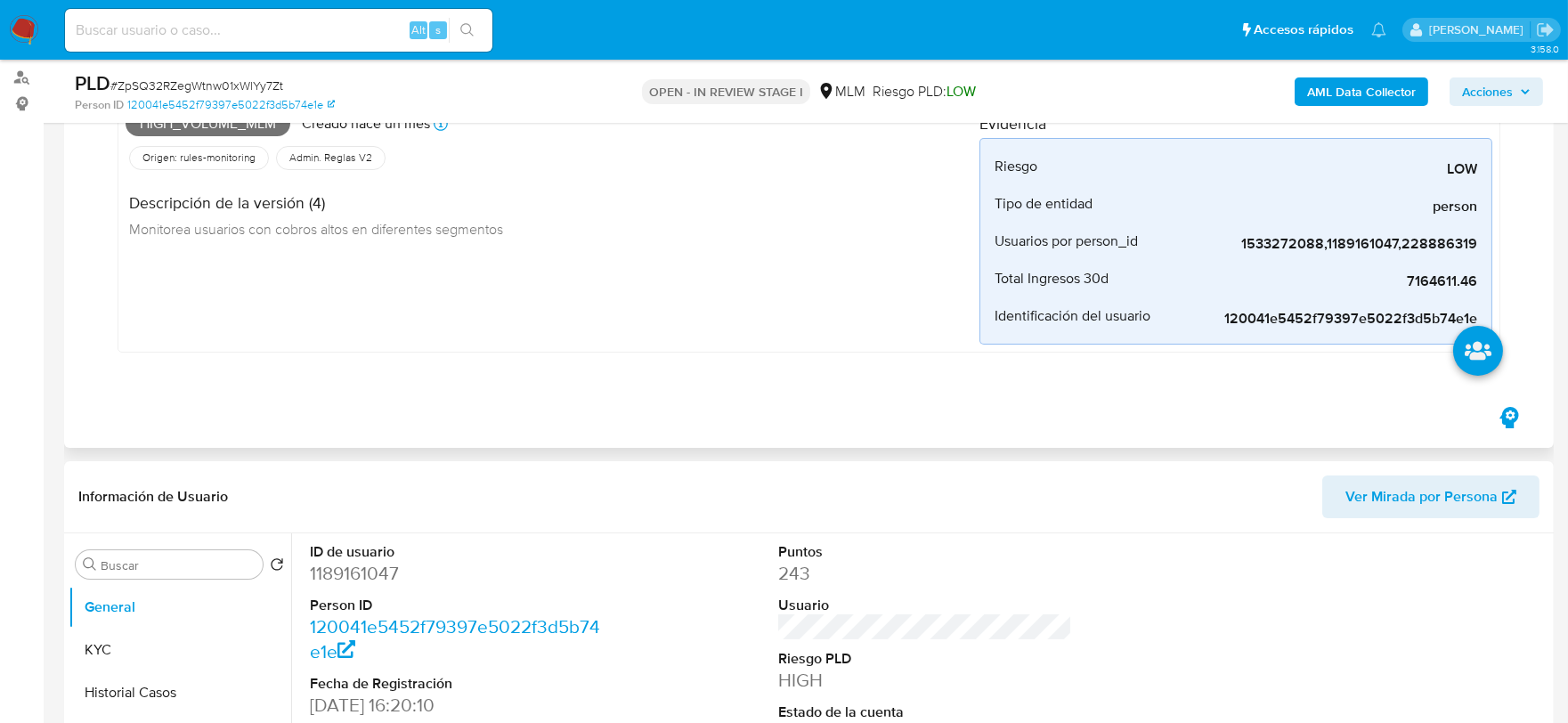
scroll to position [495, 0]
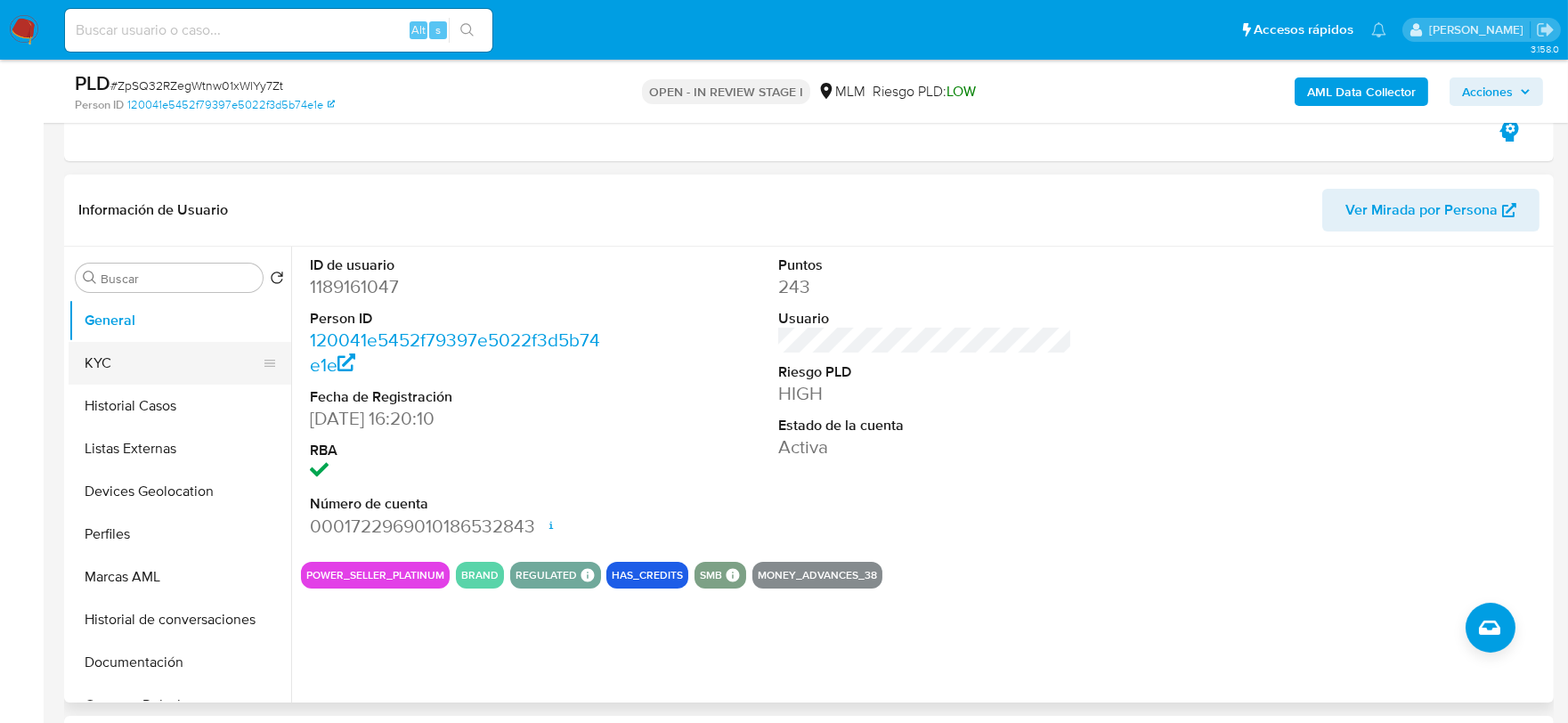
click at [136, 362] on button "KYC" at bounding box center [173, 363] width 209 height 43
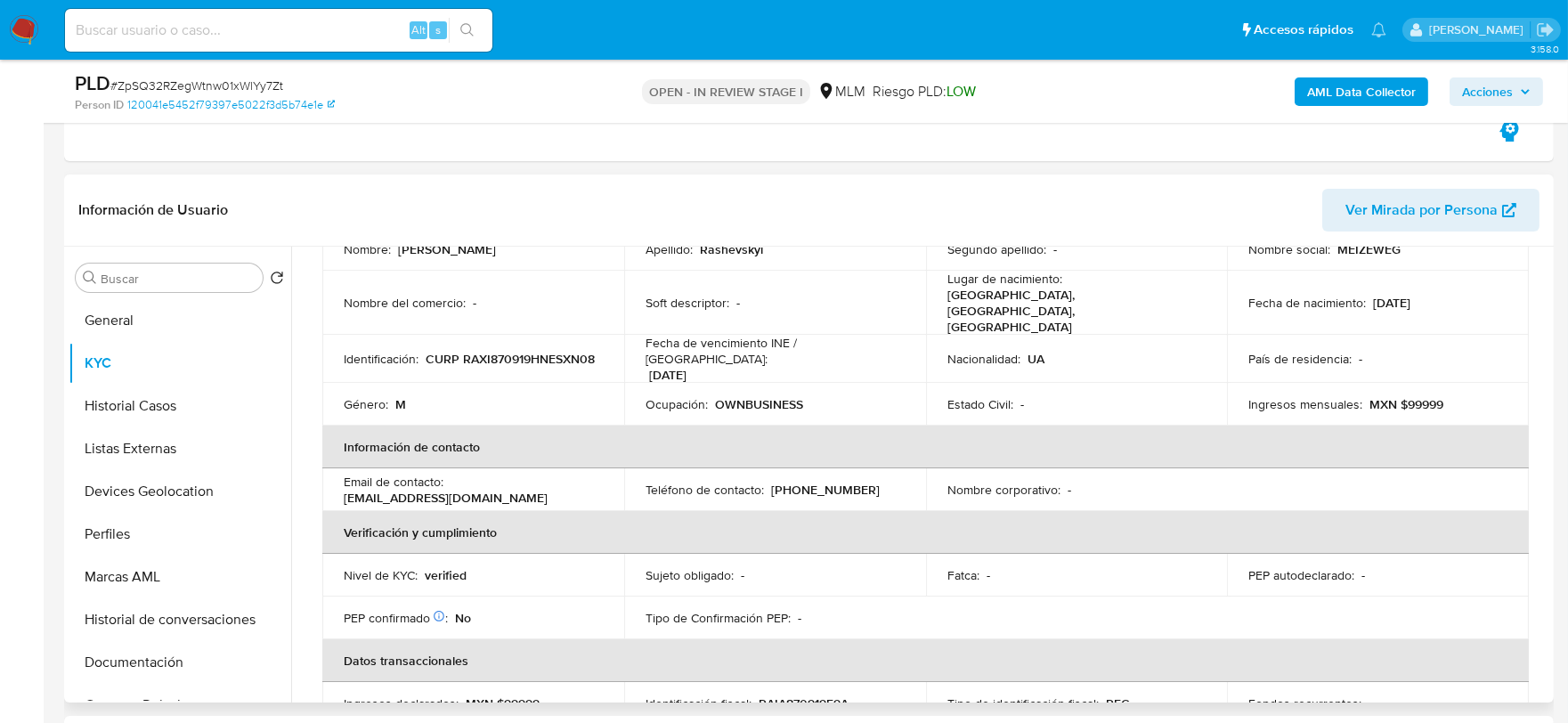
scroll to position [198, 0]
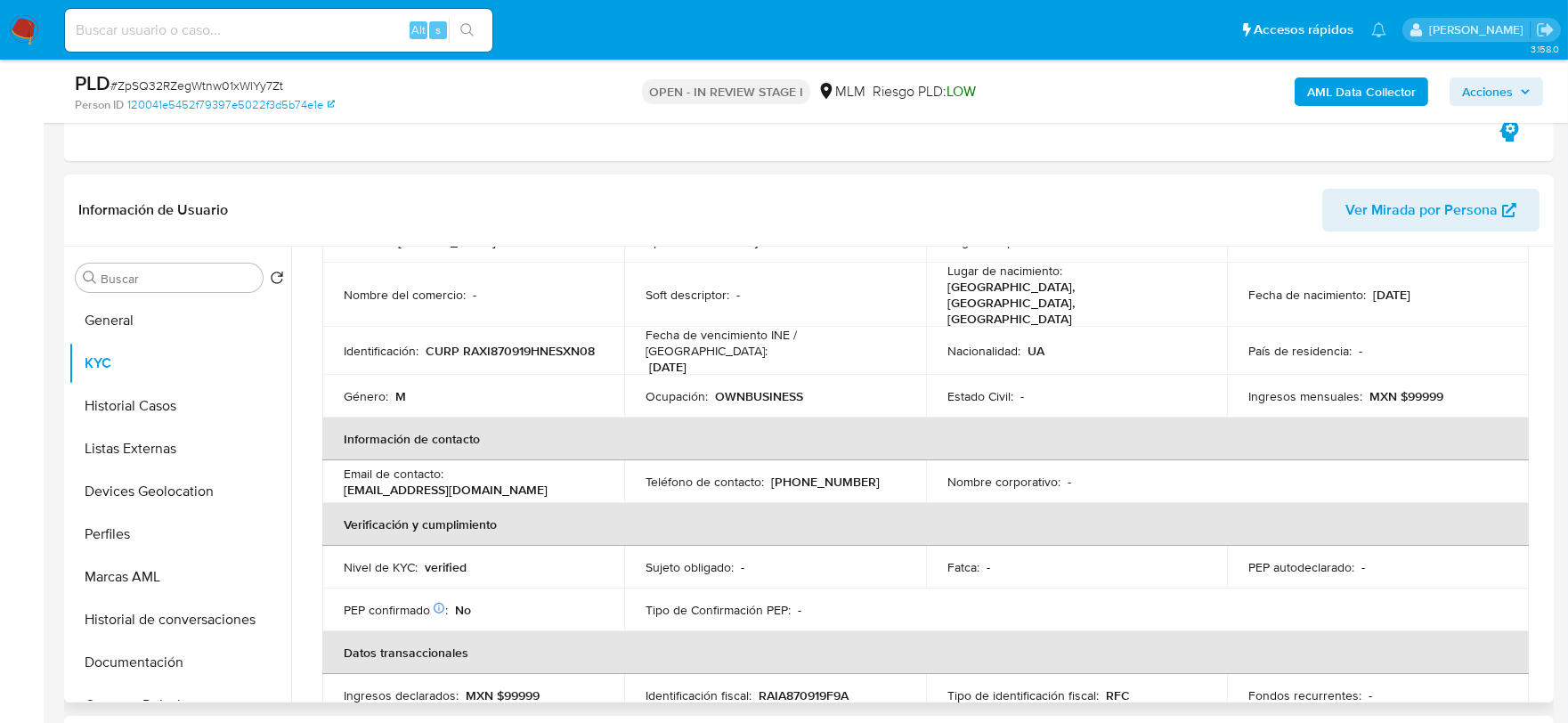
click at [714, 217] on header "Información de Usuario Ver Mirada por Persona" at bounding box center [809, 210] width 1462 height 43
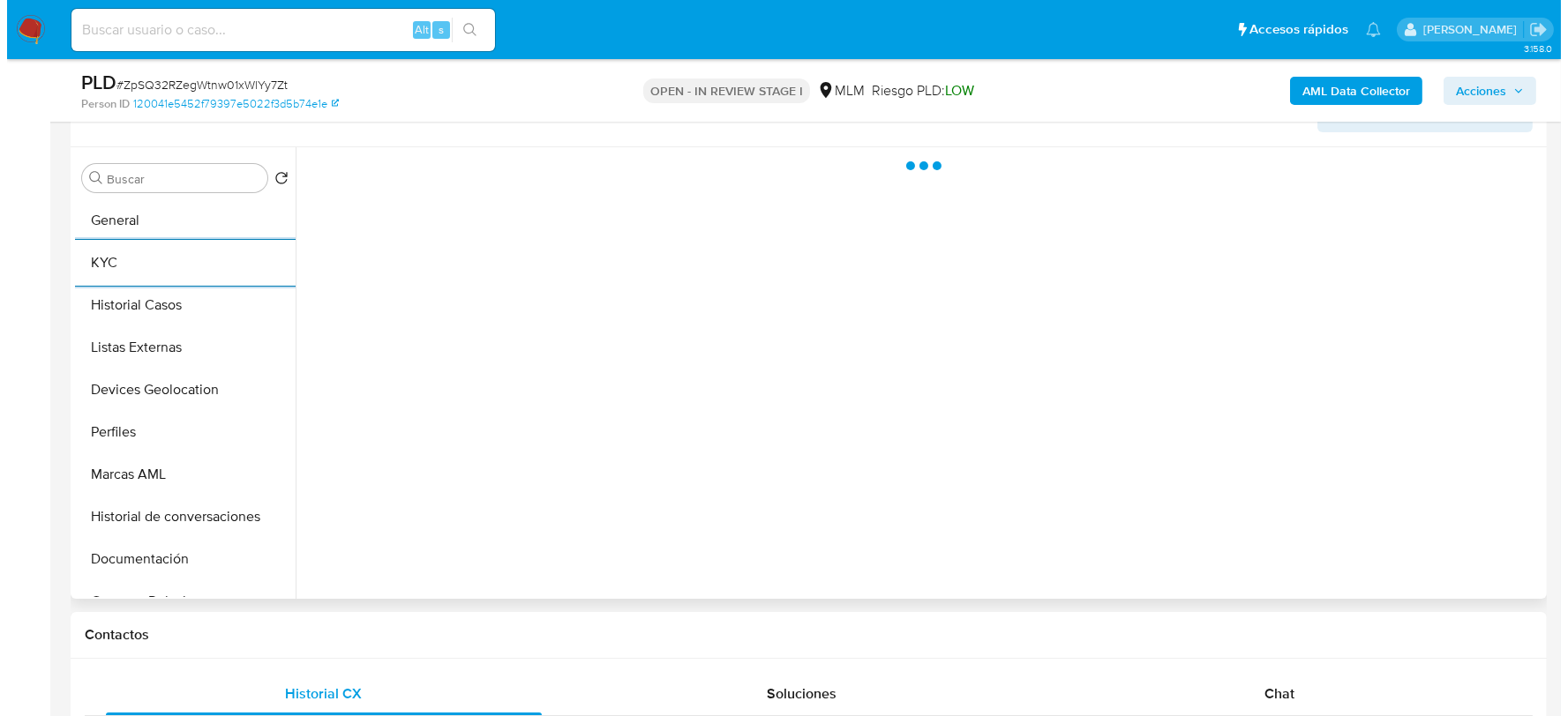
scroll to position [0, 0]
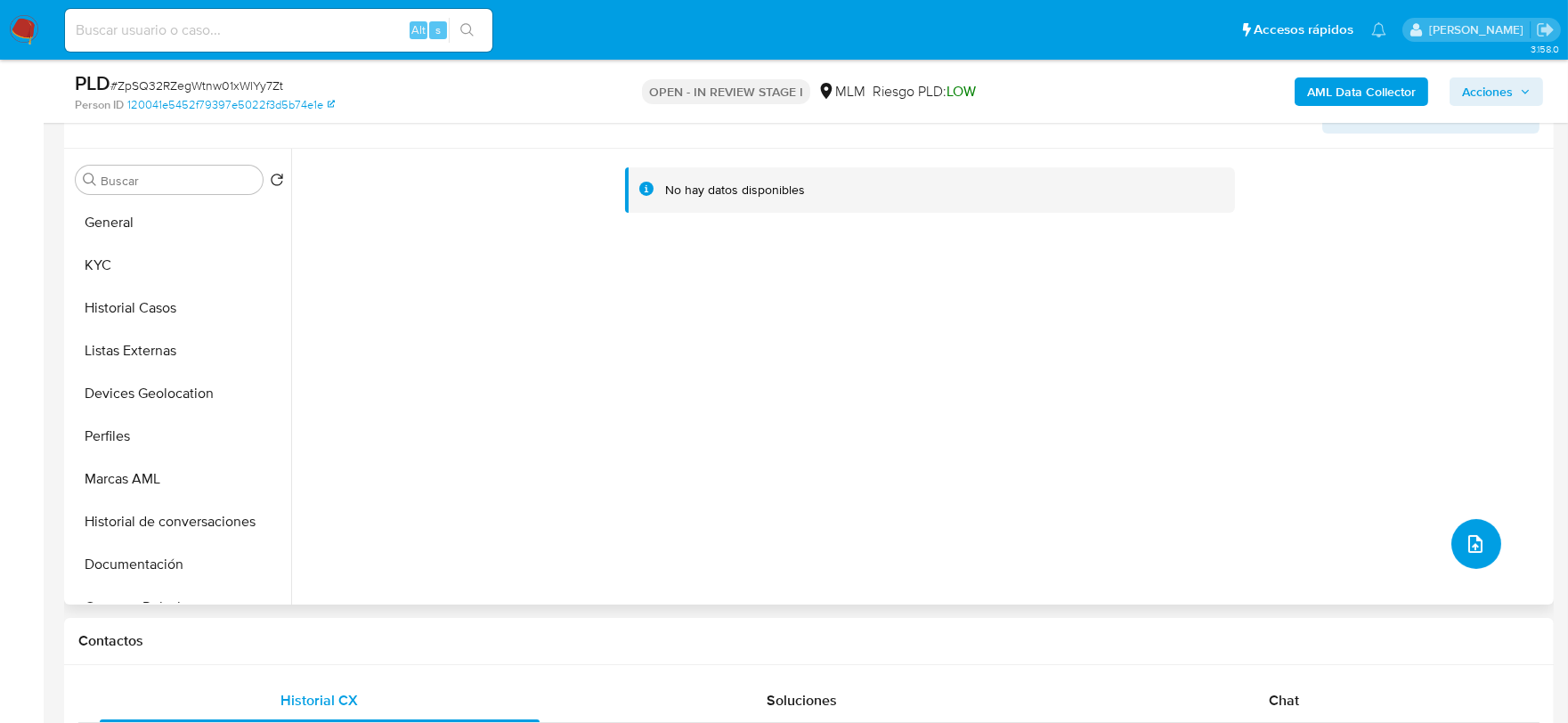
click at [1471, 540] on icon "upload-file" at bounding box center [1476, 544] width 22 height 22
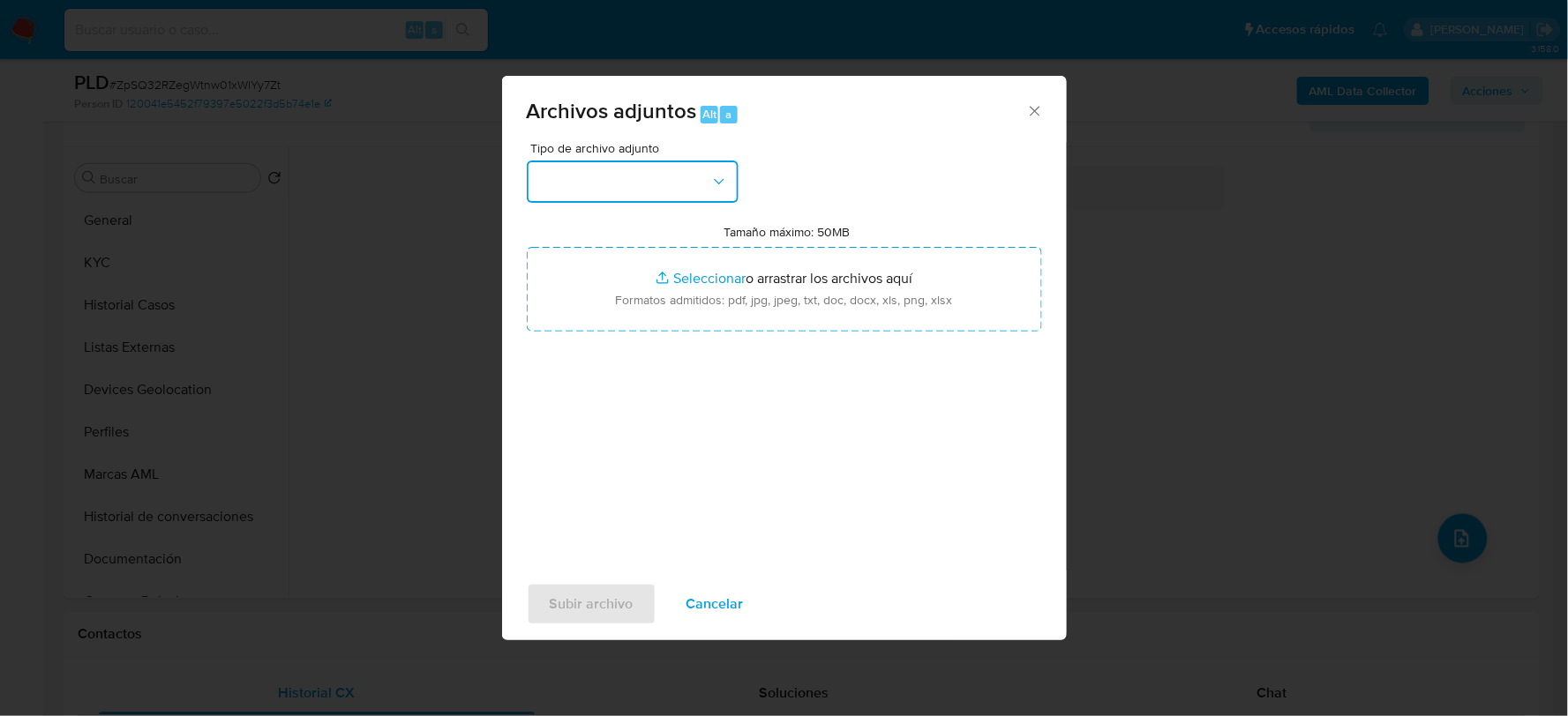
click at [660, 189] on button "button" at bounding box center [633, 182] width 212 height 43
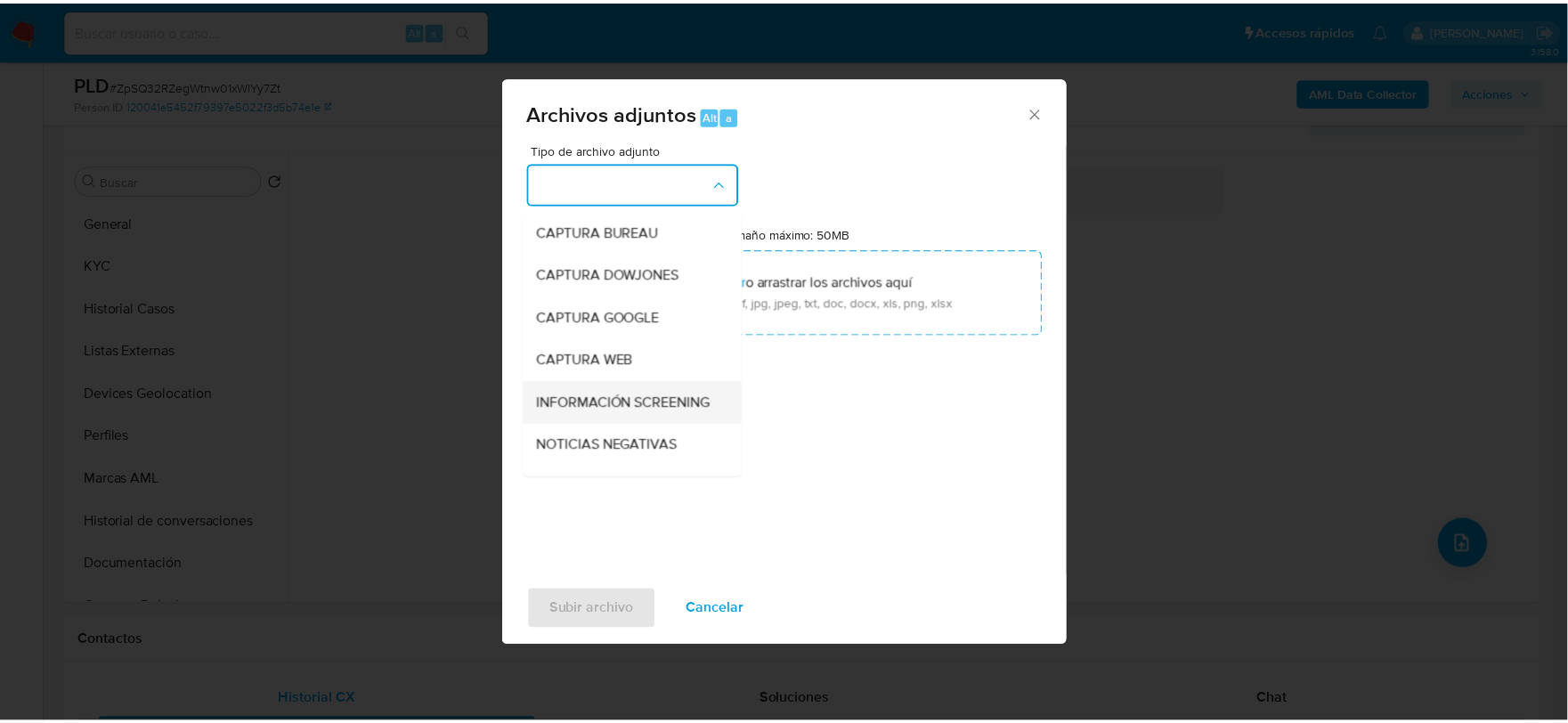
scroll to position [136, 0]
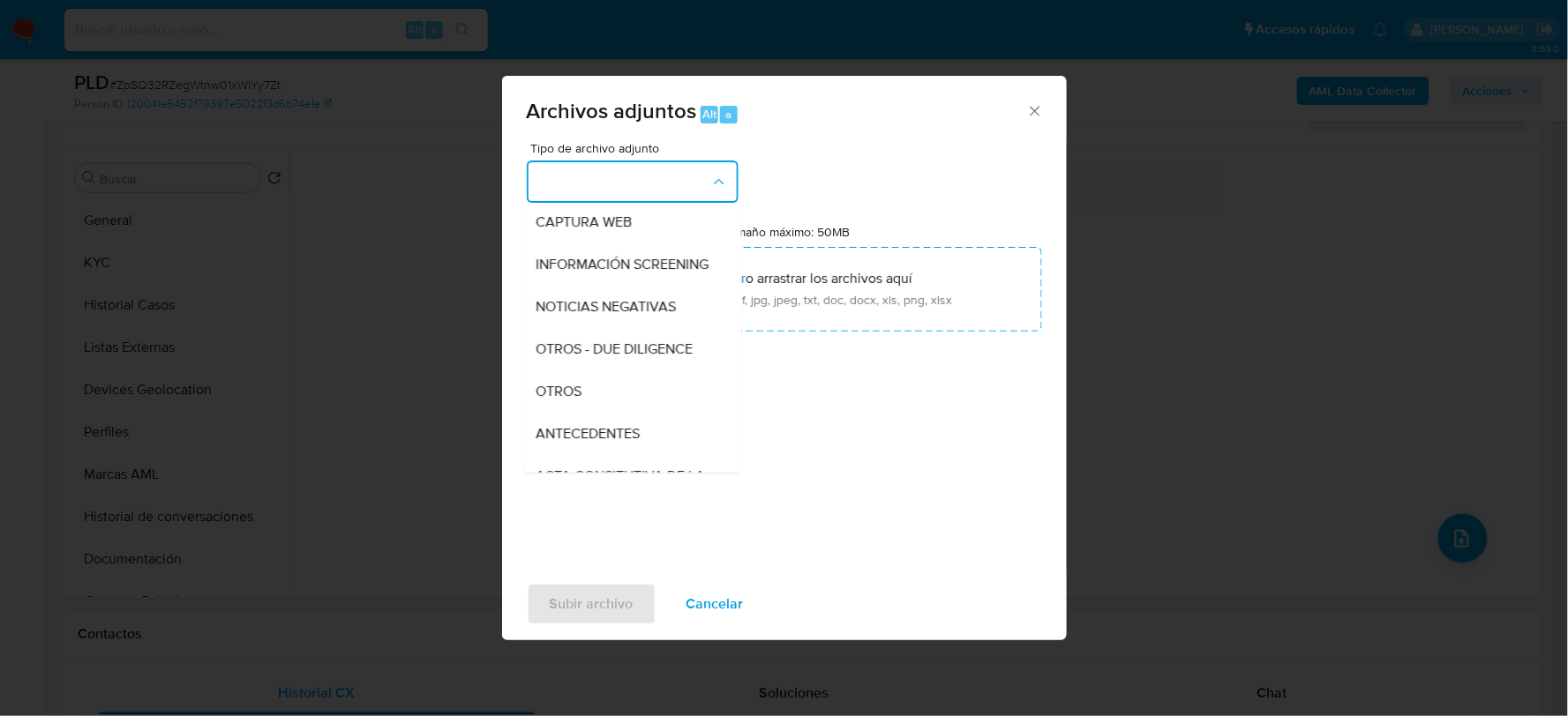
drag, startPoint x: 575, startPoint y: 404, endPoint x: 568, endPoint y: 411, distance: 9.9
click at [572, 400] on span "OTROS" at bounding box center [559, 391] width 46 height 18
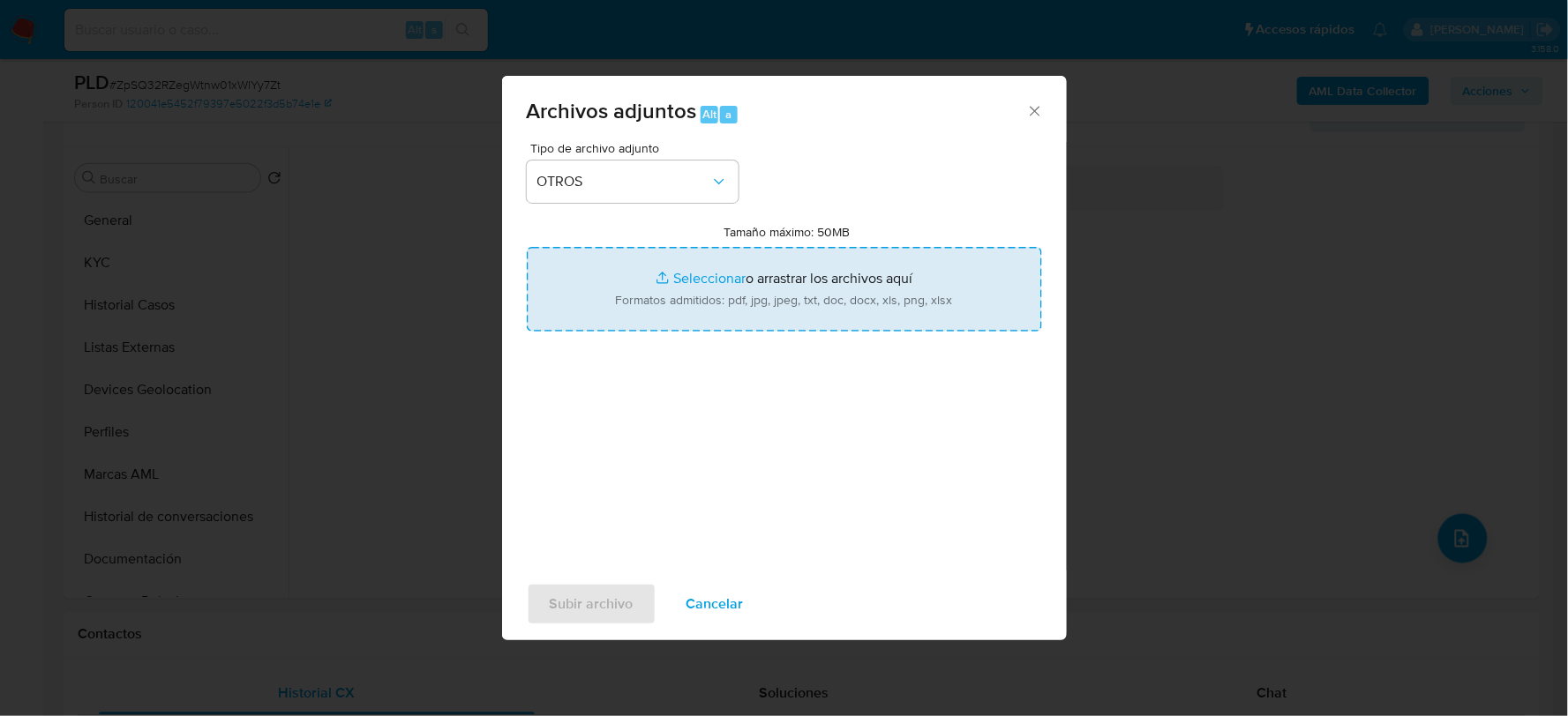
type input "C:\fakepath\1189161047_IAN RASHEVSKYI_AGO2025.xlsx"
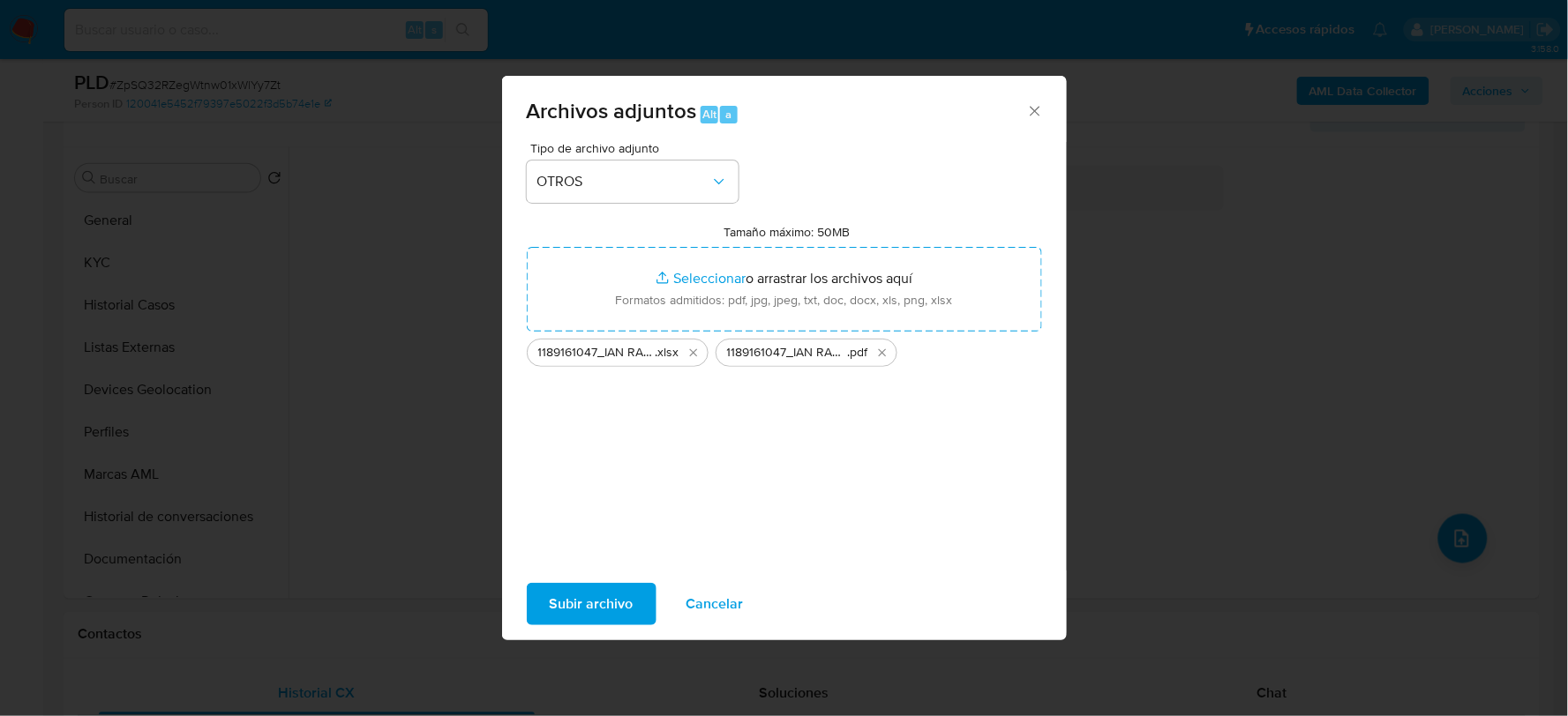
click at [636, 613] on button "Subir archivo" at bounding box center [592, 605] width 130 height 43
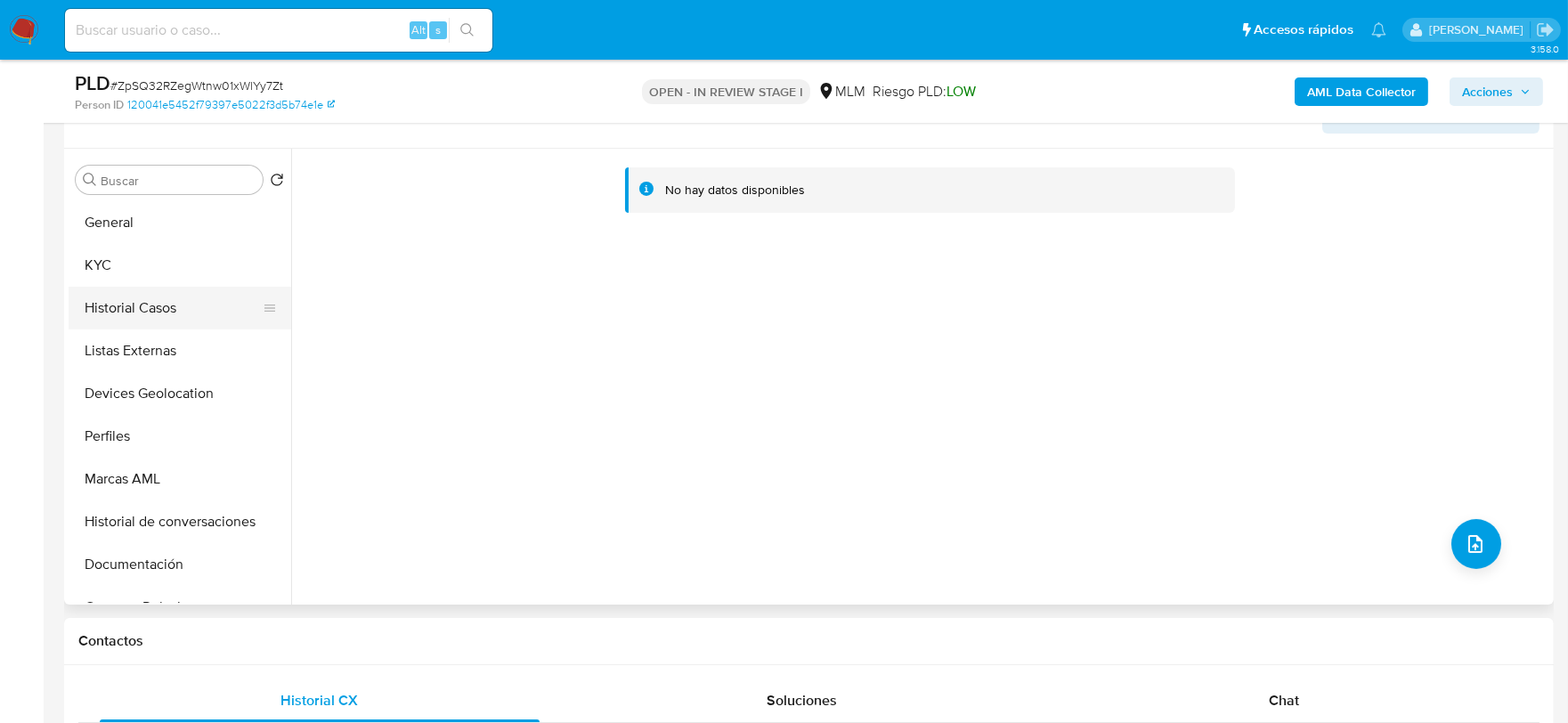
click at [189, 326] on button "Historial Casos" at bounding box center [173, 308] width 209 height 43
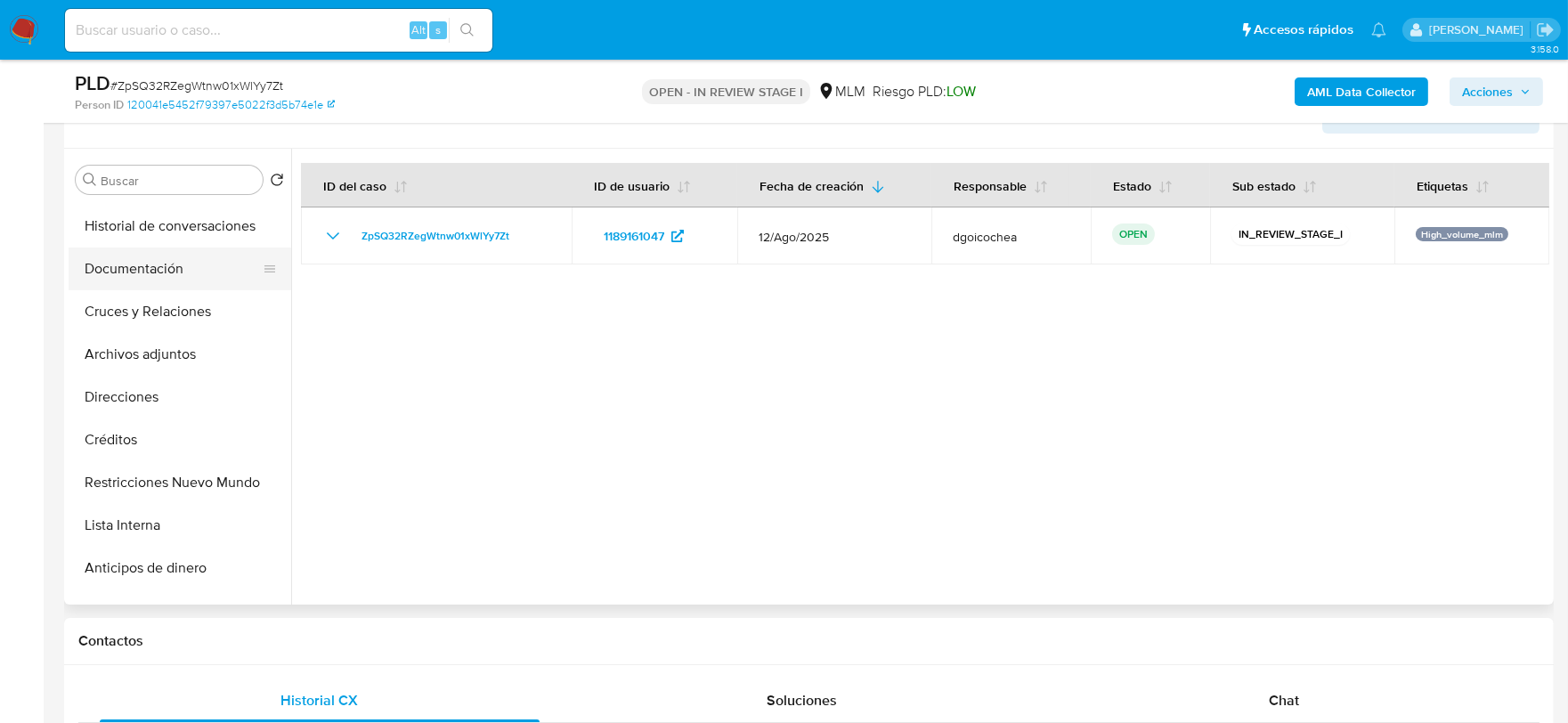
scroll to position [297, 0]
click at [154, 361] on button "Archivos adjuntos" at bounding box center [173, 353] width 209 height 43
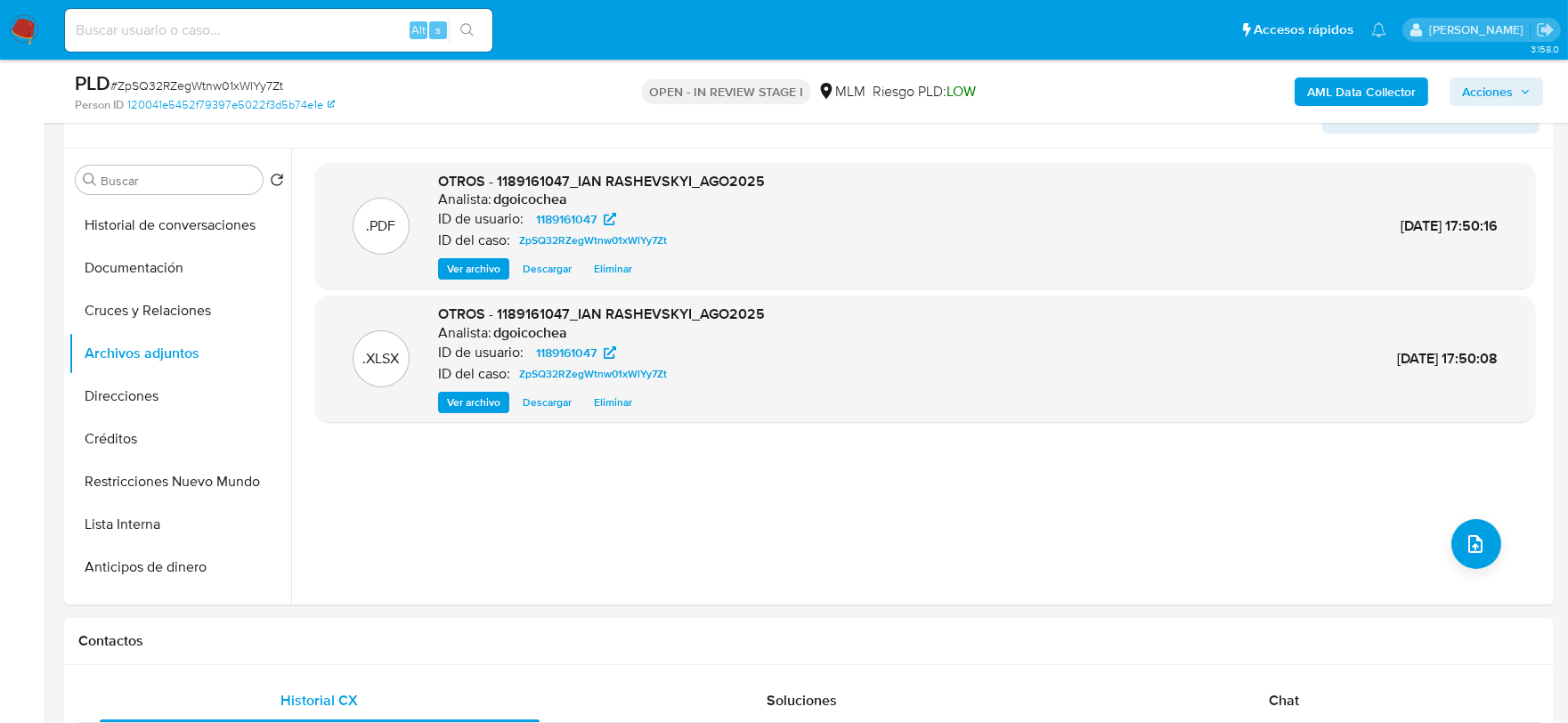
click at [1513, 85] on span "Acciones" at bounding box center [1488, 92] width 50 height 29
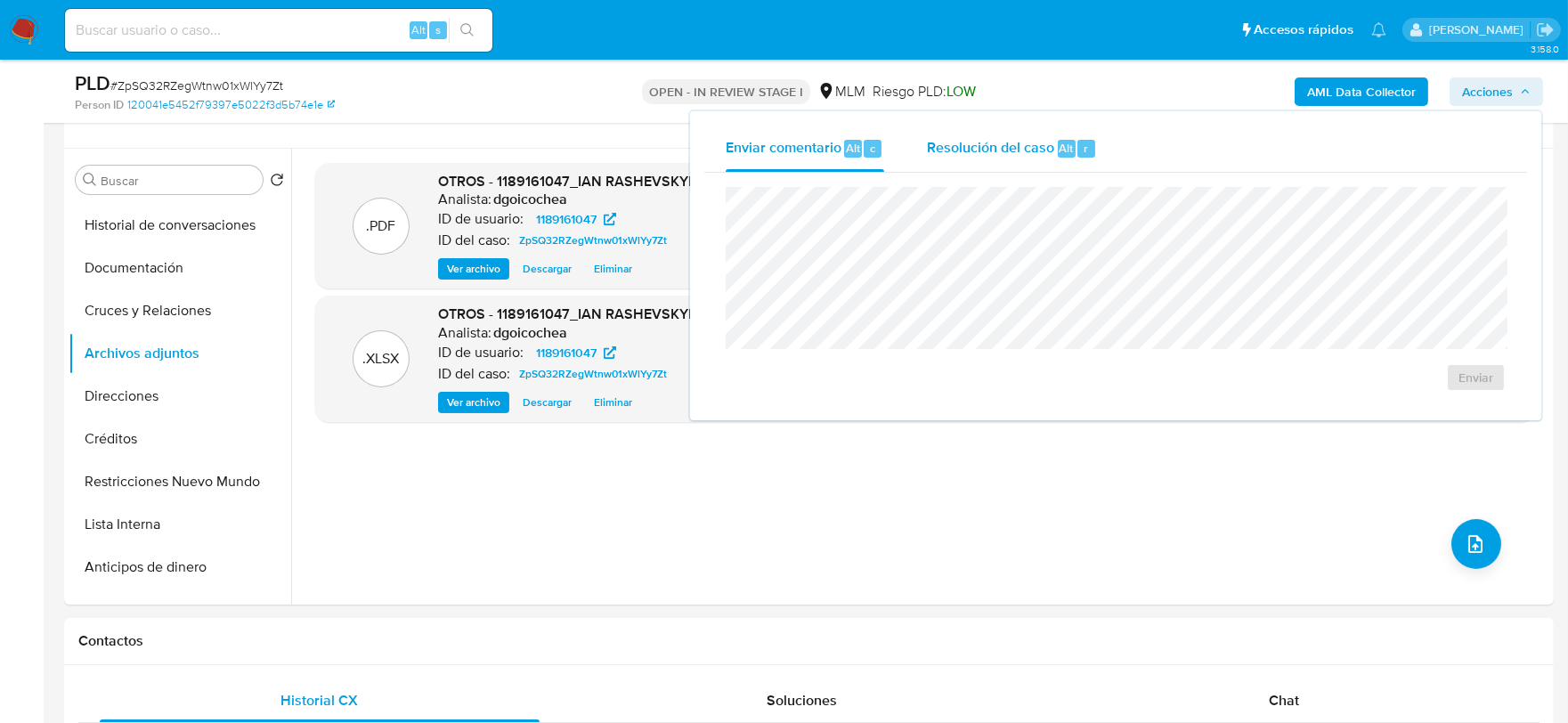
click at [1026, 143] on span "Resolución del caso" at bounding box center [991, 147] width 128 height 21
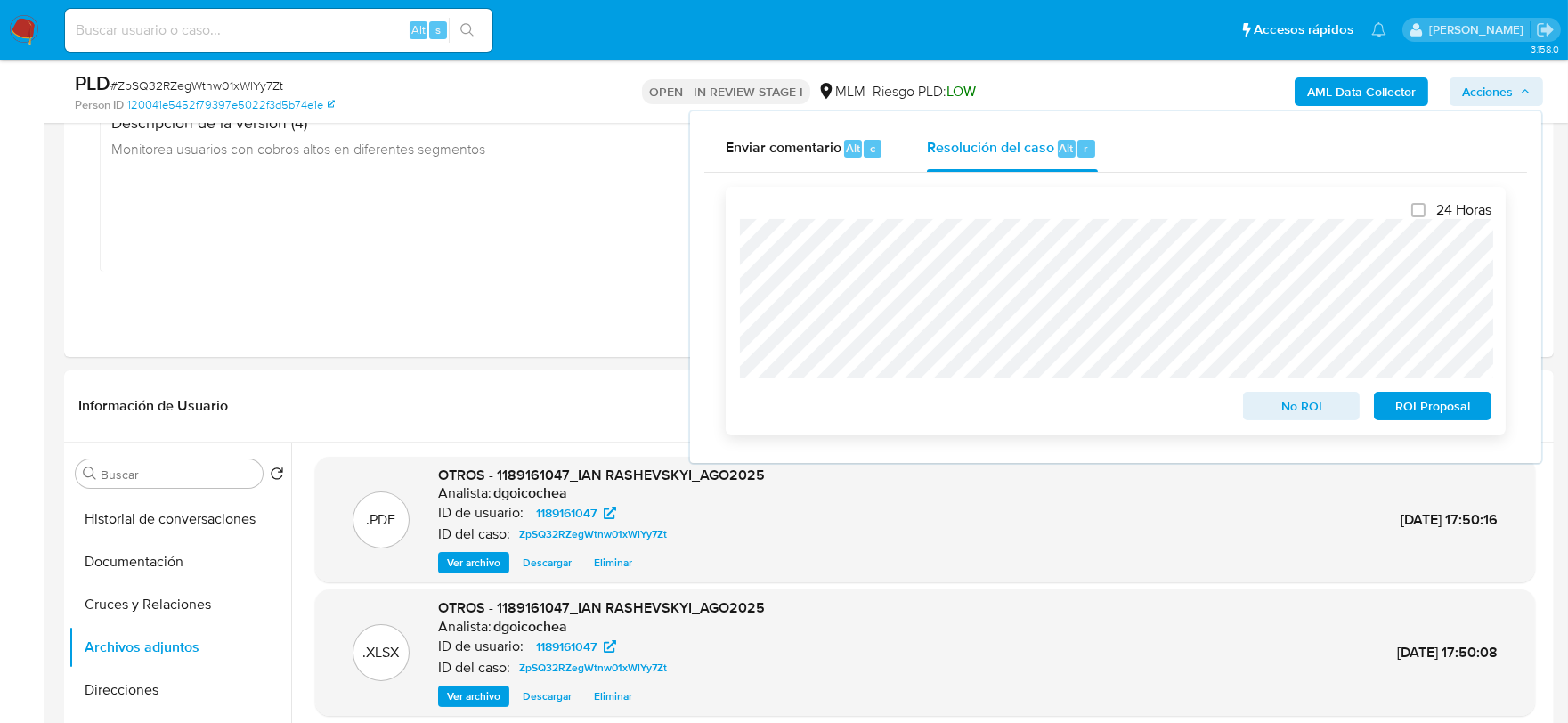
scroll to position [273, 0]
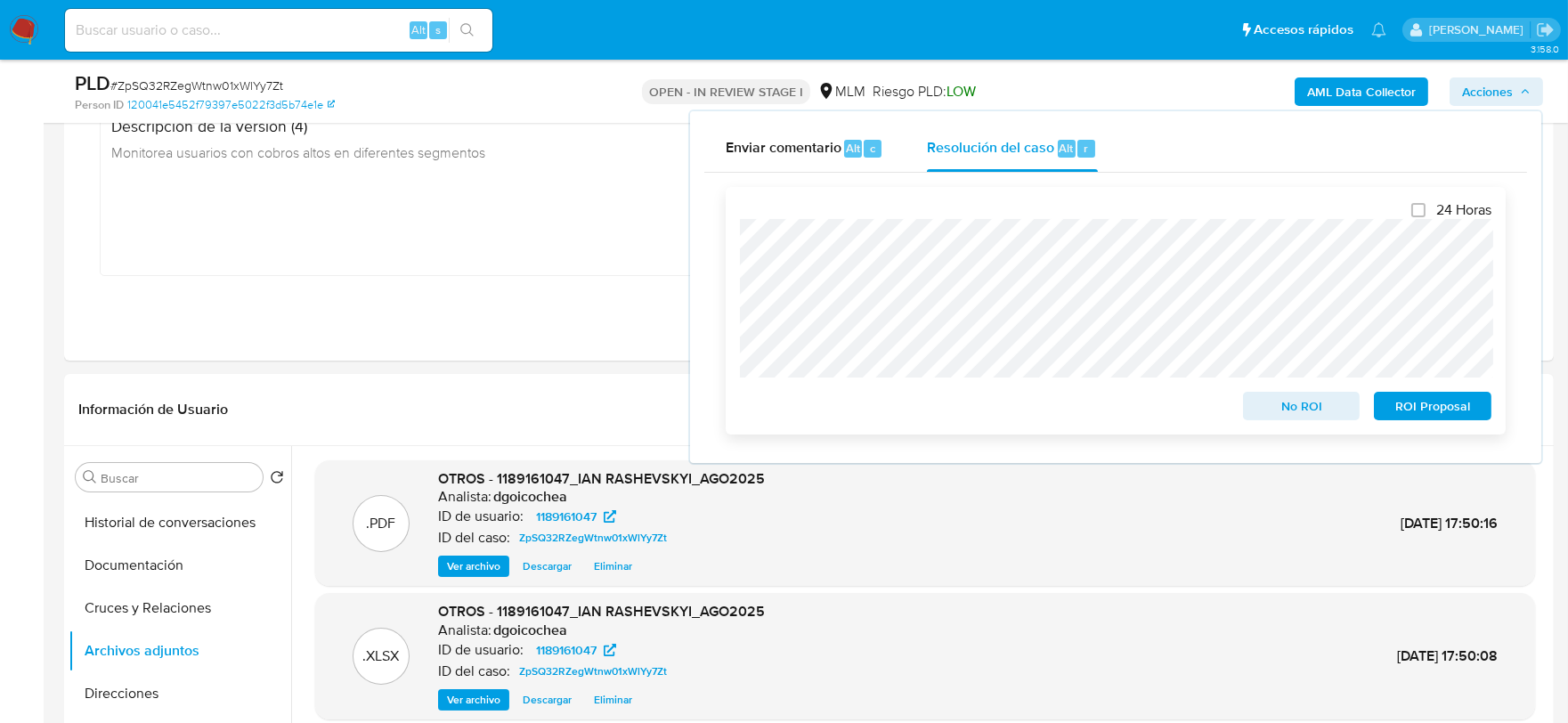
click at [1301, 411] on span "No ROI" at bounding box center [1302, 406] width 93 height 25
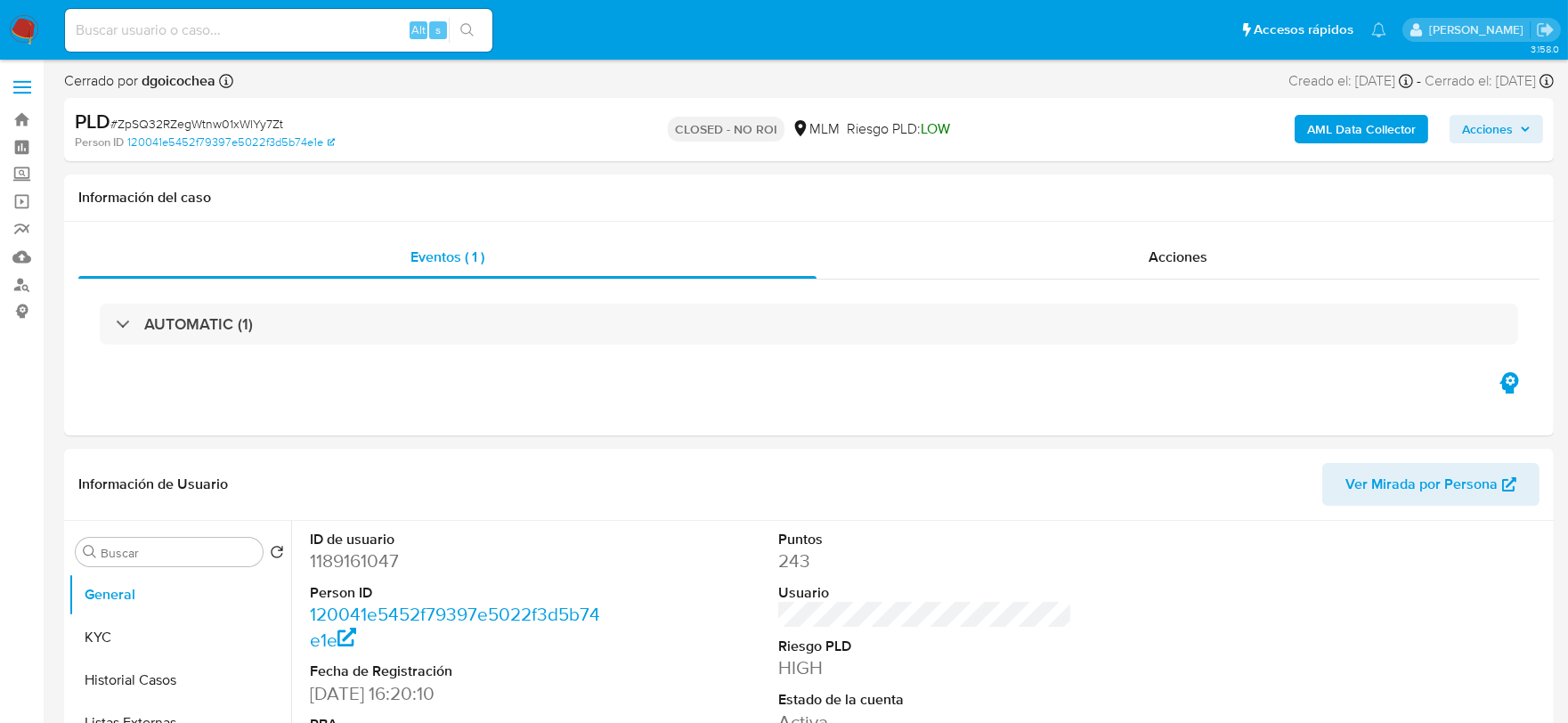
select select "10"
